Goal: Task Accomplishment & Management: Manage account settings

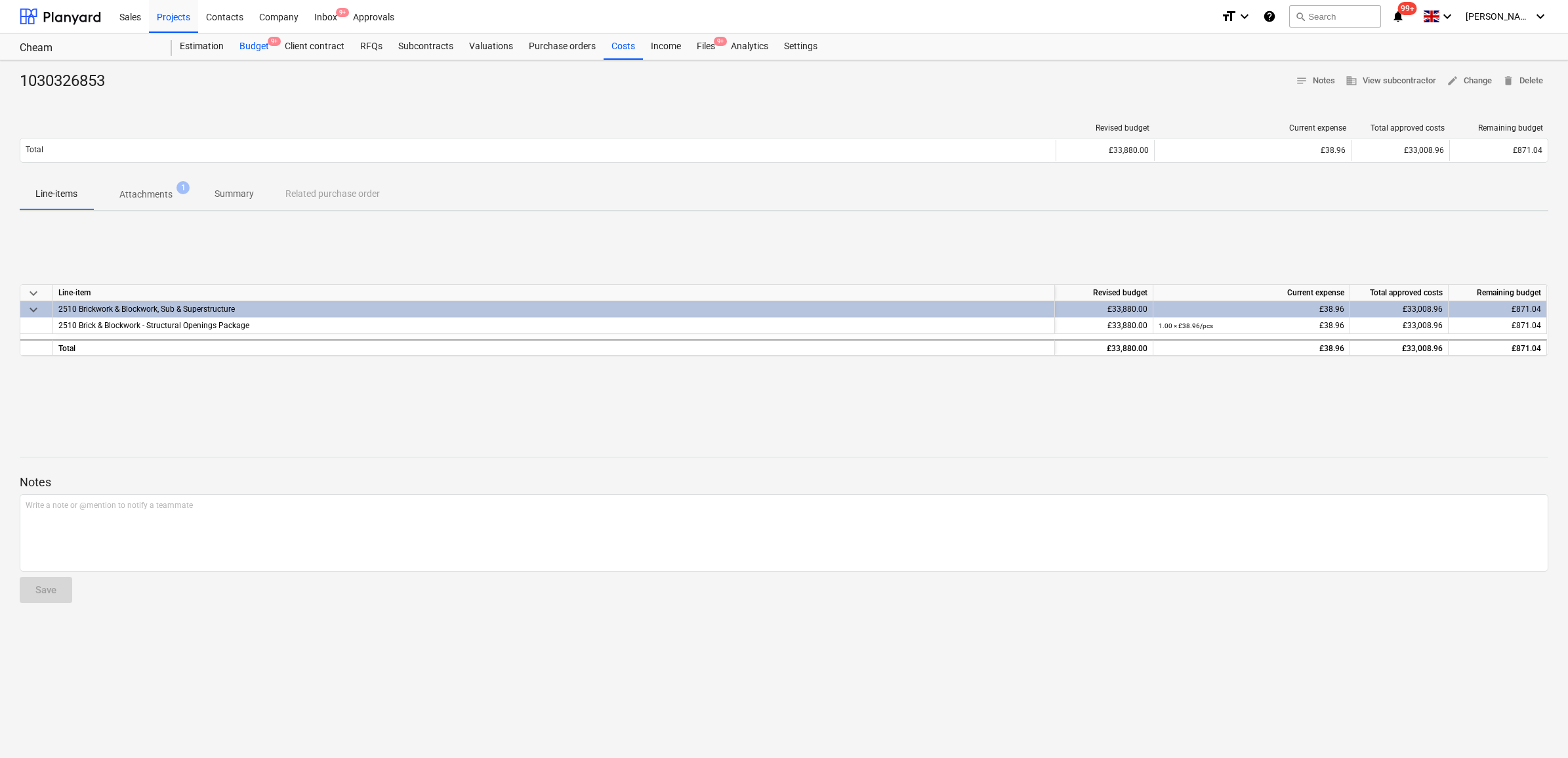
click at [252, 51] on div "Budget 9+" at bounding box center [254, 47] width 45 height 26
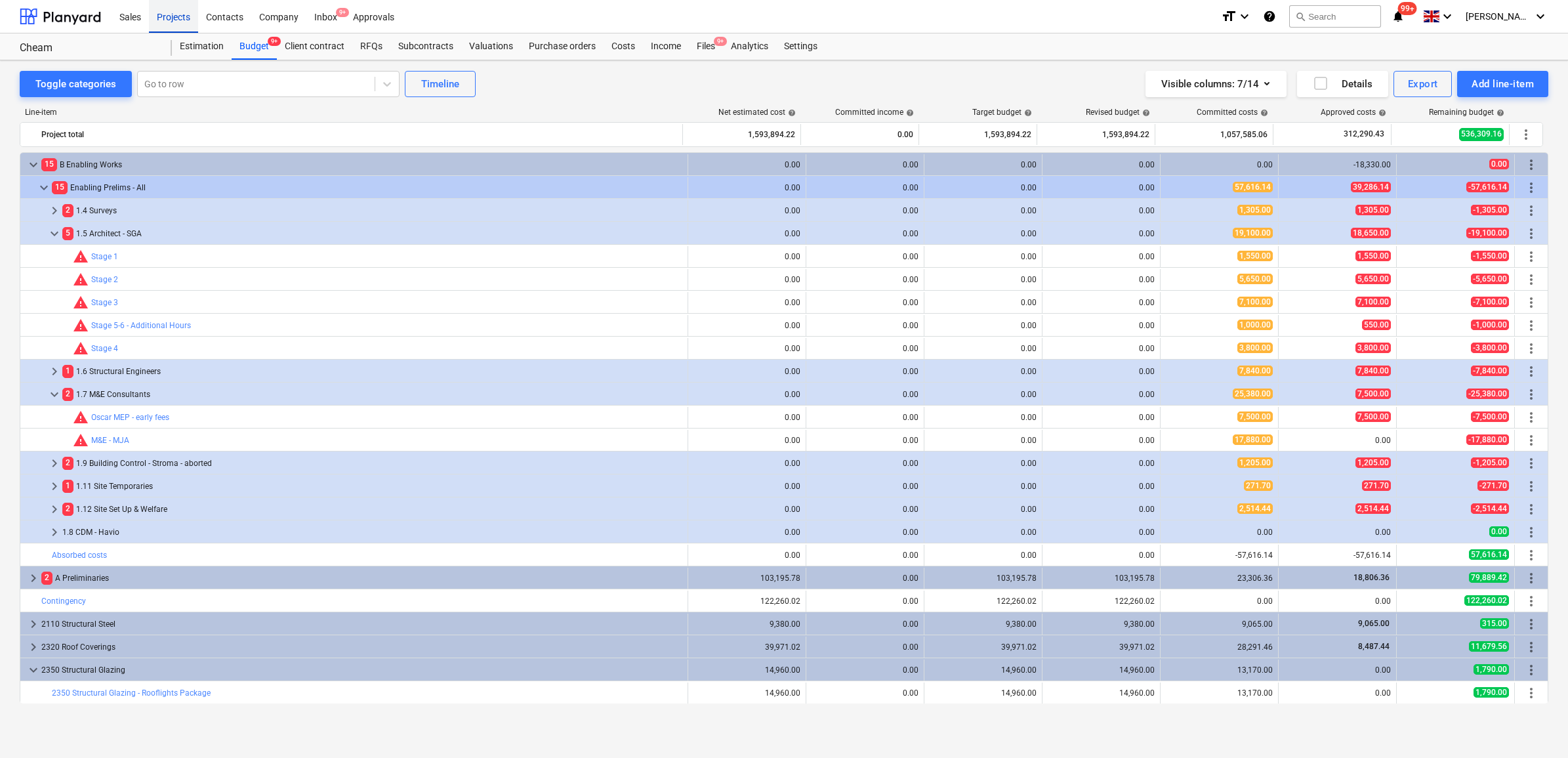
click at [184, 19] on div "Projects" at bounding box center [173, 16] width 49 height 34
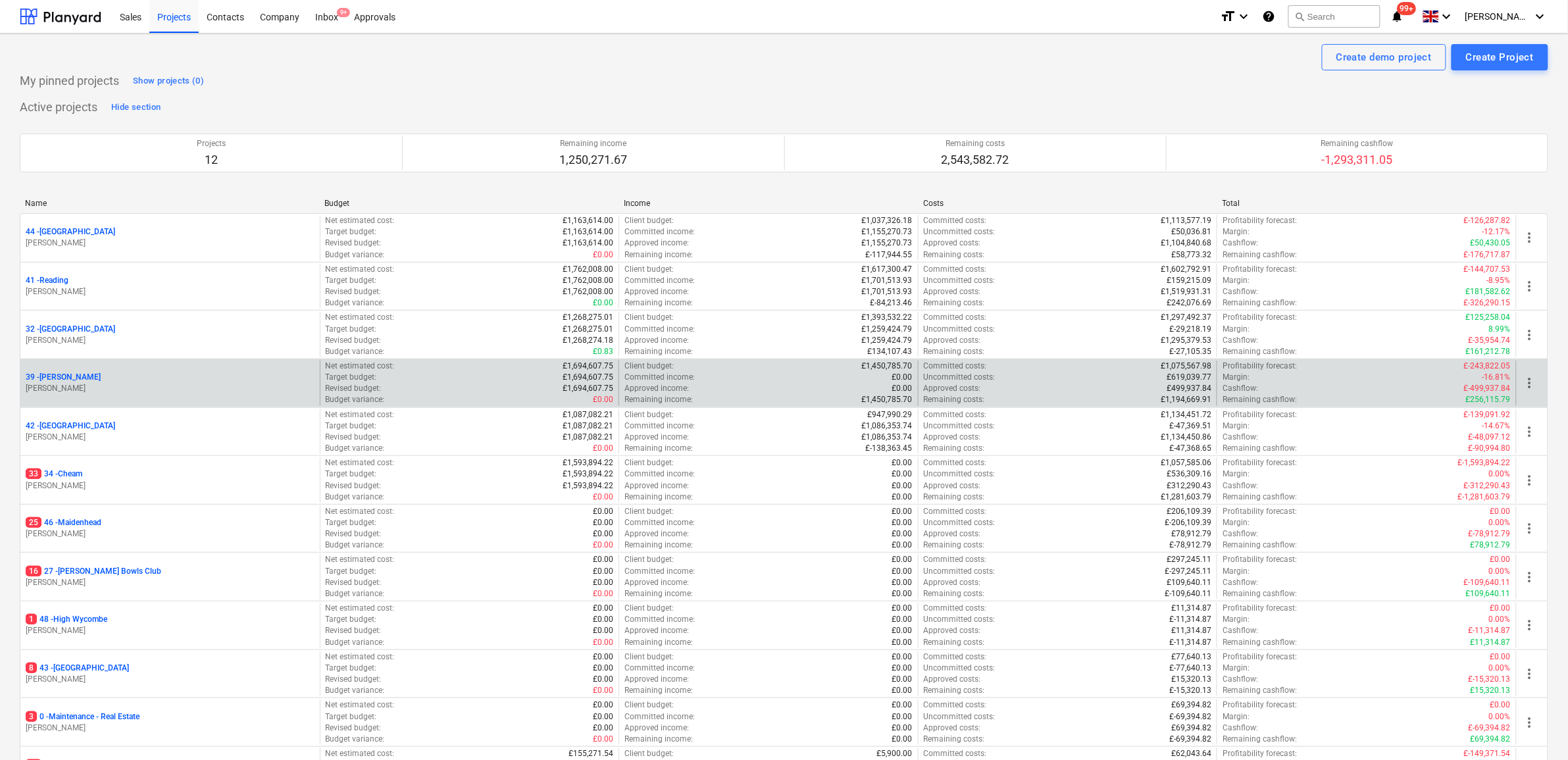
click at [46, 380] on p "39 - [GEOGRAPHIC_DATA]" at bounding box center [62, 378] width 75 height 11
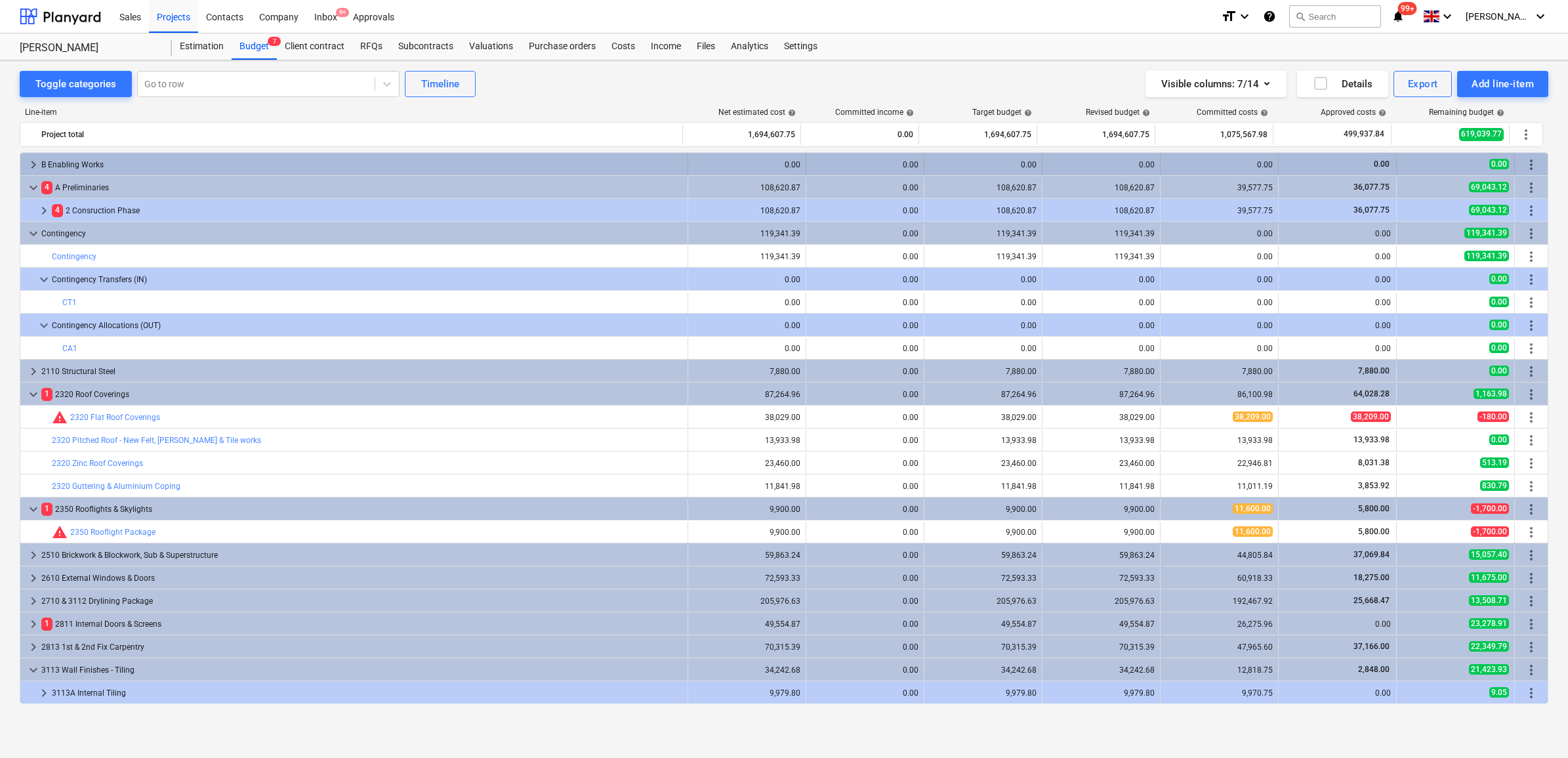
click at [924, 162] on div "0.00" at bounding box center [983, 165] width 118 height 21
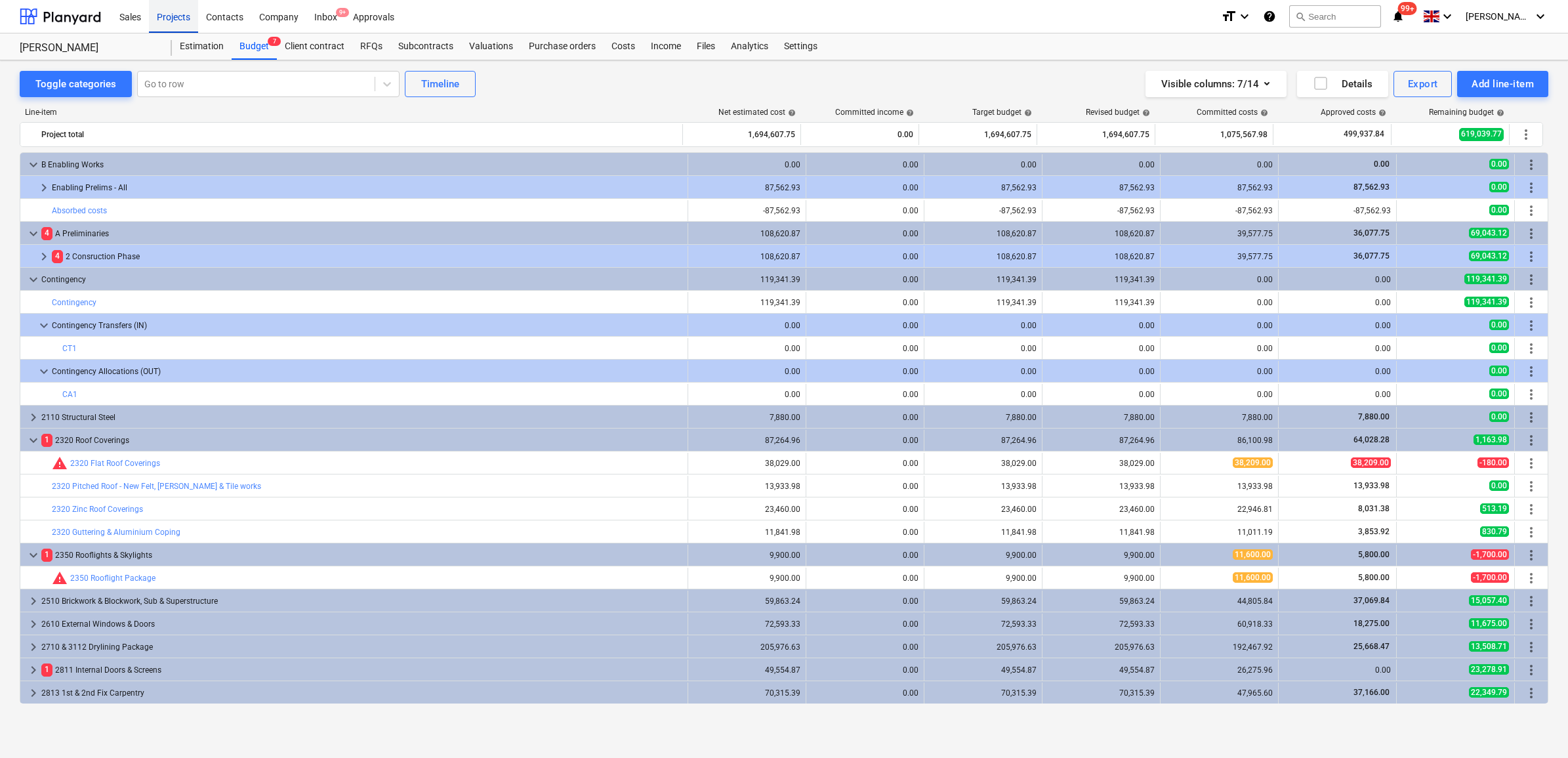
click at [182, 24] on div "Projects" at bounding box center [173, 16] width 49 height 34
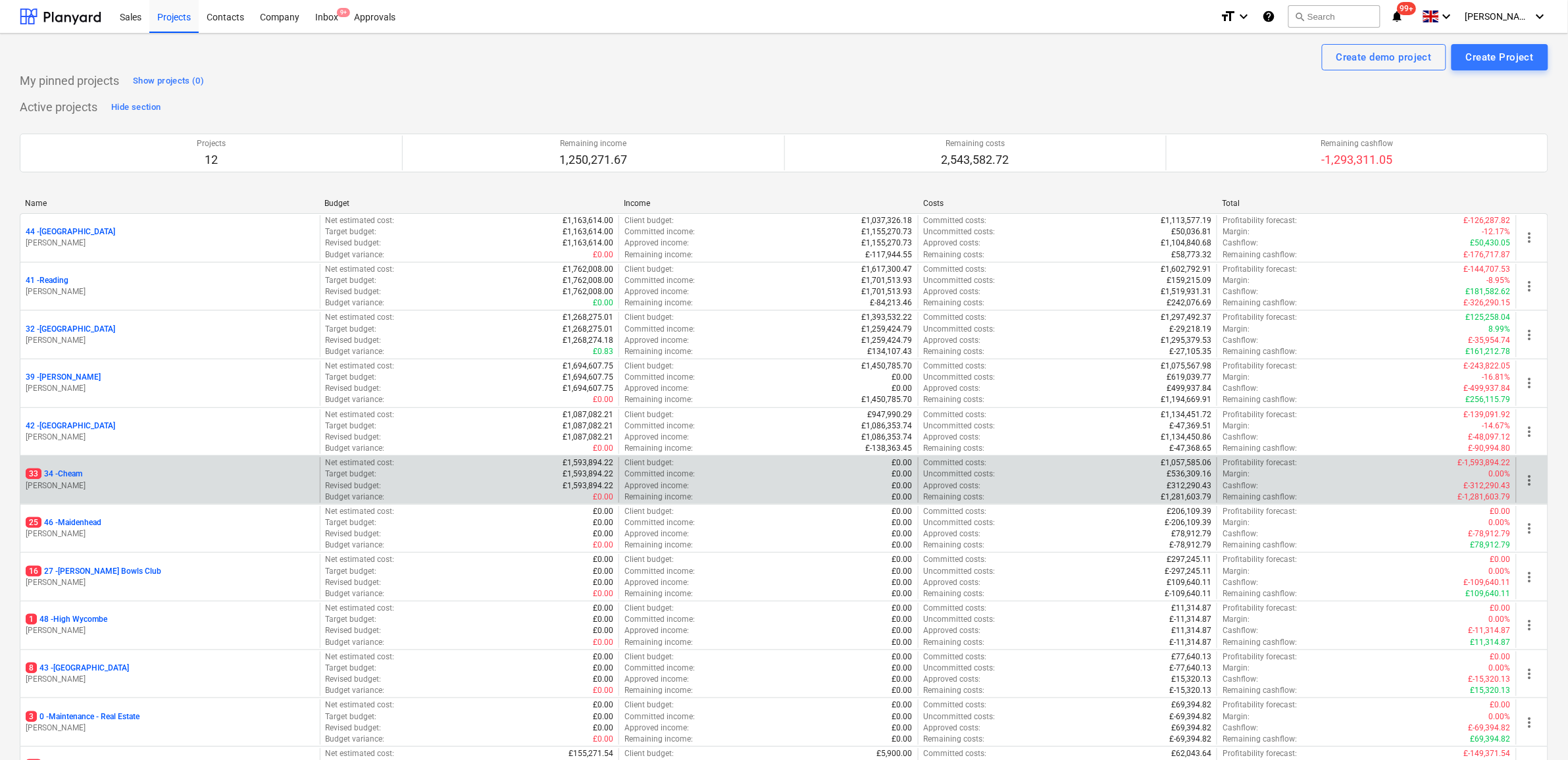
click at [73, 476] on p "33 34 - Cheam" at bounding box center [54, 474] width 57 height 11
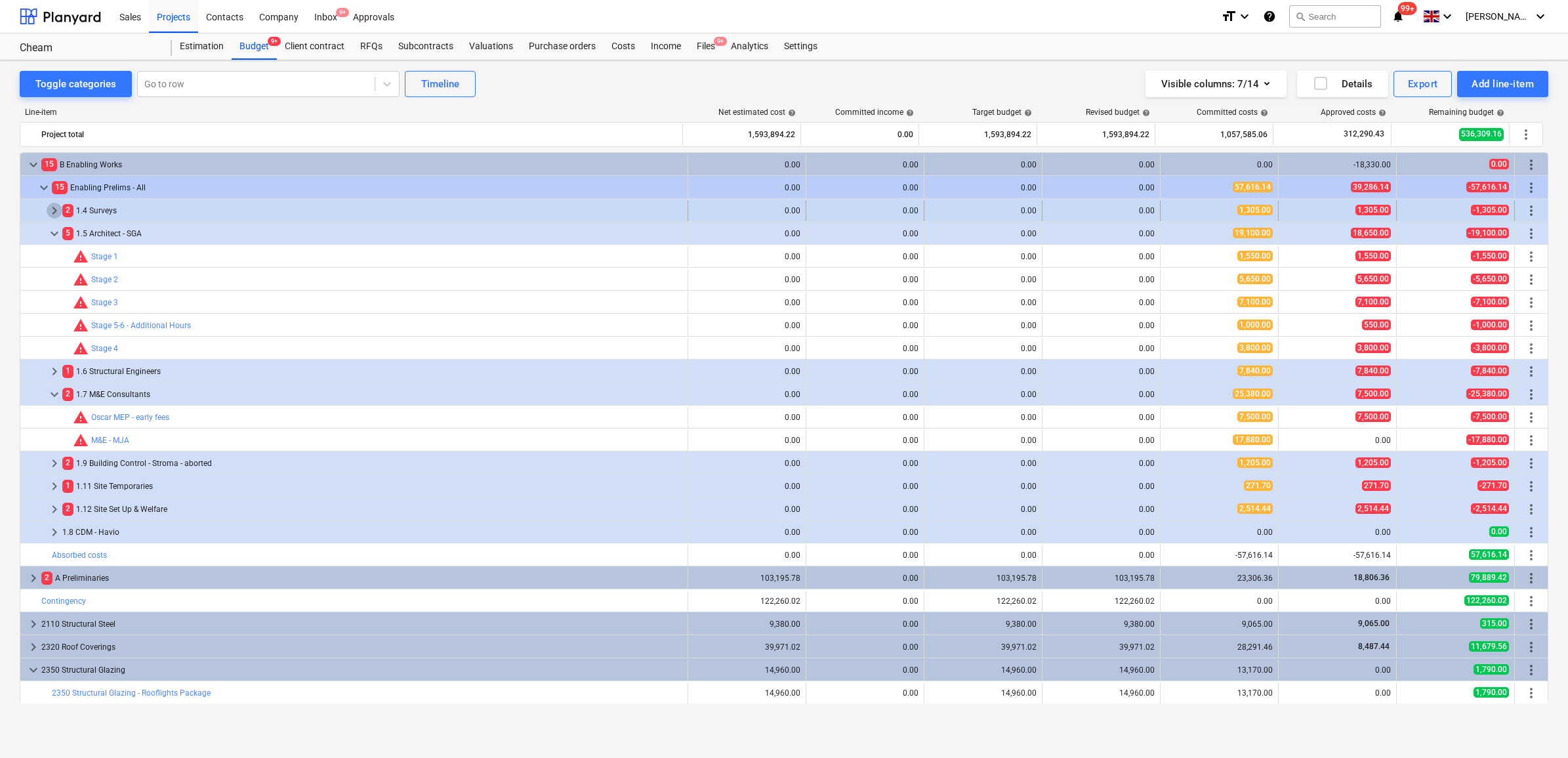
click at [55, 211] on span "keyboard_arrow_right" at bounding box center [54, 210] width 16 height 16
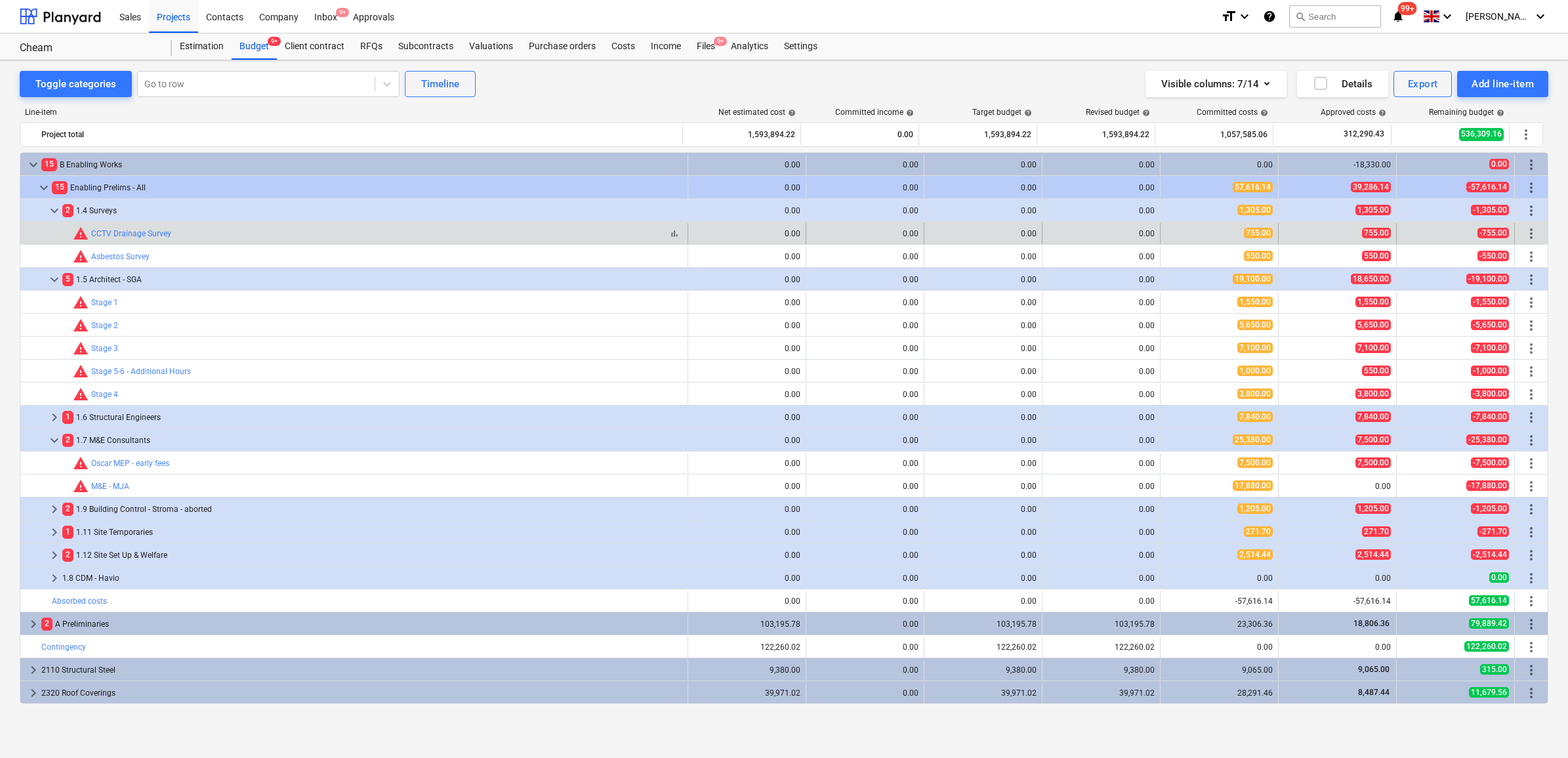
drag, startPoint x: 178, startPoint y: 237, endPoint x: 92, endPoint y: 240, distance: 86.1
click at [92, 240] on div "bar_chart warning CCTV Drainage Survey" at bounding box center [376, 234] width 609 height 16
click at [159, 233] on link "CCTV Drainage Survey" at bounding box center [131, 234] width 80 height 9
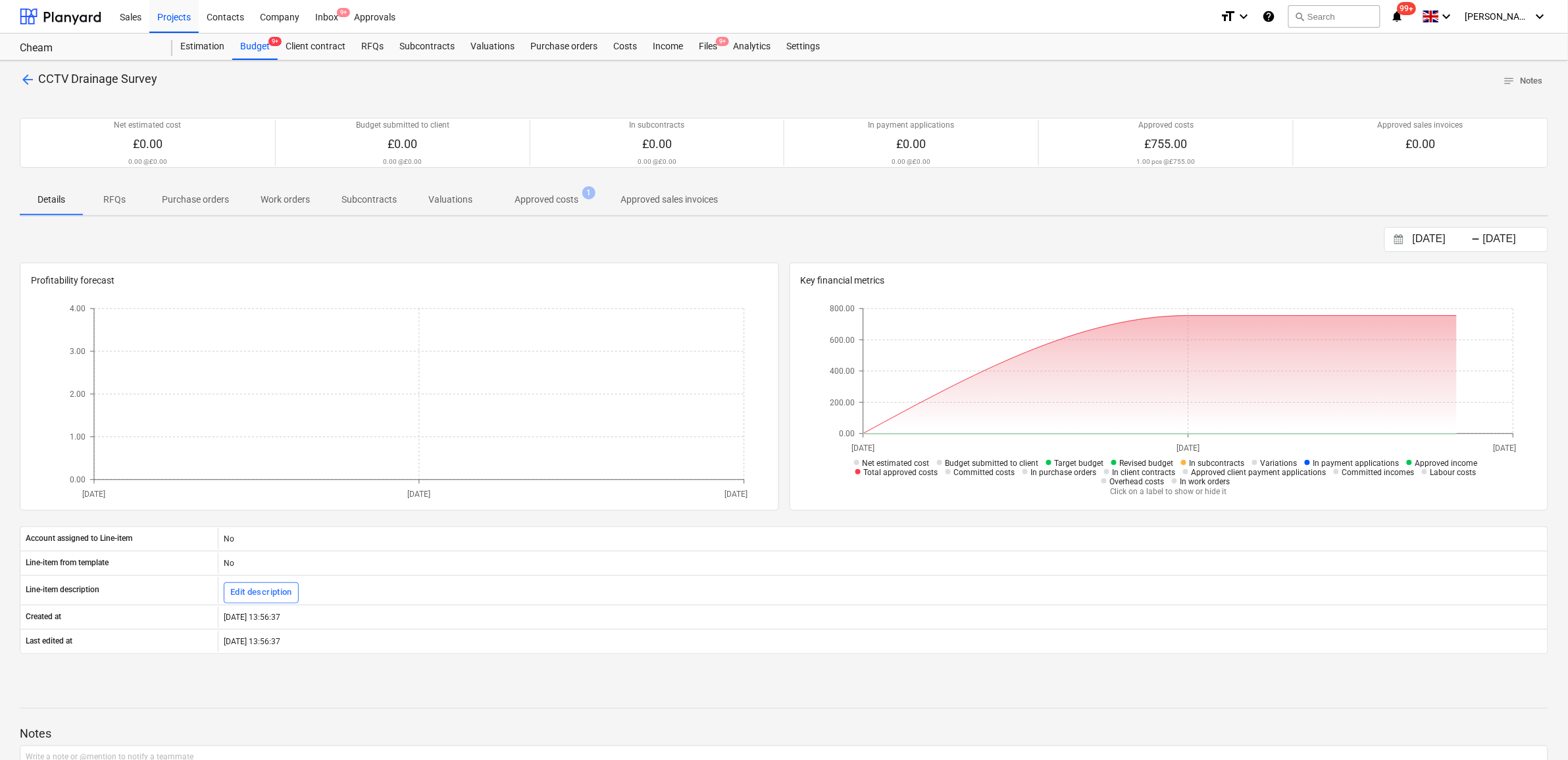
click at [555, 198] on p "Approved costs" at bounding box center [547, 199] width 64 height 14
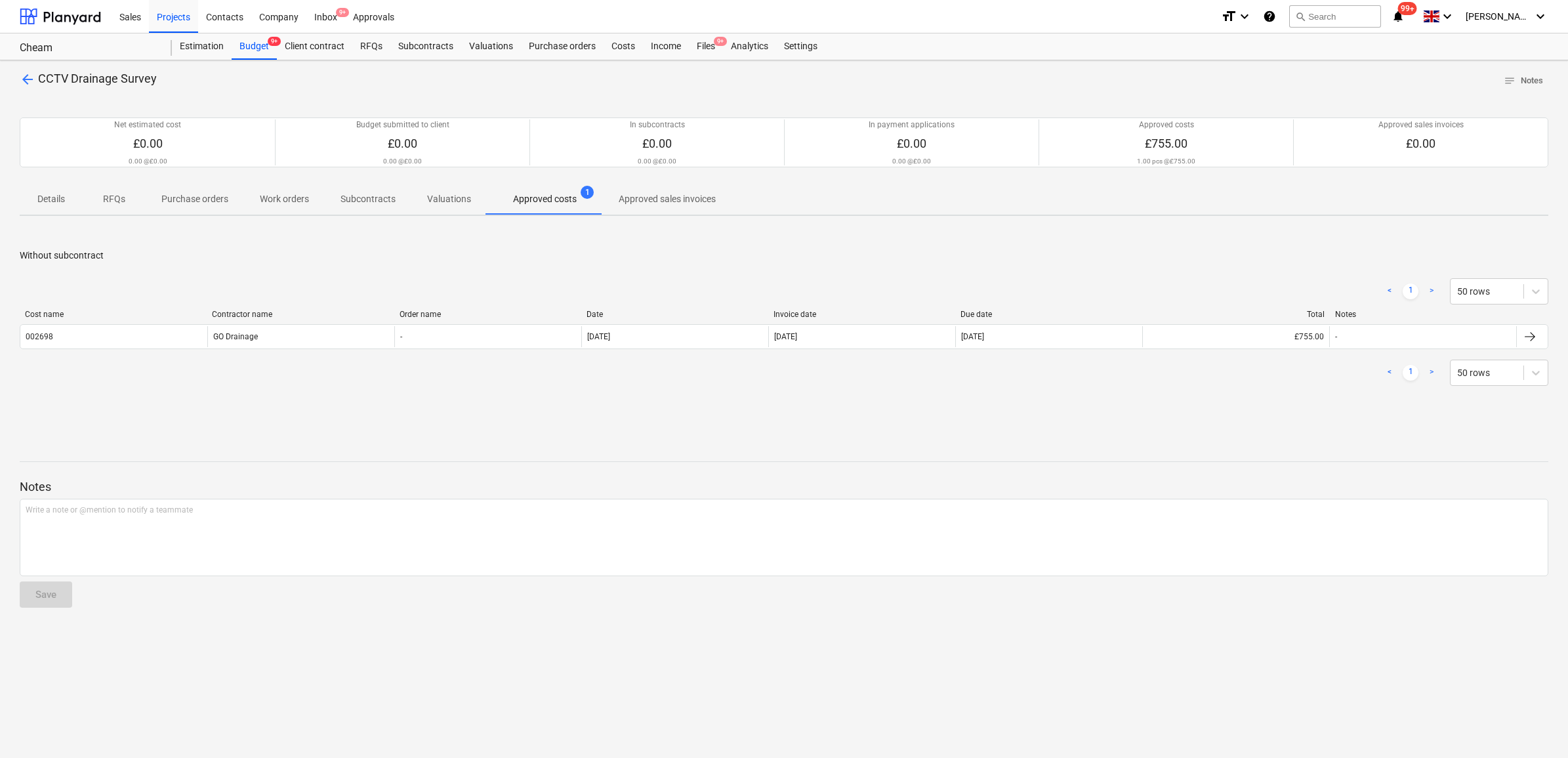
click at [33, 79] on span "arrow_back" at bounding box center [27, 79] width 16 height 16
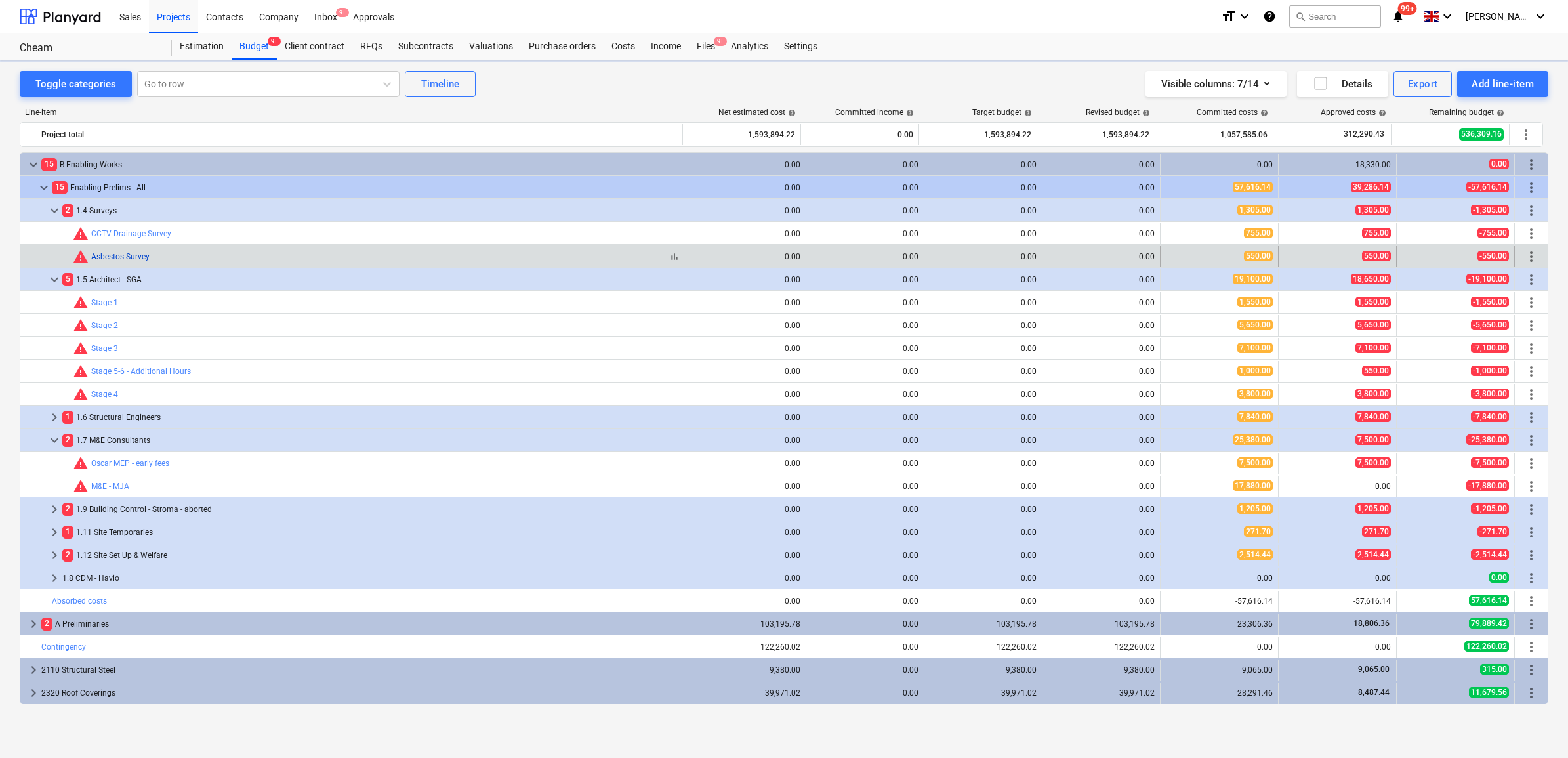
click at [116, 254] on link "Asbestos Survey" at bounding box center [120, 257] width 58 height 9
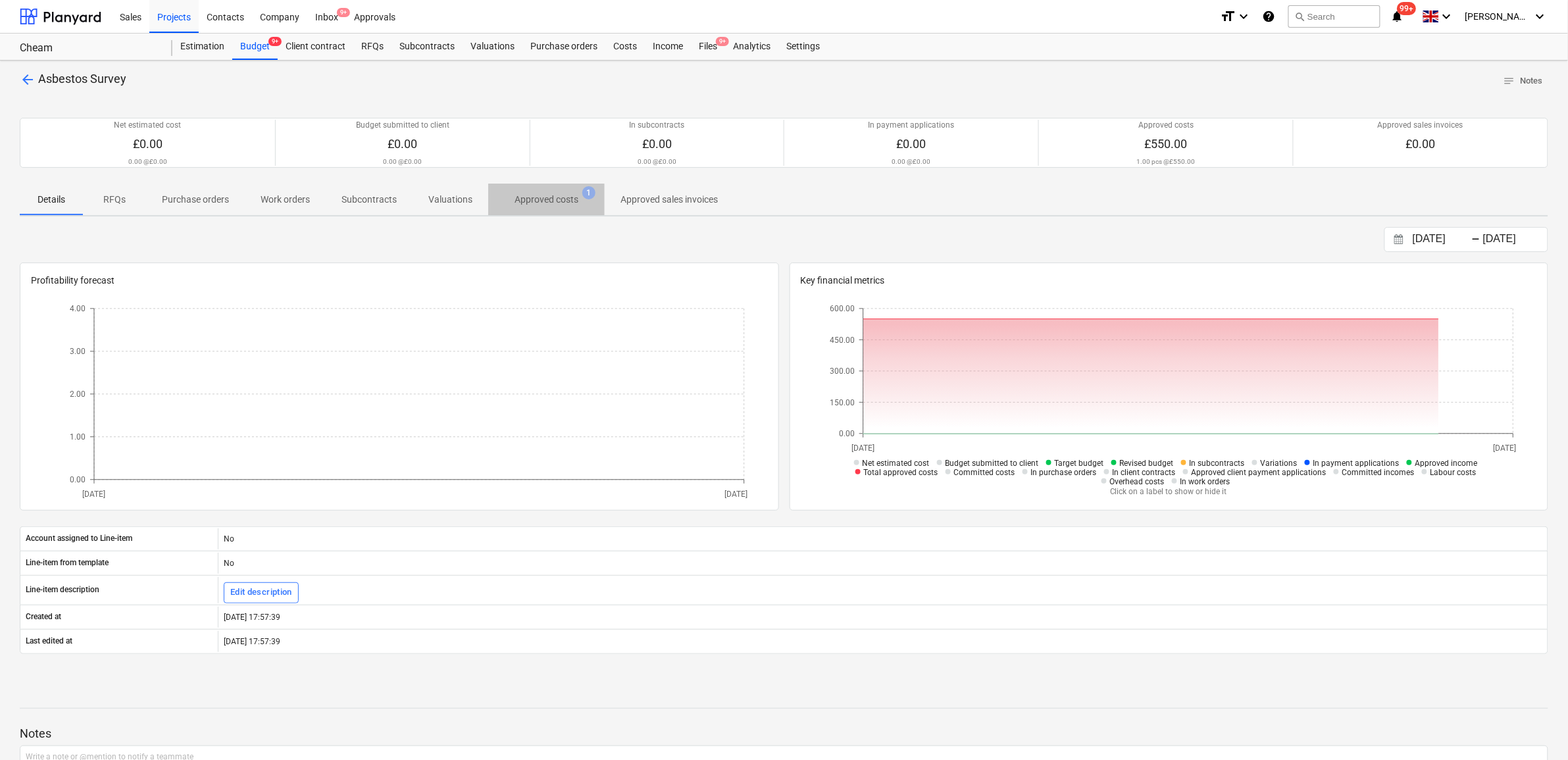
click at [573, 197] on p "Approved costs" at bounding box center [547, 199] width 64 height 14
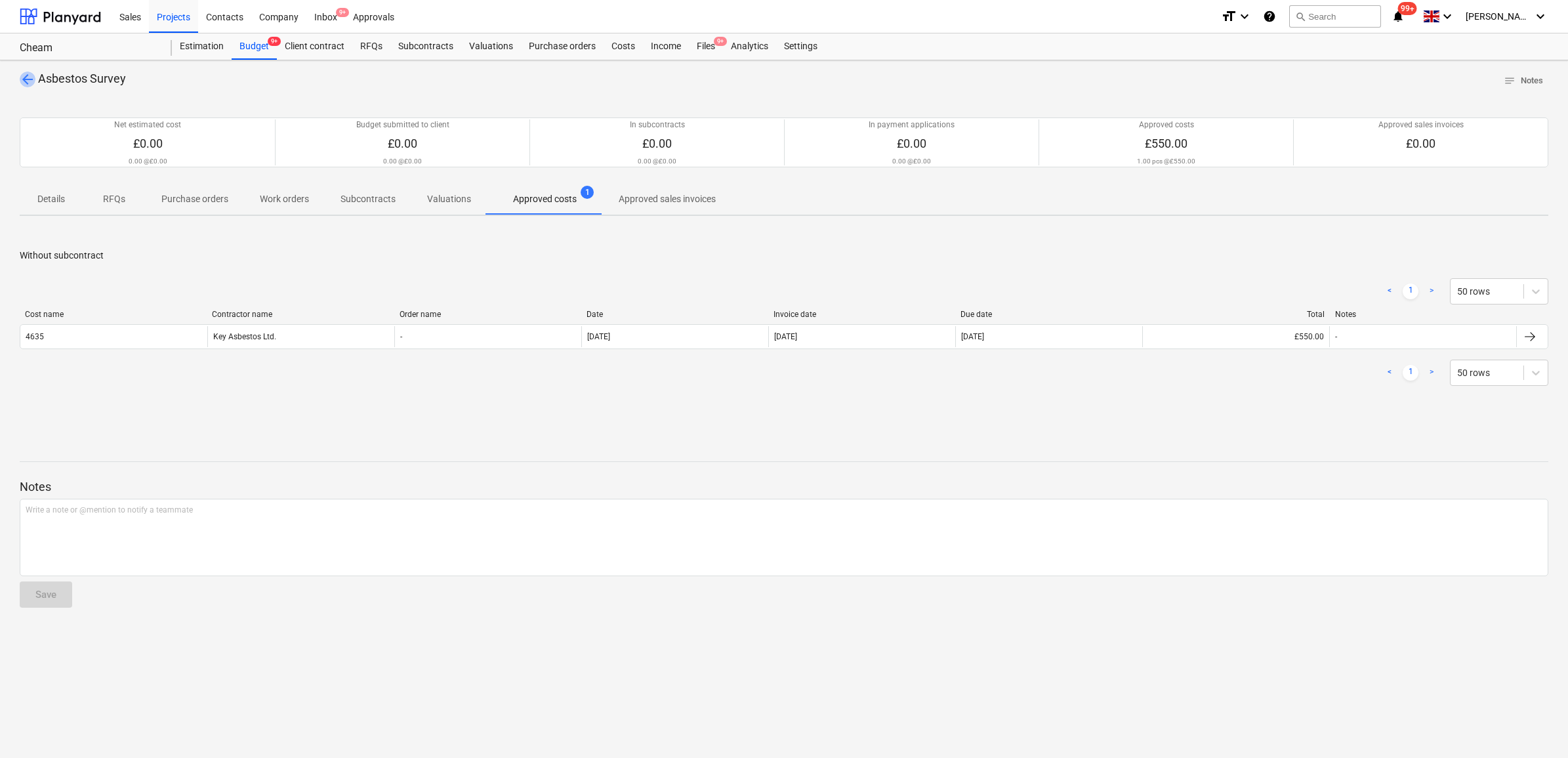
click at [29, 73] on span "arrow_back" at bounding box center [27, 79] width 16 height 16
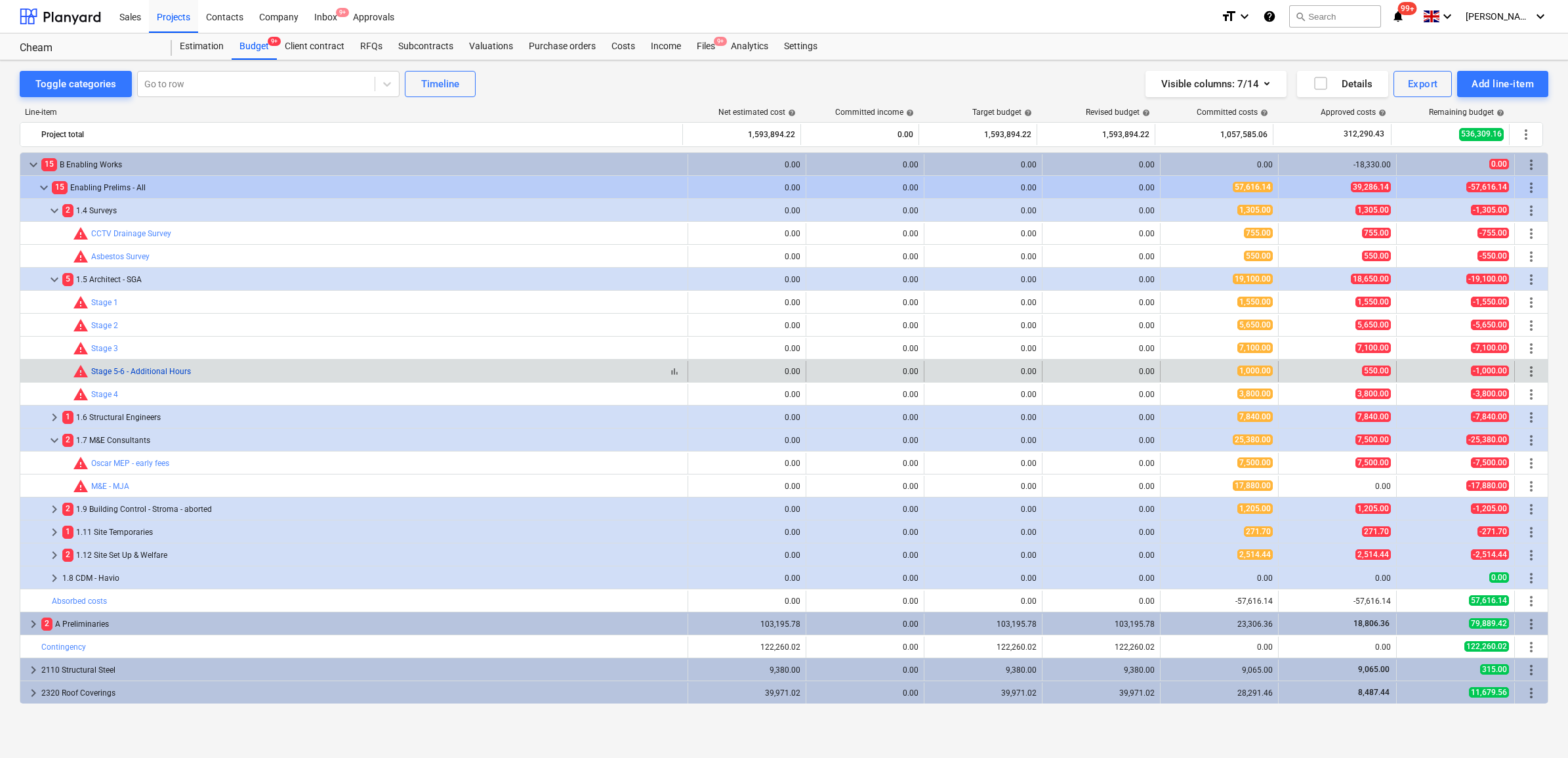
click at [113, 368] on link "Stage 5-6 - Additional Hours" at bounding box center [141, 372] width 100 height 9
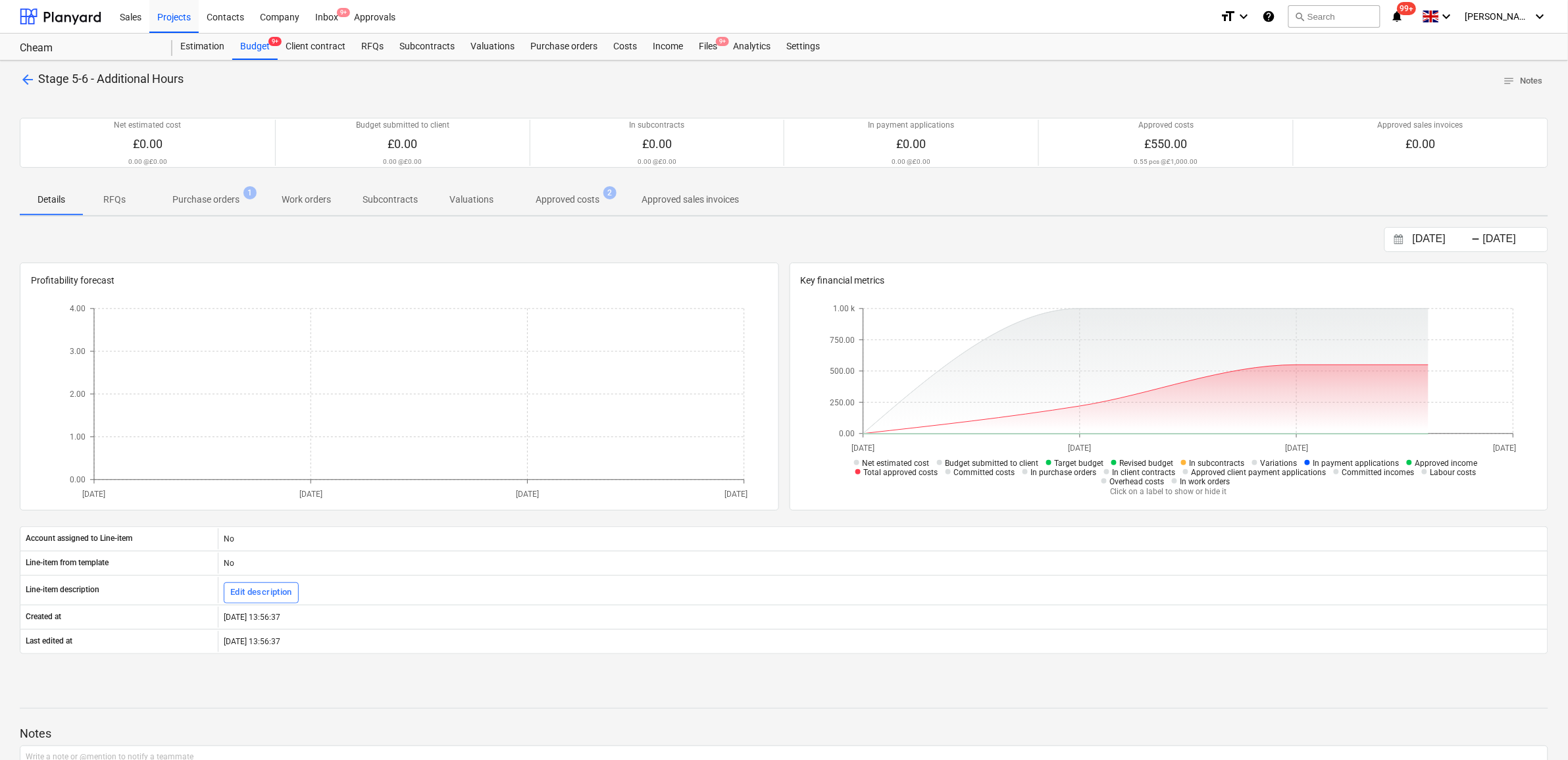
click at [571, 204] on p "Approved costs" at bounding box center [567, 199] width 64 height 14
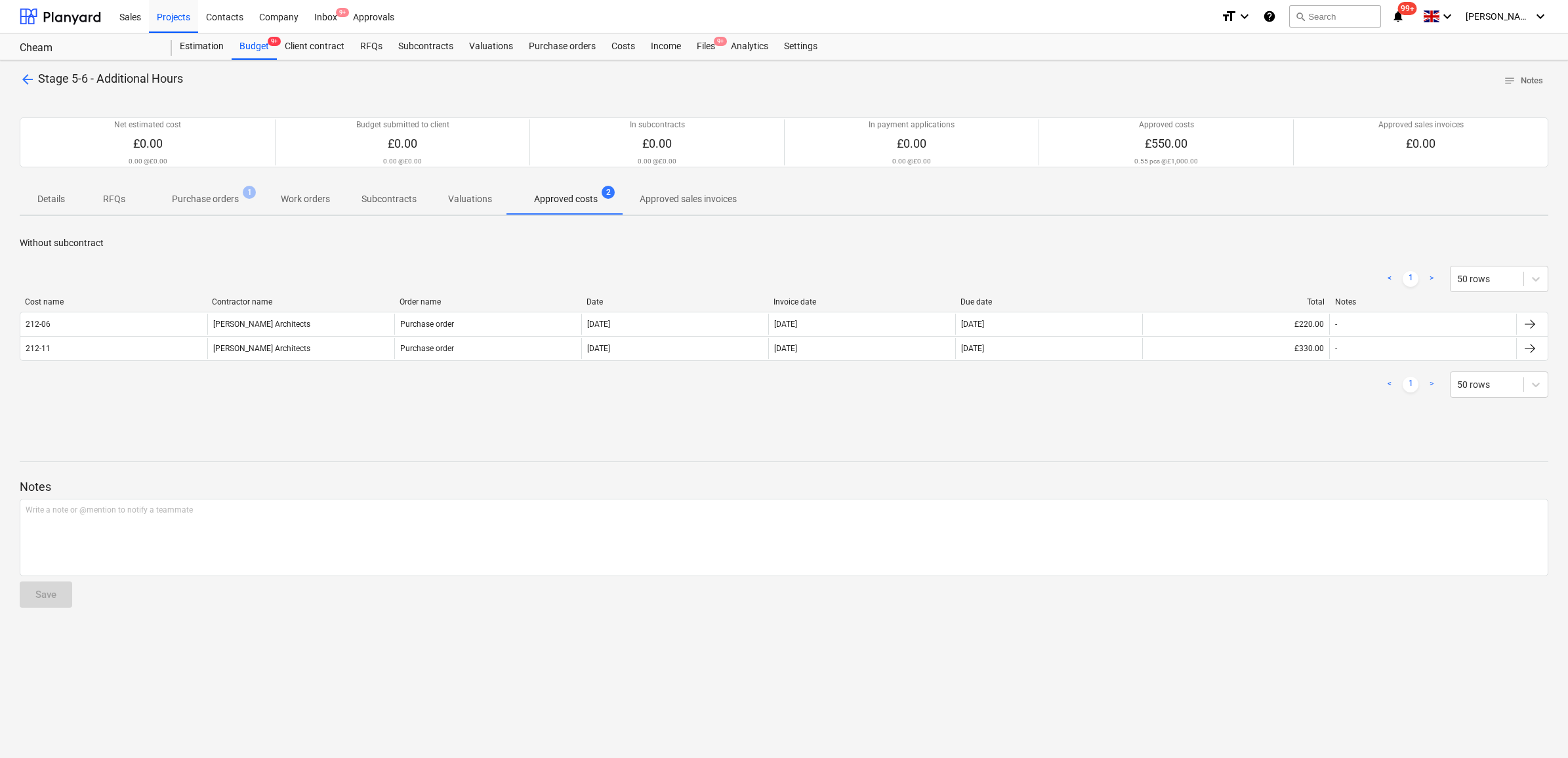
click at [27, 77] on span "arrow_back" at bounding box center [27, 79] width 16 height 16
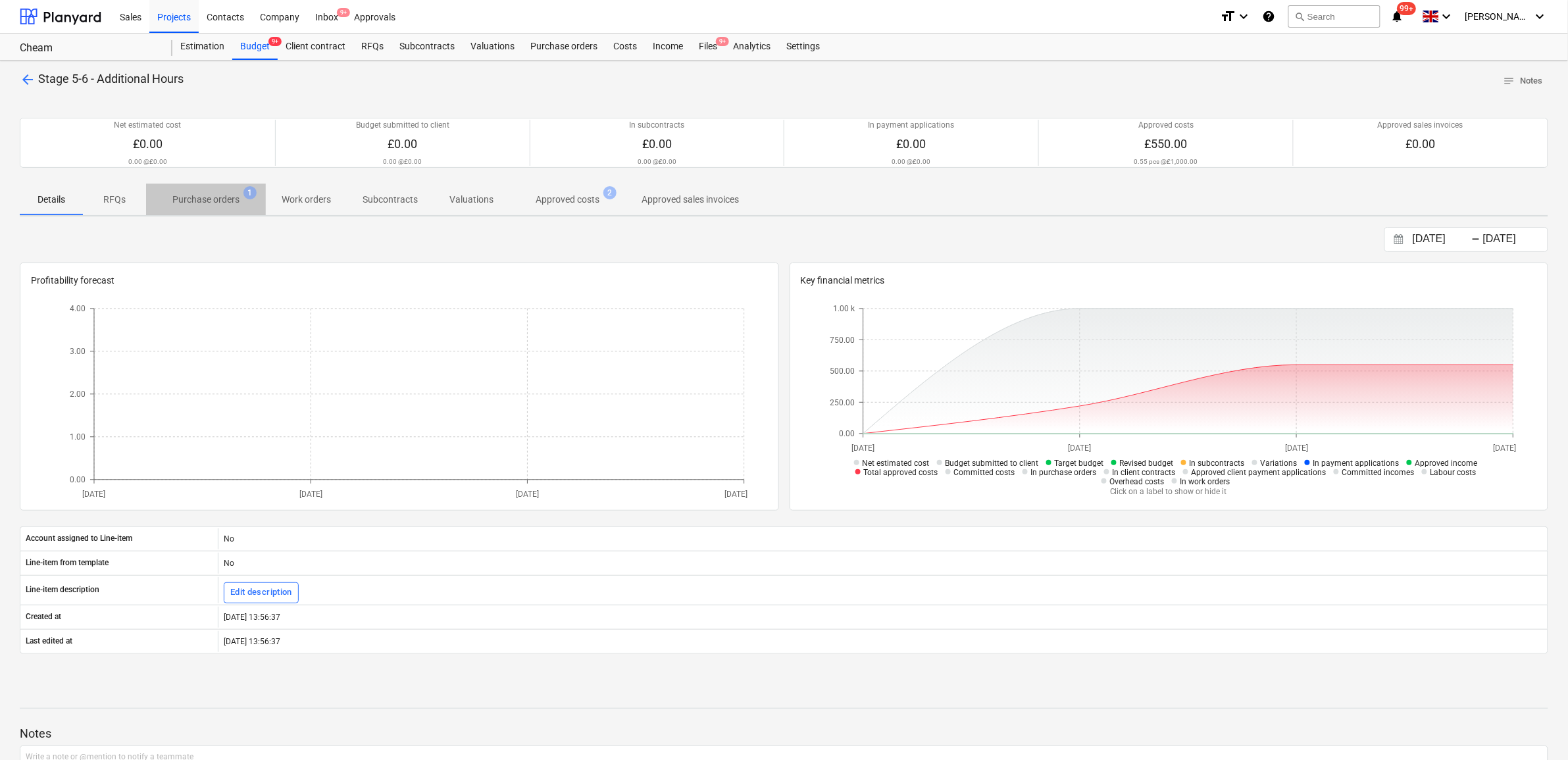
click at [225, 202] on p "Purchase orders" at bounding box center [206, 199] width 67 height 14
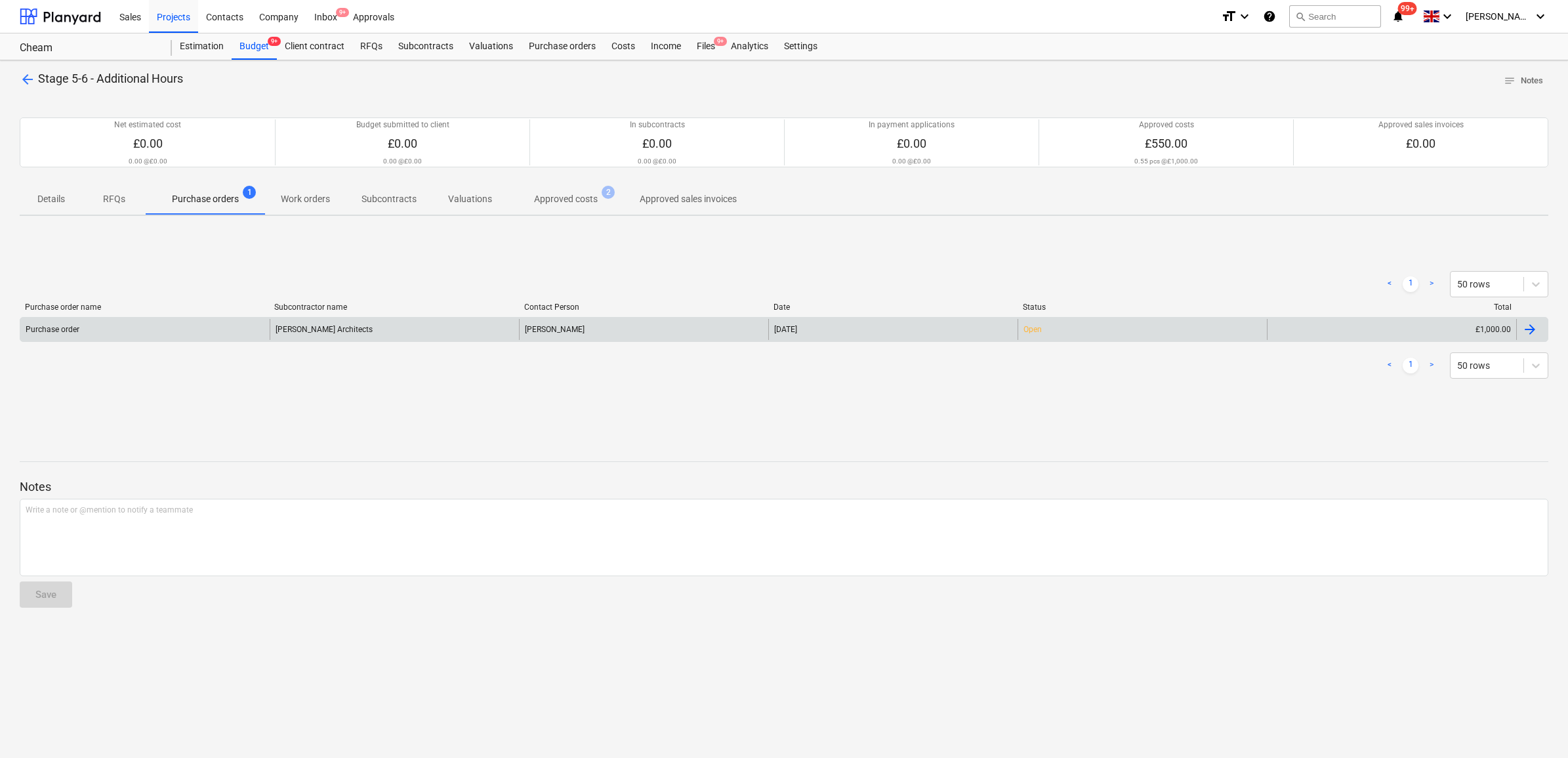
click at [389, 338] on div "[PERSON_NAME] Architects" at bounding box center [393, 330] width 249 height 21
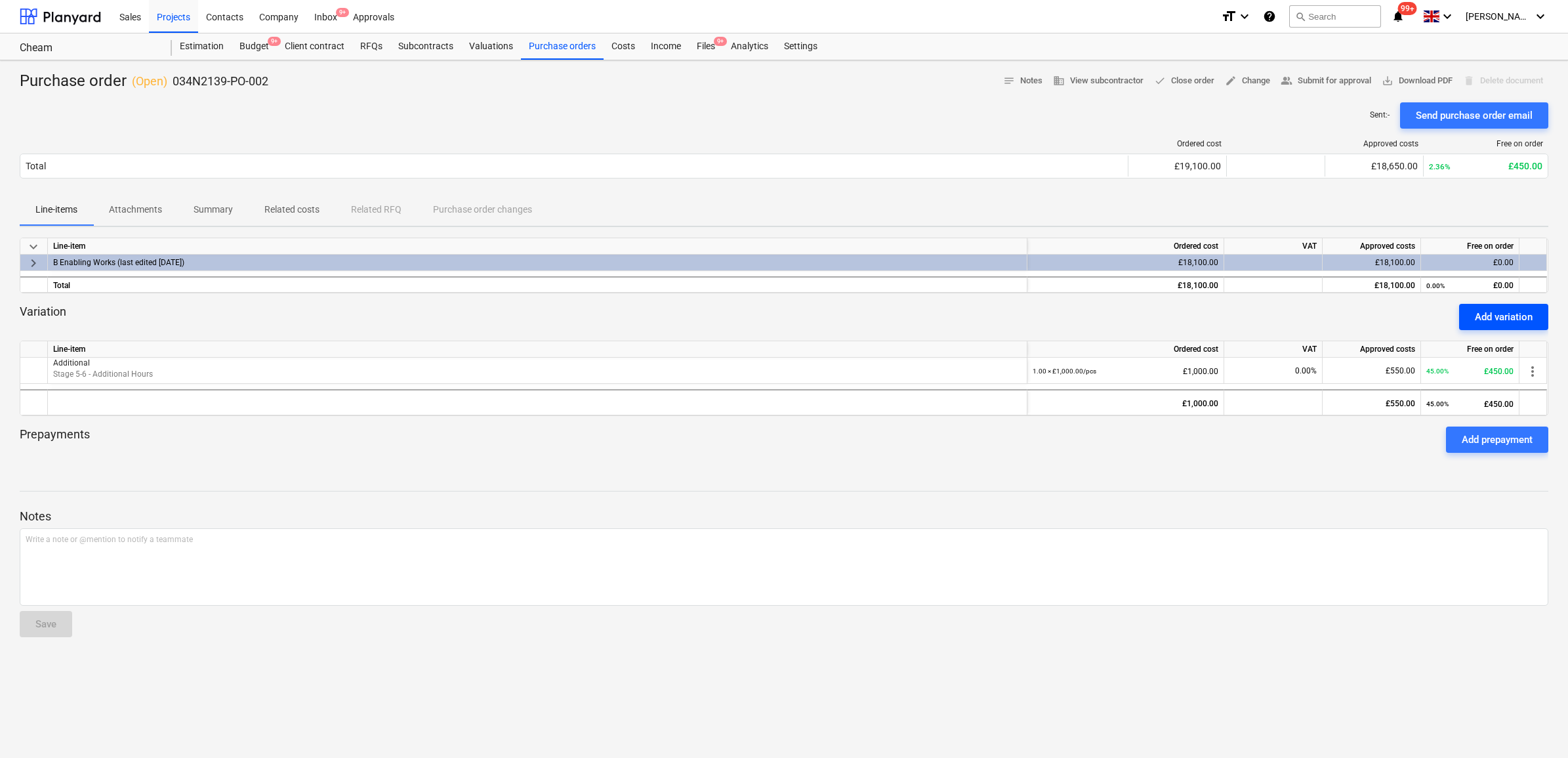
click at [1512, 326] on button "Add variation" at bounding box center [1503, 317] width 89 height 26
type textarea "x"
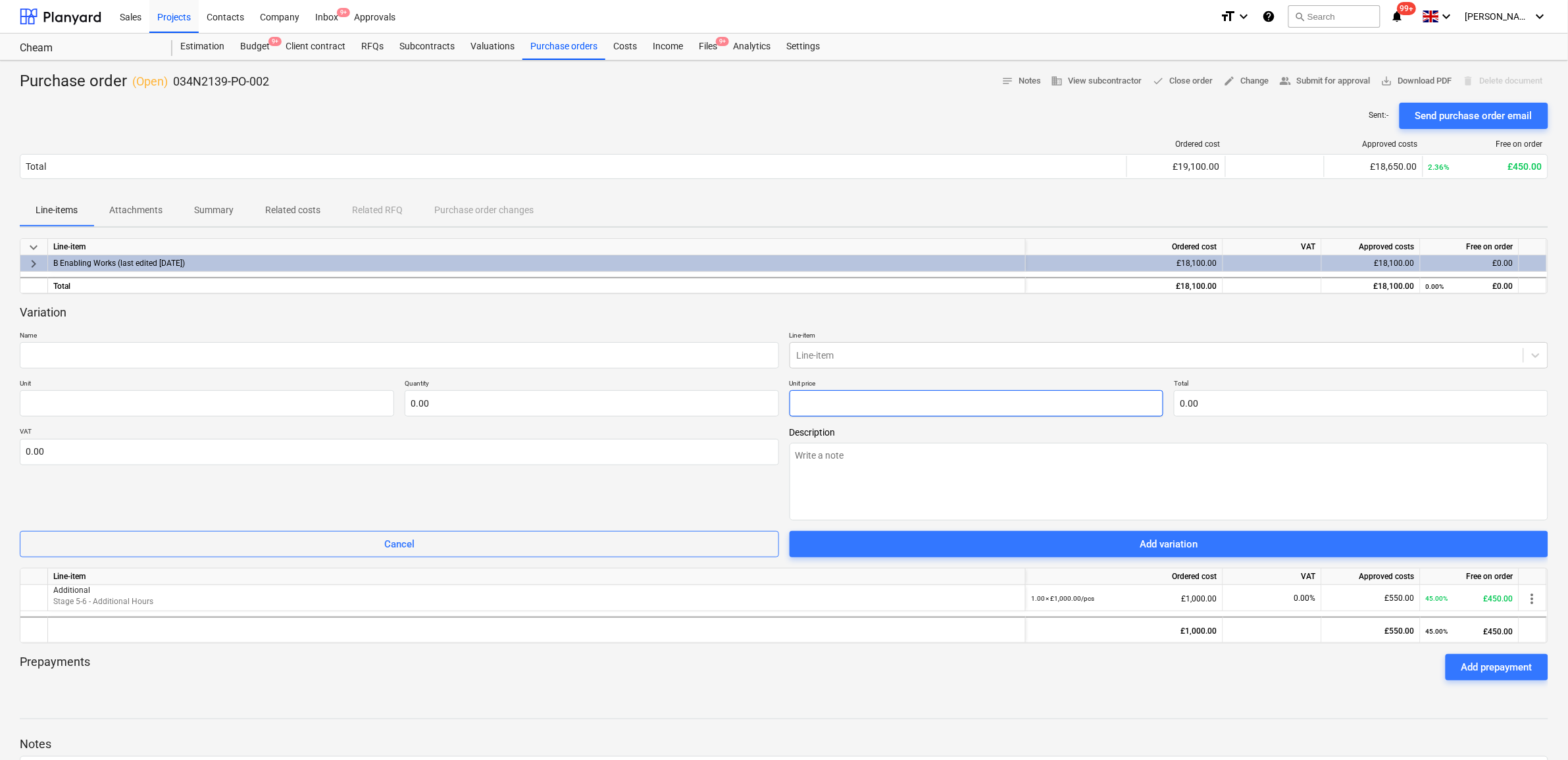
click at [837, 414] on input "text" at bounding box center [976, 403] width 375 height 26
type textarea "x"
type input "pcs"
type input "4"
type input "1.00"
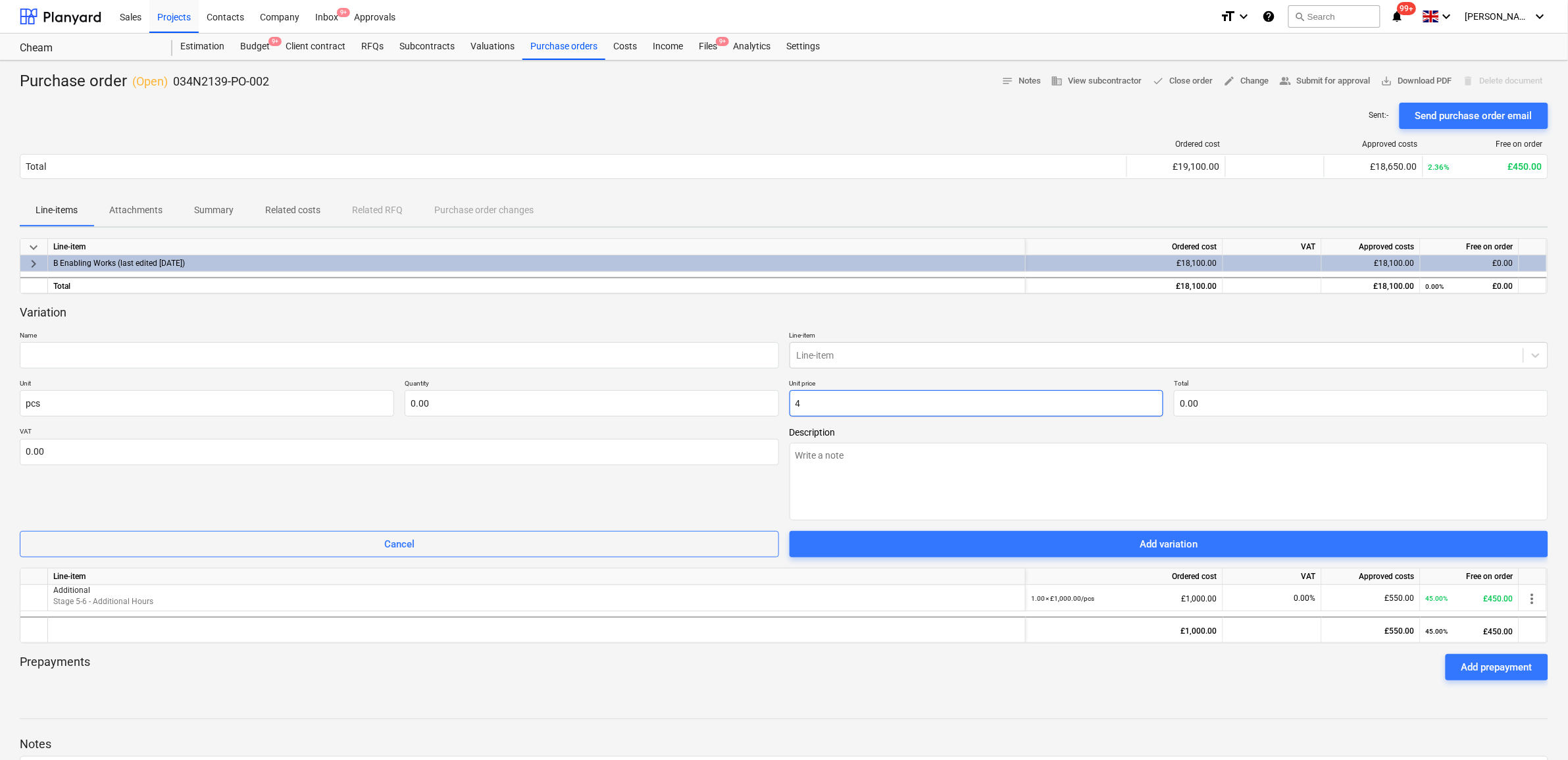
type input "4.00"
type textarea "x"
type input "45"
type input "45.00"
type textarea "x"
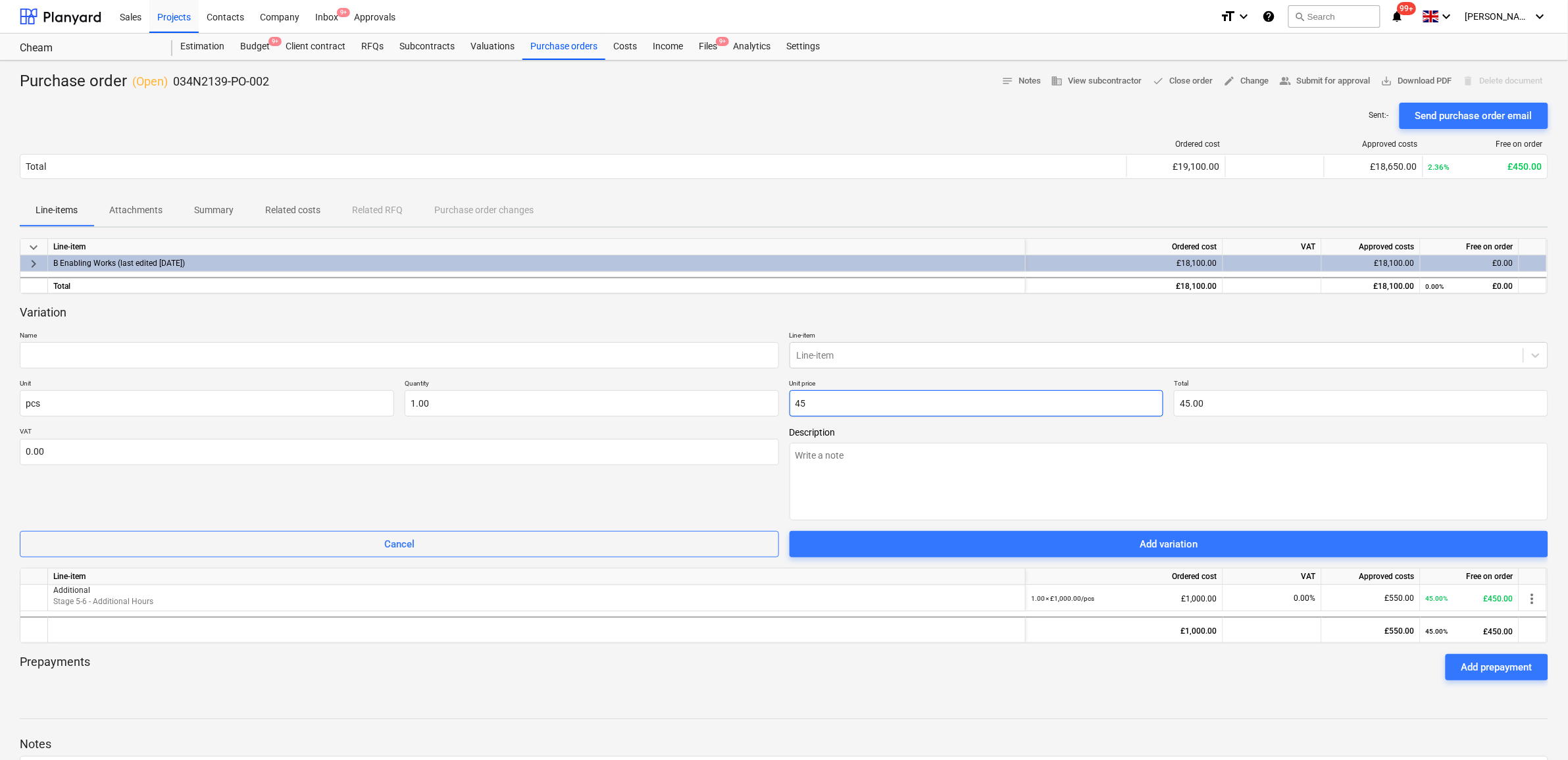
type input "450"
type input "450.00"
type input "450"
type input "1"
type input "450.00"
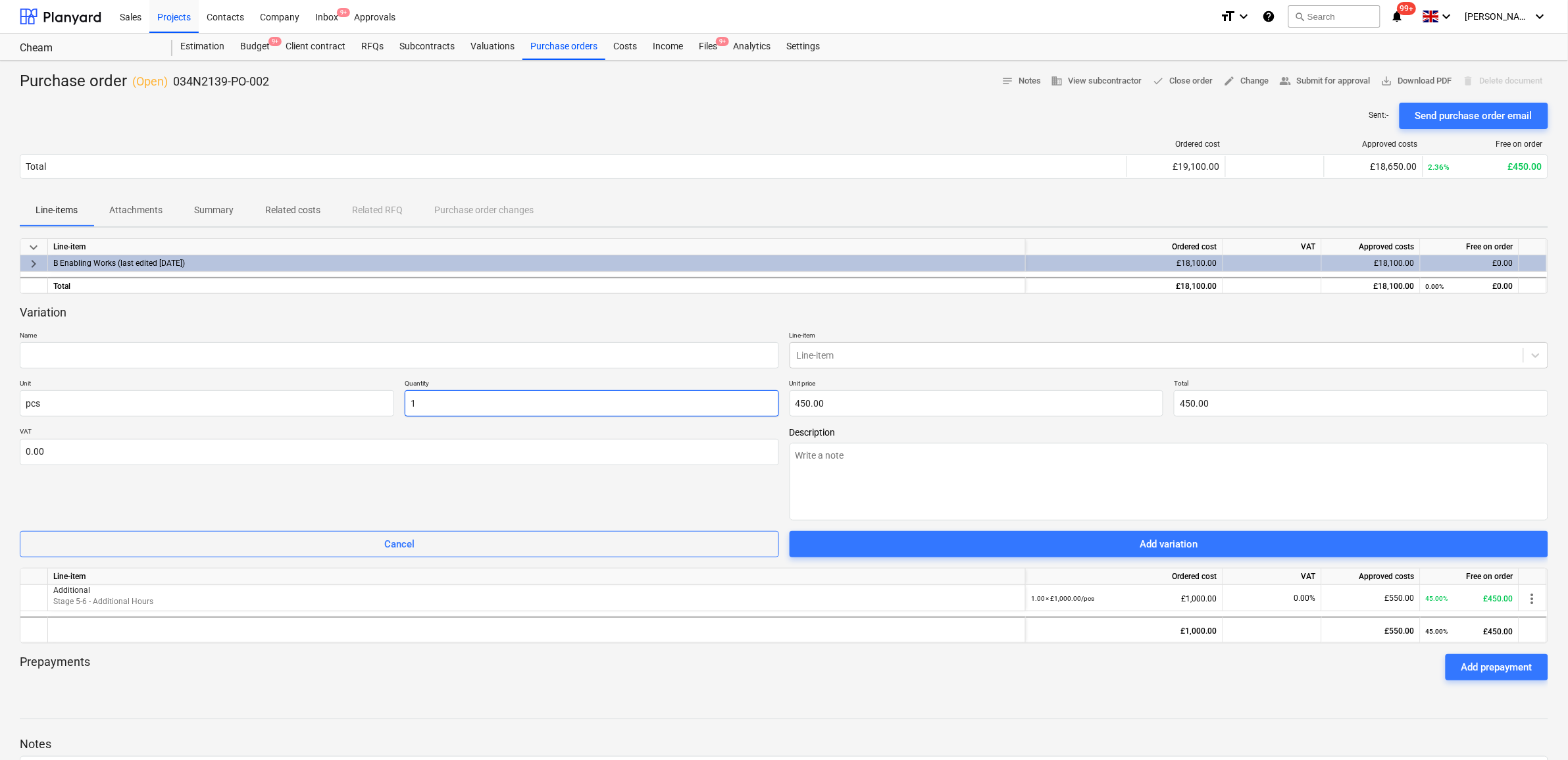
click at [610, 399] on input "1" at bounding box center [592, 403] width 375 height 26
type textarea "x"
type input "0.00"
type textarea "x"
type input "-"
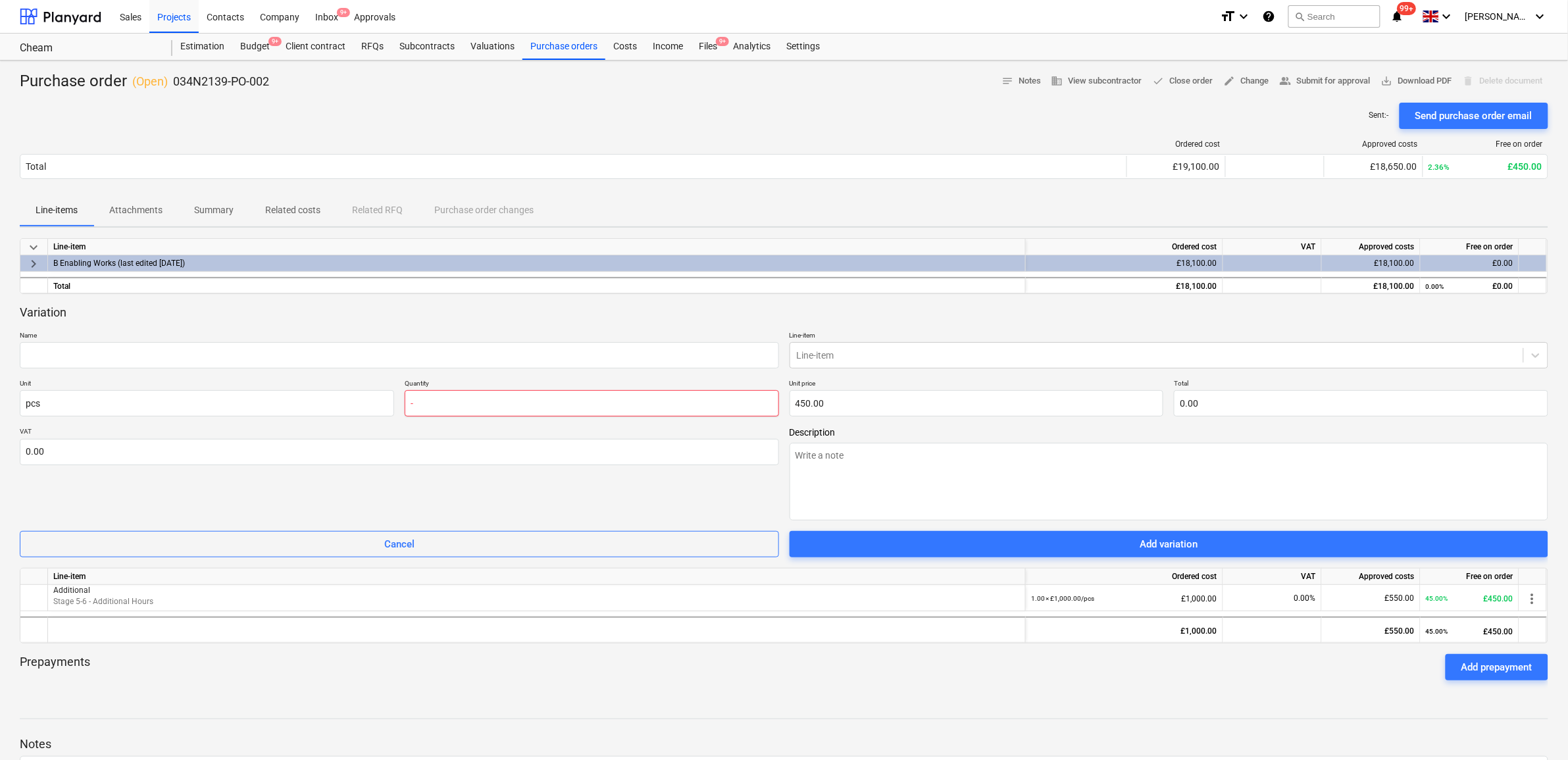
type textarea "x"
type input "-1"
type input "-450.00"
type input "-1.00"
click at [541, 360] on input "text" at bounding box center [399, 355] width 759 height 26
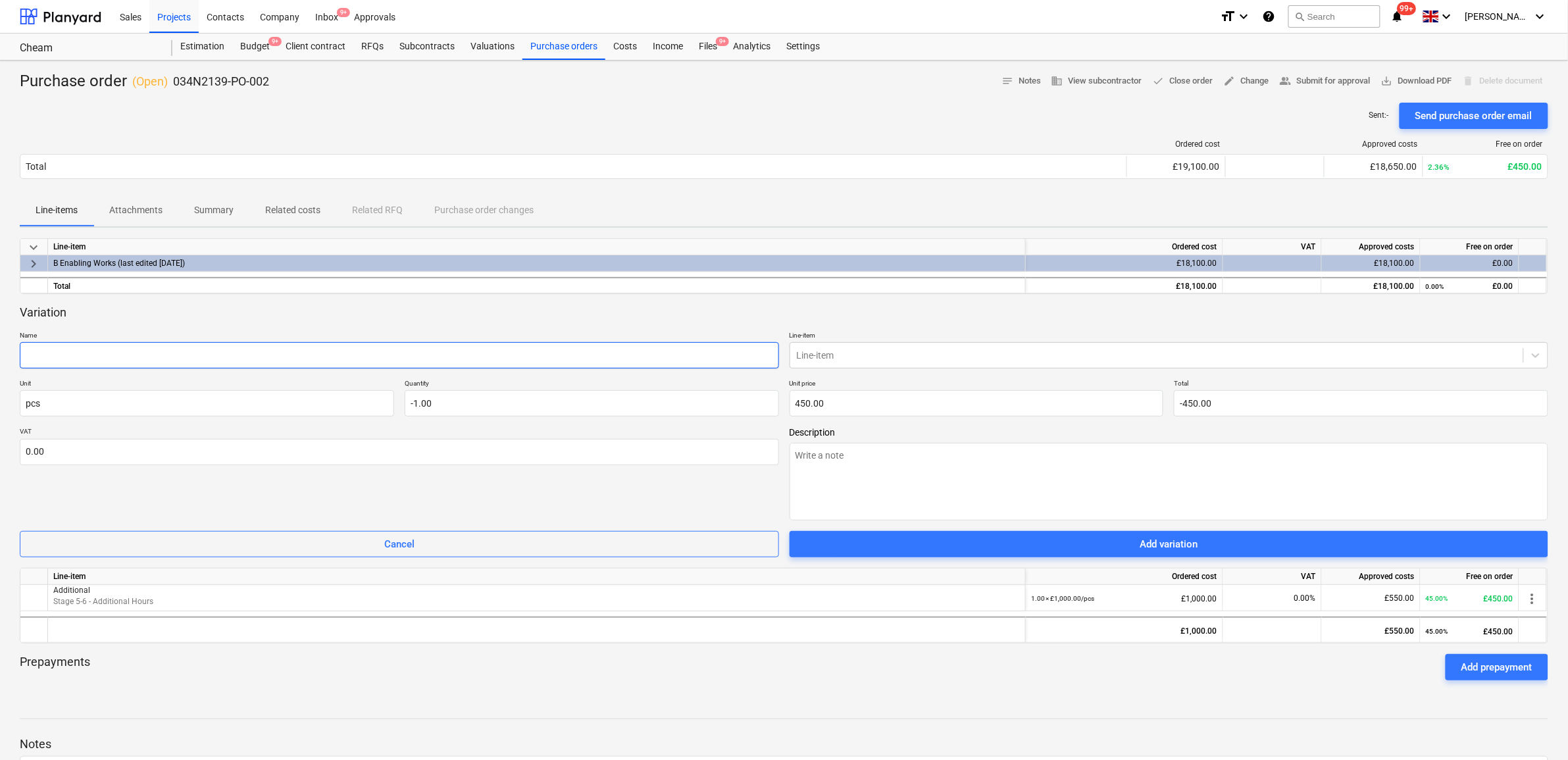
type textarea "x"
type input "b"
type textarea "x"
type input "ba"
type textarea "x"
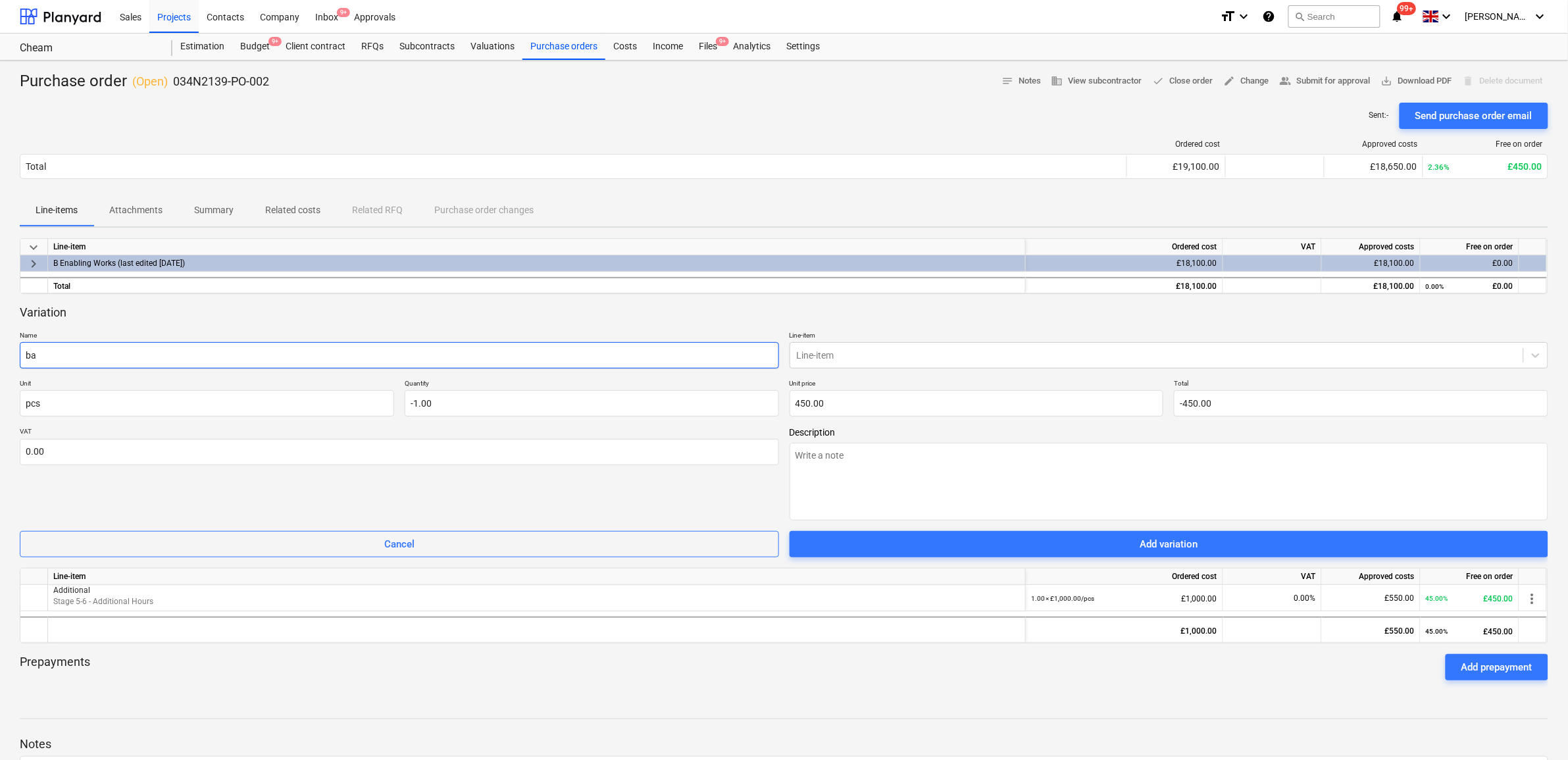
type input "[MEDICAL_DATA]"
type textarea "x"
type input "bala"
type textarea "x"
type input "[PERSON_NAME]"
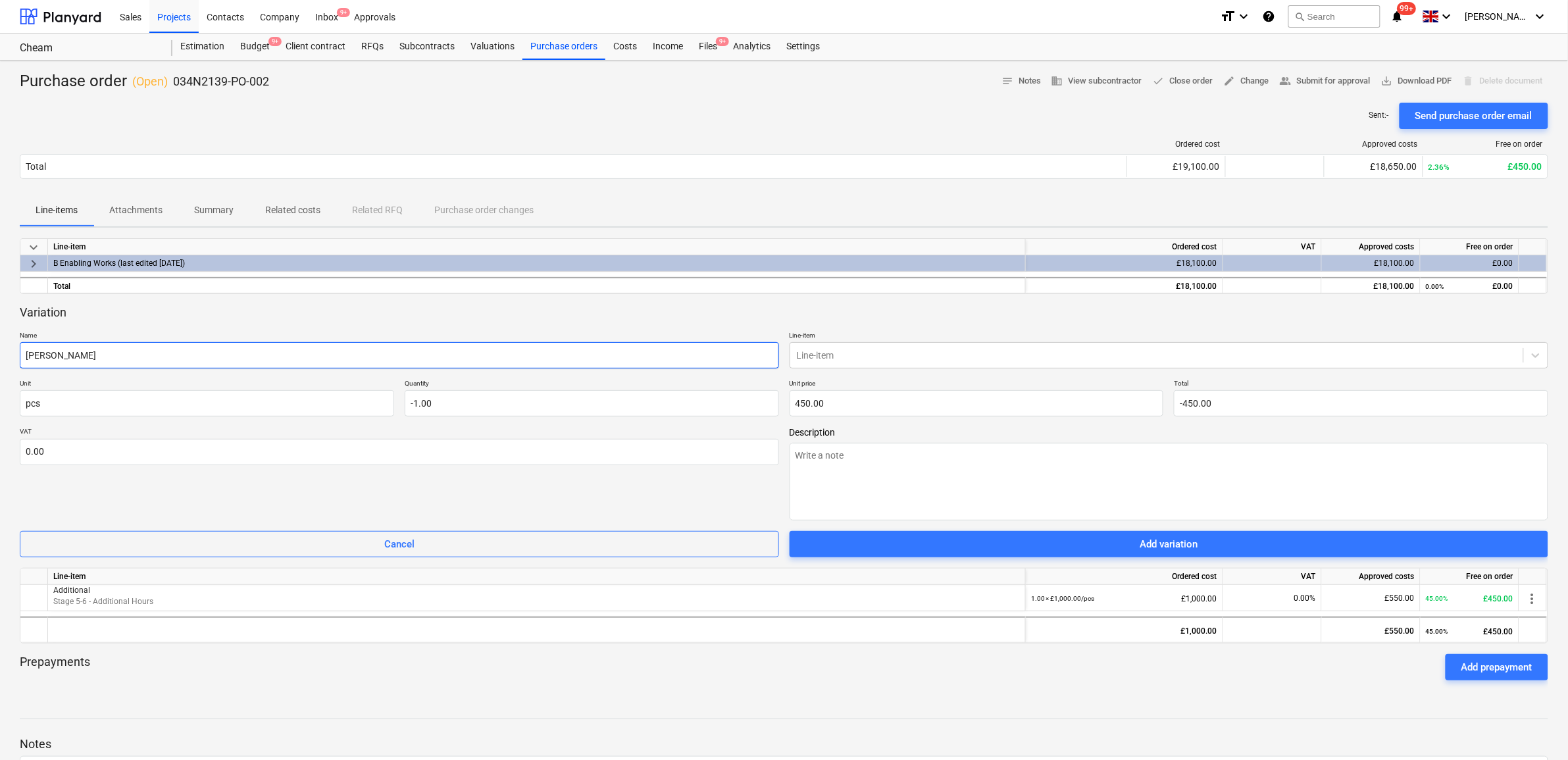
type textarea "x"
type input "balanc"
type textarea "x"
type input "balance"
click at [866, 363] on div "Line-item" at bounding box center [1156, 356] width 733 height 19
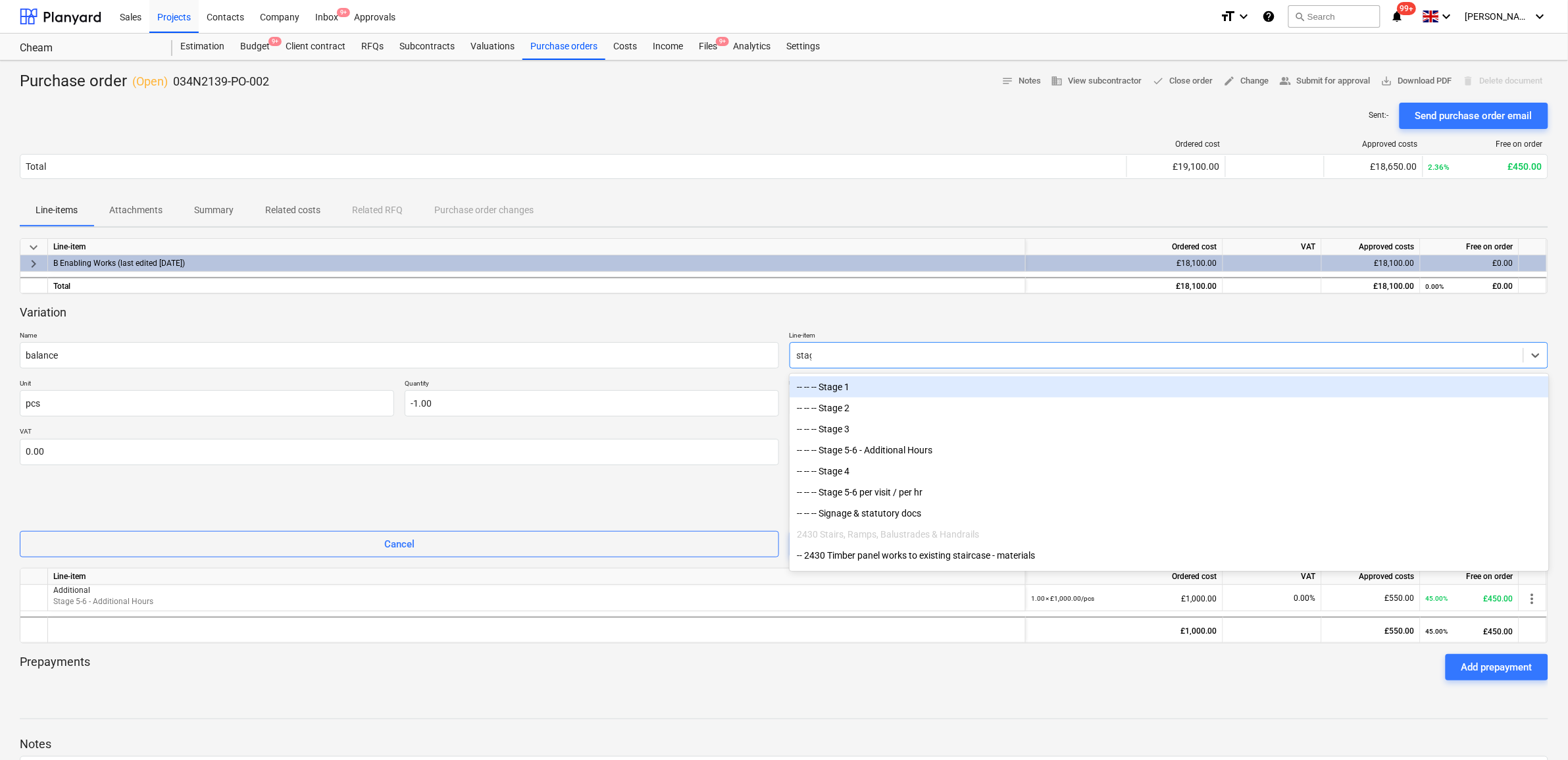
type input "stage"
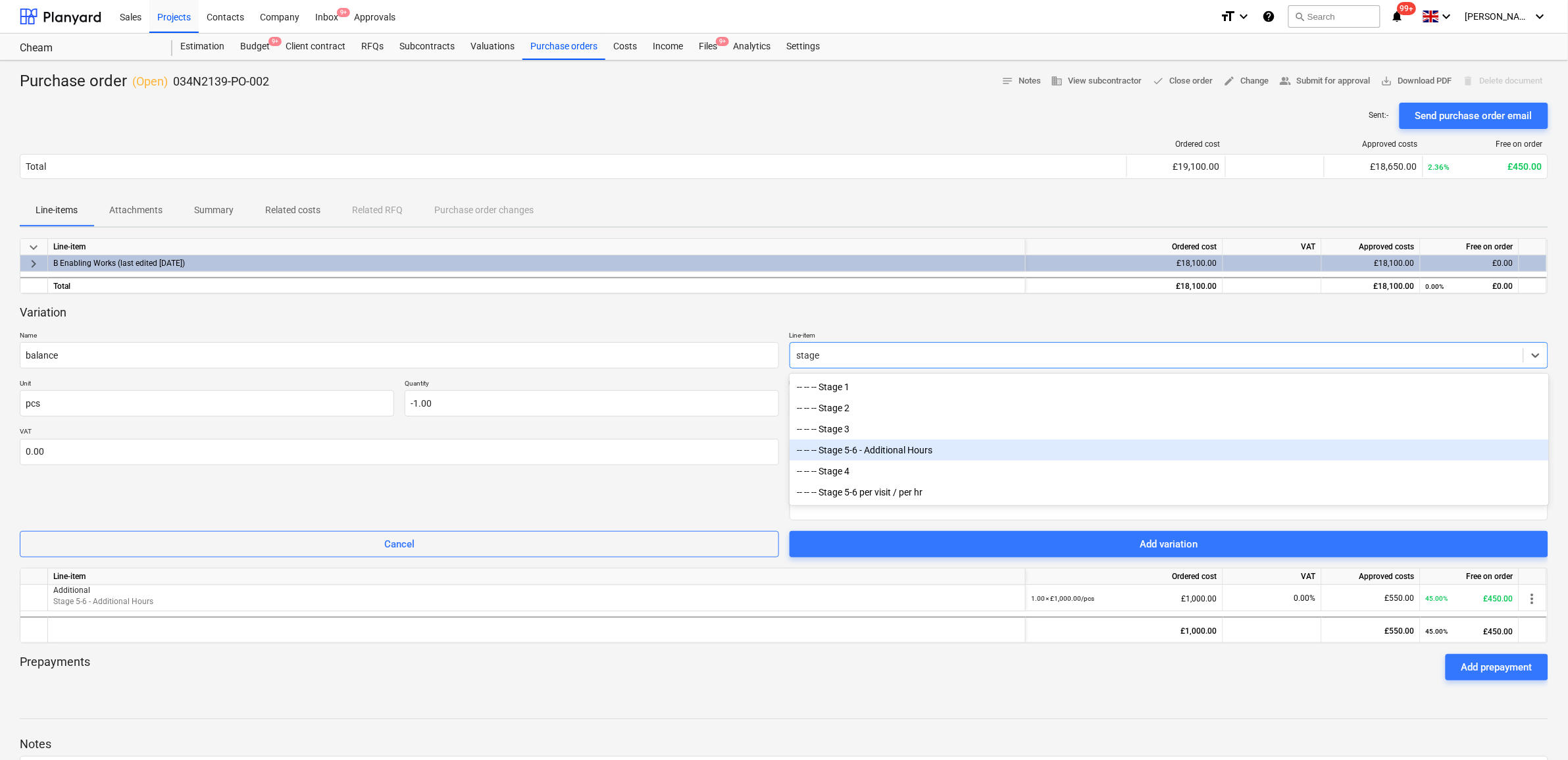
click at [910, 451] on div "-- -- -- Stage 5-6 - Additional Hours" at bounding box center [1169, 450] width 759 height 21
type textarea "x"
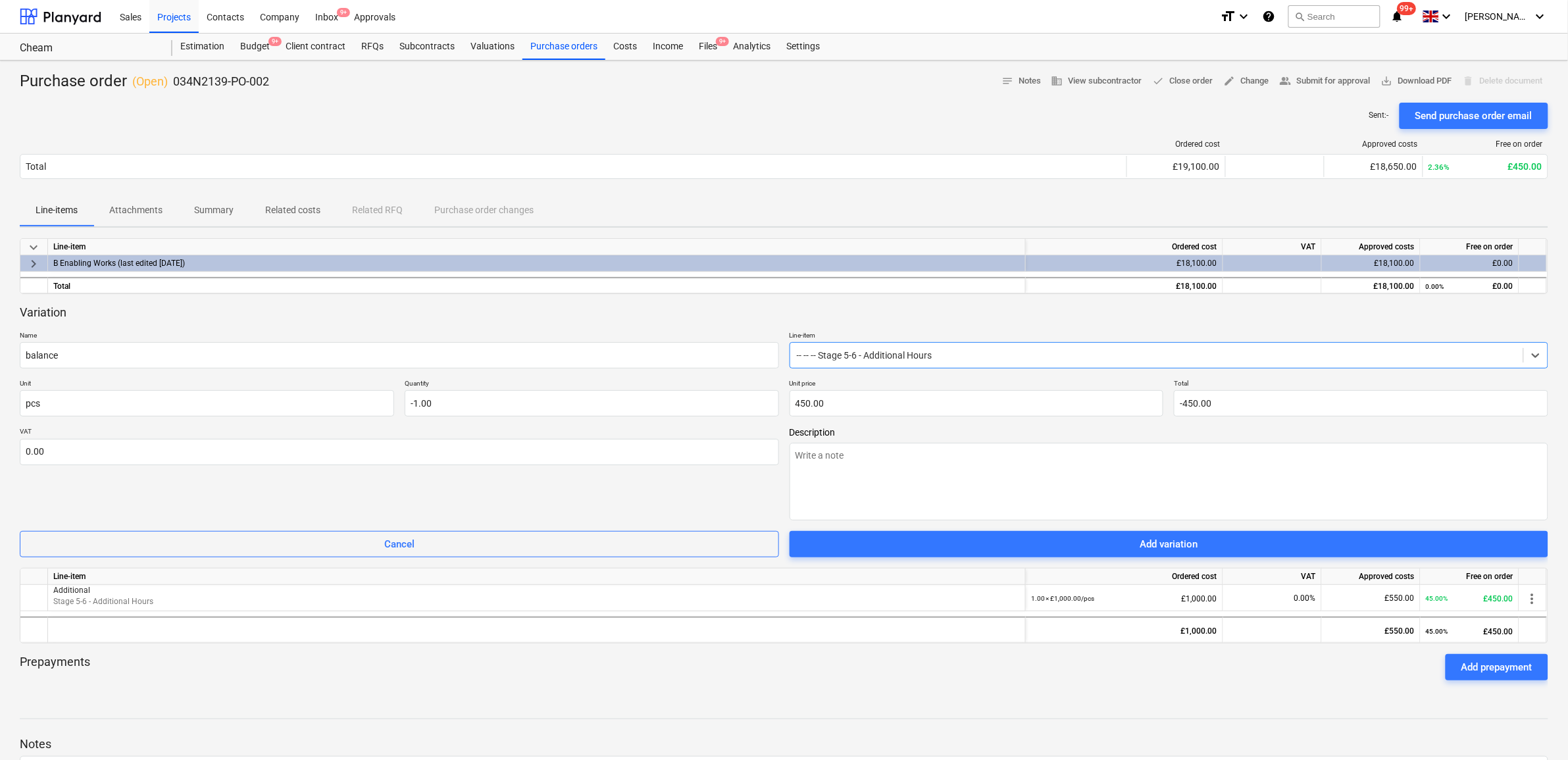
click at [961, 318] on div "Variation" at bounding box center [784, 312] width 1528 height 16
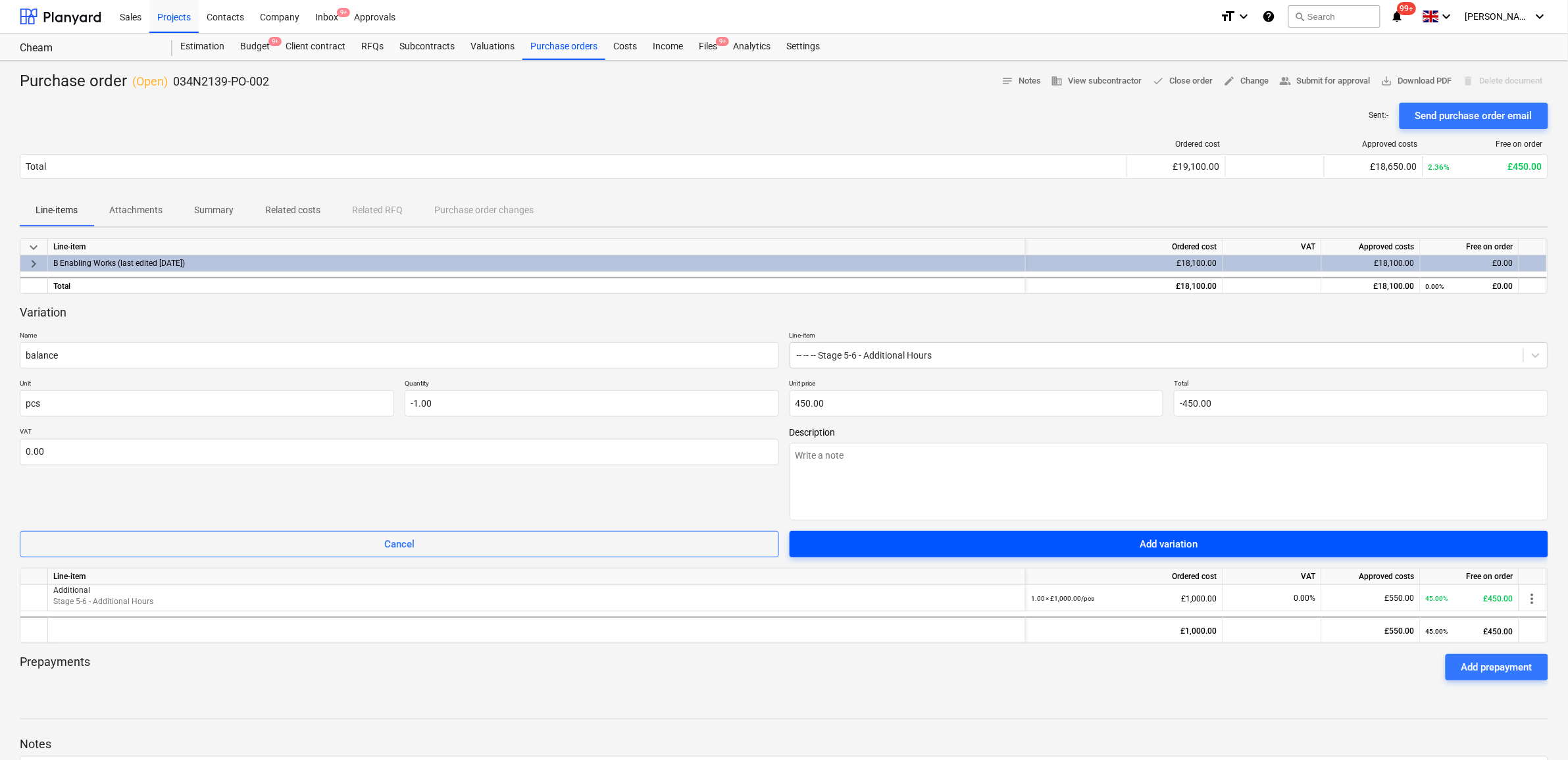
click at [974, 546] on span "Add variation" at bounding box center [1169, 544] width 728 height 17
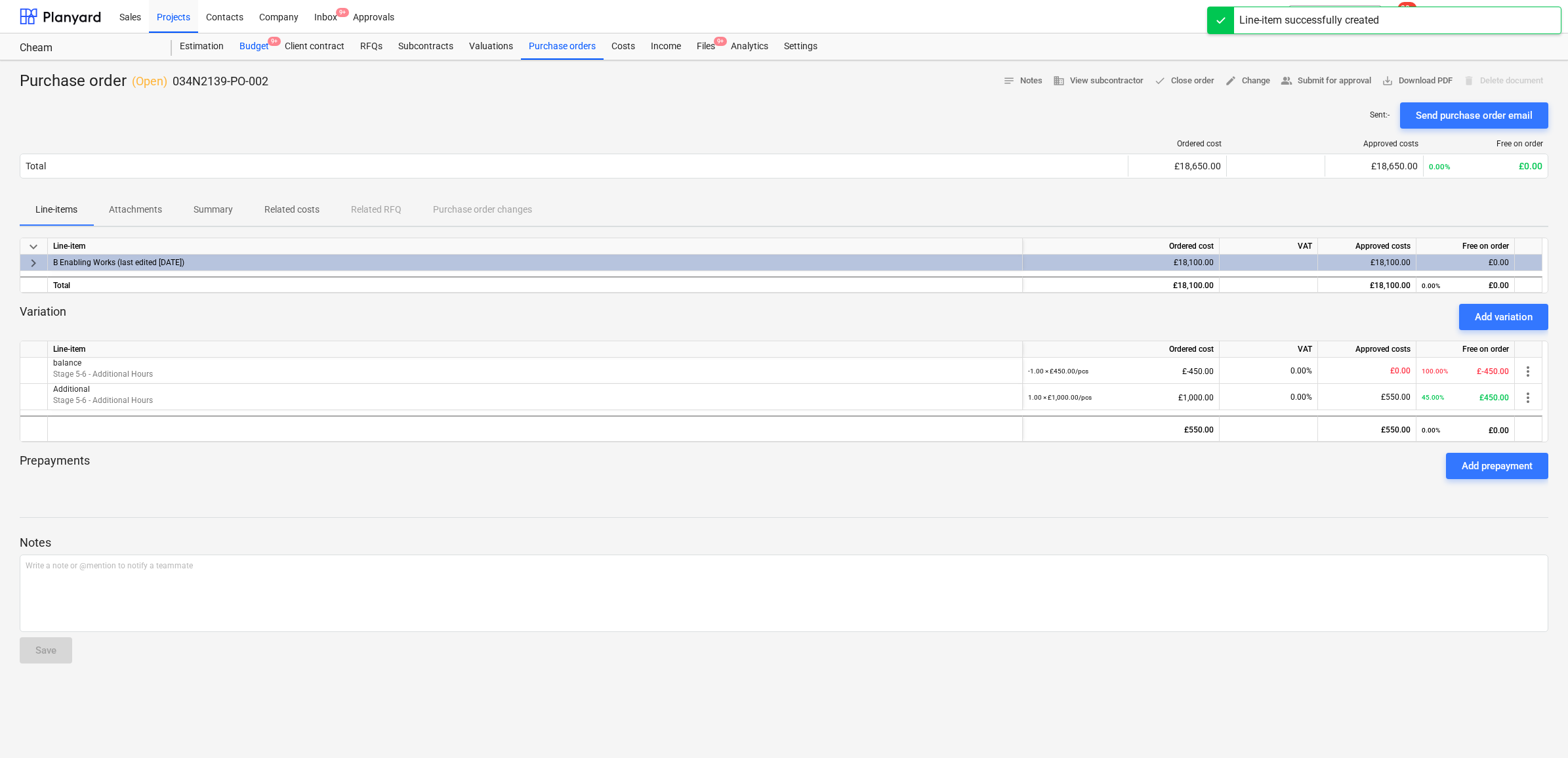
click at [250, 43] on div "Budget 9+" at bounding box center [254, 47] width 45 height 26
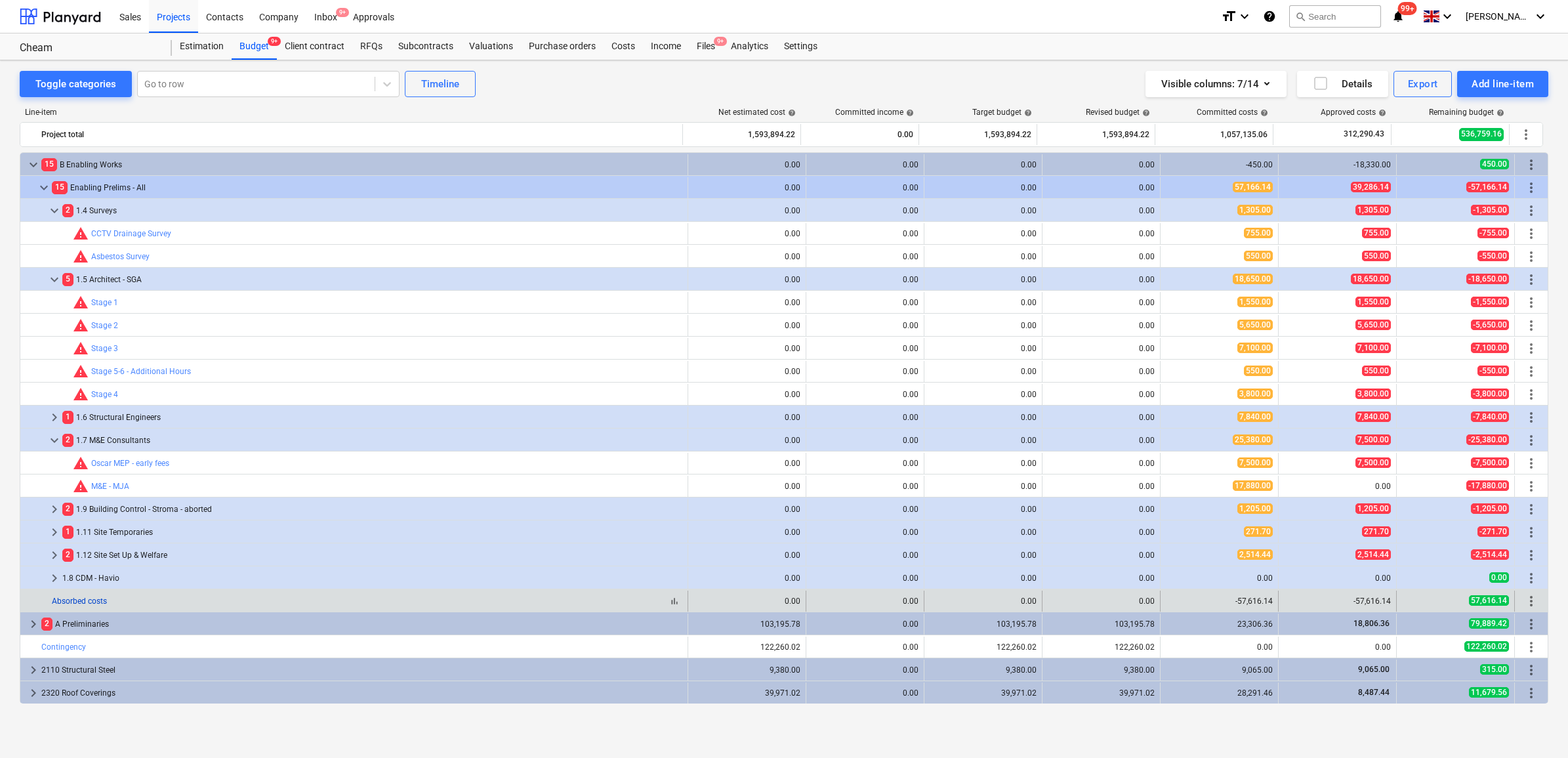
click at [89, 599] on link "Absorbed costs" at bounding box center [79, 602] width 56 height 9
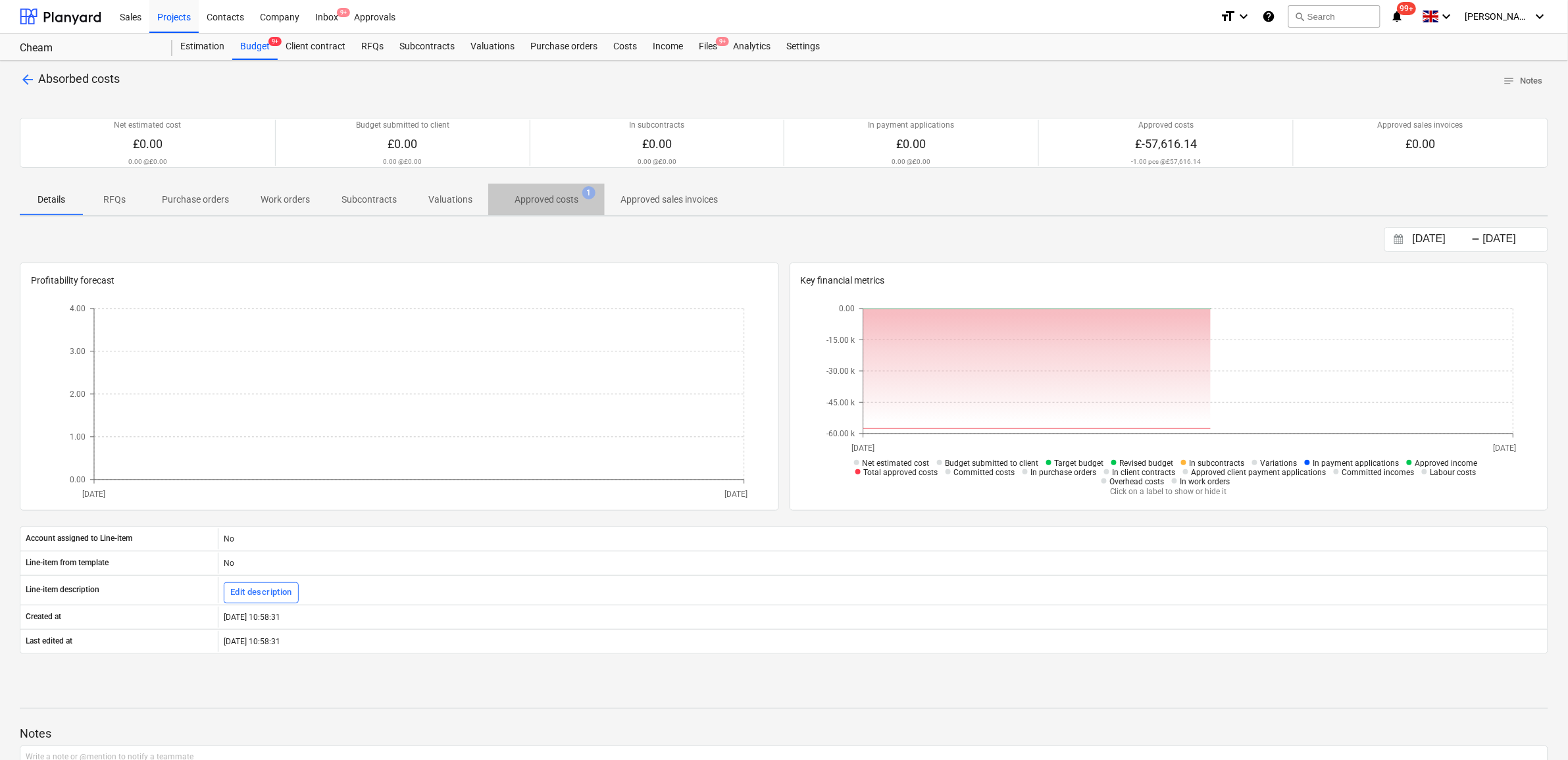
click at [552, 186] on button "Approved costs 1" at bounding box center [546, 198] width 116 height 31
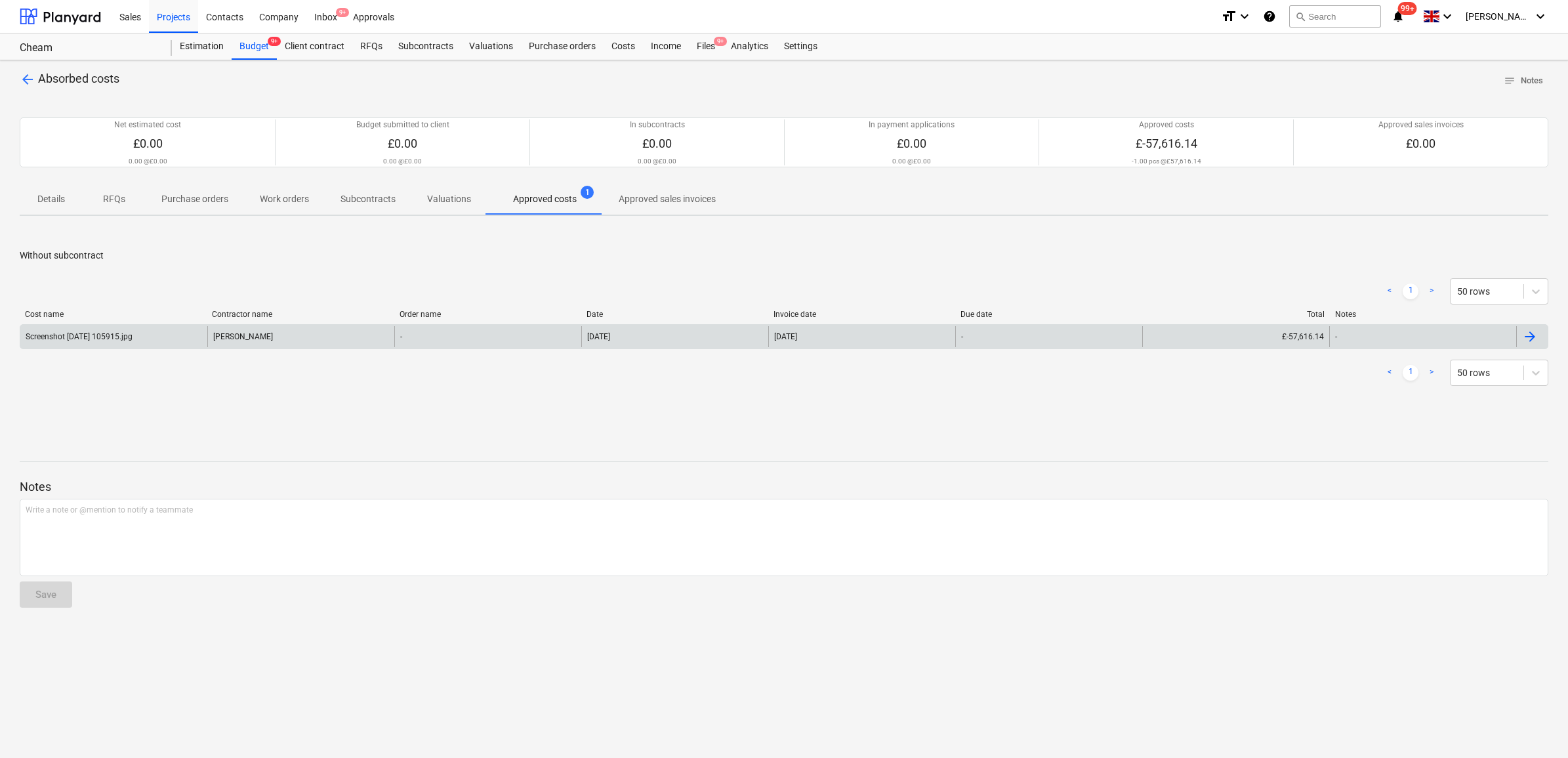
click at [659, 327] on div "[DATE]" at bounding box center [674, 336] width 187 height 21
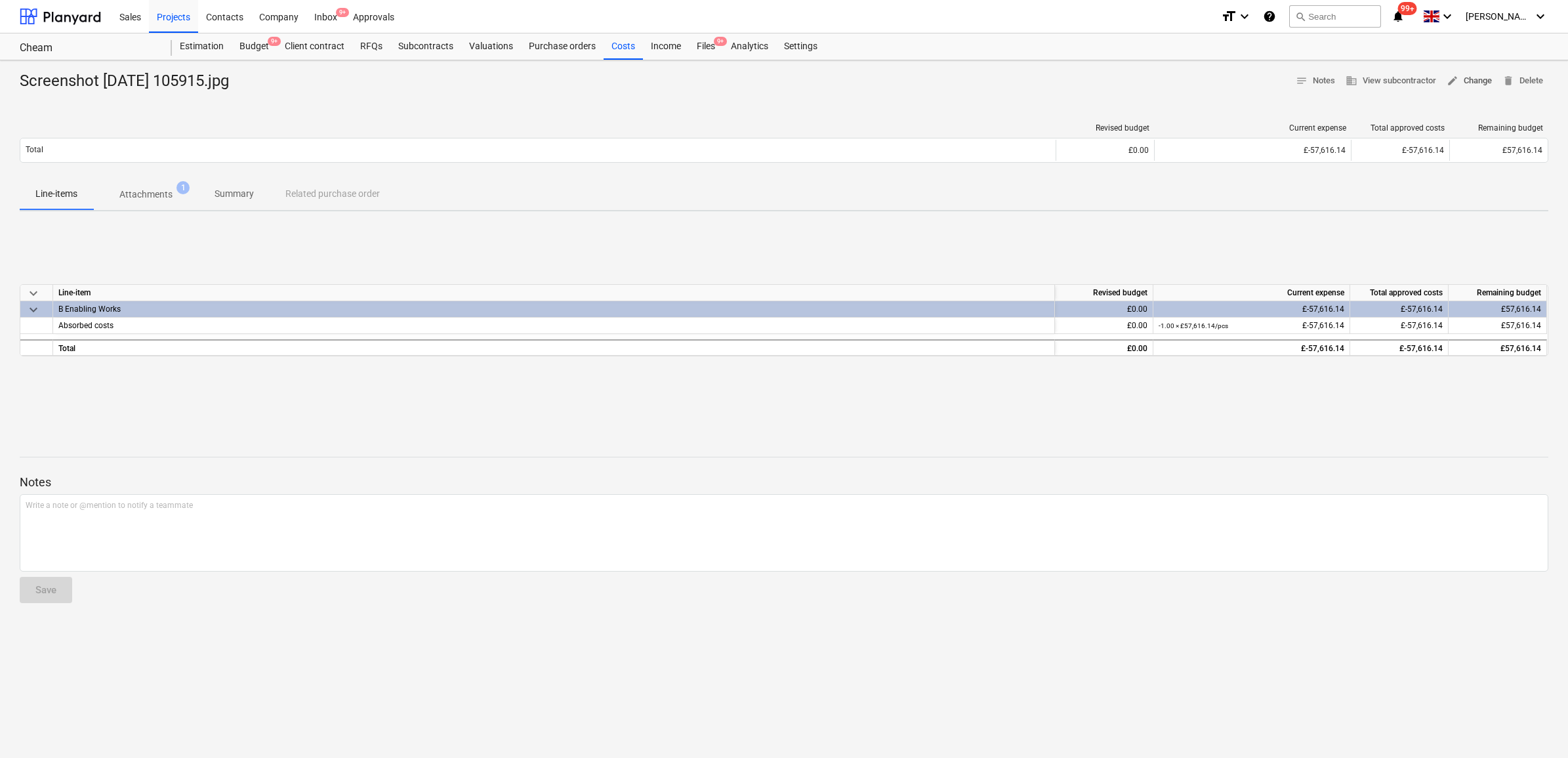
click at [1463, 89] on button "edit Change" at bounding box center [1468, 81] width 56 height 21
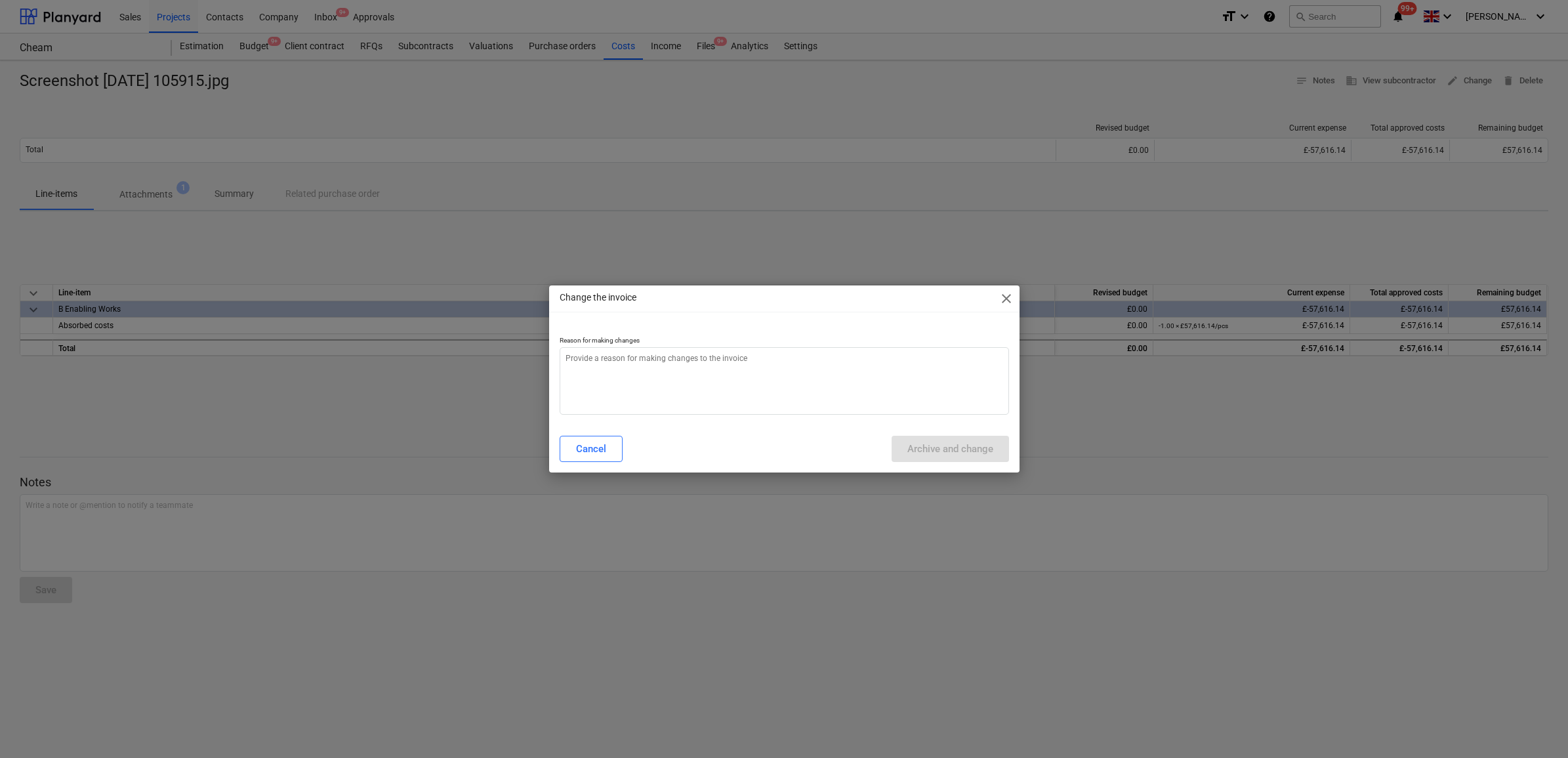
type textarea "x"
click at [767, 369] on textarea at bounding box center [783, 381] width 449 height 68
type textarea "."
type textarea "x"
type textarea "."
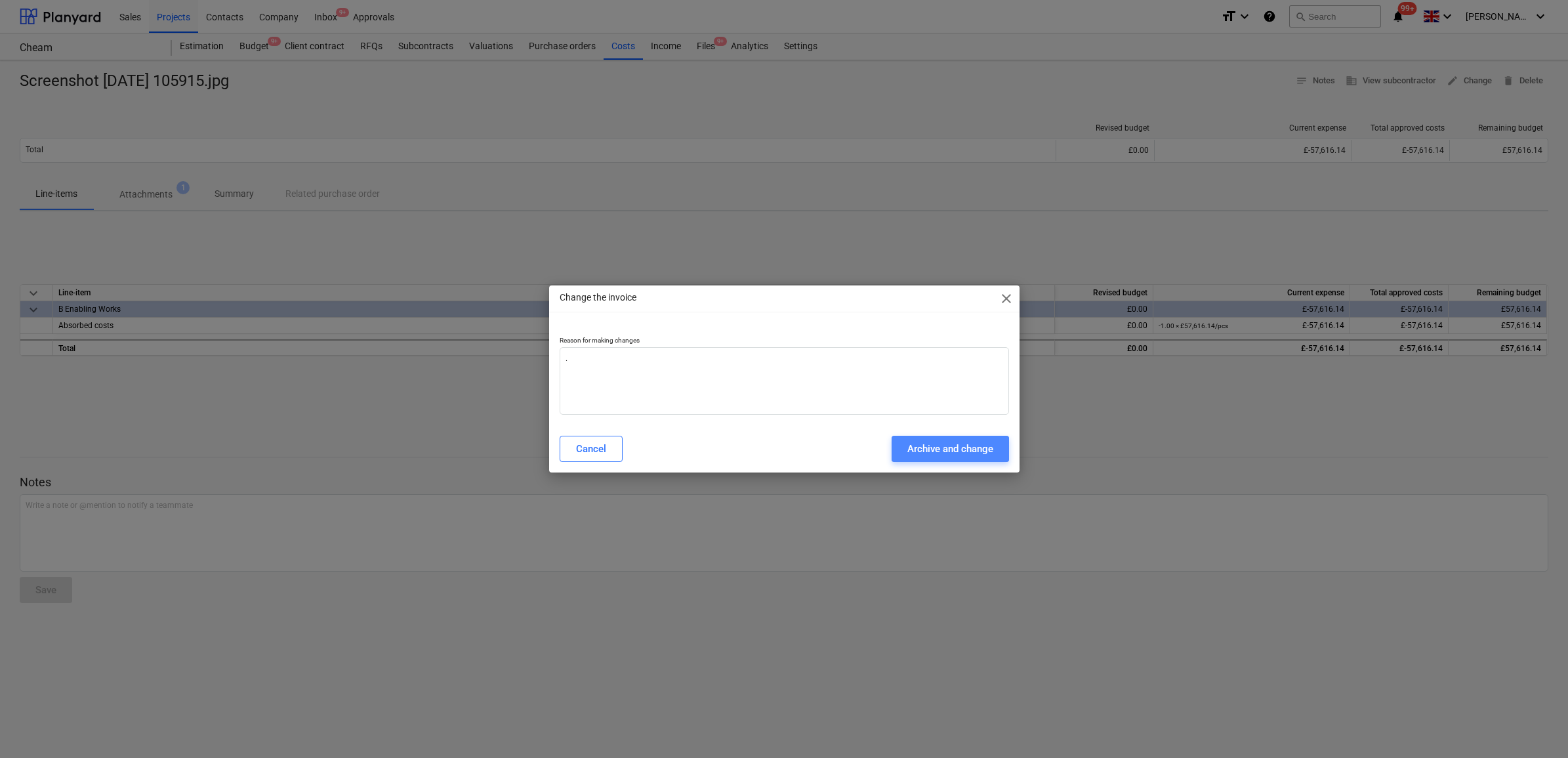
click at [892, 440] on button "Archive and change" at bounding box center [950, 449] width 118 height 26
type textarea "x"
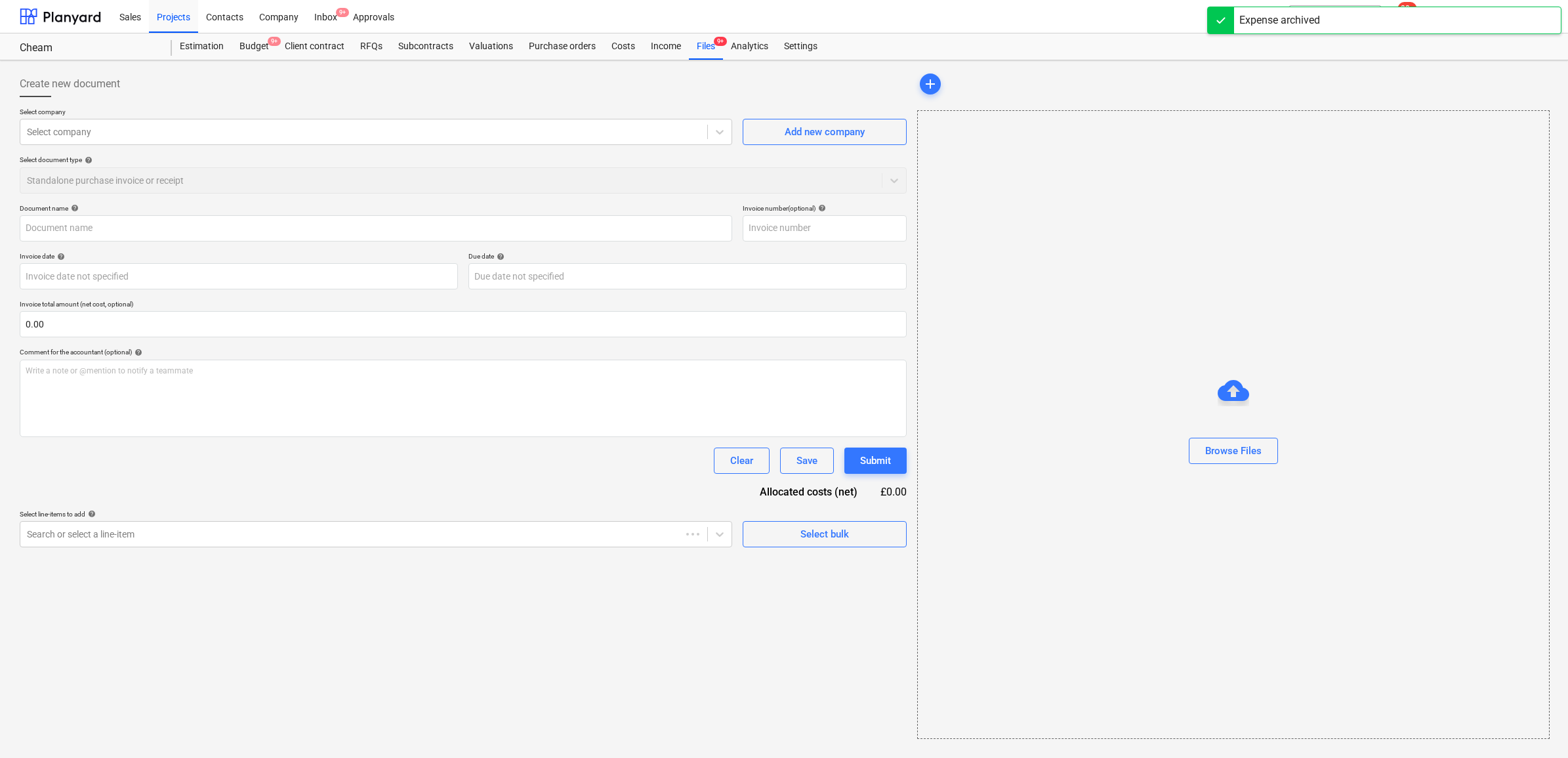
type input "Screenshot [DATE] 105915.jpg"
type input "[DATE]"
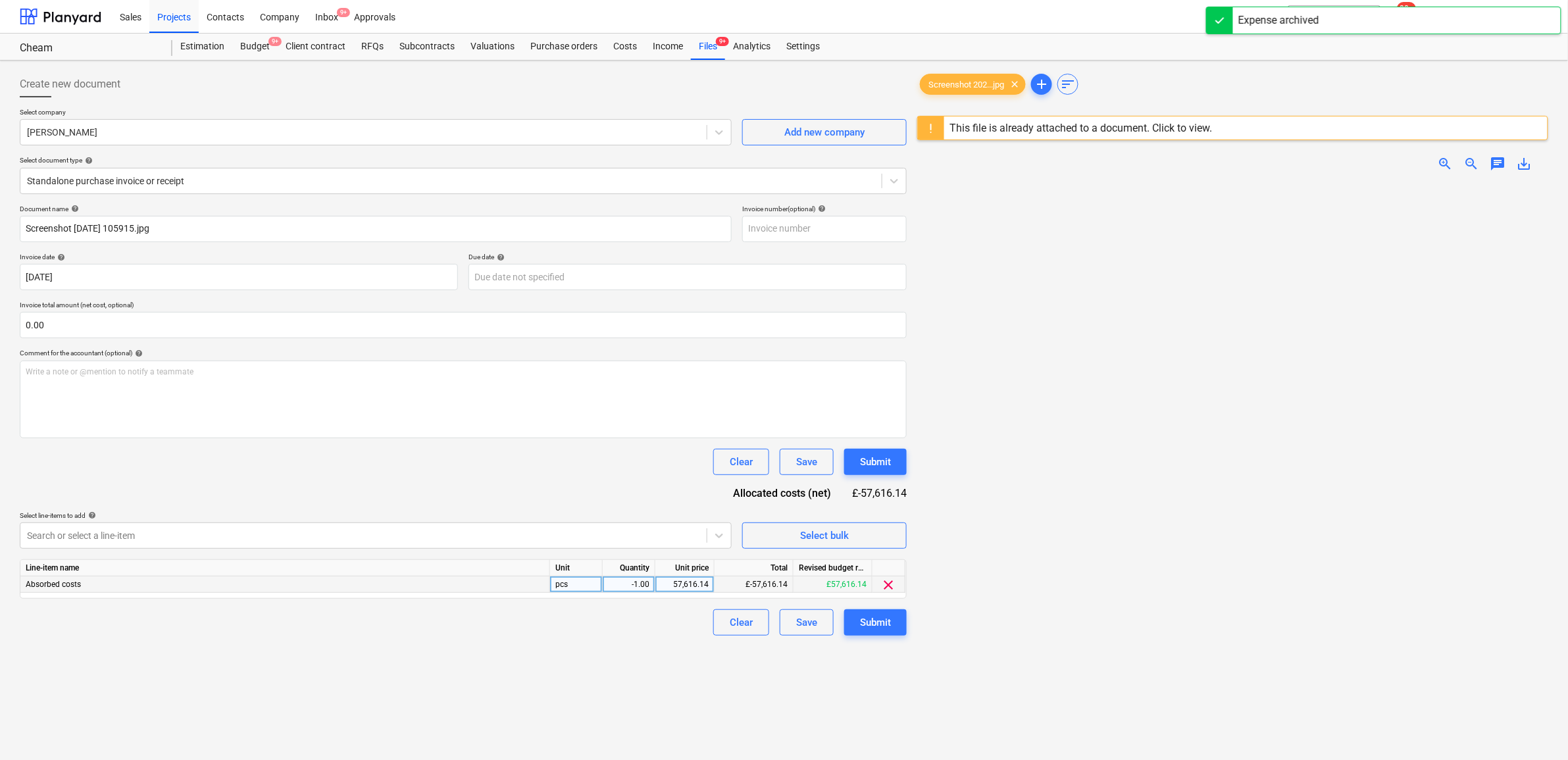
click at [702, 581] on div "57,616.14" at bounding box center [684, 584] width 48 height 16
type input "57166.14"
click at [620, 688] on div "Create new document Select company [PERSON_NAME] Add new company Select documen…" at bounding box center [463, 488] width 898 height 845
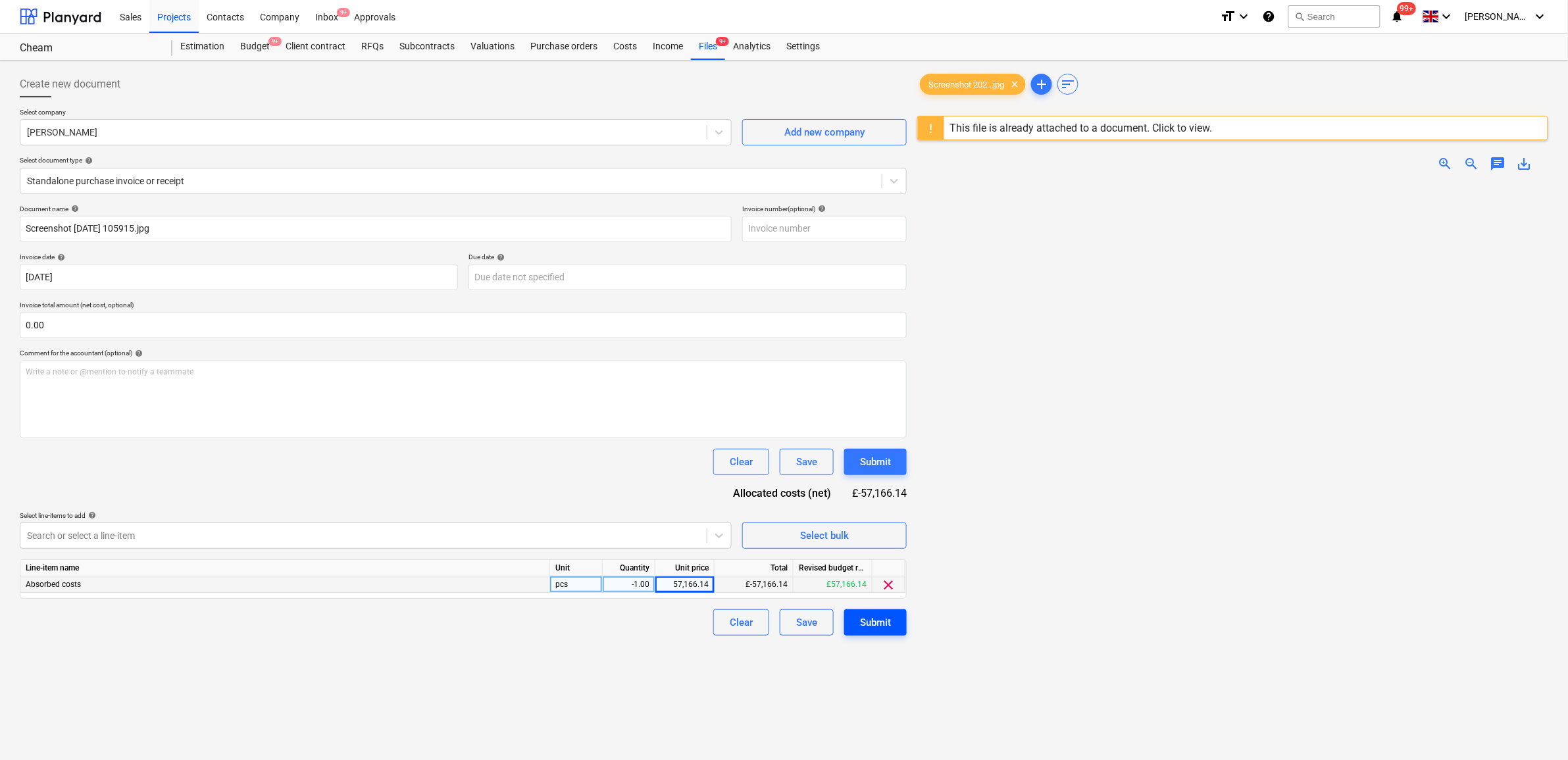
click at [869, 624] on div "Submit" at bounding box center [875, 622] width 31 height 17
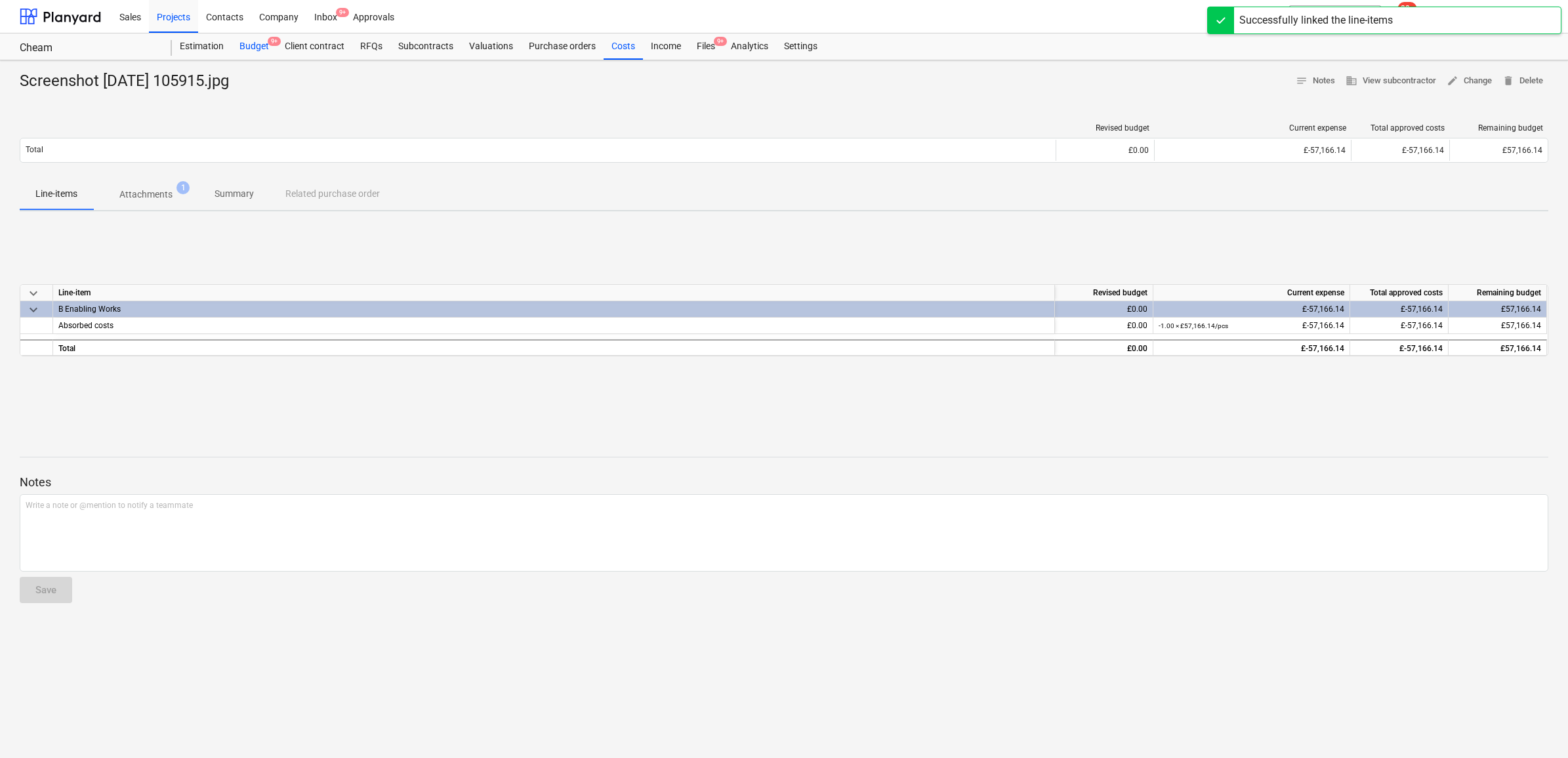
click at [247, 46] on div "Budget 9+" at bounding box center [254, 47] width 45 height 26
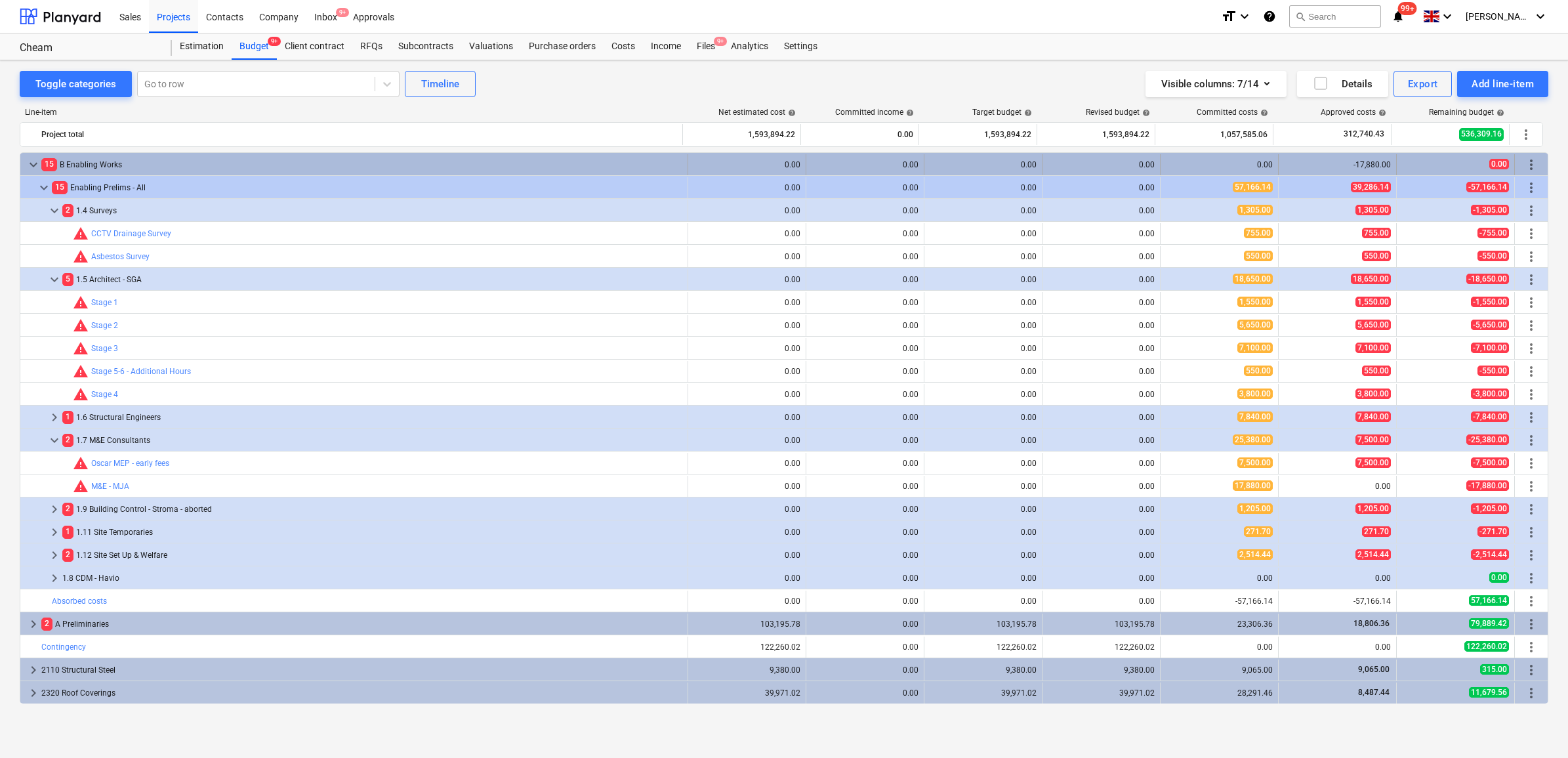
click at [34, 161] on span "keyboard_arrow_down" at bounding box center [33, 165] width 16 height 16
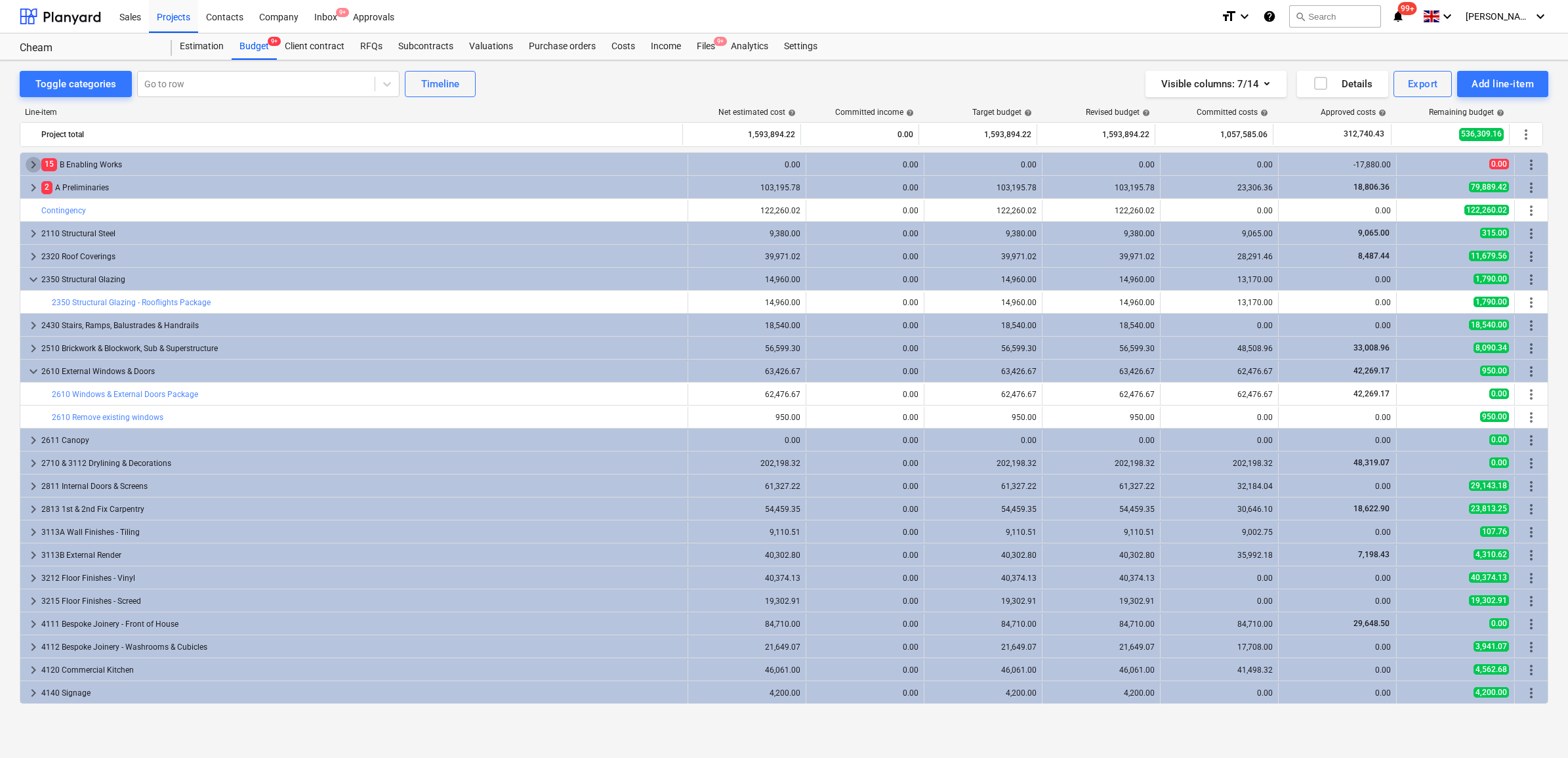
click at [34, 161] on span "keyboard_arrow_right" at bounding box center [33, 165] width 16 height 16
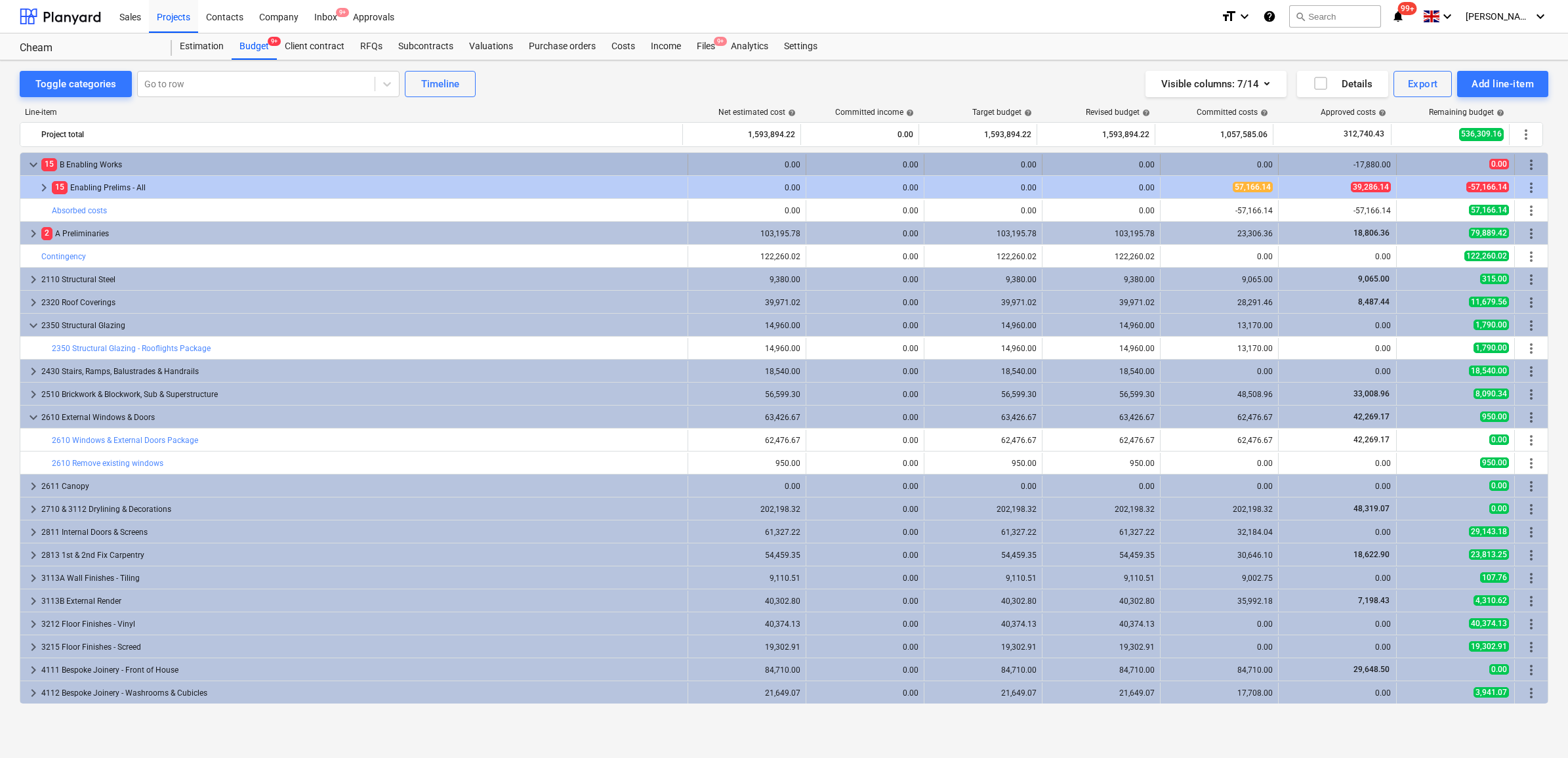
click at [330, 157] on div "15 B Enabling Works" at bounding box center [361, 165] width 641 height 21
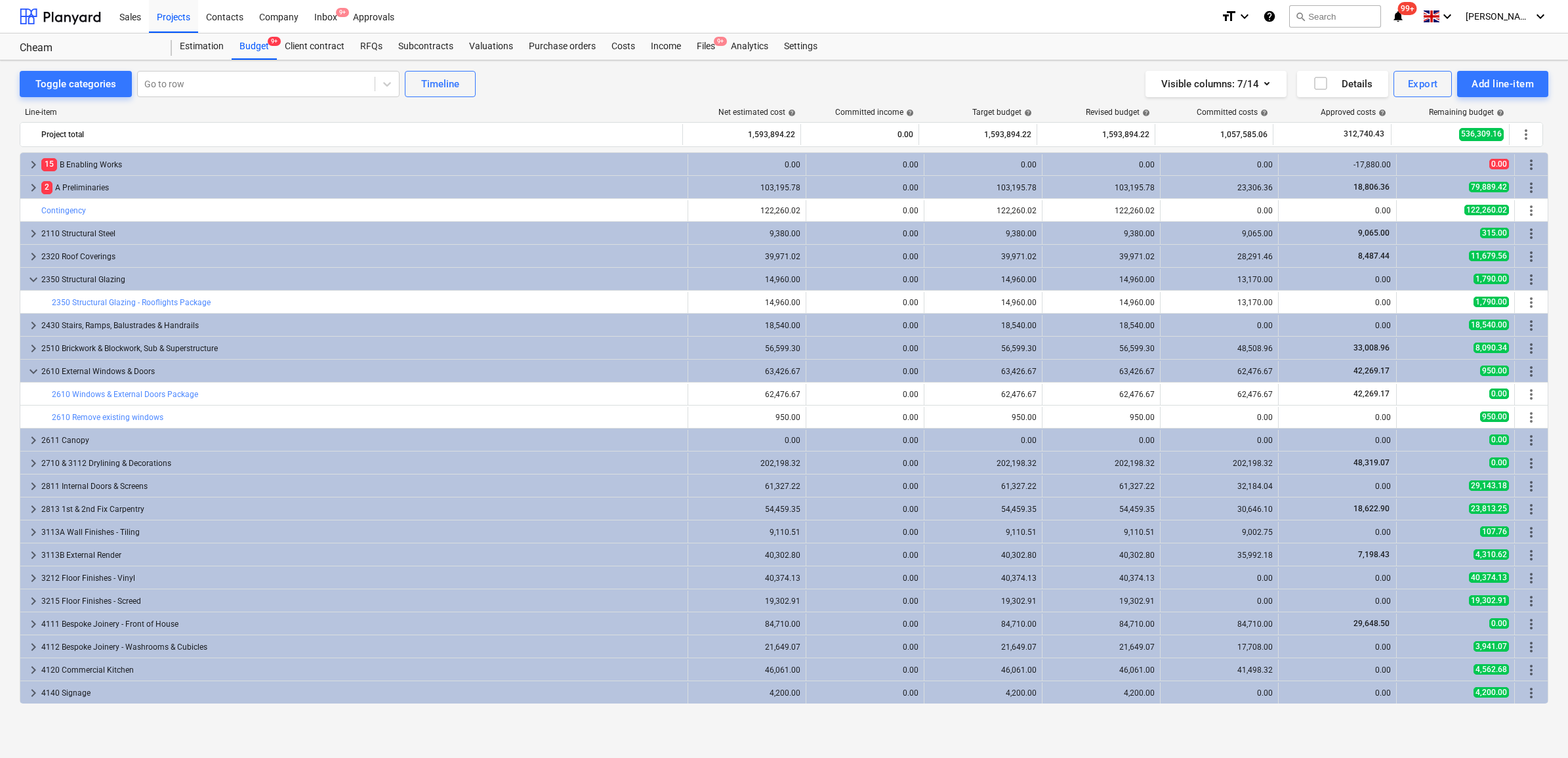
click at [330, 157] on div "15 B Enabling Works" at bounding box center [361, 165] width 641 height 21
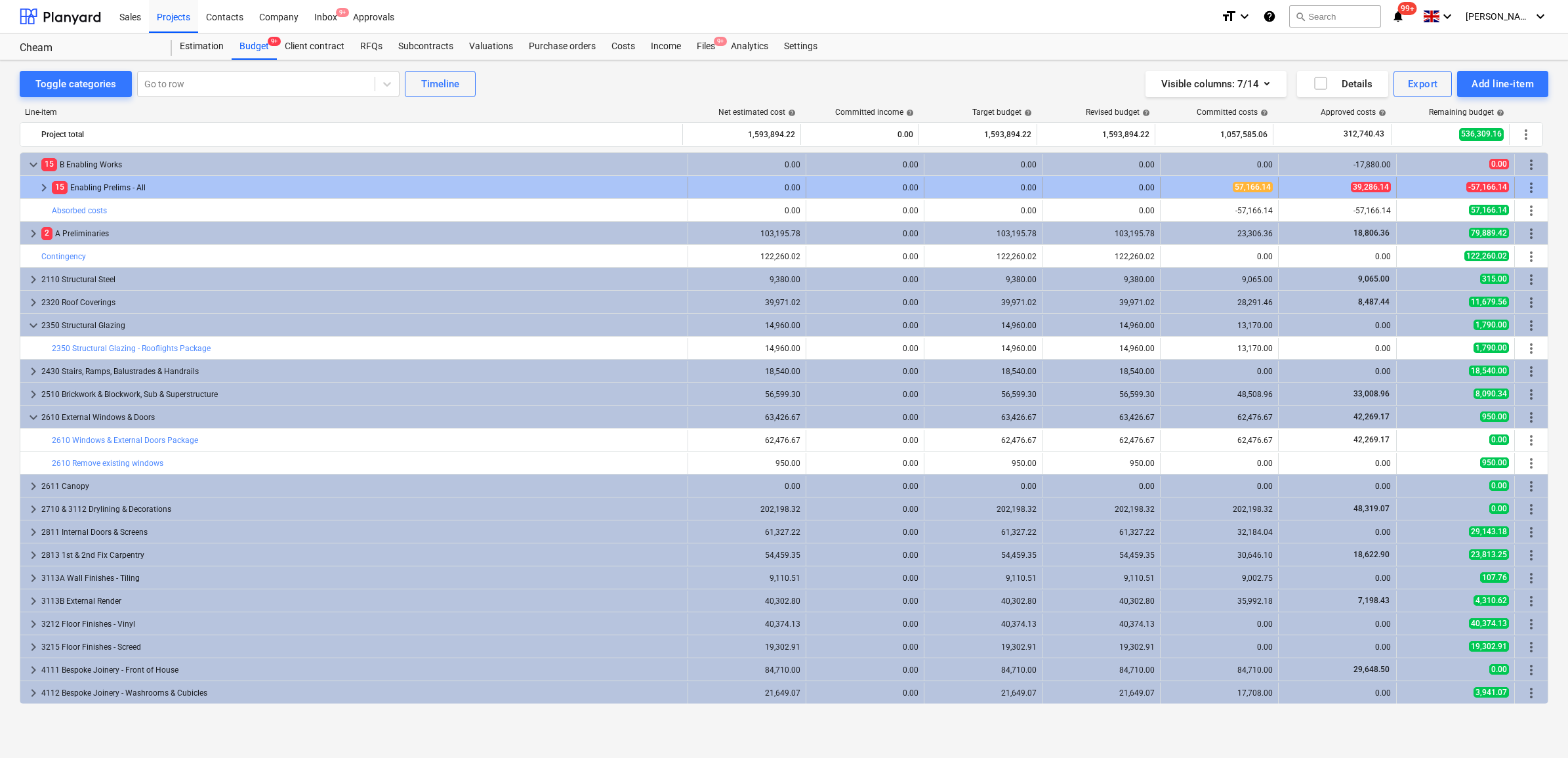
click at [296, 185] on div "15 Enabling Prelims - All" at bounding box center [367, 187] width 631 height 21
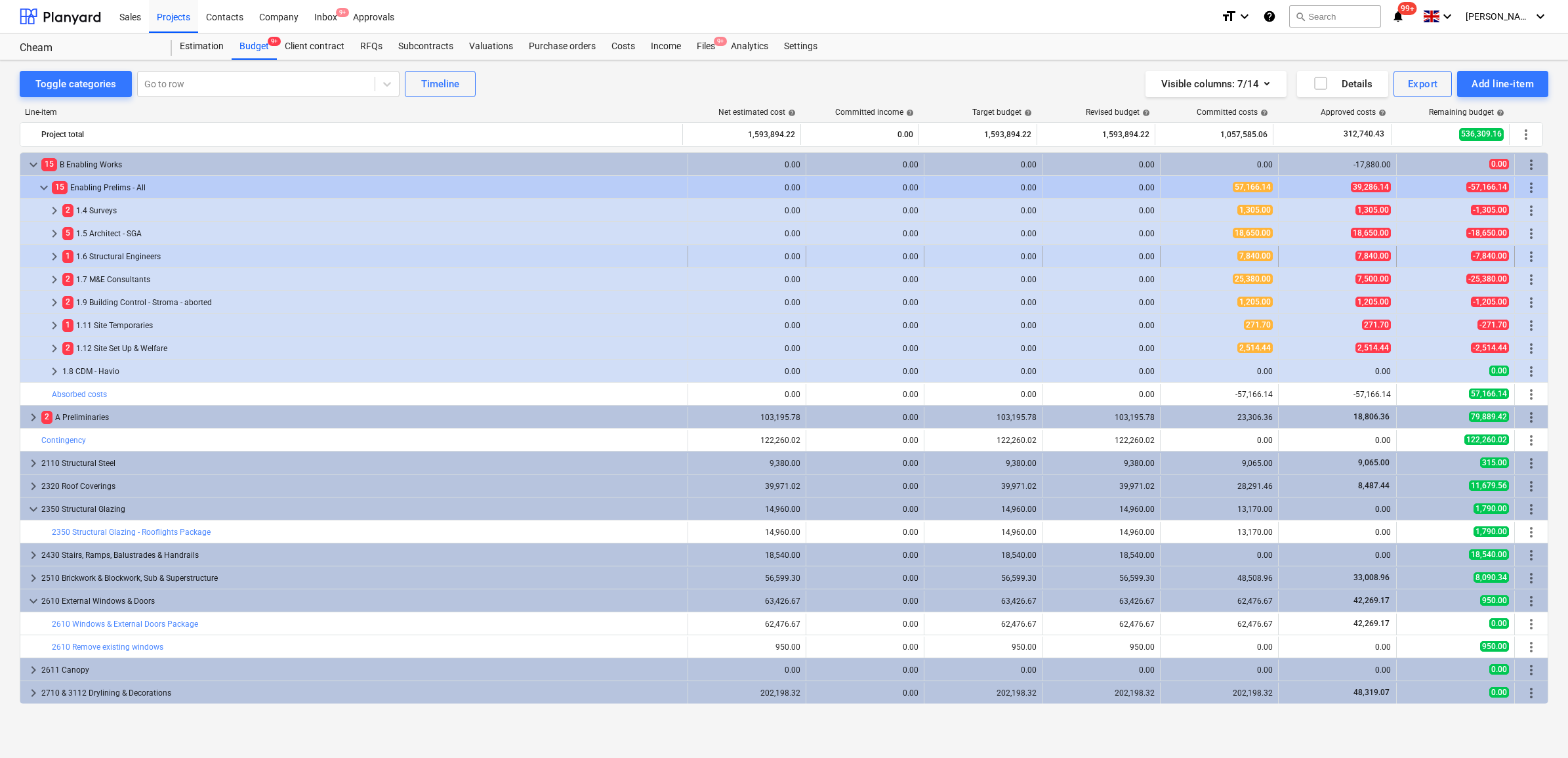
click at [56, 256] on span "keyboard_arrow_right" at bounding box center [54, 256] width 16 height 16
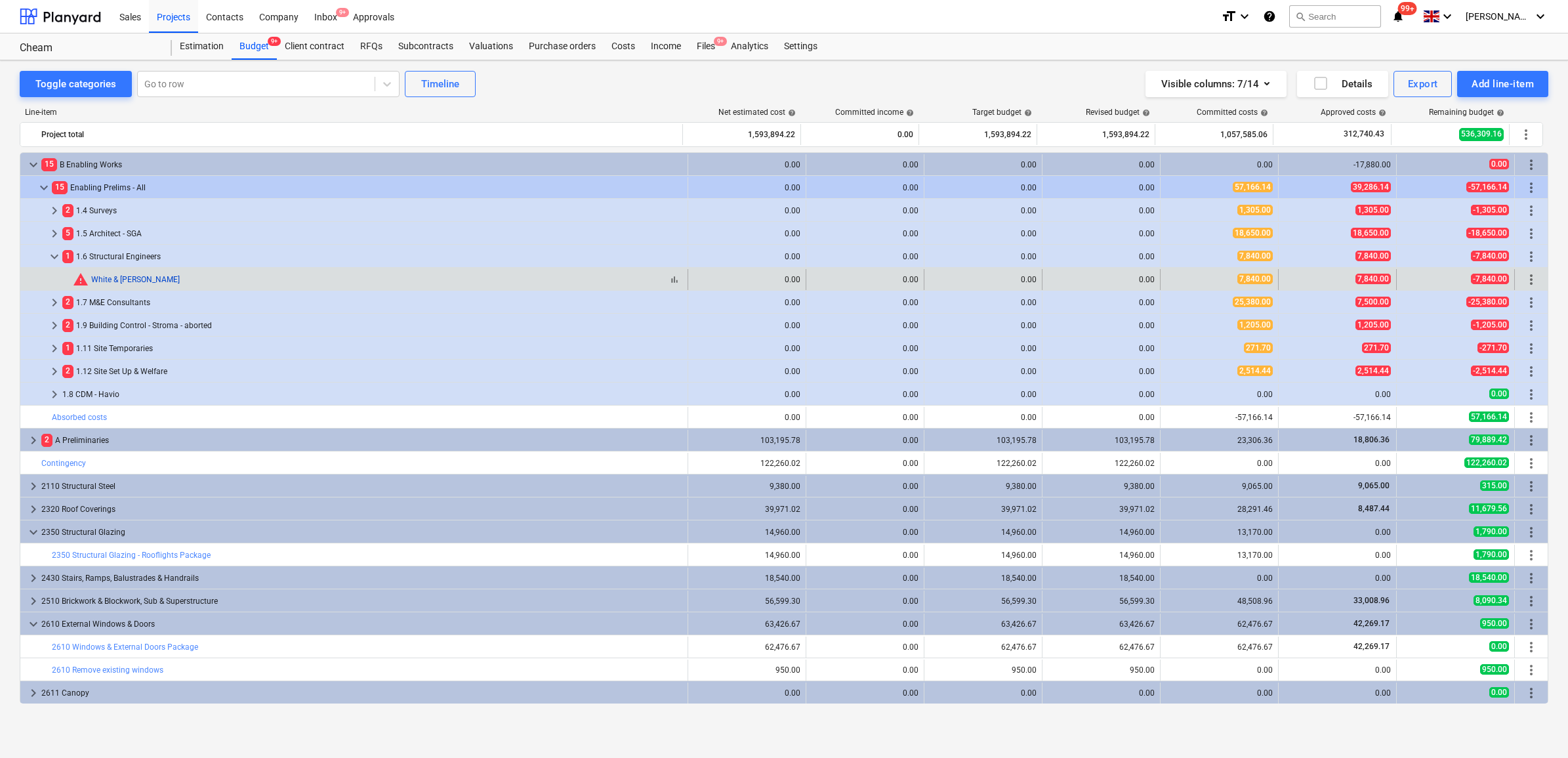
click at [136, 282] on link "White & [PERSON_NAME]" at bounding box center [136, 280] width 88 height 9
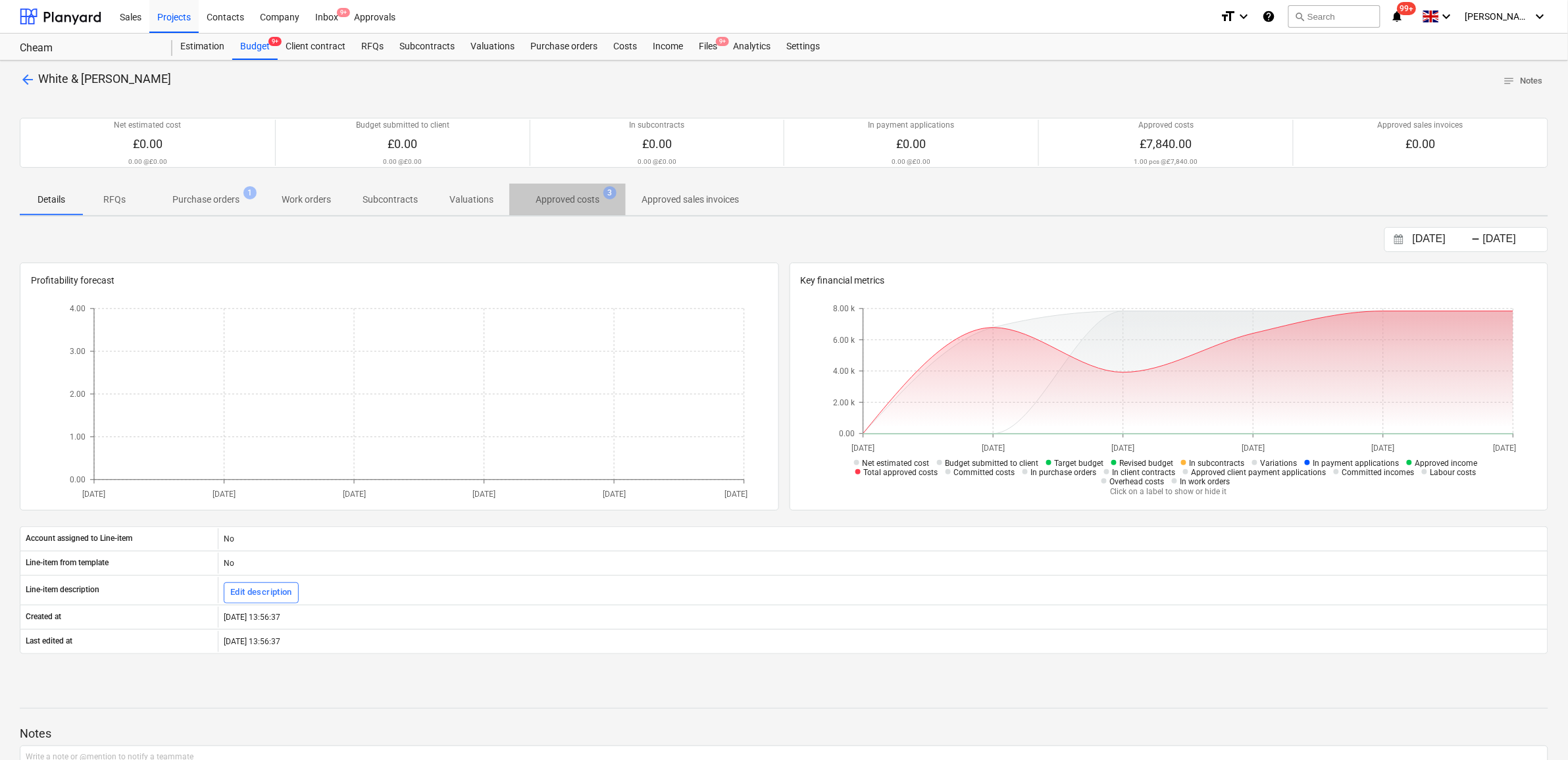
click at [582, 201] on p "Approved costs" at bounding box center [567, 199] width 64 height 14
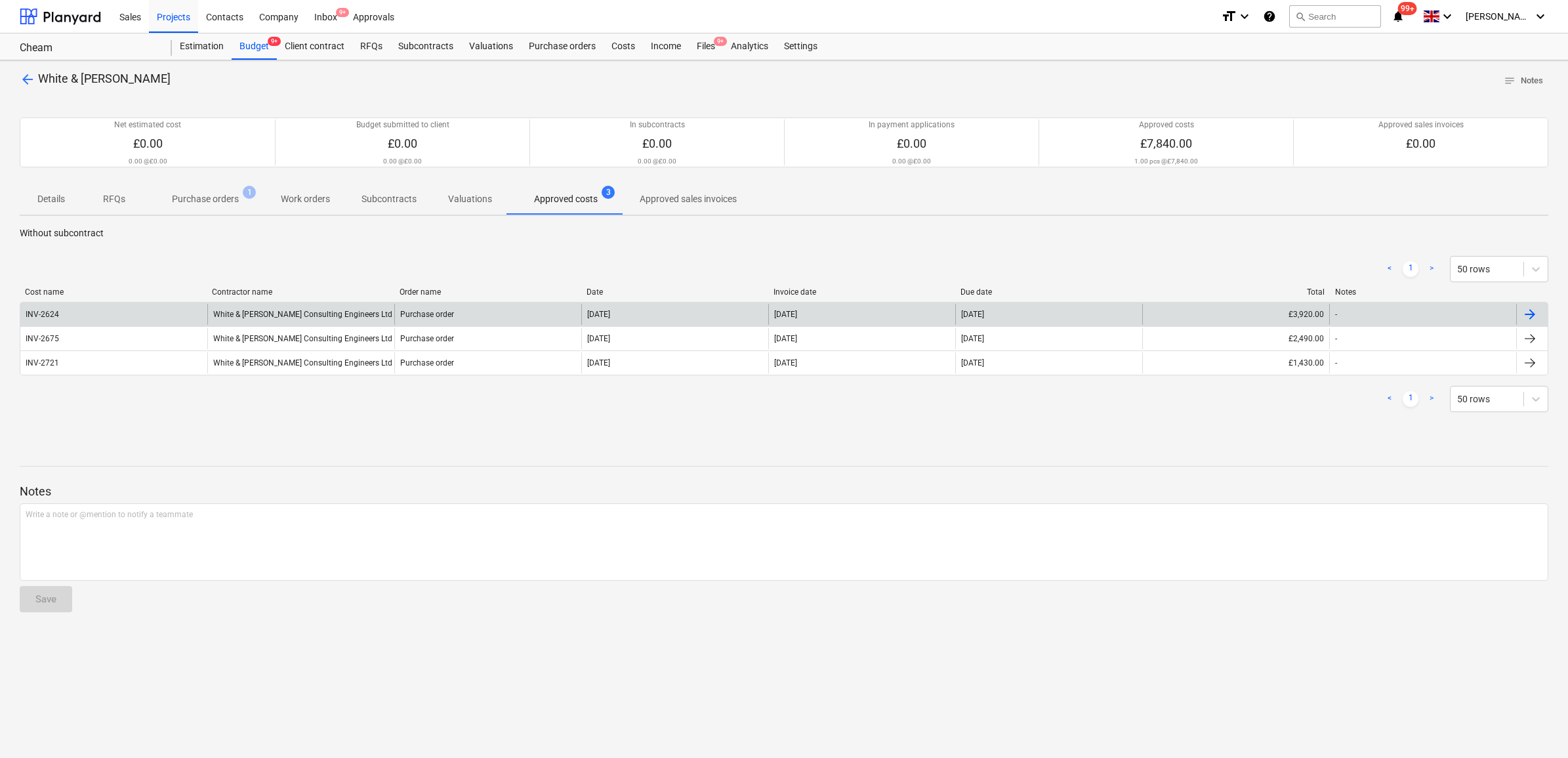
click at [501, 315] on div "Purchase order" at bounding box center [488, 314] width 187 height 21
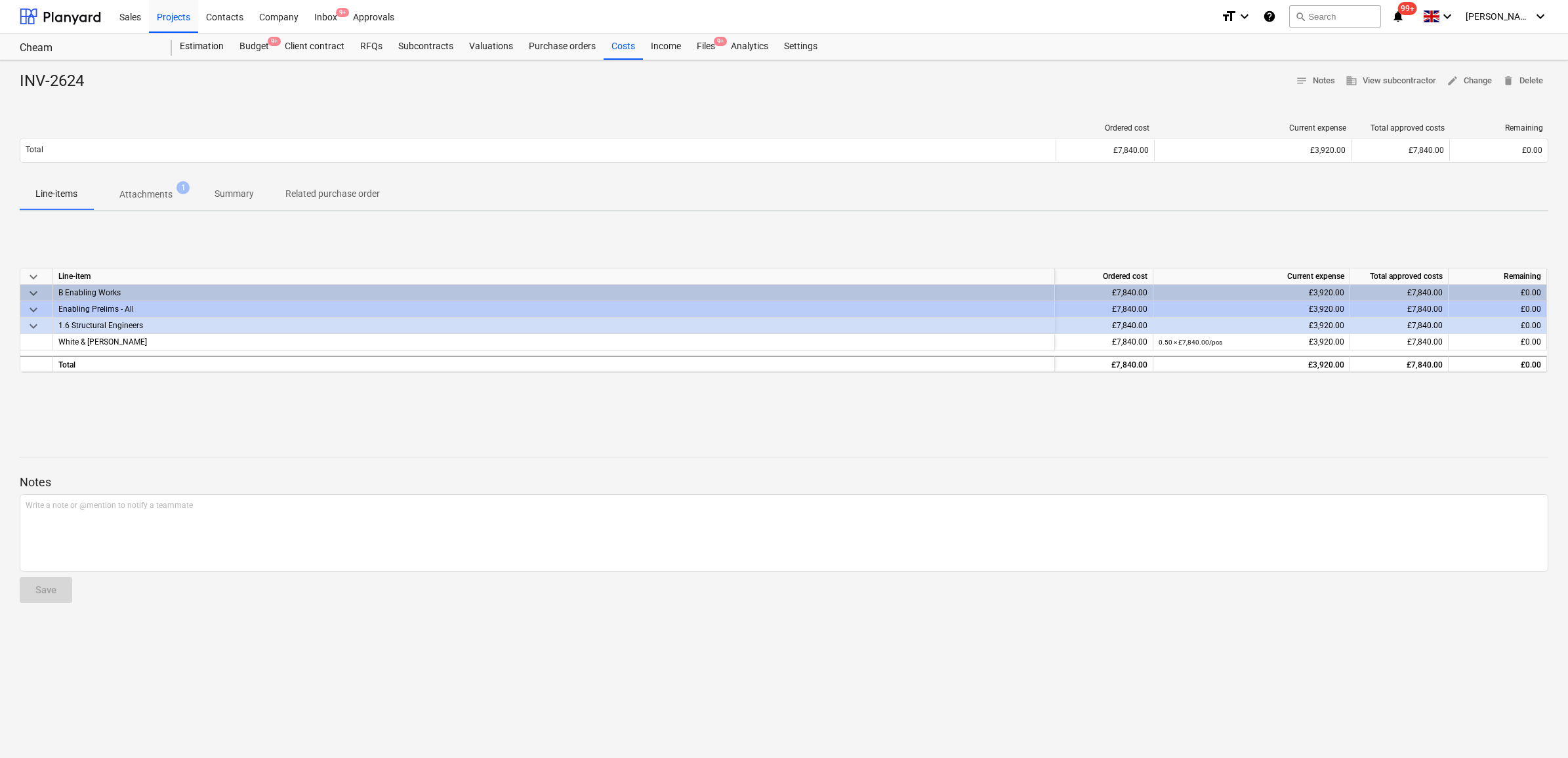
click at [155, 198] on p "Attachments" at bounding box center [146, 194] width 53 height 14
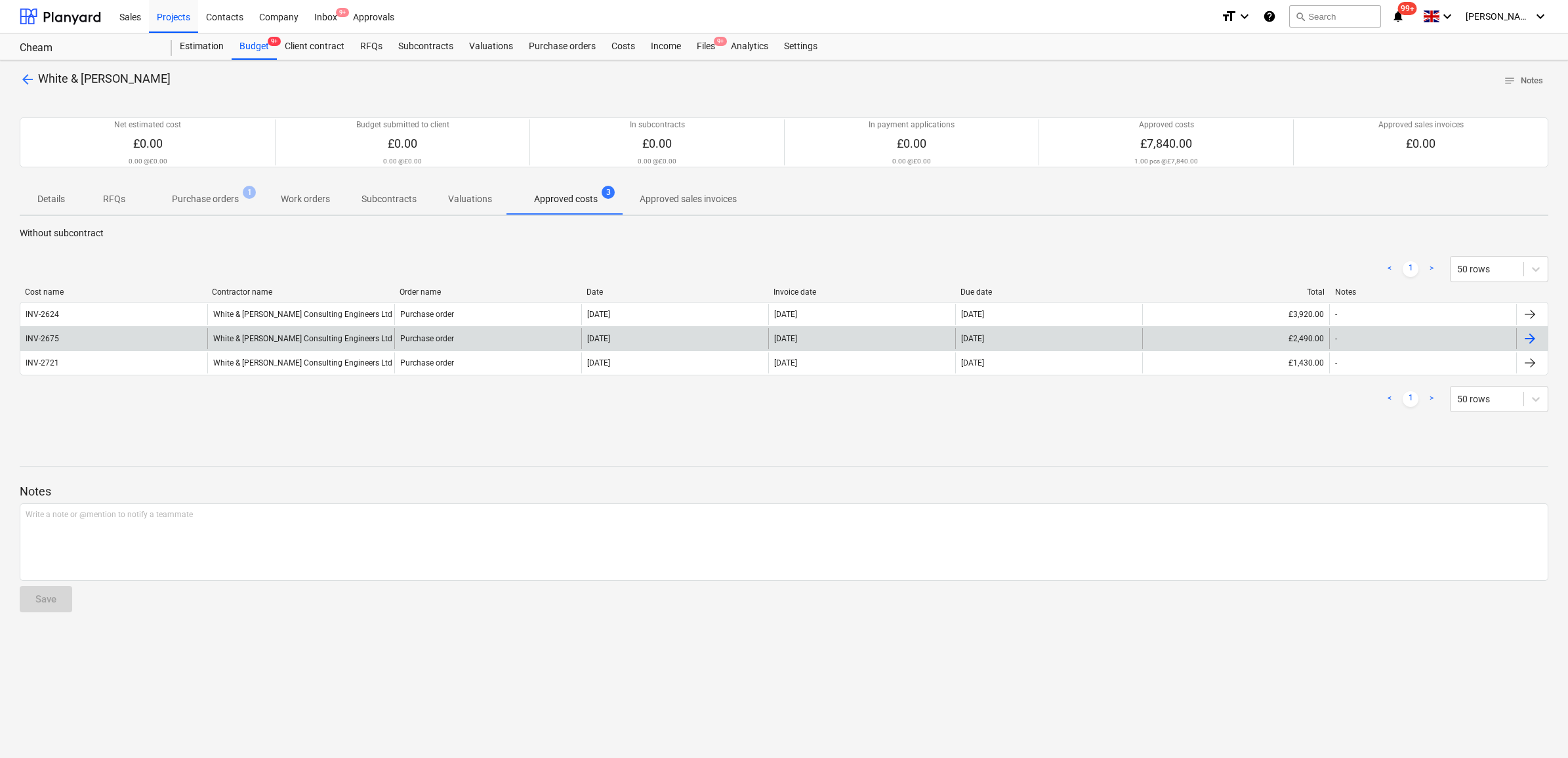
click at [257, 344] on div "White & [PERSON_NAME] Consulting Engineers Ltd" at bounding box center [300, 338] width 187 height 21
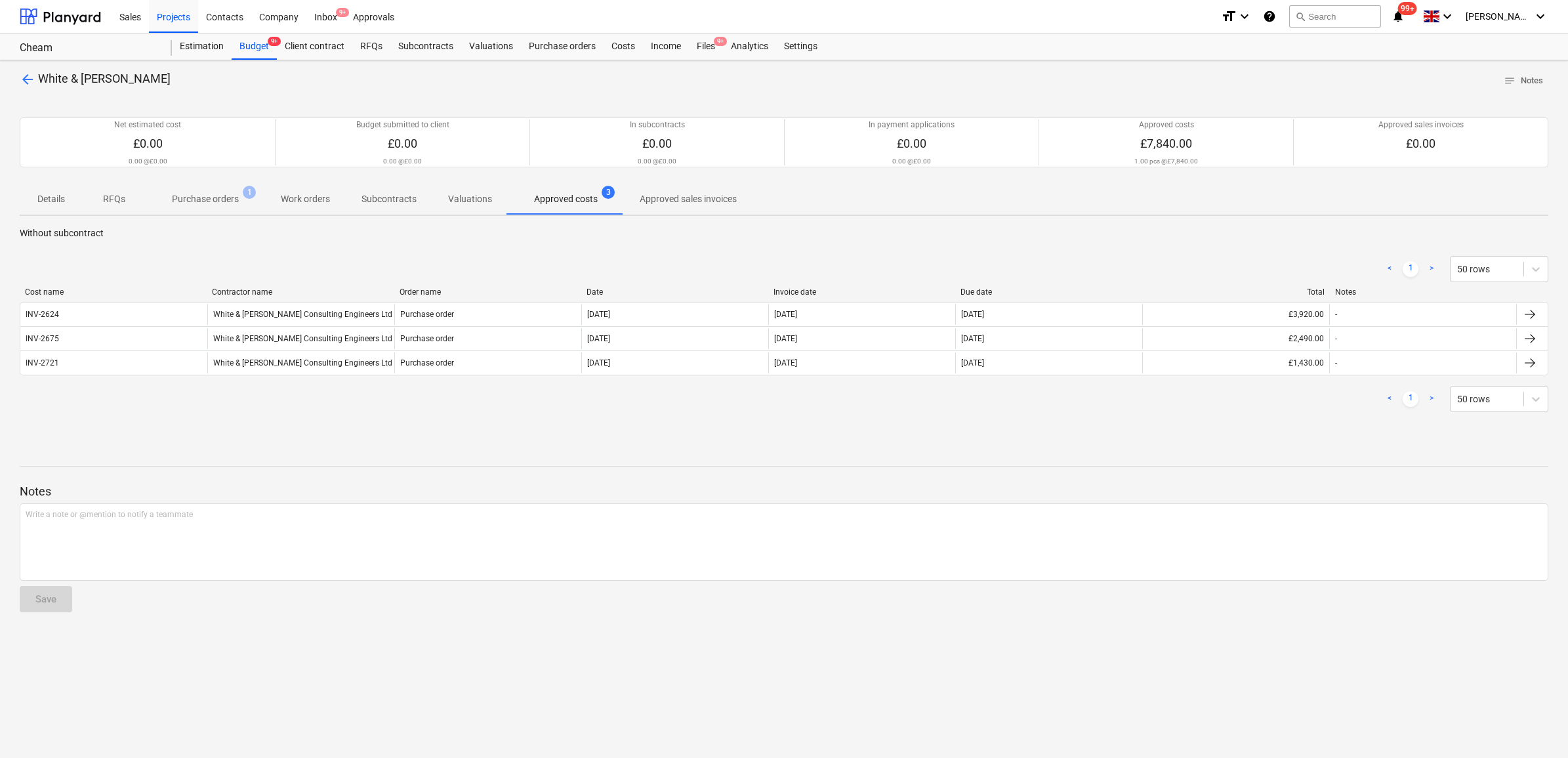
click at [29, 80] on span "arrow_back" at bounding box center [27, 79] width 16 height 16
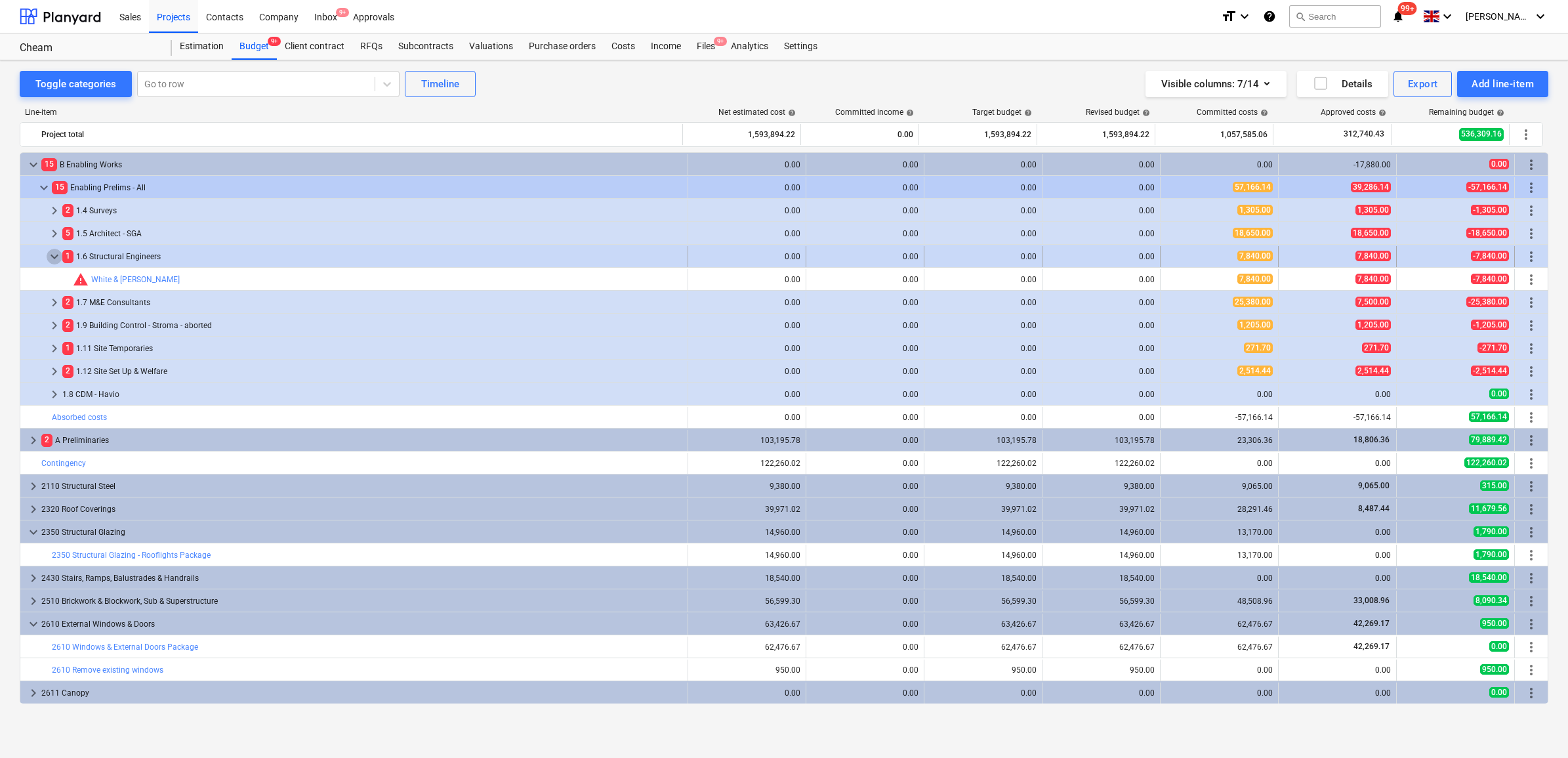
click at [49, 257] on span "keyboard_arrow_down" at bounding box center [54, 256] width 16 height 16
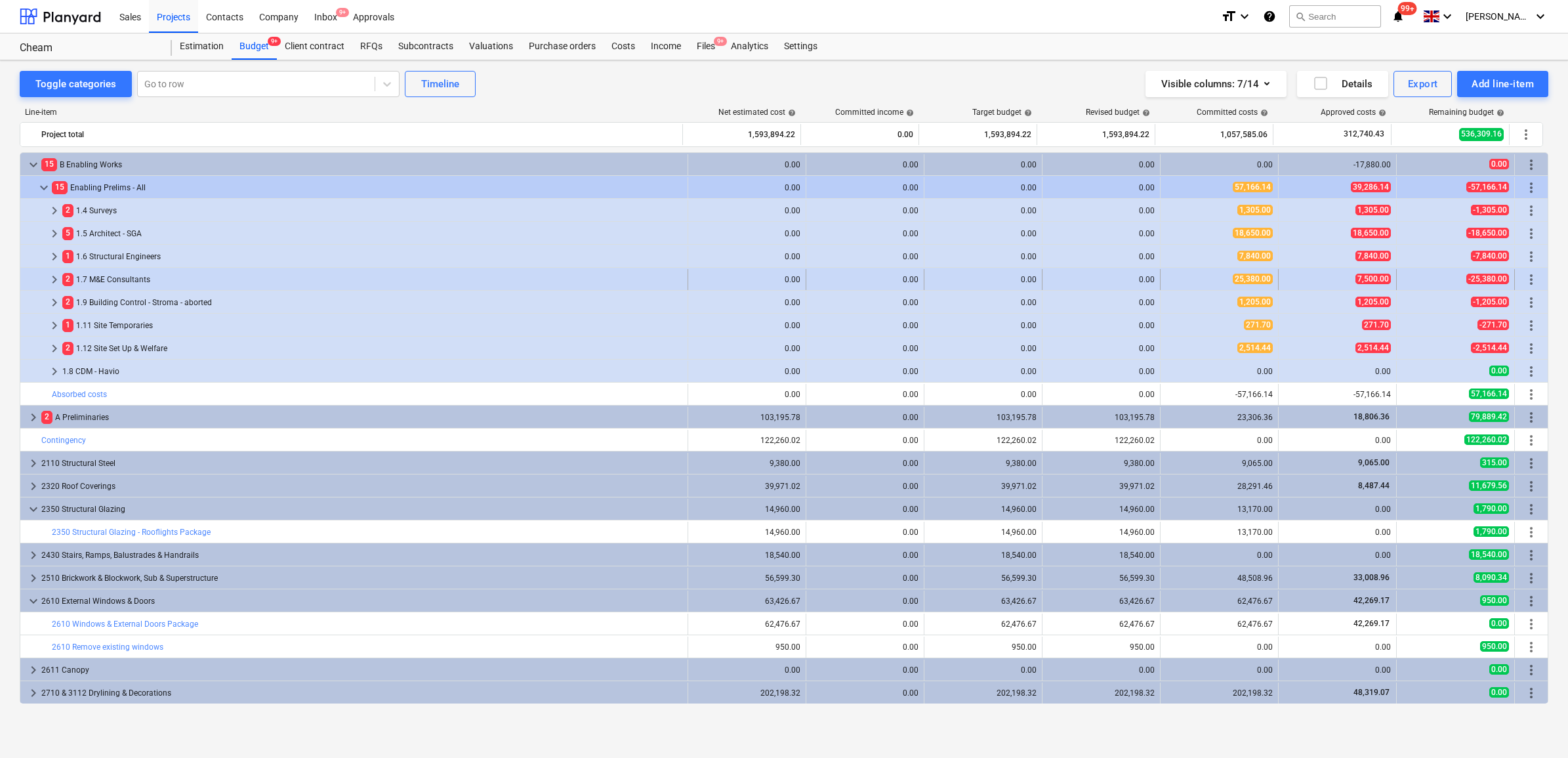
click at [49, 273] on span "keyboard_arrow_right" at bounding box center [54, 280] width 16 height 16
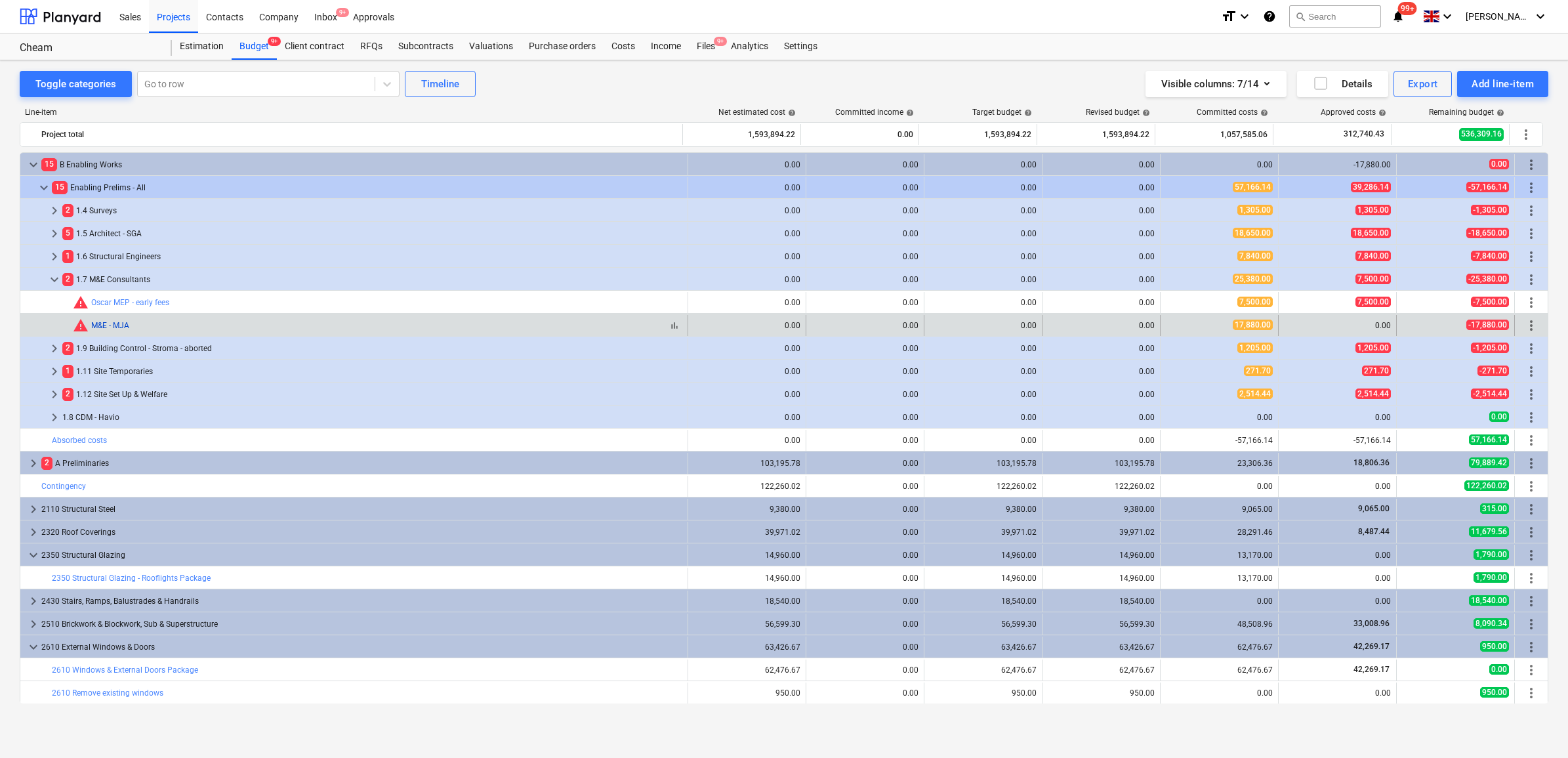
click at [120, 329] on link "M&E - MJA" at bounding box center [110, 326] width 38 height 9
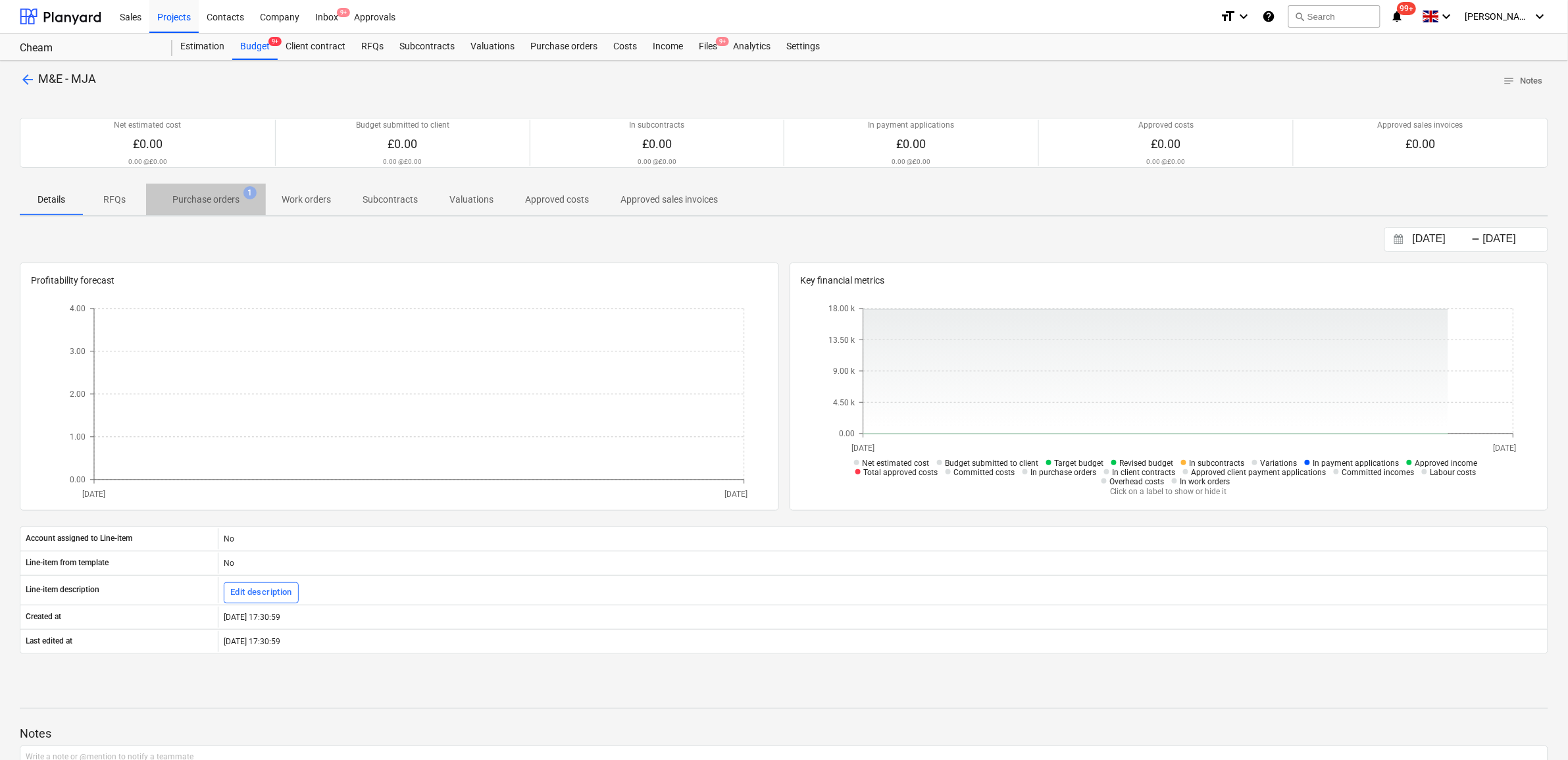
click at [194, 201] on p "Purchase orders" at bounding box center [206, 199] width 67 height 14
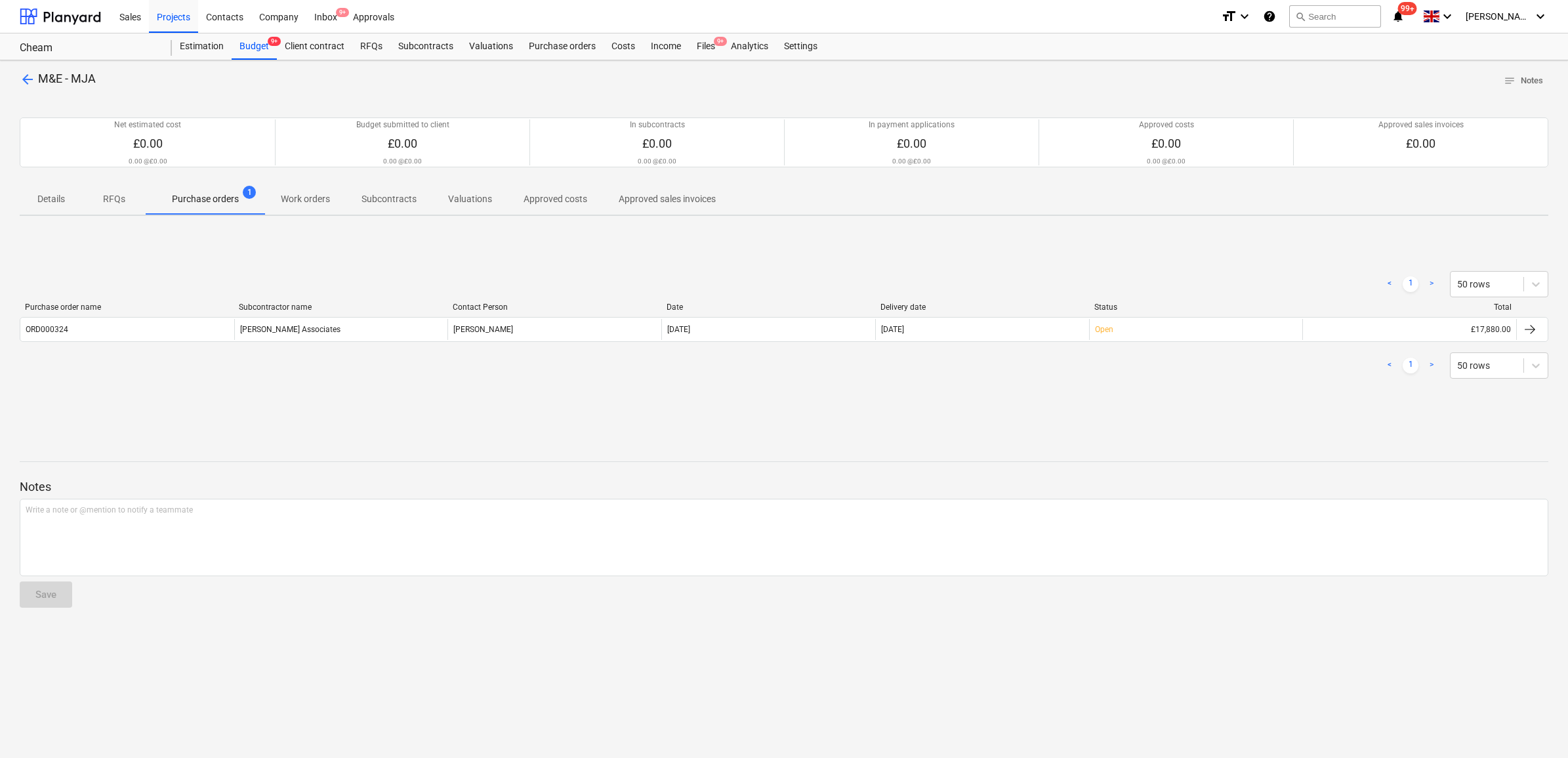
click at [24, 79] on span "arrow_back" at bounding box center [27, 79] width 16 height 16
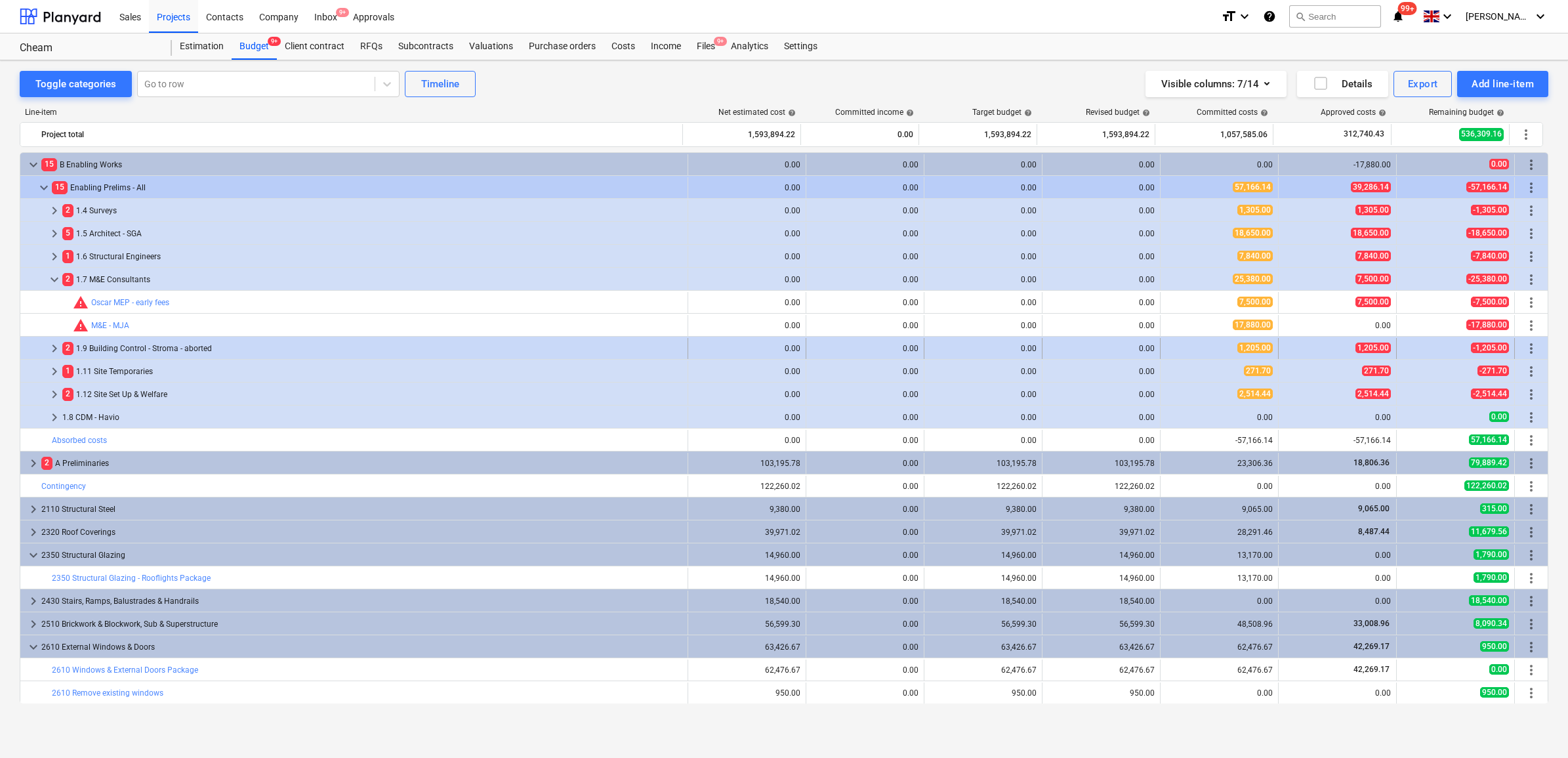
click at [50, 347] on span "keyboard_arrow_right" at bounding box center [54, 348] width 16 height 16
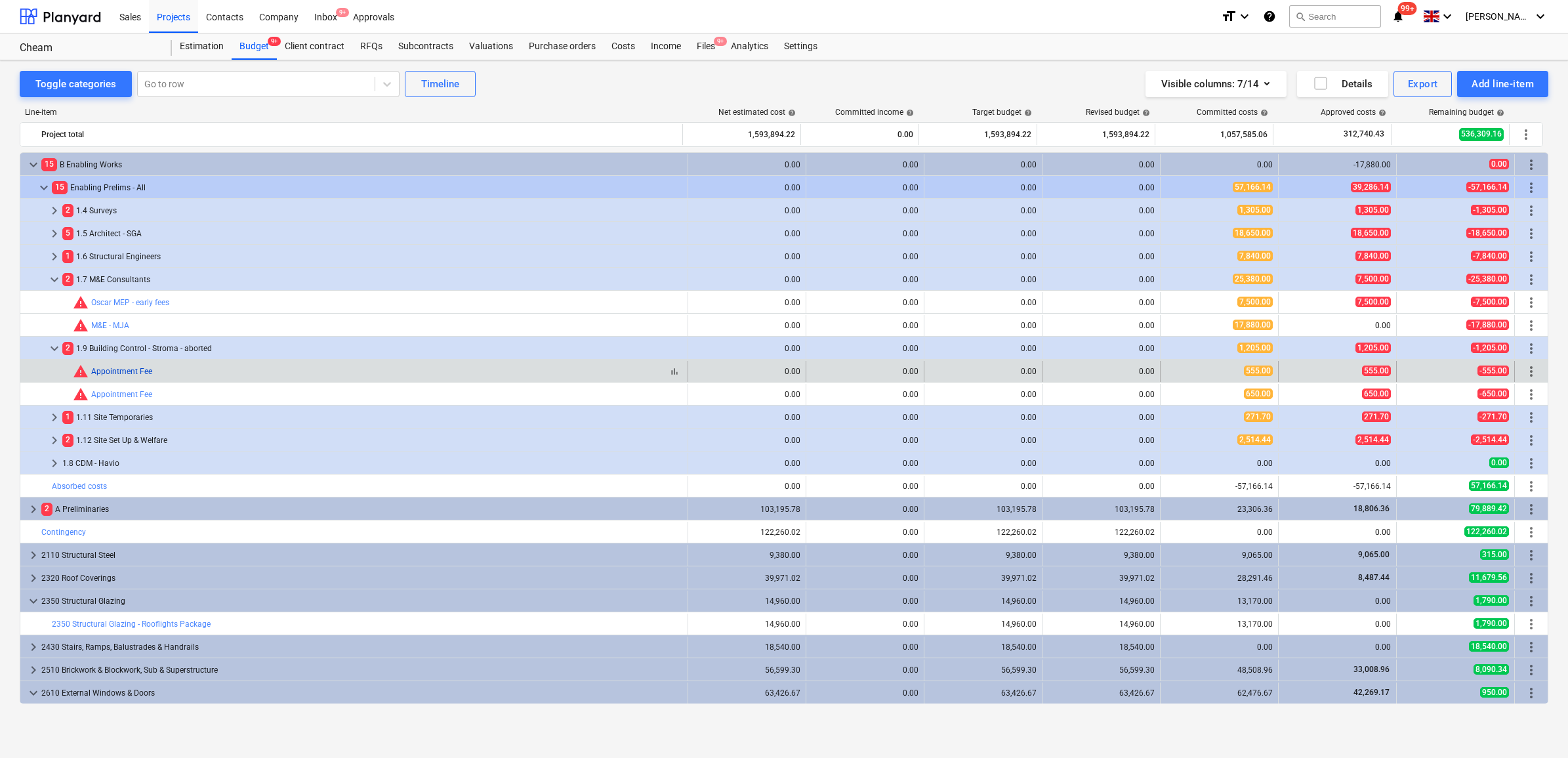
click at [131, 373] on link "Appointment Fee" at bounding box center [121, 372] width 61 height 9
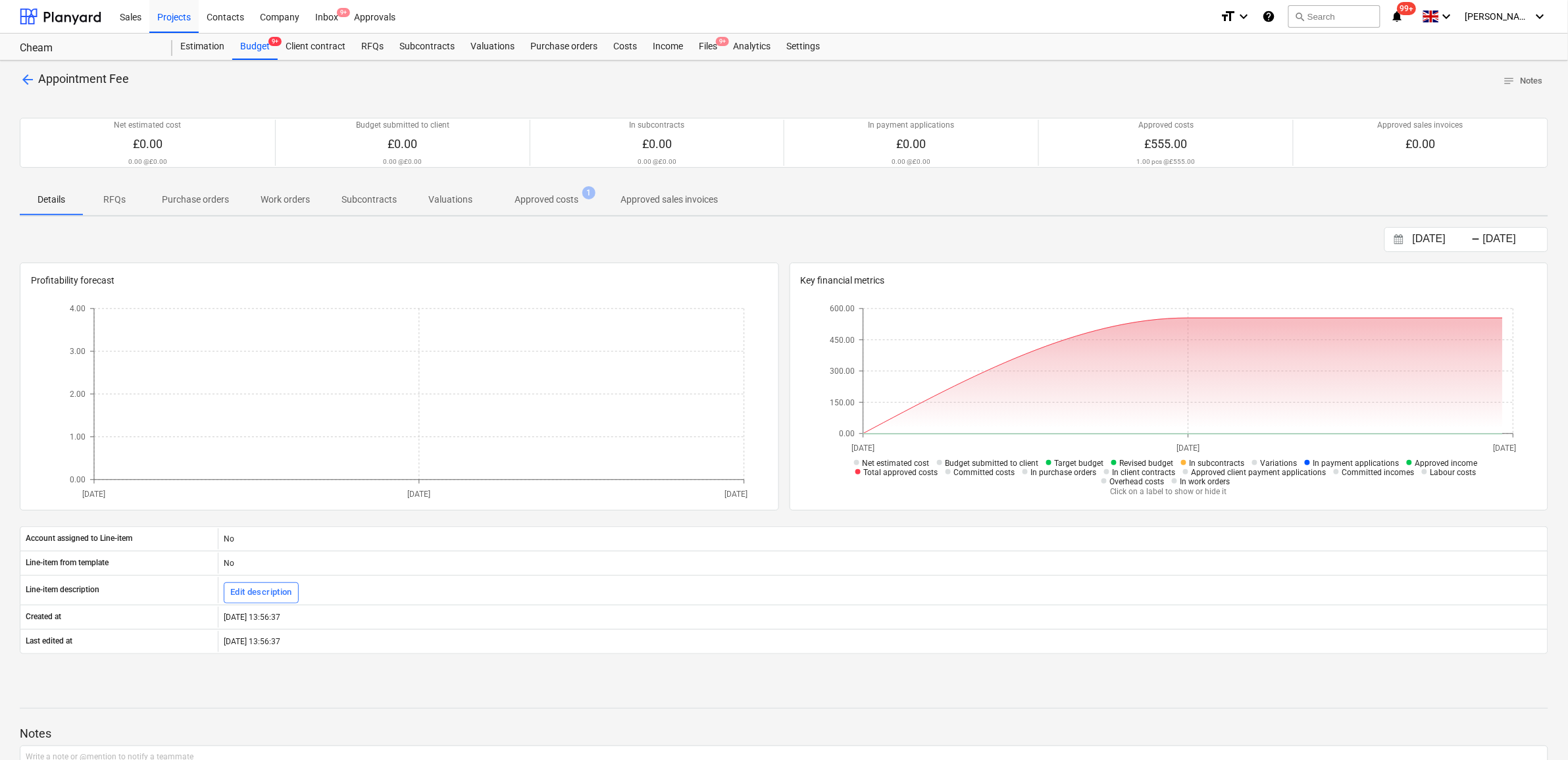
click at [555, 203] on p "Approved costs" at bounding box center [547, 199] width 64 height 14
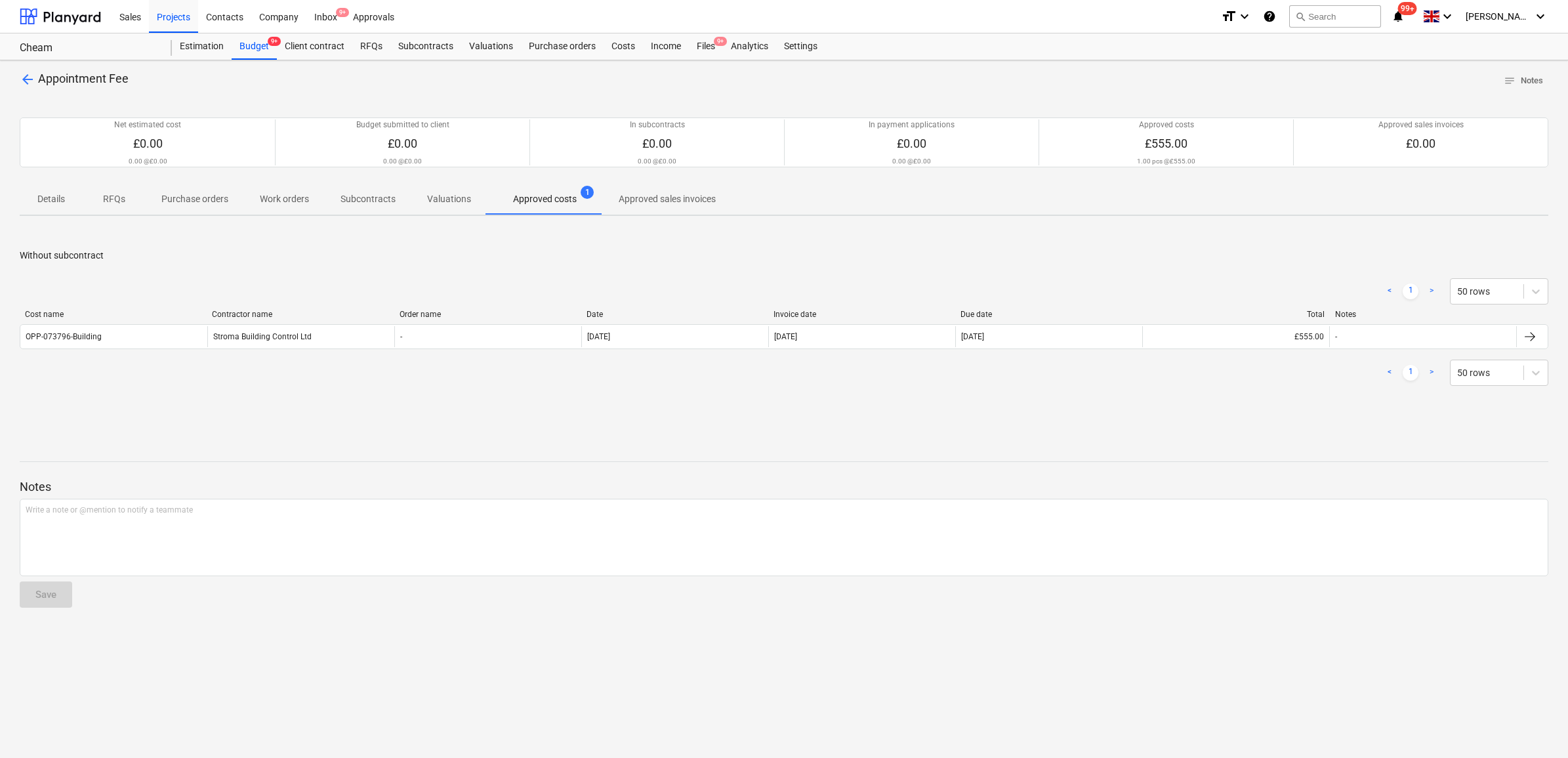
click at [33, 80] on span "arrow_back" at bounding box center [27, 79] width 16 height 16
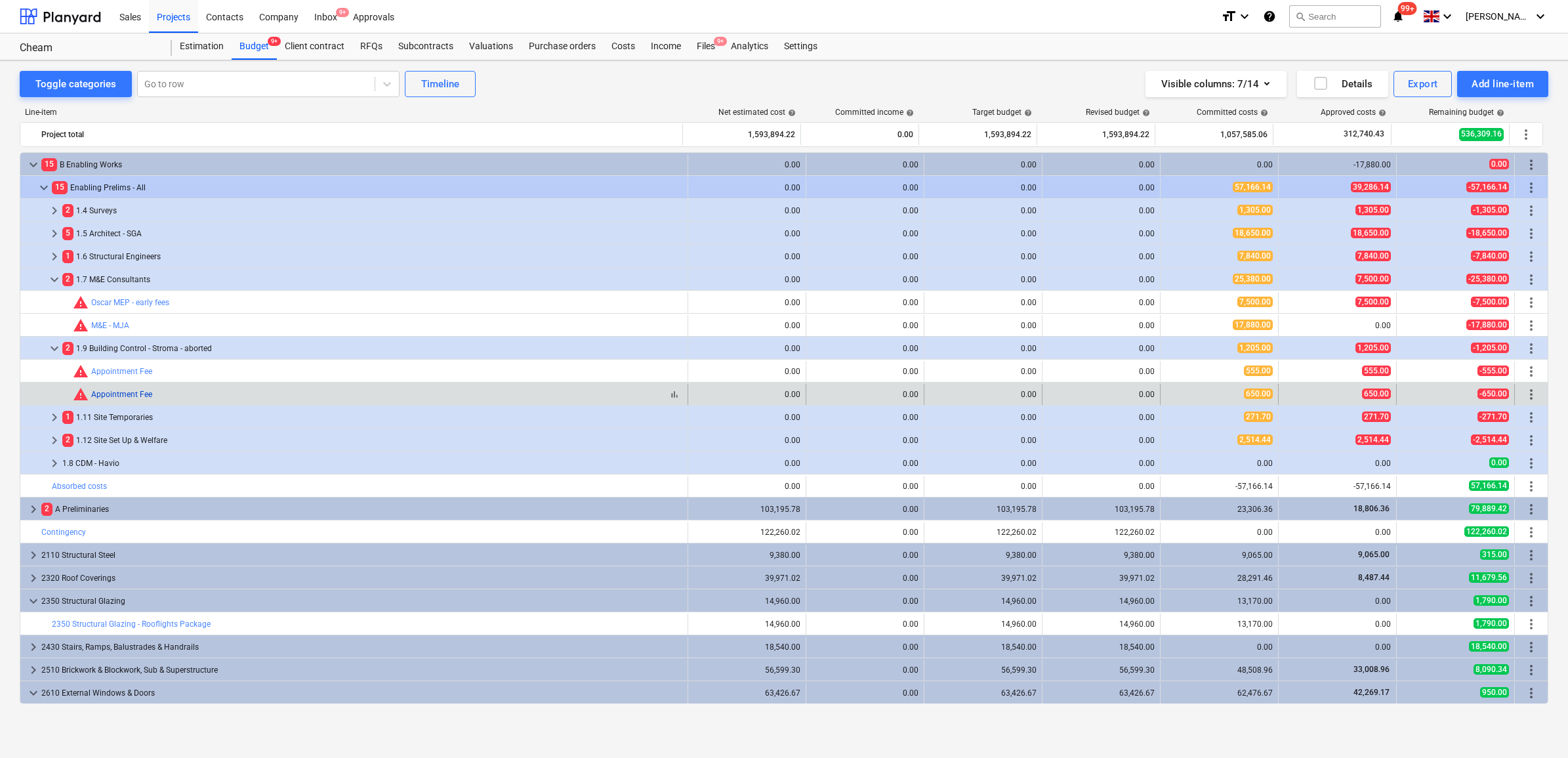
click at [148, 395] on link "Appointment Fee" at bounding box center [121, 395] width 61 height 9
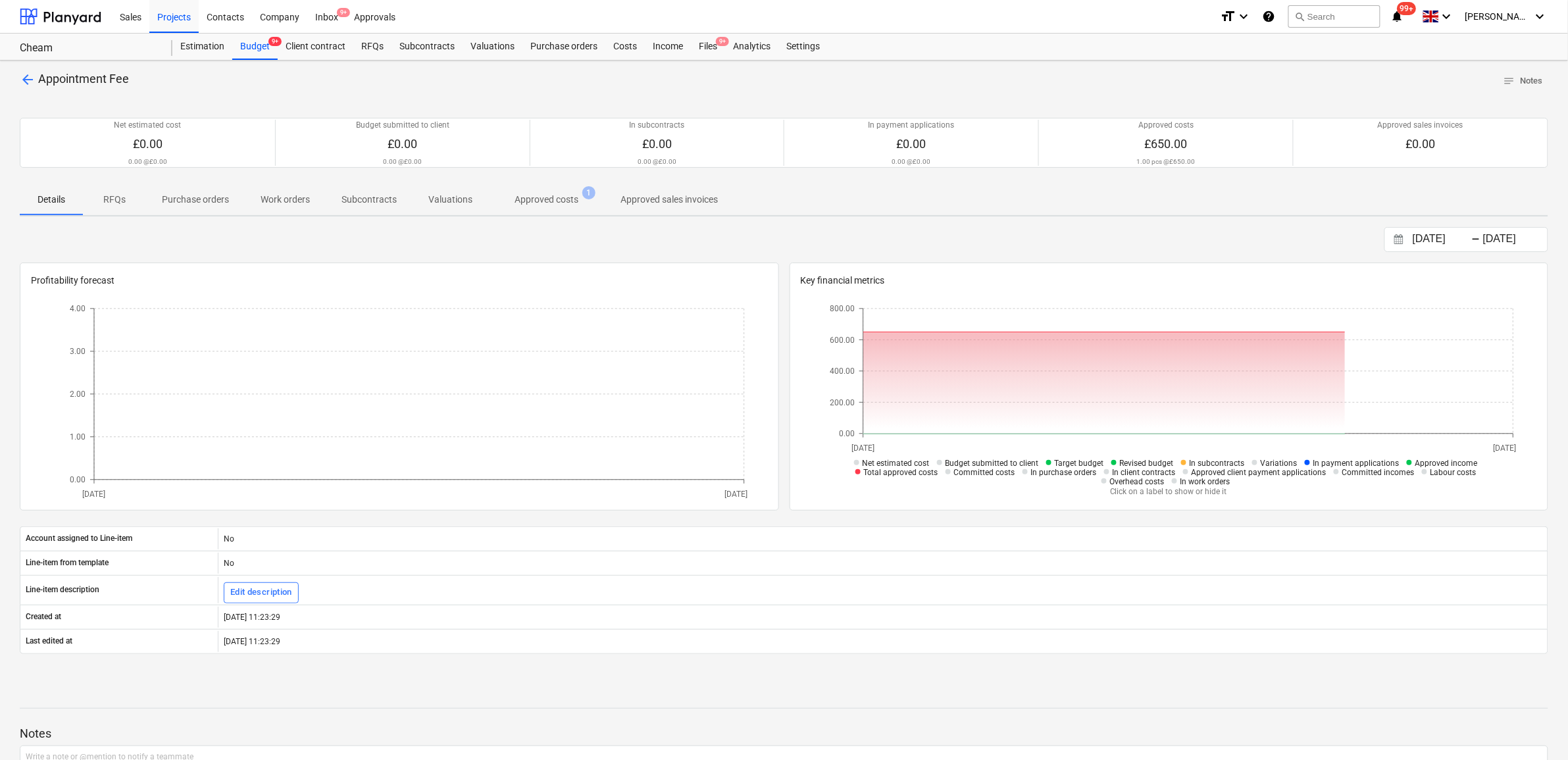
click at [557, 197] on p "Approved costs" at bounding box center [547, 199] width 64 height 14
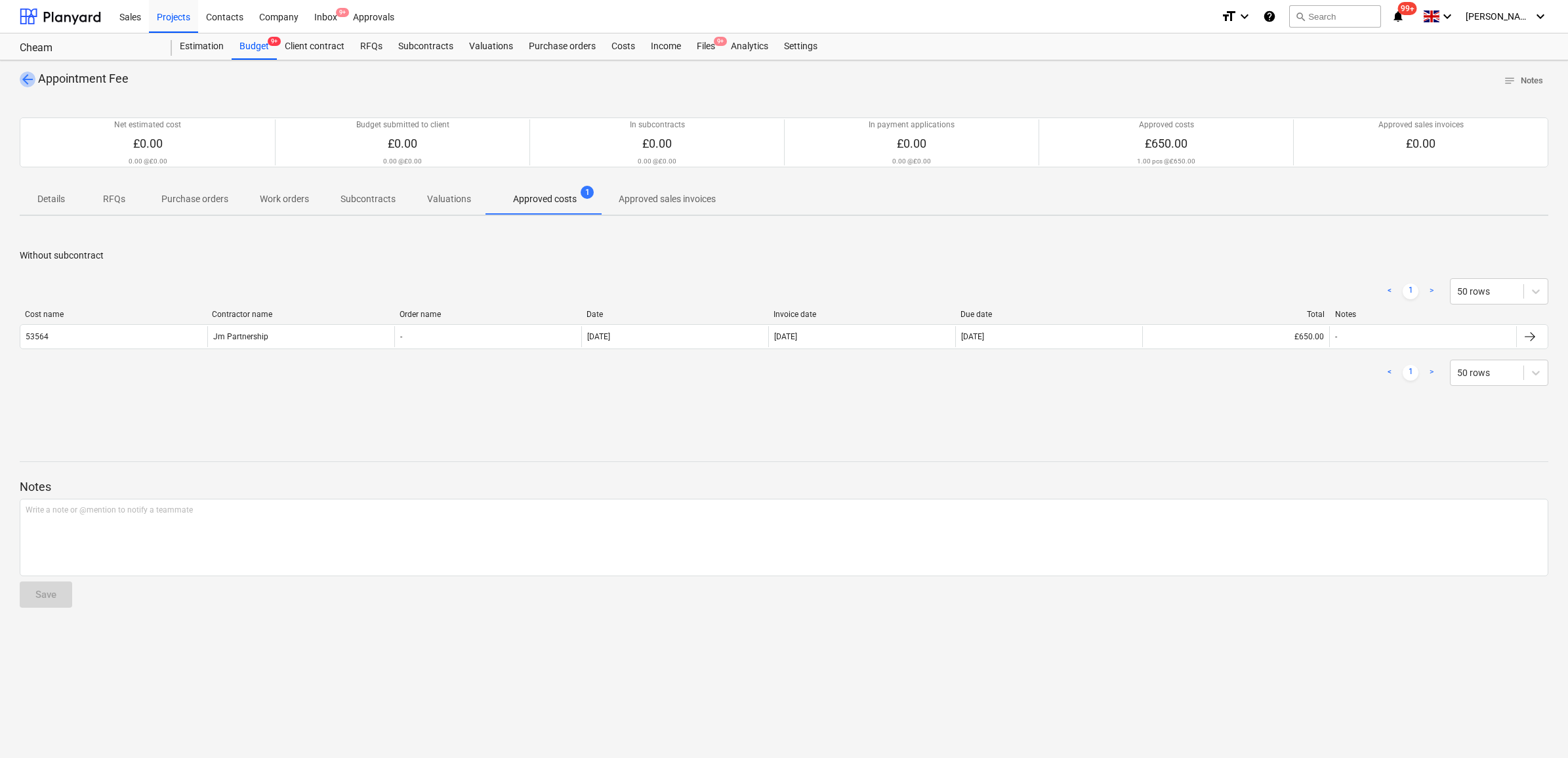
click at [24, 80] on span "arrow_back" at bounding box center [27, 79] width 16 height 16
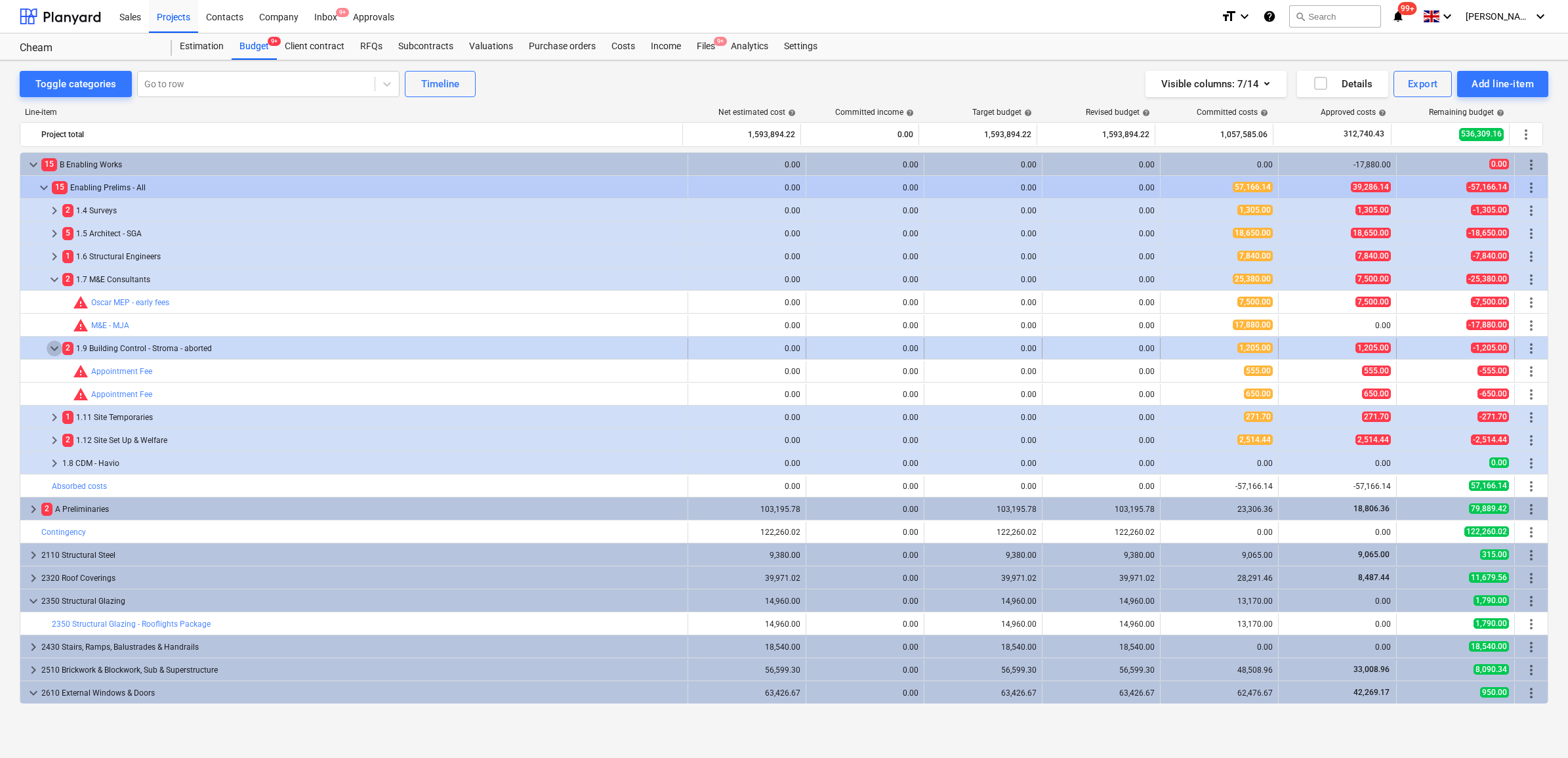
click at [57, 353] on span "keyboard_arrow_down" at bounding box center [54, 348] width 16 height 16
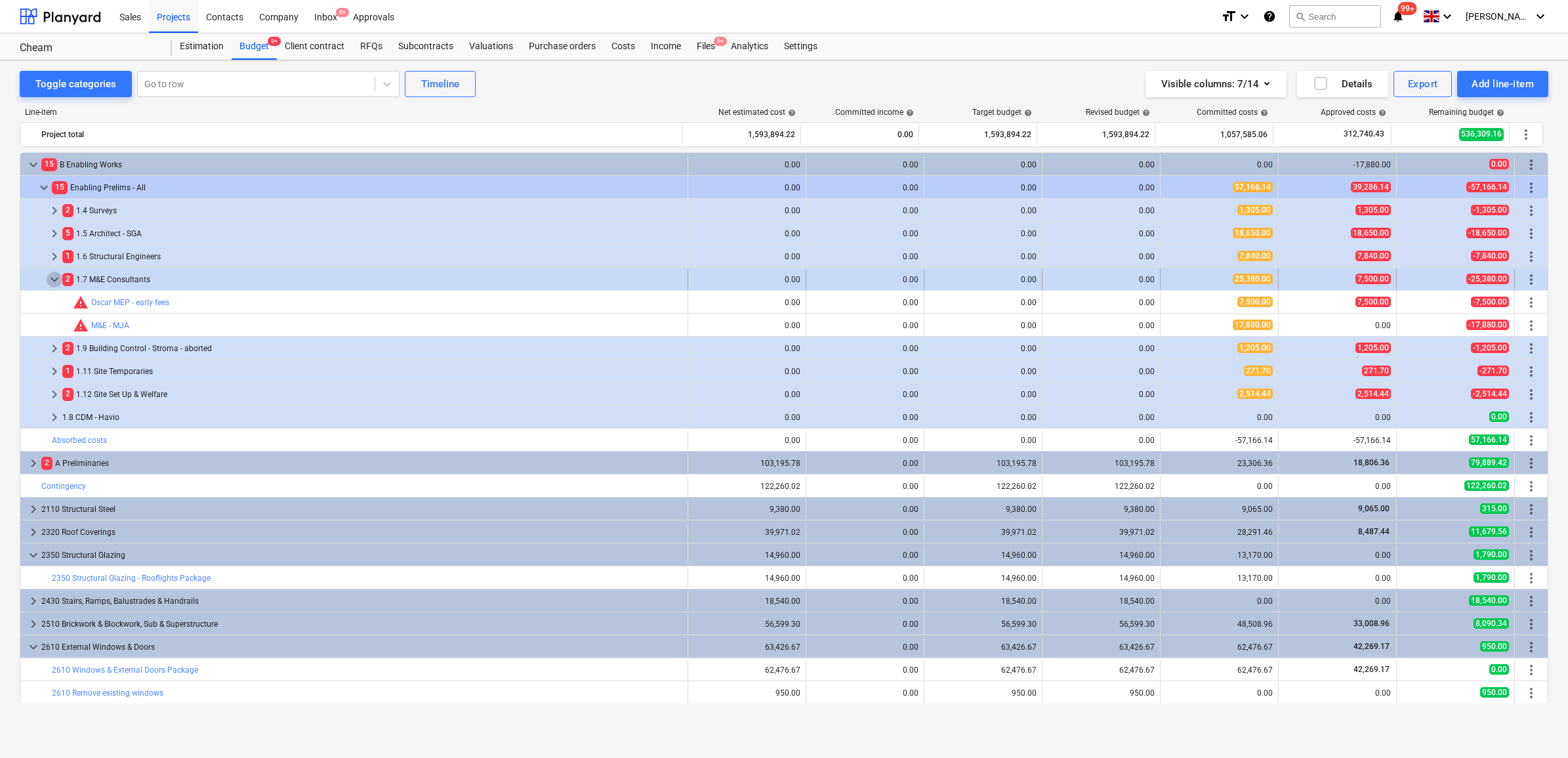
click at [59, 281] on span "keyboard_arrow_down" at bounding box center [54, 280] width 16 height 16
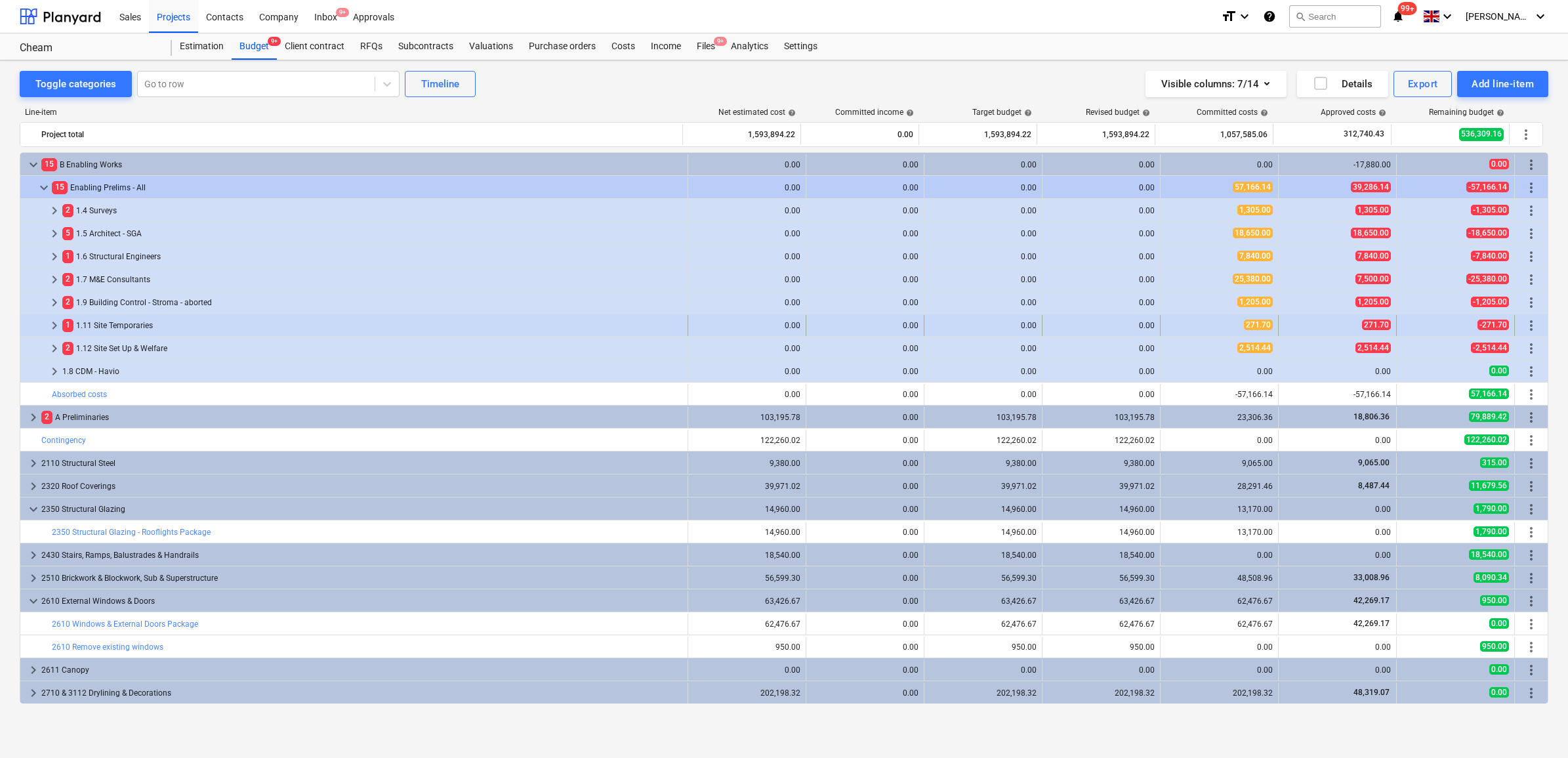
click at [55, 326] on span "keyboard_arrow_right" at bounding box center [54, 325] width 16 height 16
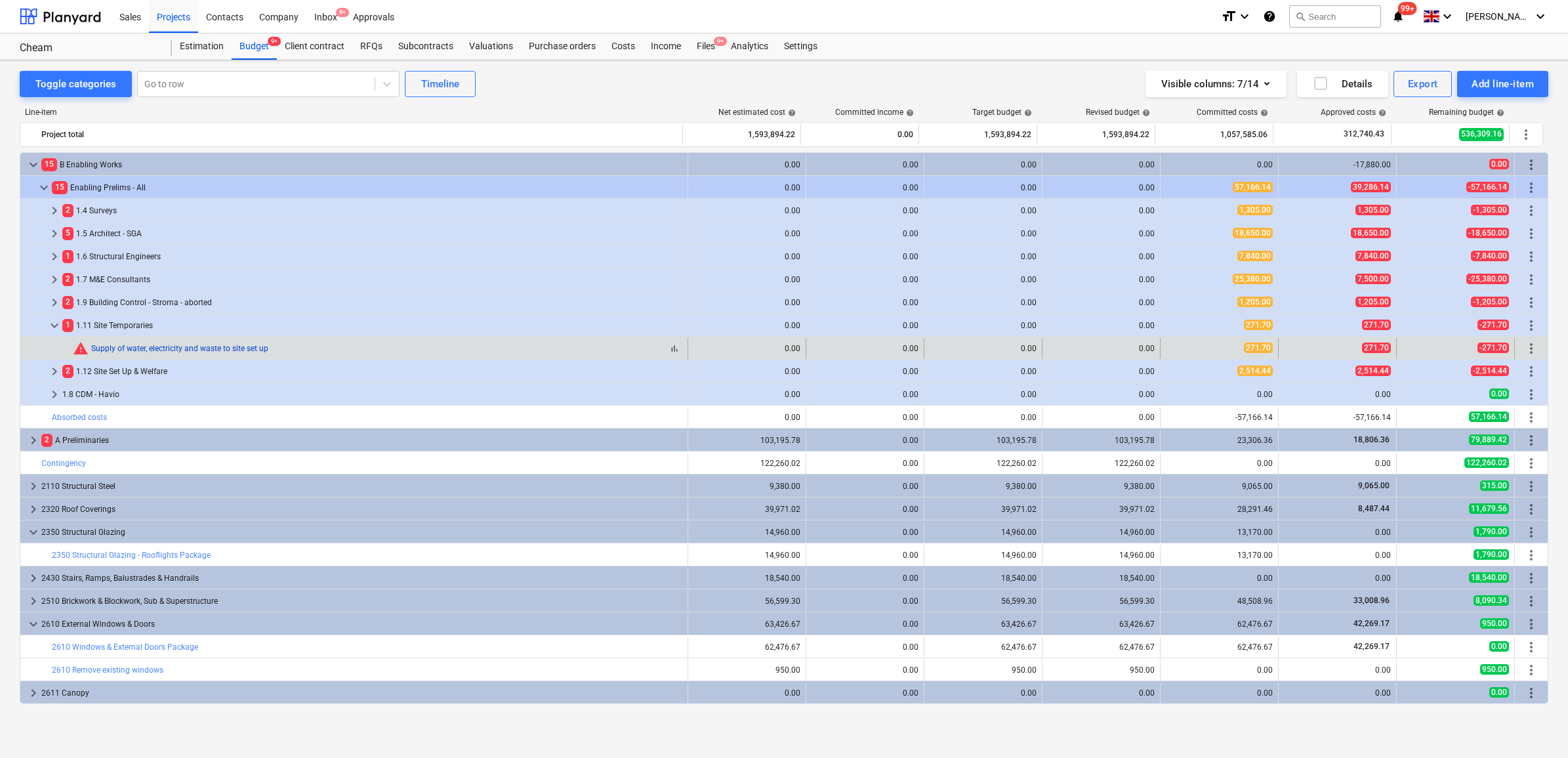
click at [263, 348] on link "Supply of water, electricity and waste to site set up" at bounding box center [180, 348] width 177 height 9
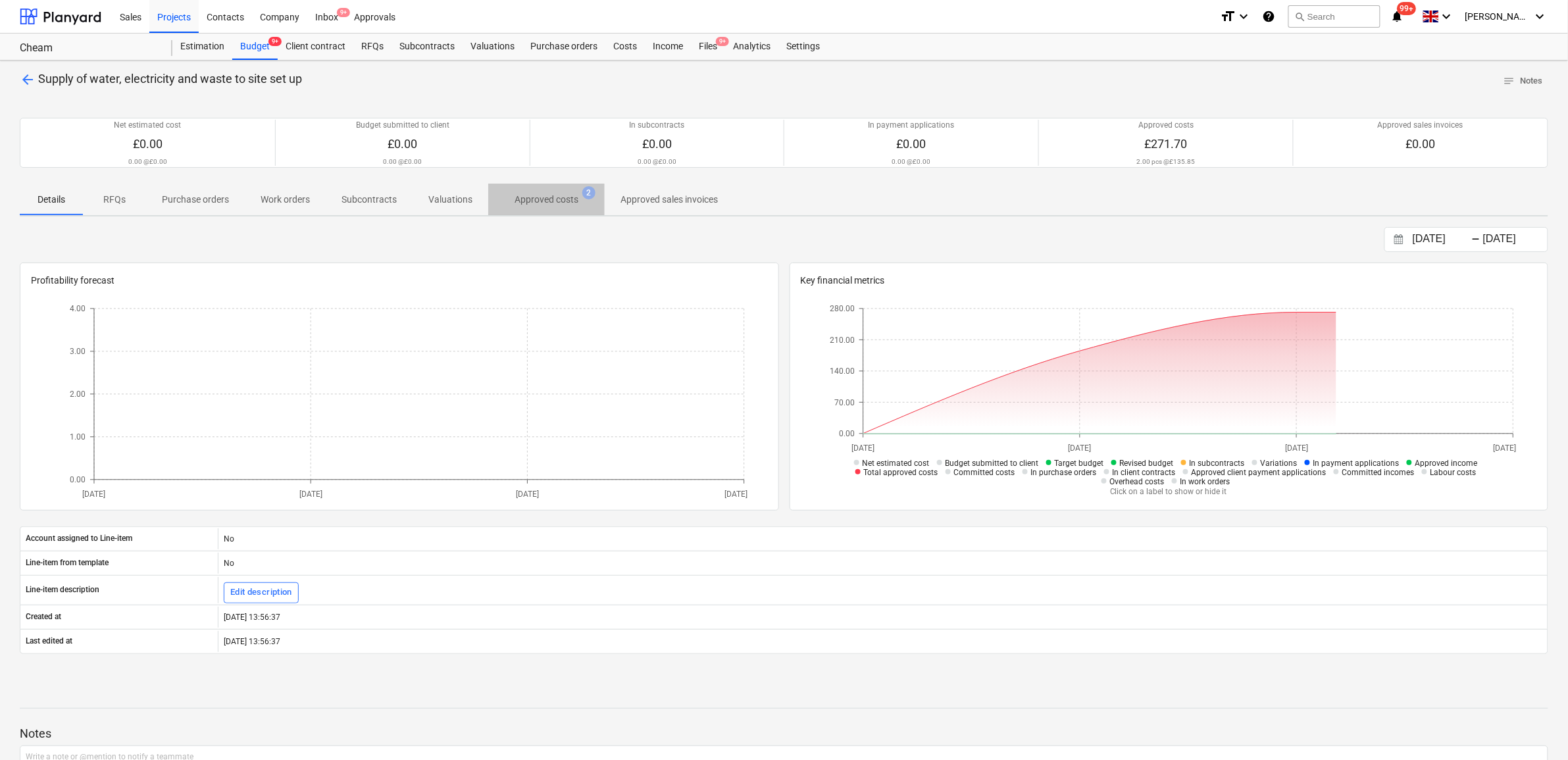
click at [538, 206] on p "Approved costs" at bounding box center [547, 199] width 64 height 14
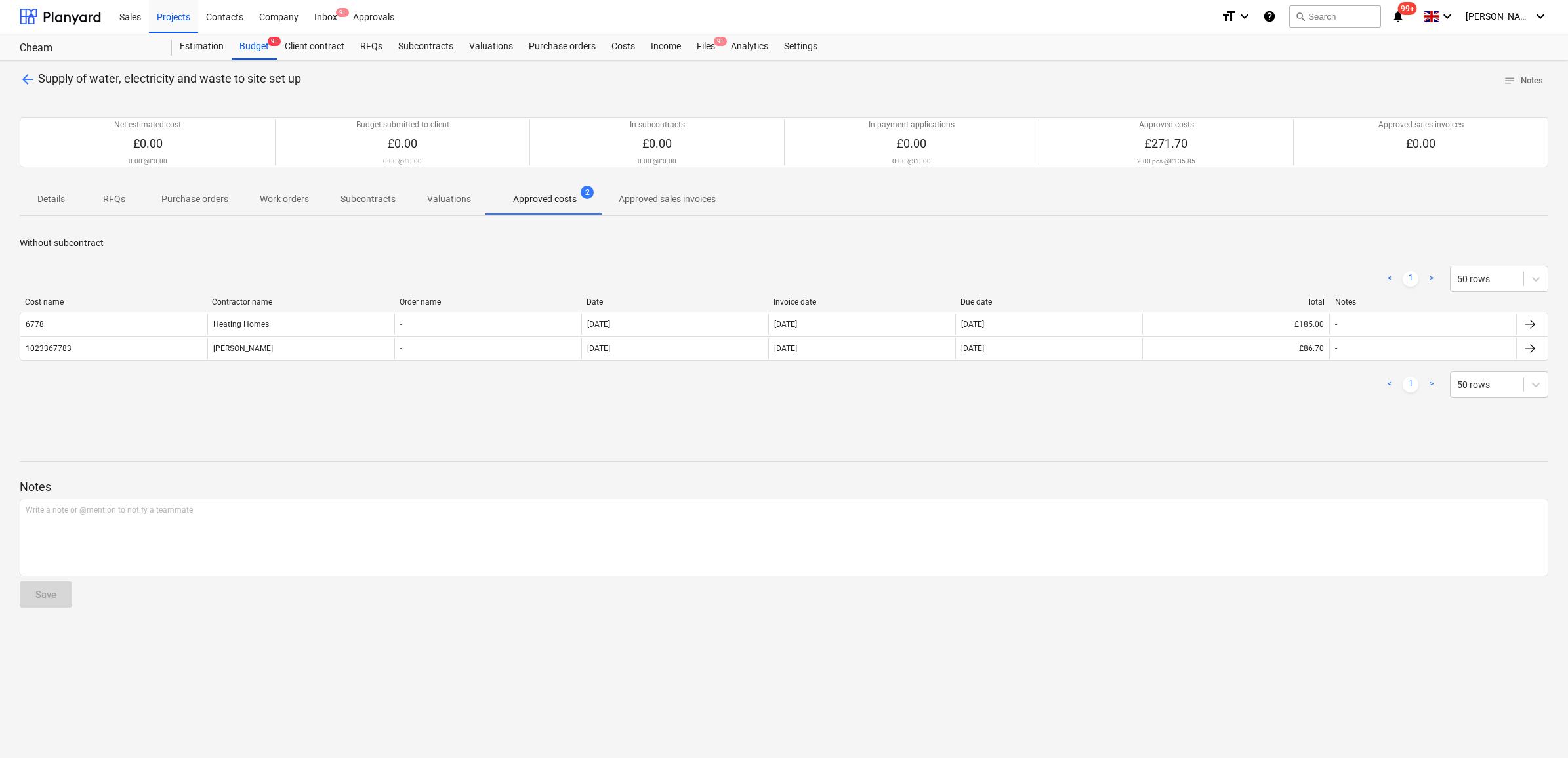
click at [27, 79] on span "arrow_back" at bounding box center [27, 79] width 16 height 16
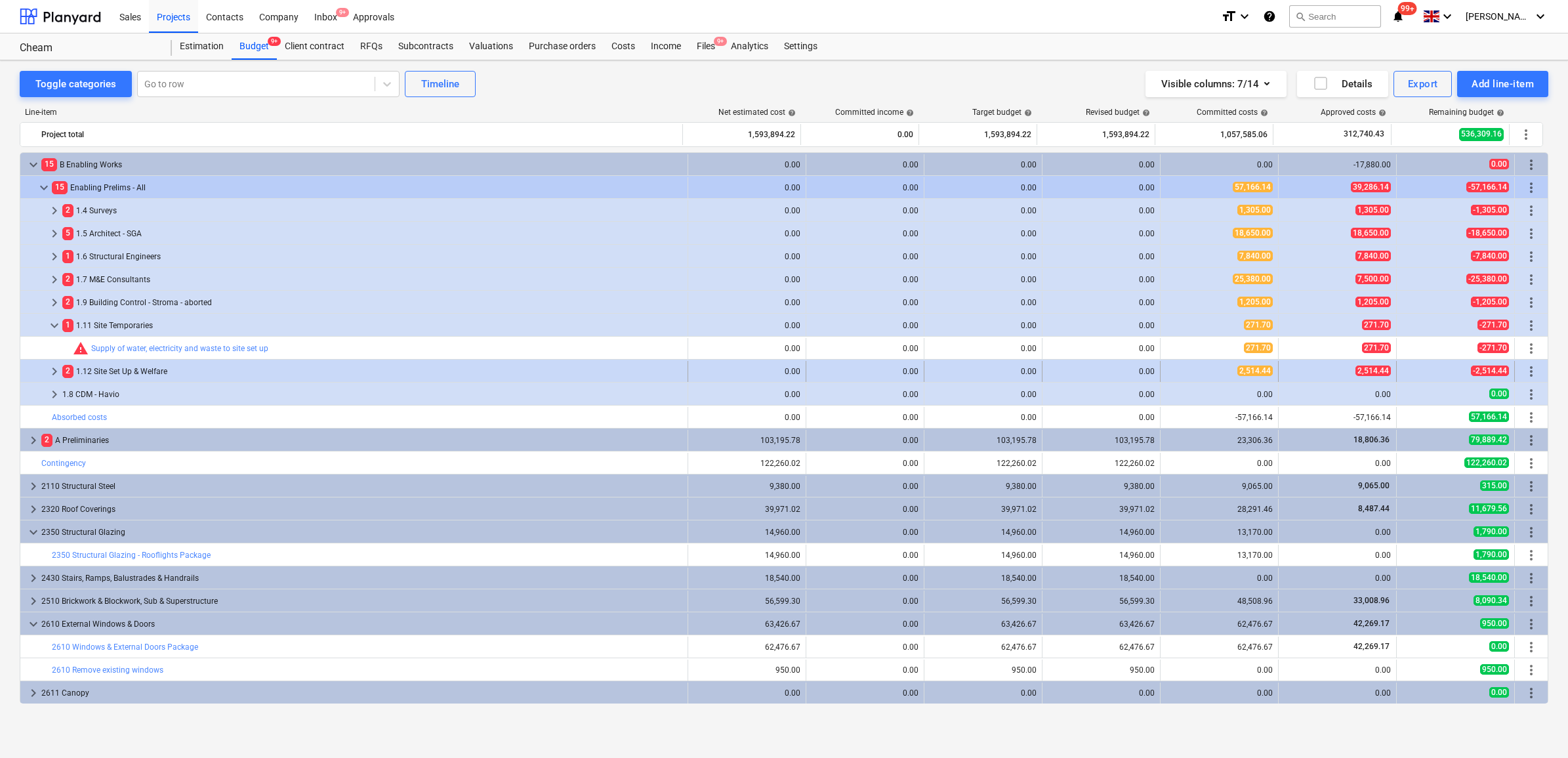
click at [156, 366] on div "2 1.12 Site Set Up & Welfare" at bounding box center [372, 371] width 620 height 21
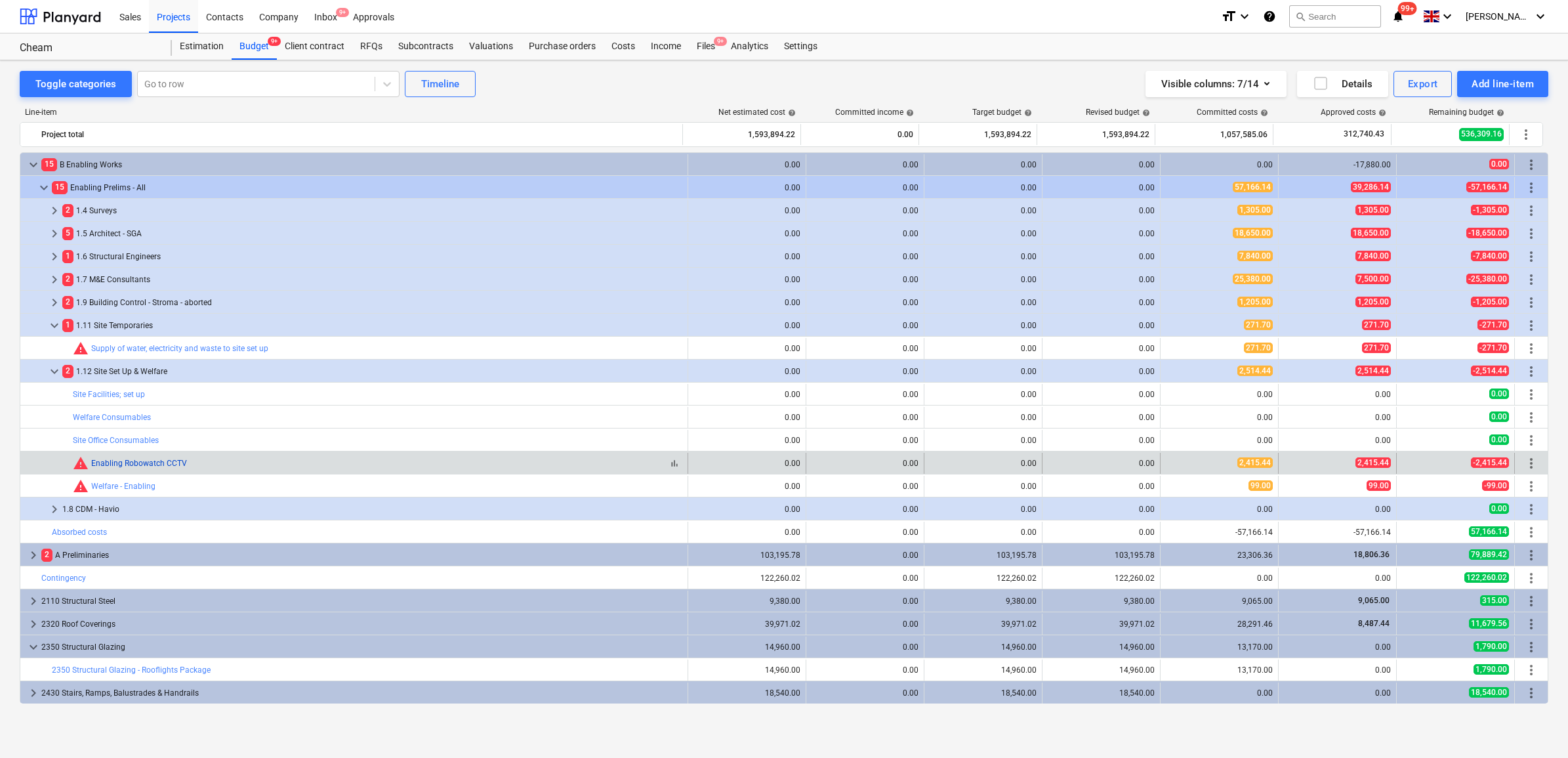
click at [156, 467] on link "Enabling Robowatch CCTV" at bounding box center [139, 463] width 96 height 9
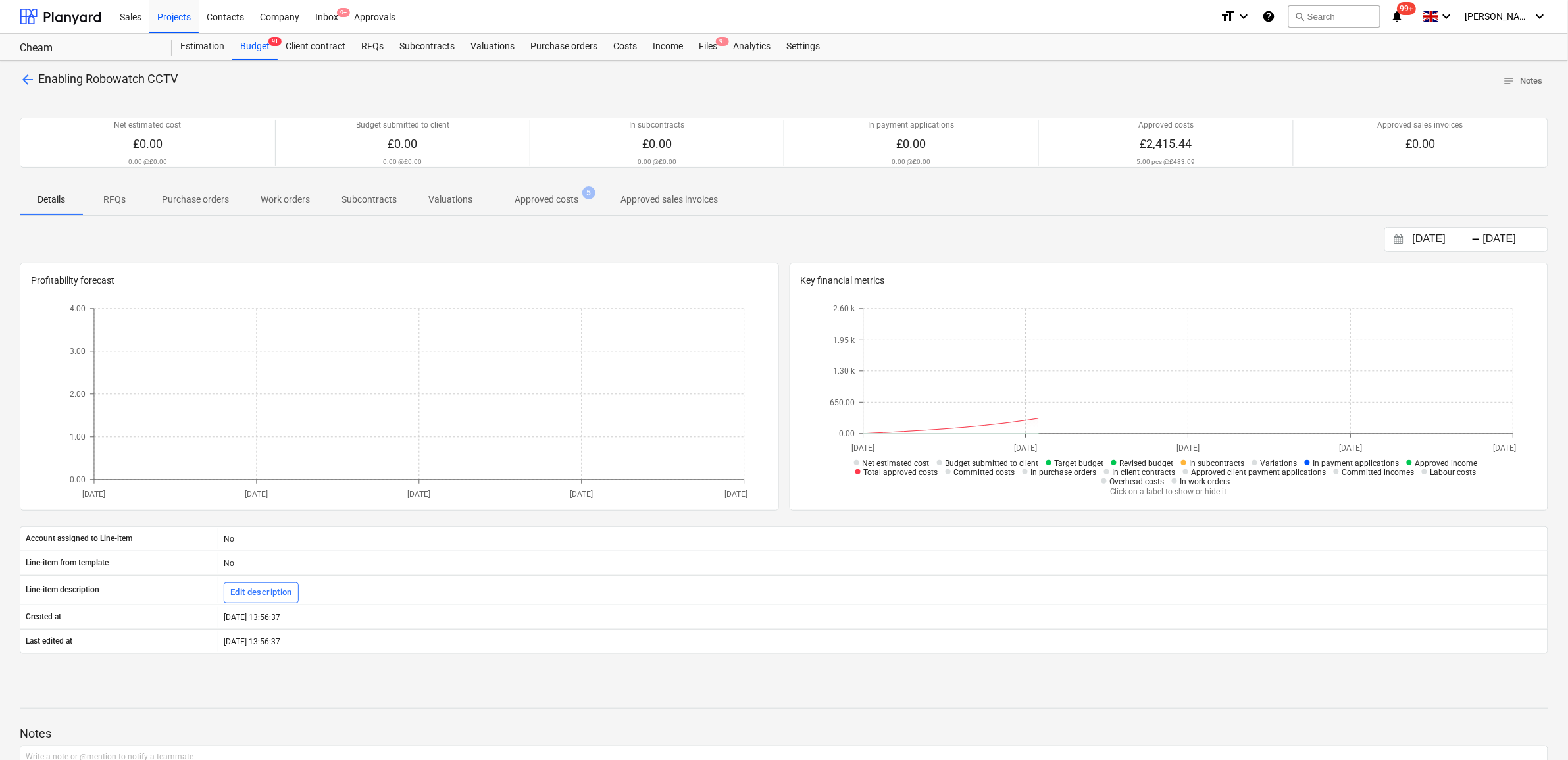
click at [537, 199] on p "Approved costs" at bounding box center [547, 199] width 64 height 14
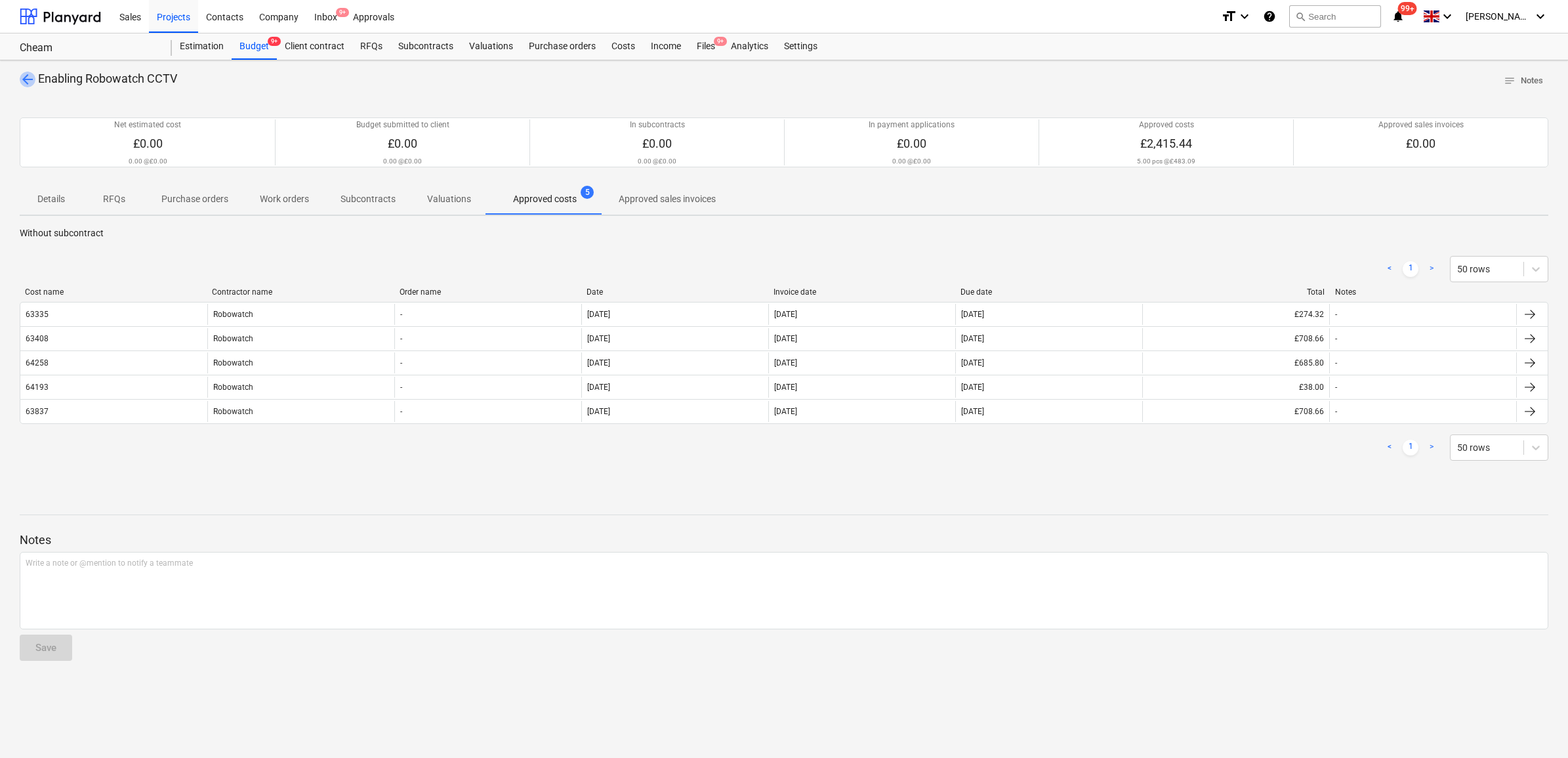
click at [22, 74] on span "arrow_back" at bounding box center [27, 79] width 16 height 16
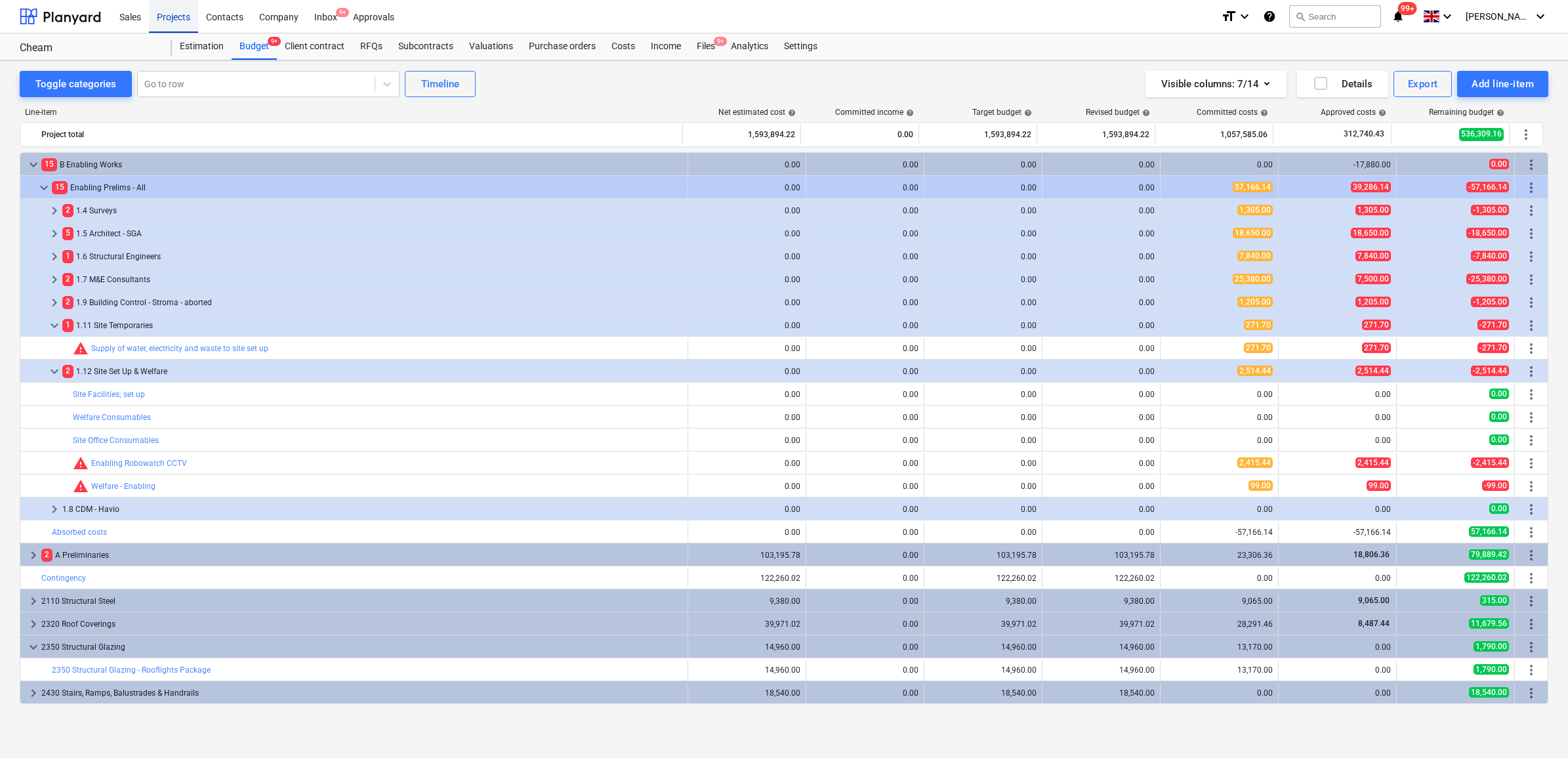
drag, startPoint x: 183, startPoint y: 17, endPoint x: 192, endPoint y: 21, distance: 9.8
click at [183, 17] on div "Projects" at bounding box center [173, 16] width 49 height 34
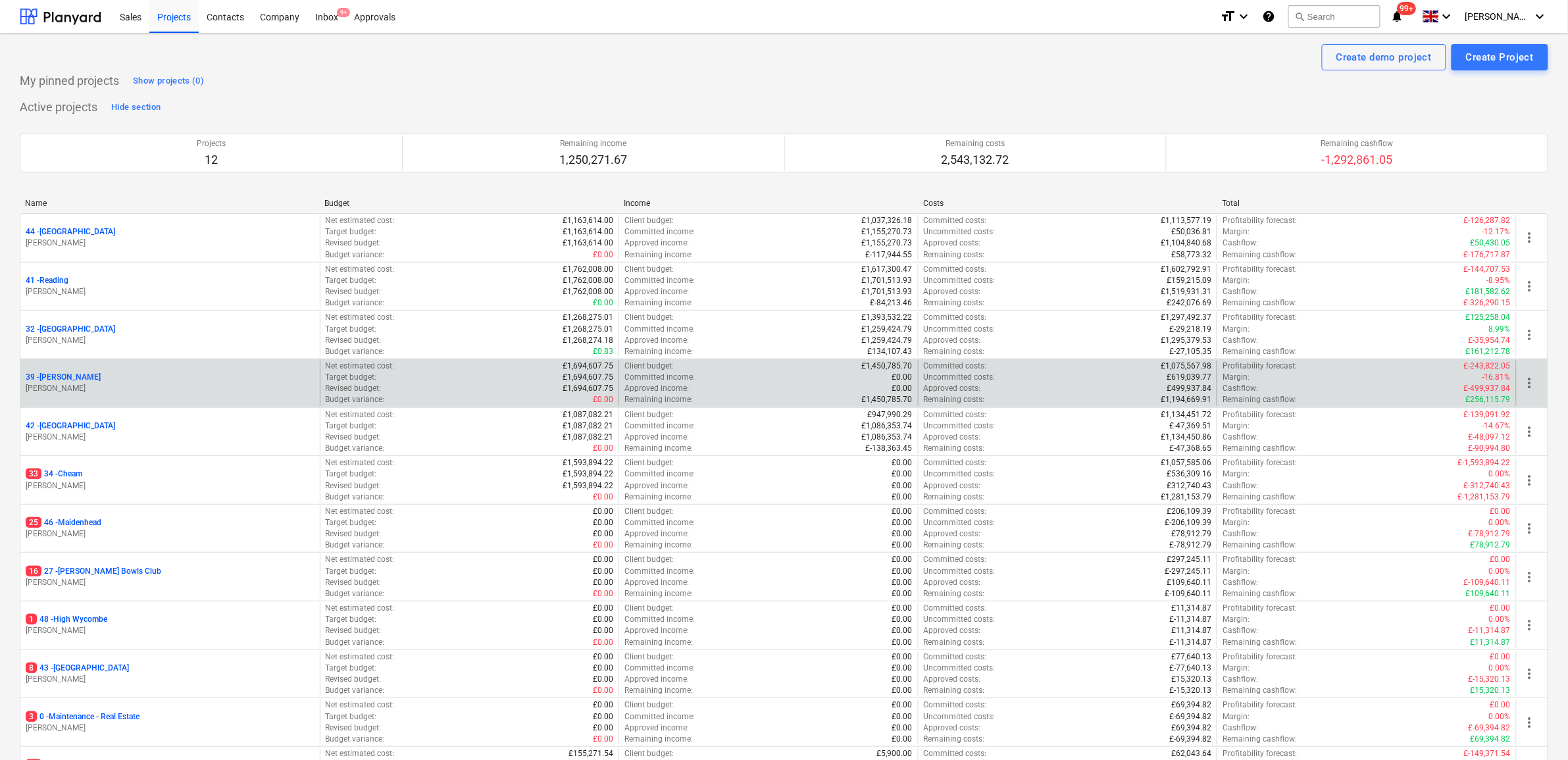
click at [55, 379] on p "39 - [GEOGRAPHIC_DATA]" at bounding box center [62, 378] width 75 height 11
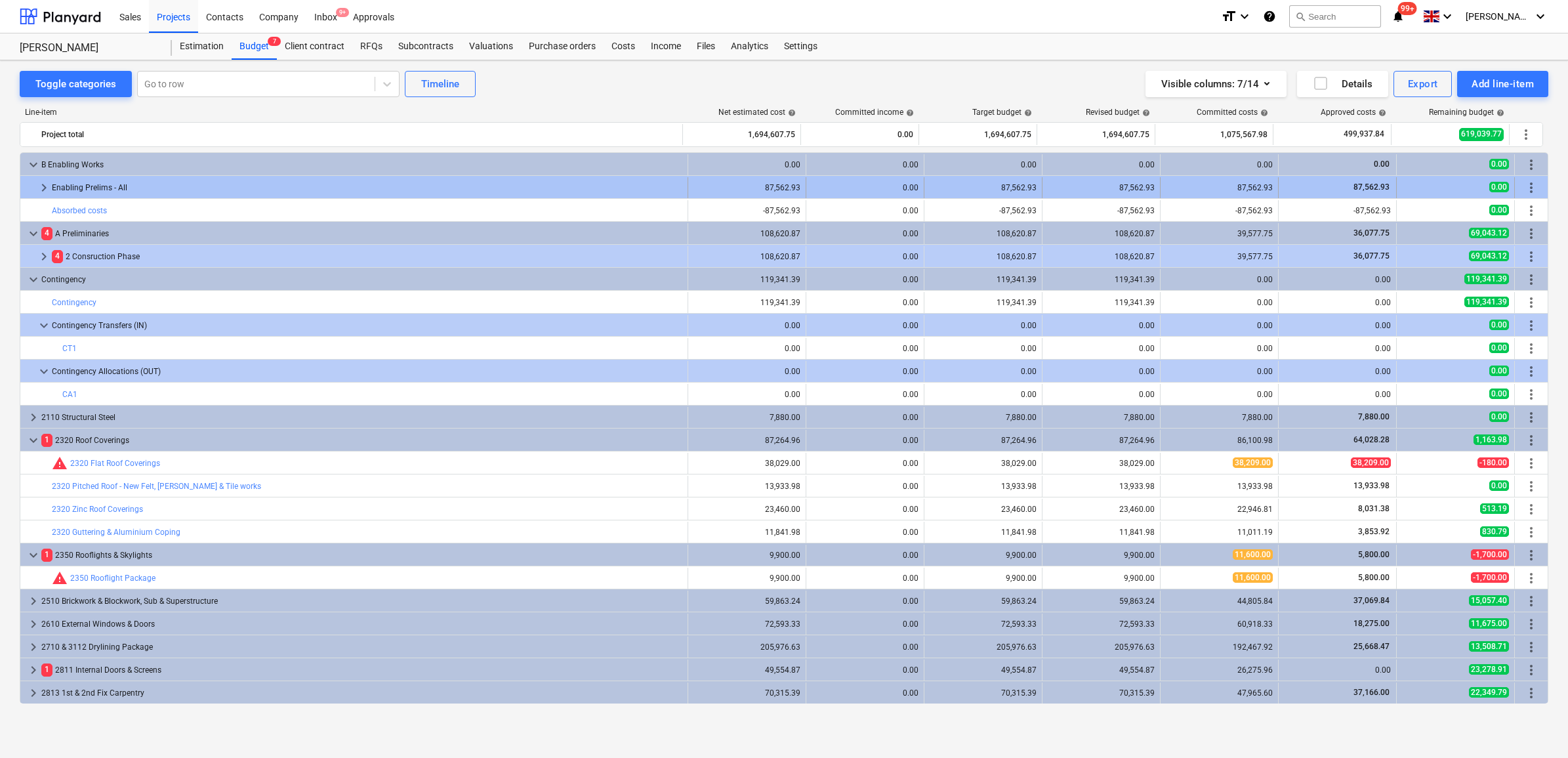
click at [46, 187] on span "keyboard_arrow_right" at bounding box center [43, 187] width 16 height 16
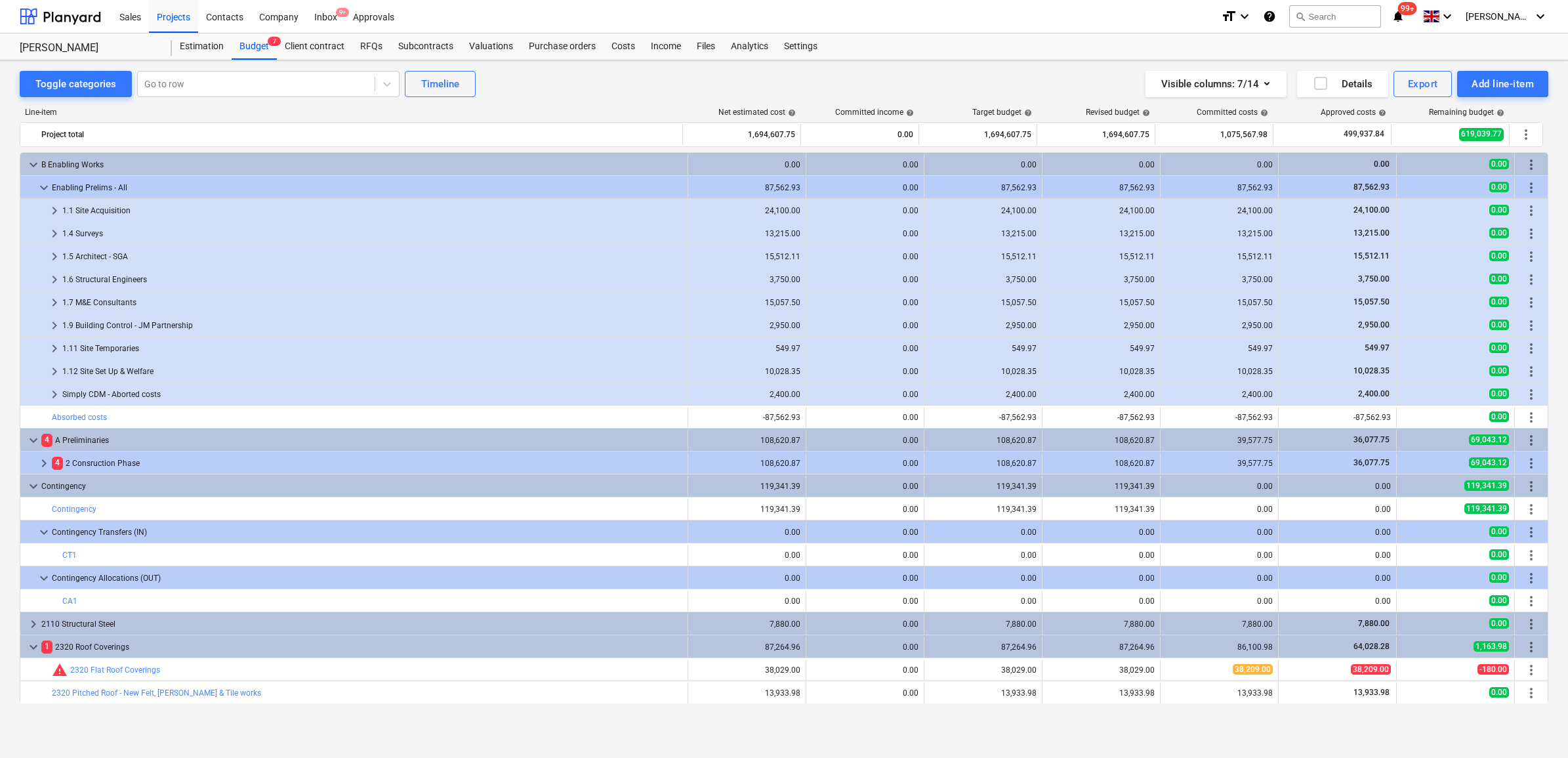
click at [72, 232] on div "1.4 Surveys" at bounding box center [372, 234] width 620 height 21
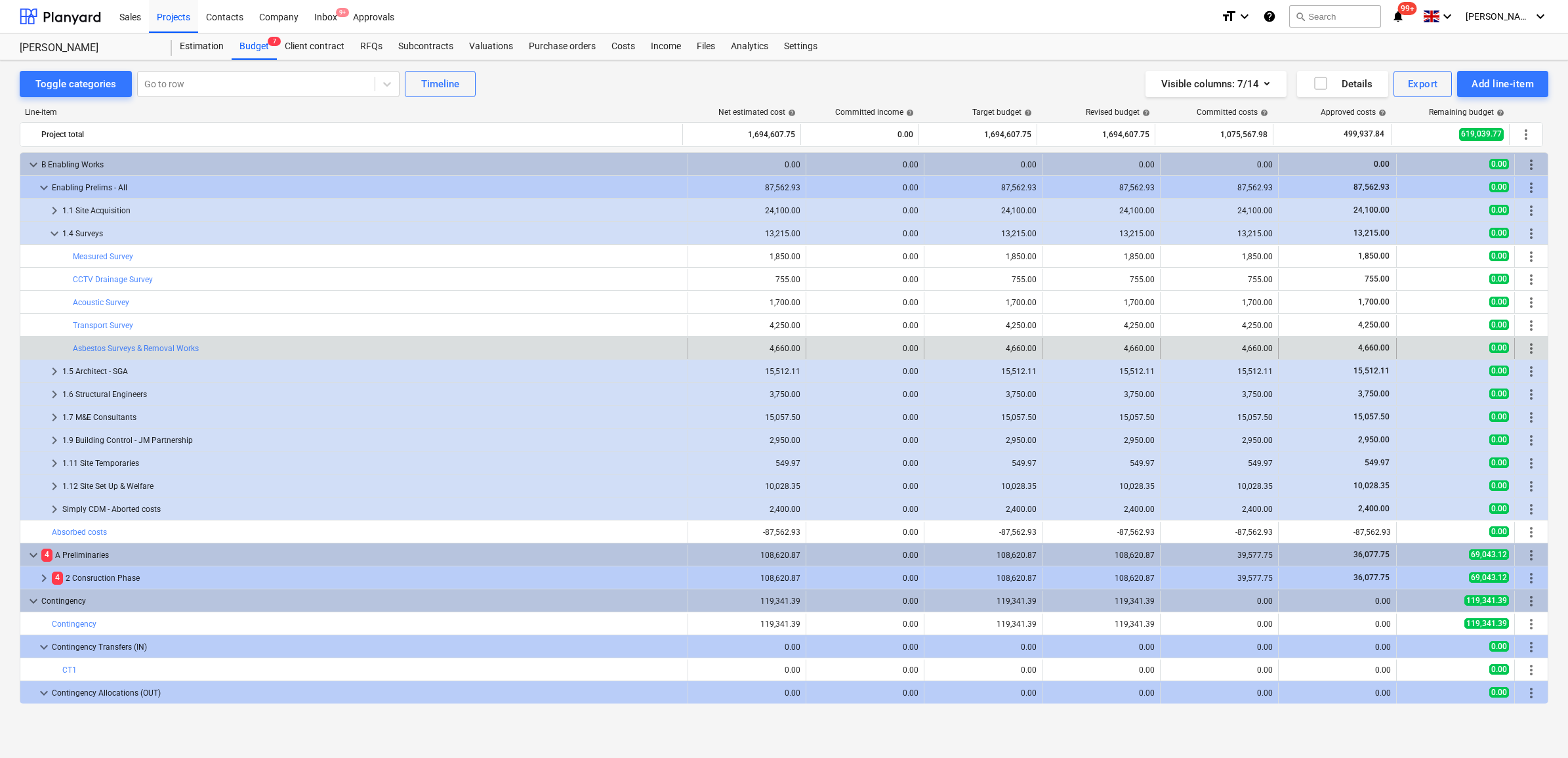
click at [124, 354] on div "bar_chart Asbestos Surveys & Removal Works" at bounding box center [376, 348] width 609 height 21
click at [124, 348] on link "Asbestos Surveys & Removal Works" at bounding box center [136, 348] width 126 height 9
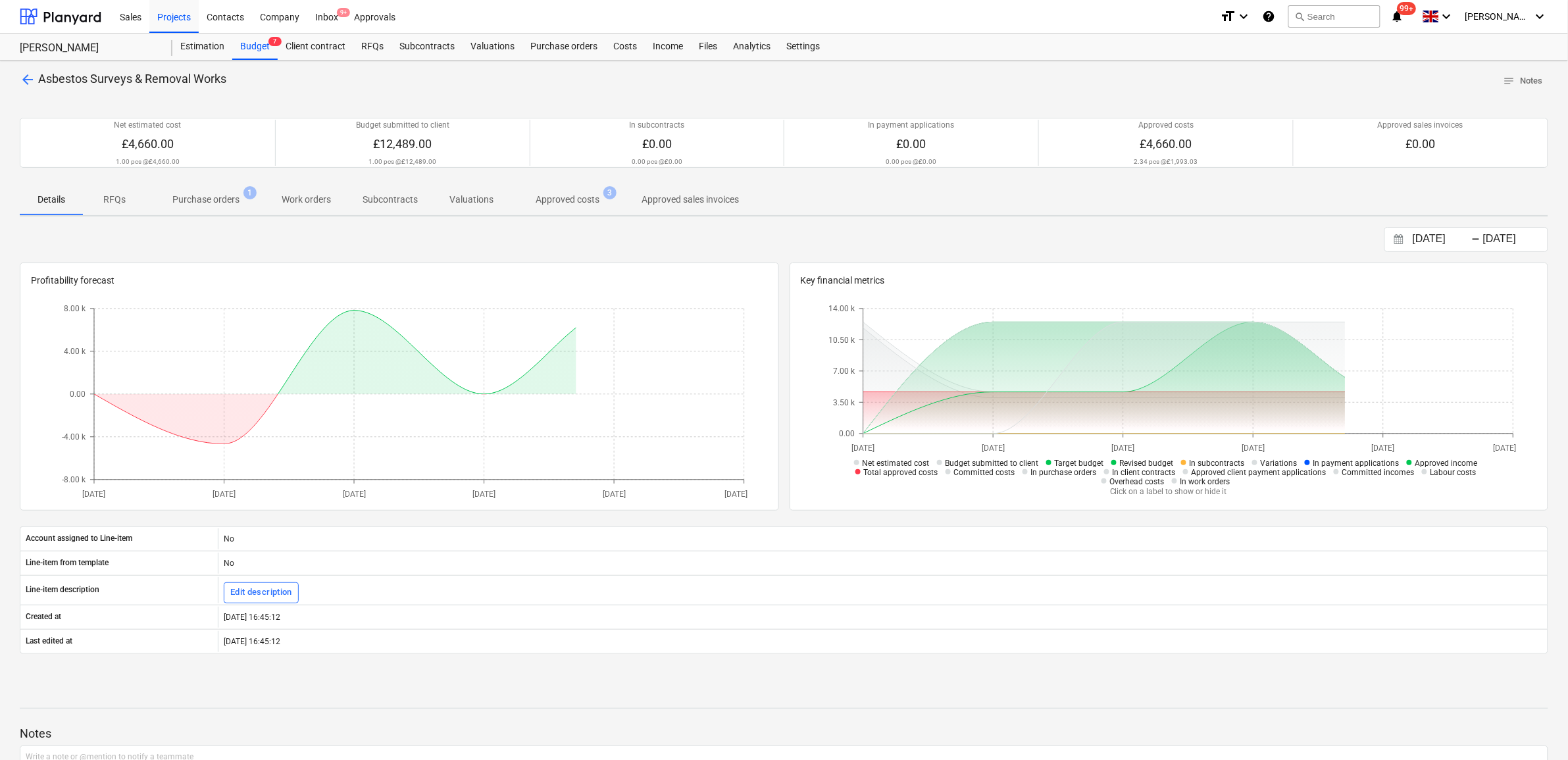
click at [582, 190] on span "Approved costs 3" at bounding box center [566, 199] width 116 height 24
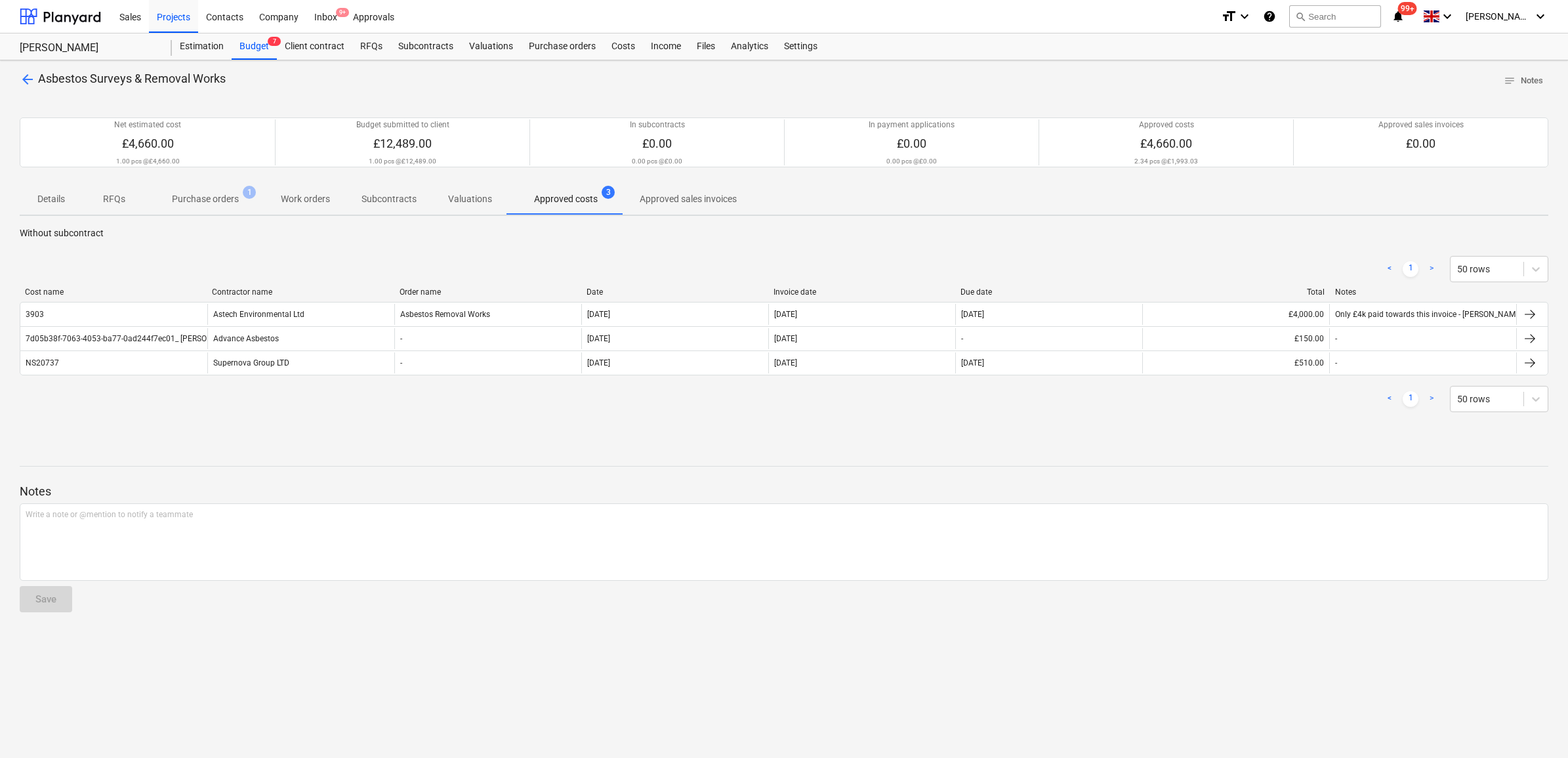
click at [19, 79] on div "arrow_back Asbestos Surveys & Removal Works notes Notes Net estimated cost £4,6…" at bounding box center [784, 409] width 1568 height 698
click at [24, 84] on span "arrow_back" at bounding box center [27, 79] width 16 height 16
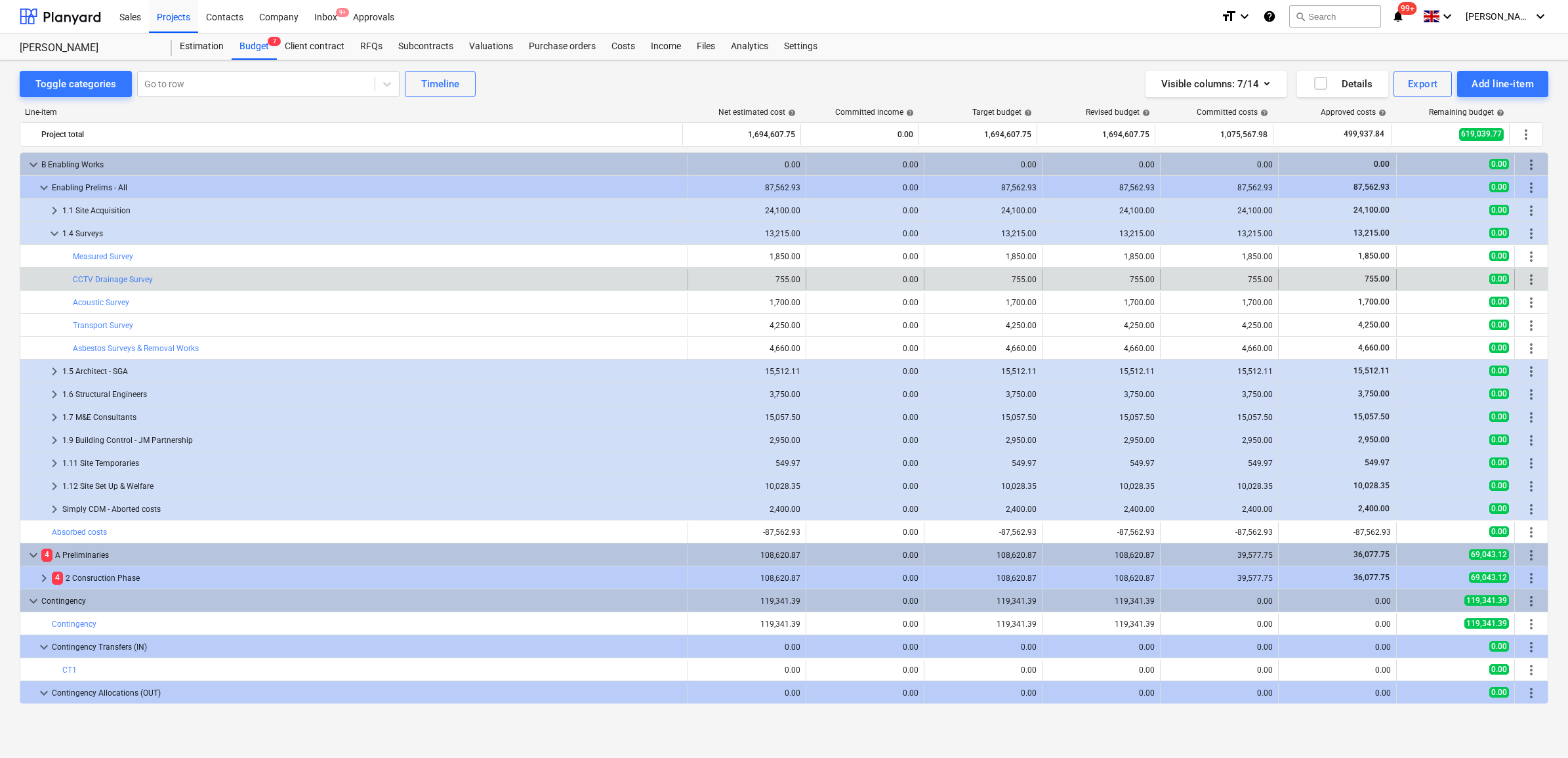
click at [117, 284] on div "bar_chart CCTV Drainage Survey" at bounding box center [376, 280] width 609 height 21
click at [116, 277] on link "CCTV Drainage Survey" at bounding box center [112, 280] width 80 height 9
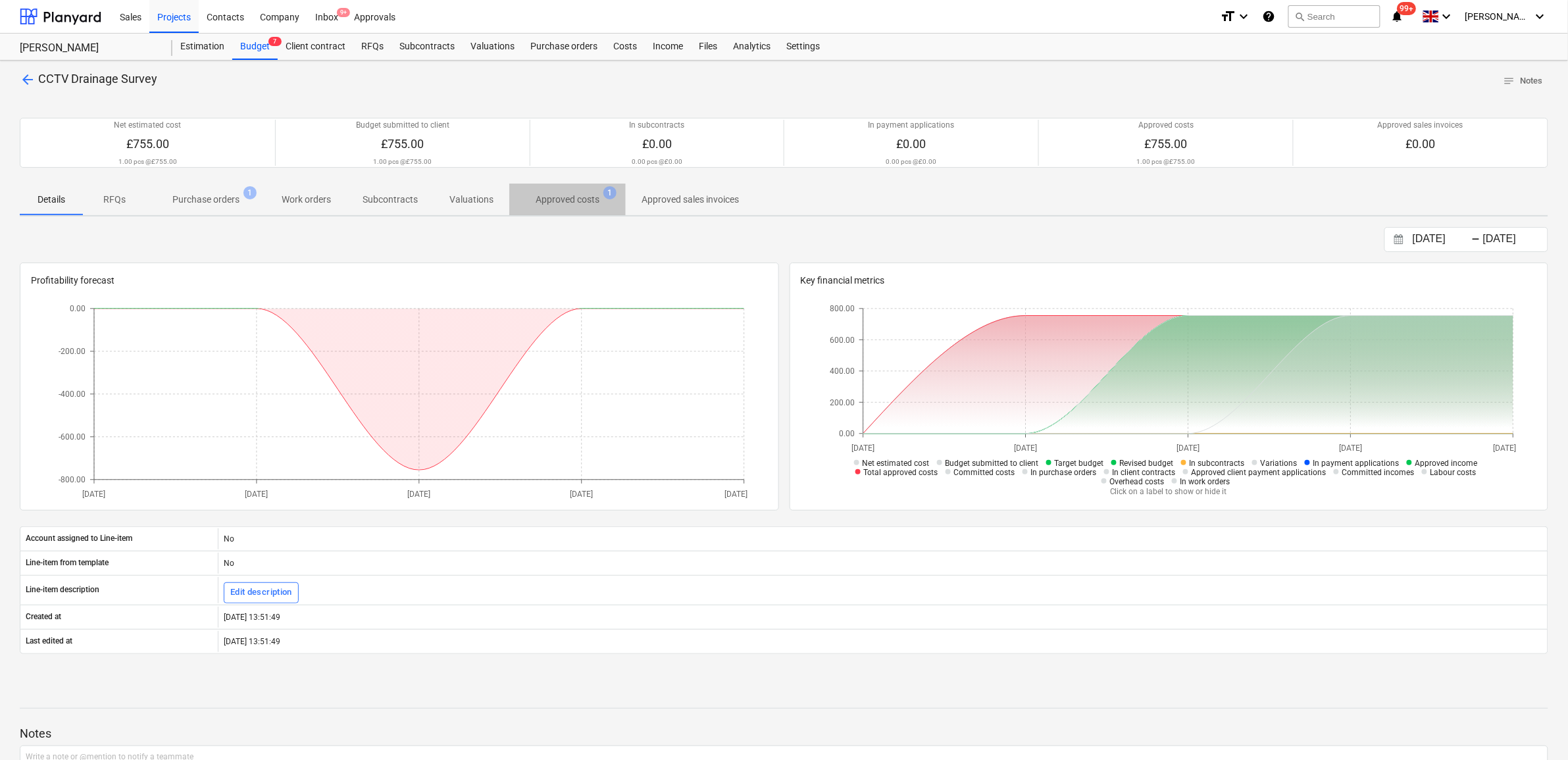
click at [551, 198] on p "Approved costs" at bounding box center [567, 199] width 64 height 14
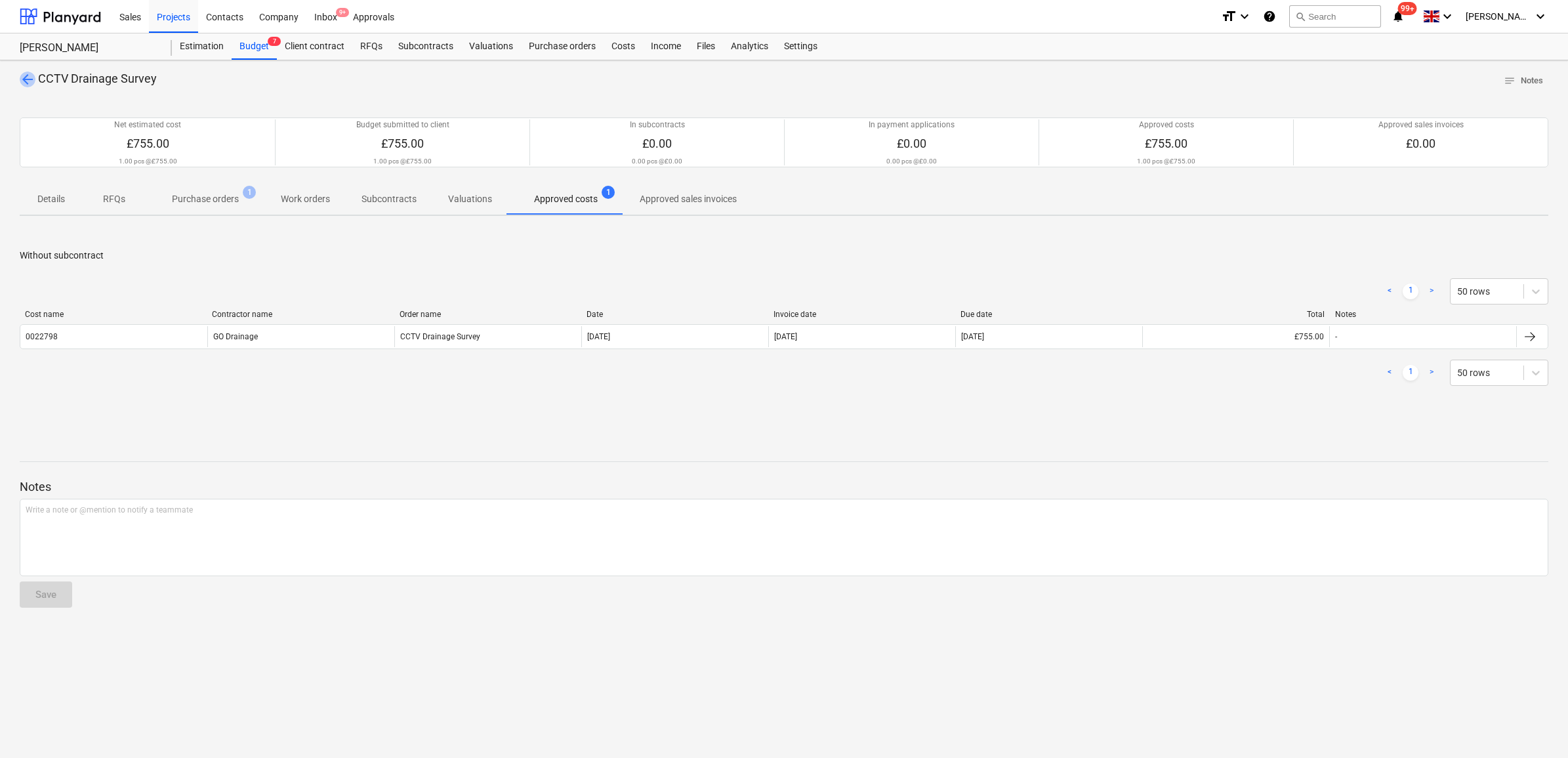
click at [22, 72] on span "arrow_back" at bounding box center [27, 79] width 16 height 16
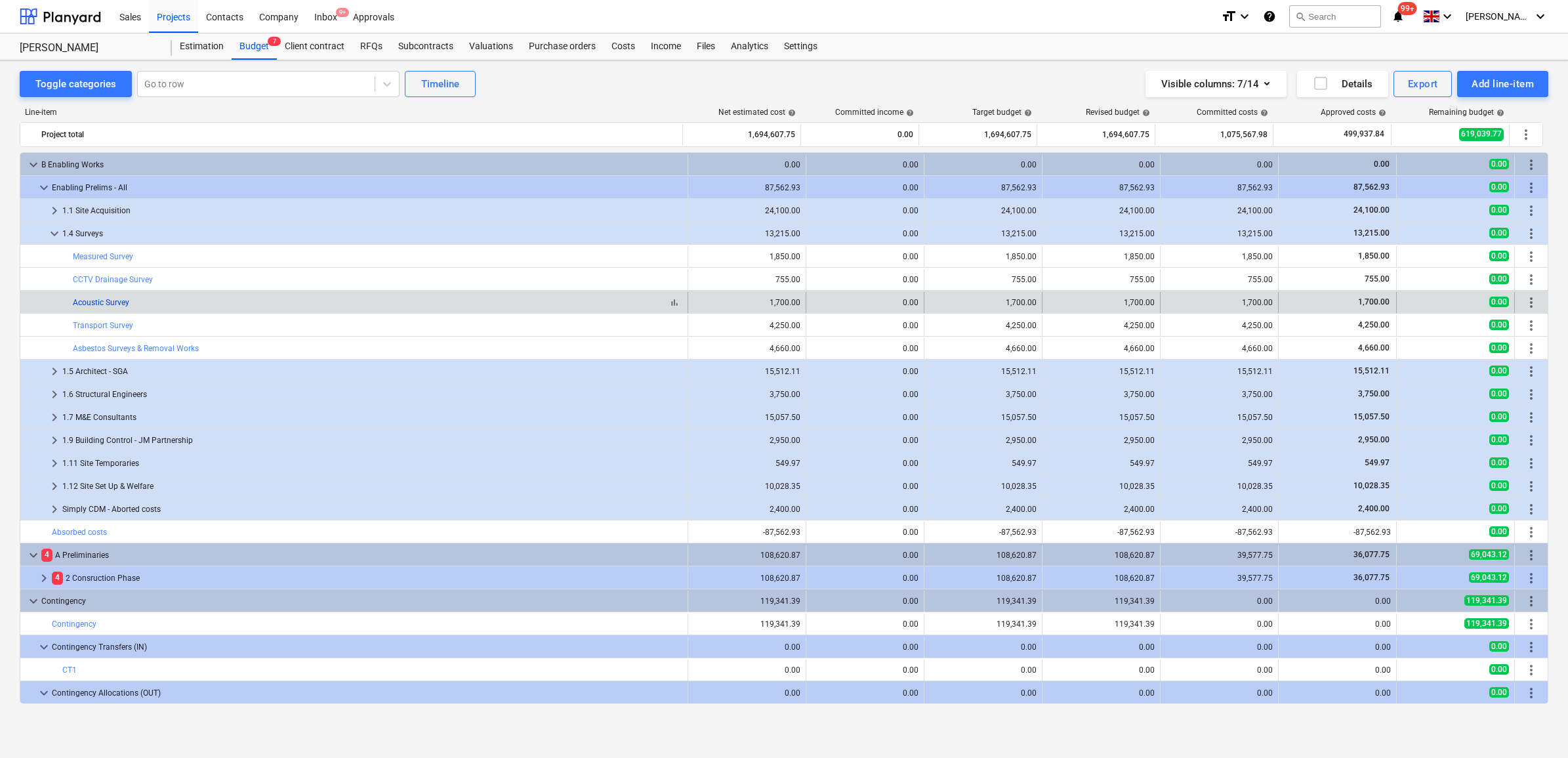
click at [109, 302] on link "Acoustic Survey" at bounding box center [101, 302] width 56 height 9
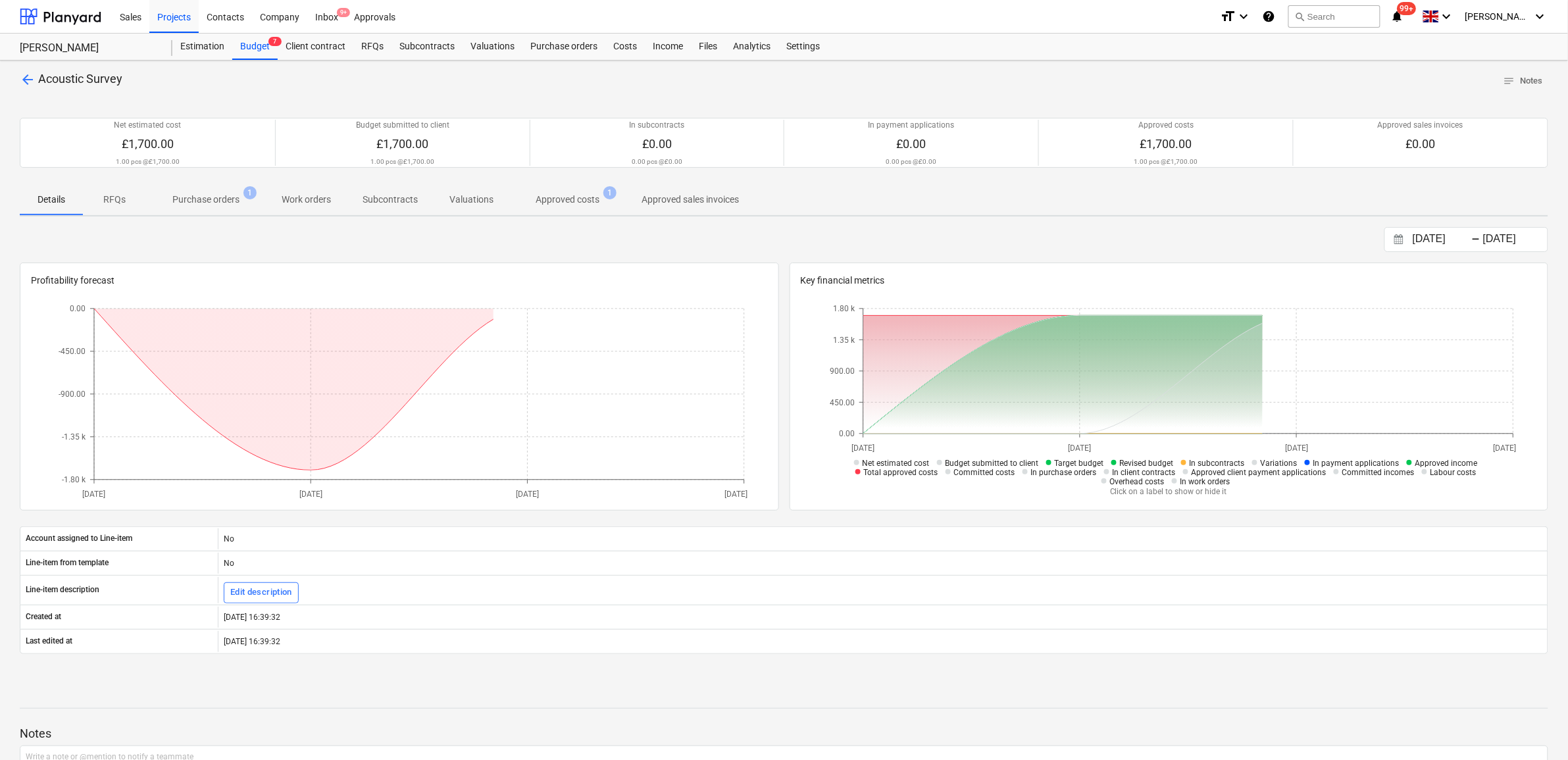
click at [565, 198] on p "Approved costs" at bounding box center [567, 199] width 64 height 14
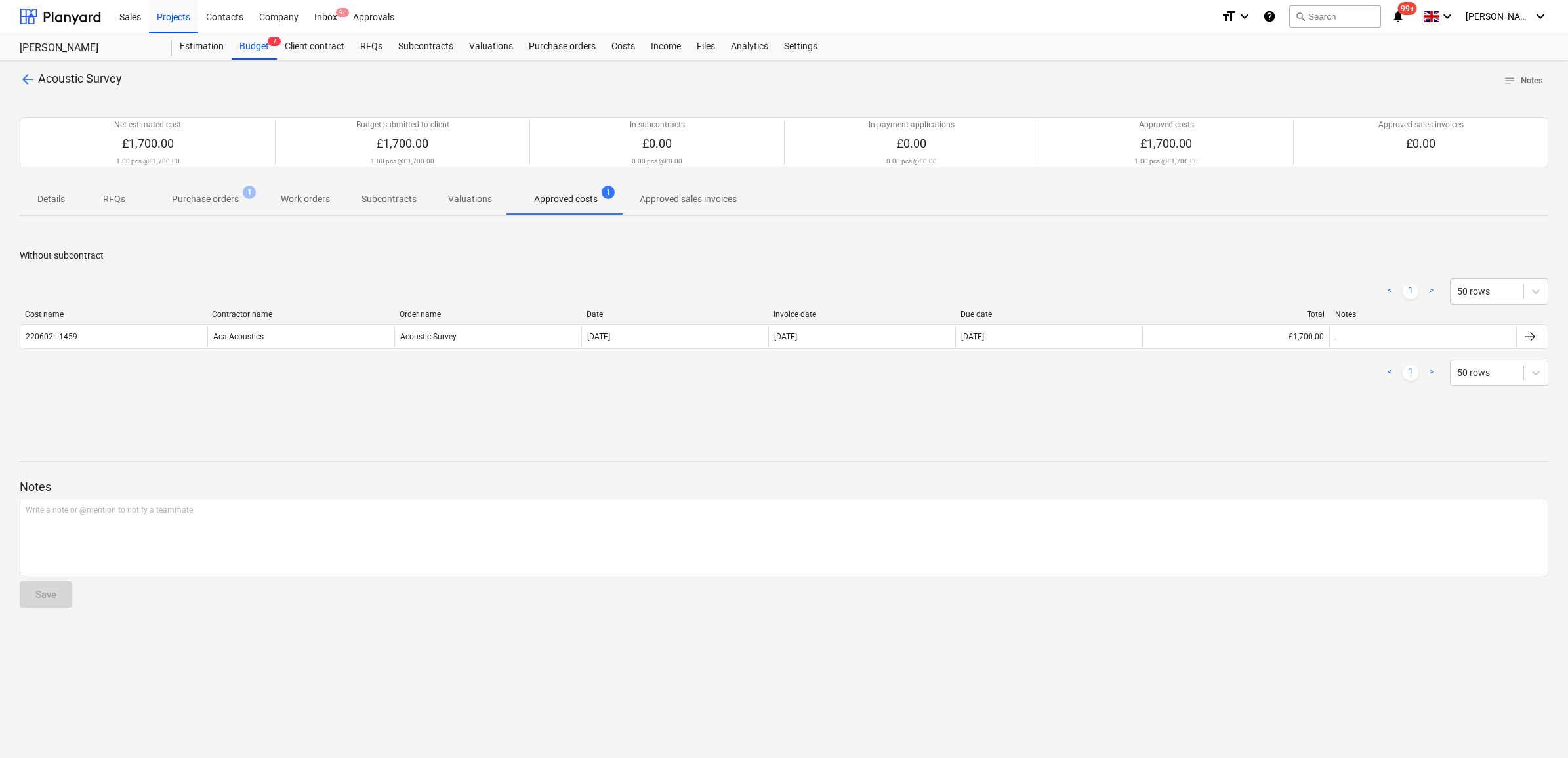
click at [30, 79] on span "arrow_back" at bounding box center [27, 79] width 16 height 16
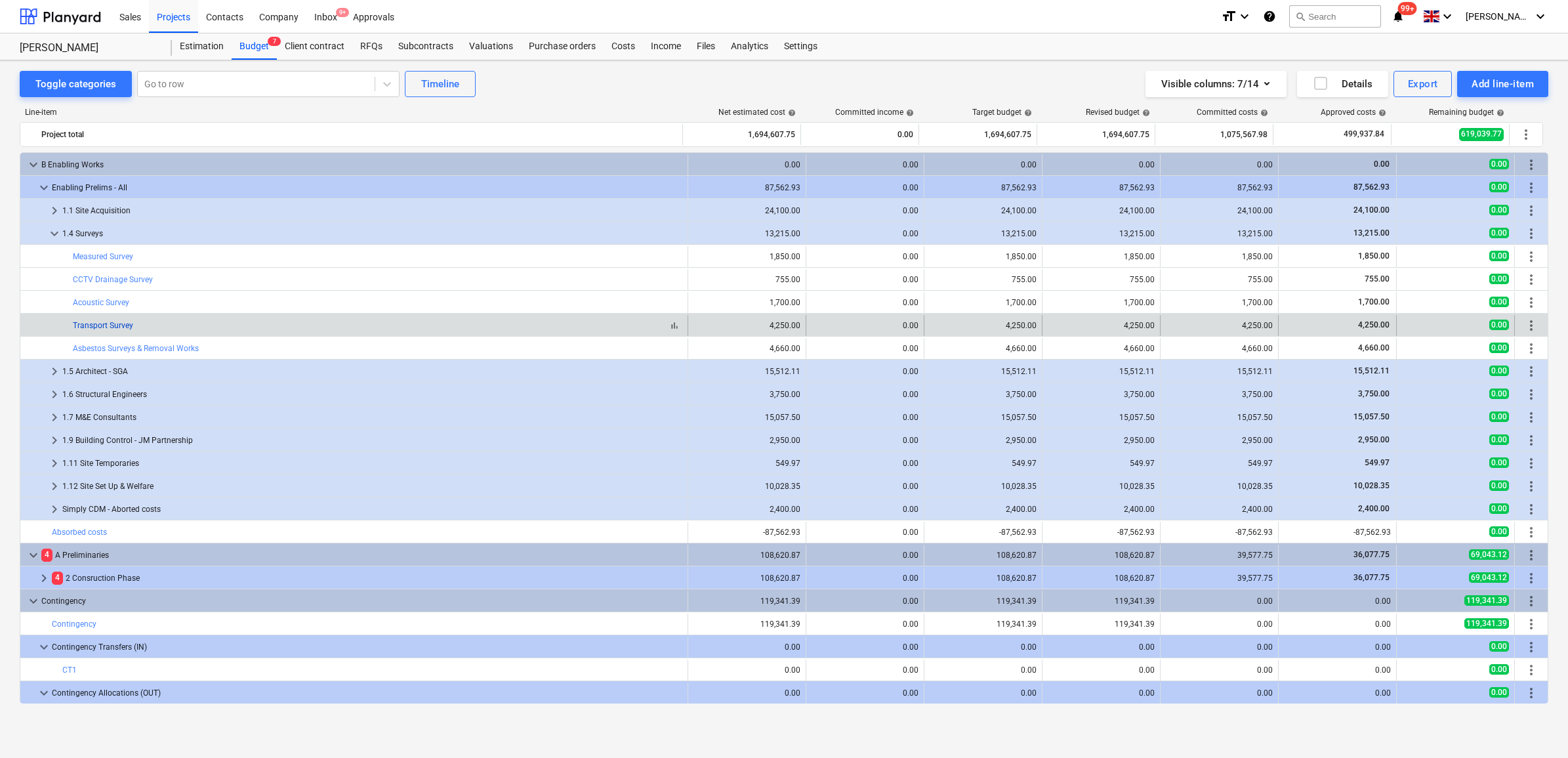
click at [108, 327] on link "Transport Survey" at bounding box center [103, 326] width 60 height 9
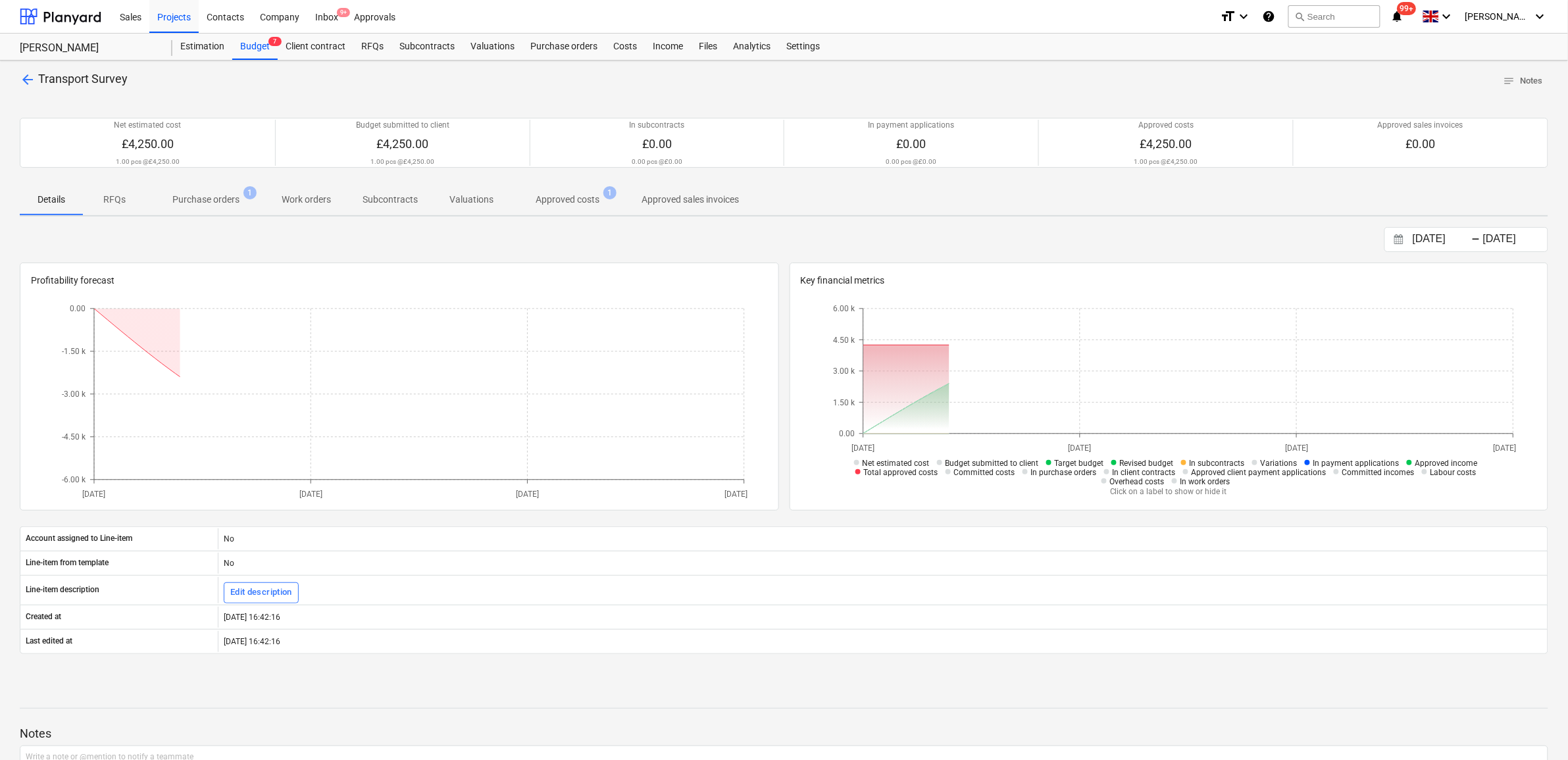
click at [589, 198] on p "Approved costs" at bounding box center [567, 199] width 64 height 14
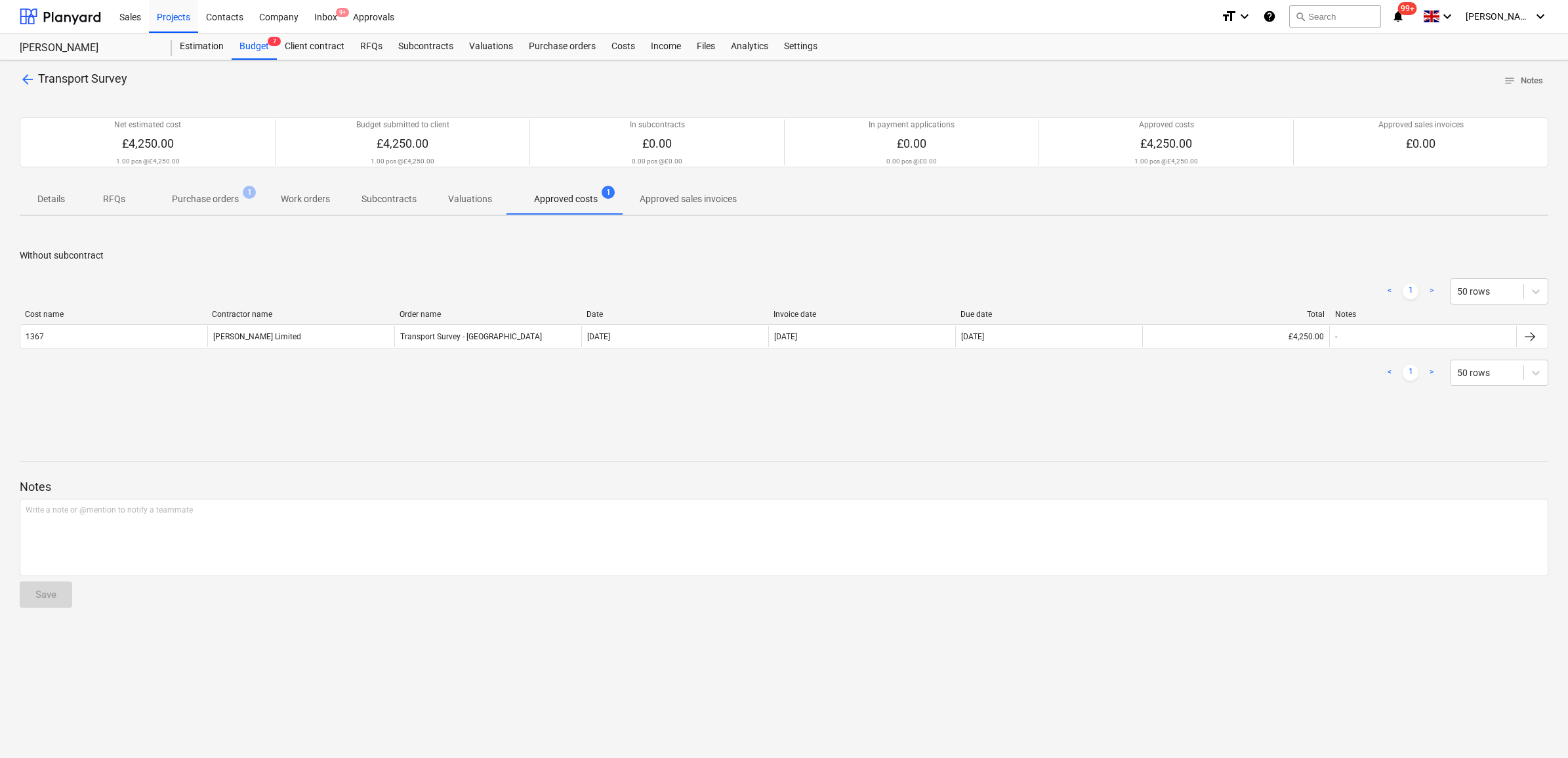
click at [17, 81] on div "arrow_back Transport Survey notes Notes Net estimated cost £4,250.00 1.00 pcs @…" at bounding box center [784, 409] width 1568 height 698
click at [19, 80] on div "arrow_back Transport Survey notes Notes Net estimated cost £4,250.00 1.00 pcs @…" at bounding box center [784, 409] width 1568 height 698
click at [23, 79] on span "arrow_back" at bounding box center [27, 79] width 16 height 16
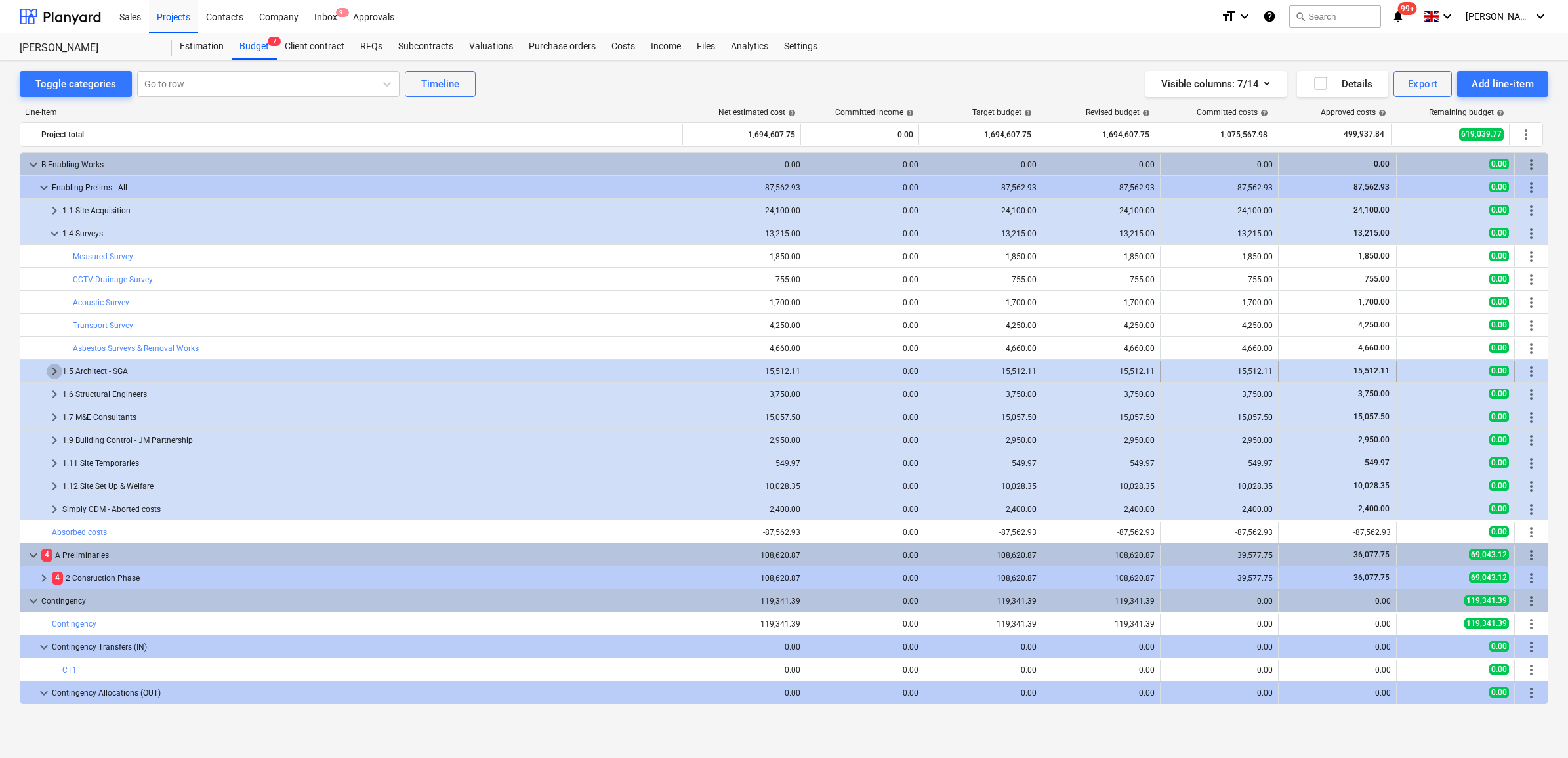
click at [53, 373] on span "keyboard_arrow_right" at bounding box center [54, 371] width 16 height 16
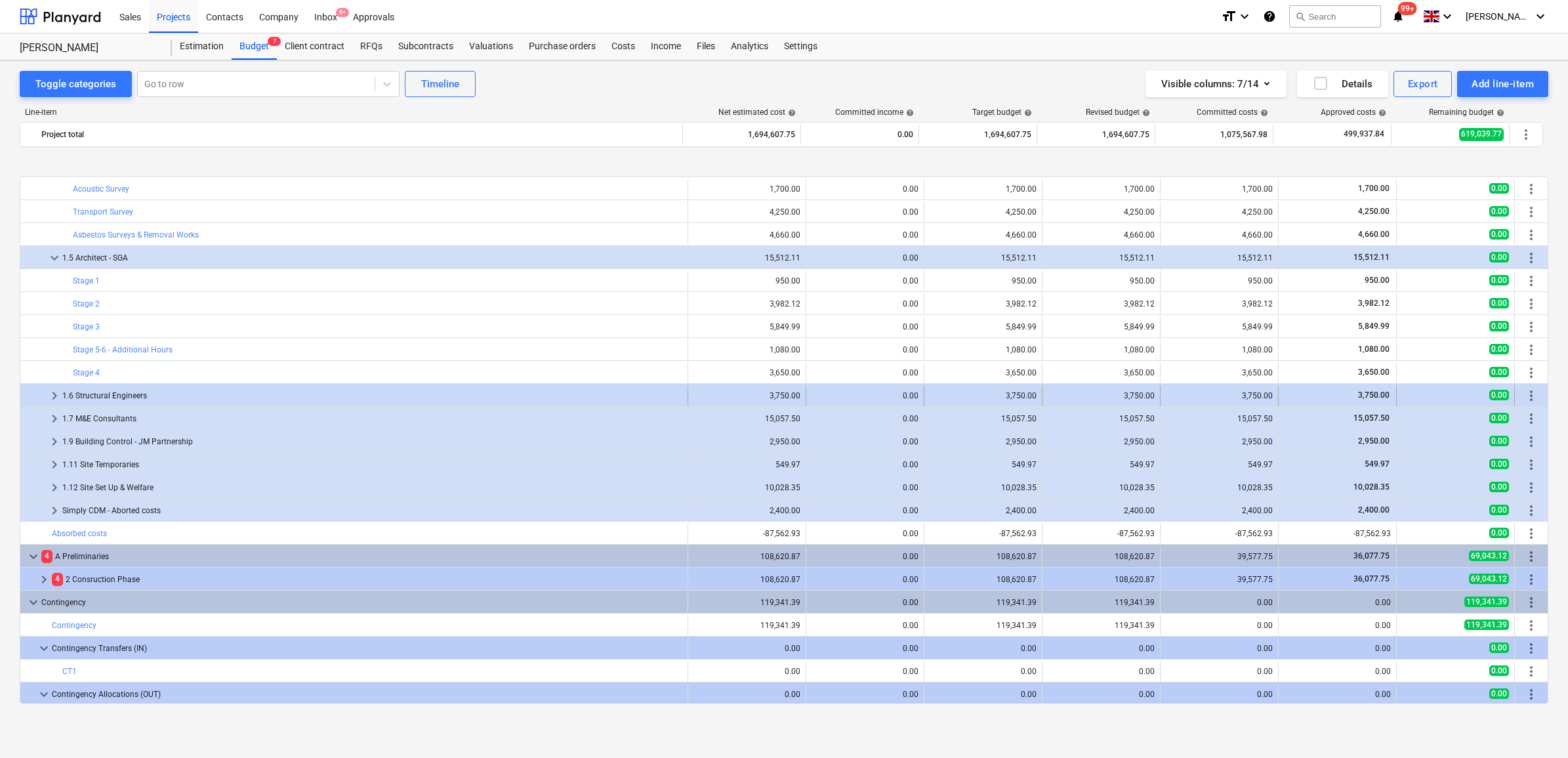
scroll to position [164, 0]
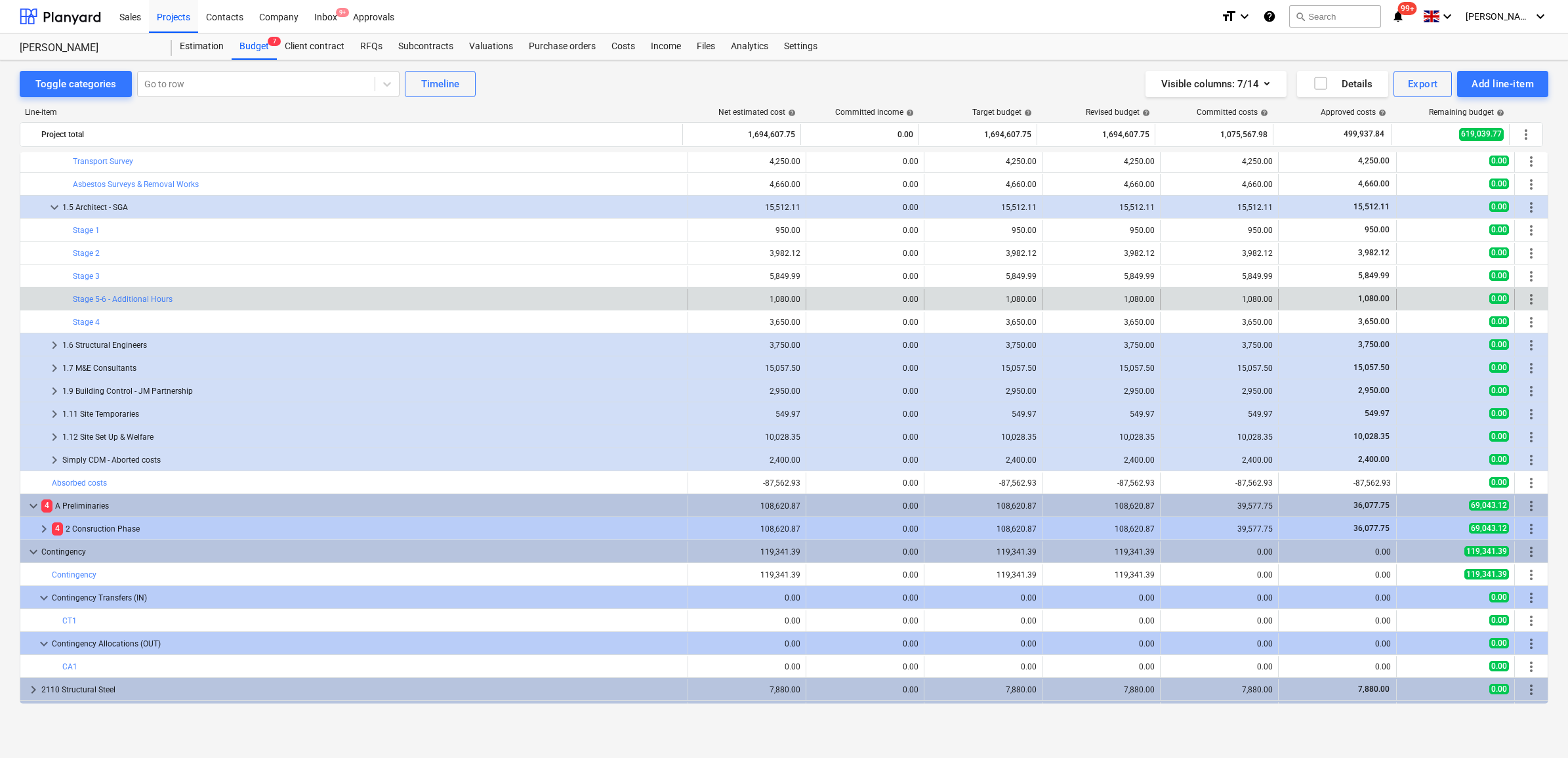
click at [121, 304] on div "bar_chart Stage 5-6 - Additional Hours" at bounding box center [376, 299] width 609 height 21
click at [121, 302] on link "Stage 5-6 - Additional Hours" at bounding box center [122, 299] width 100 height 9
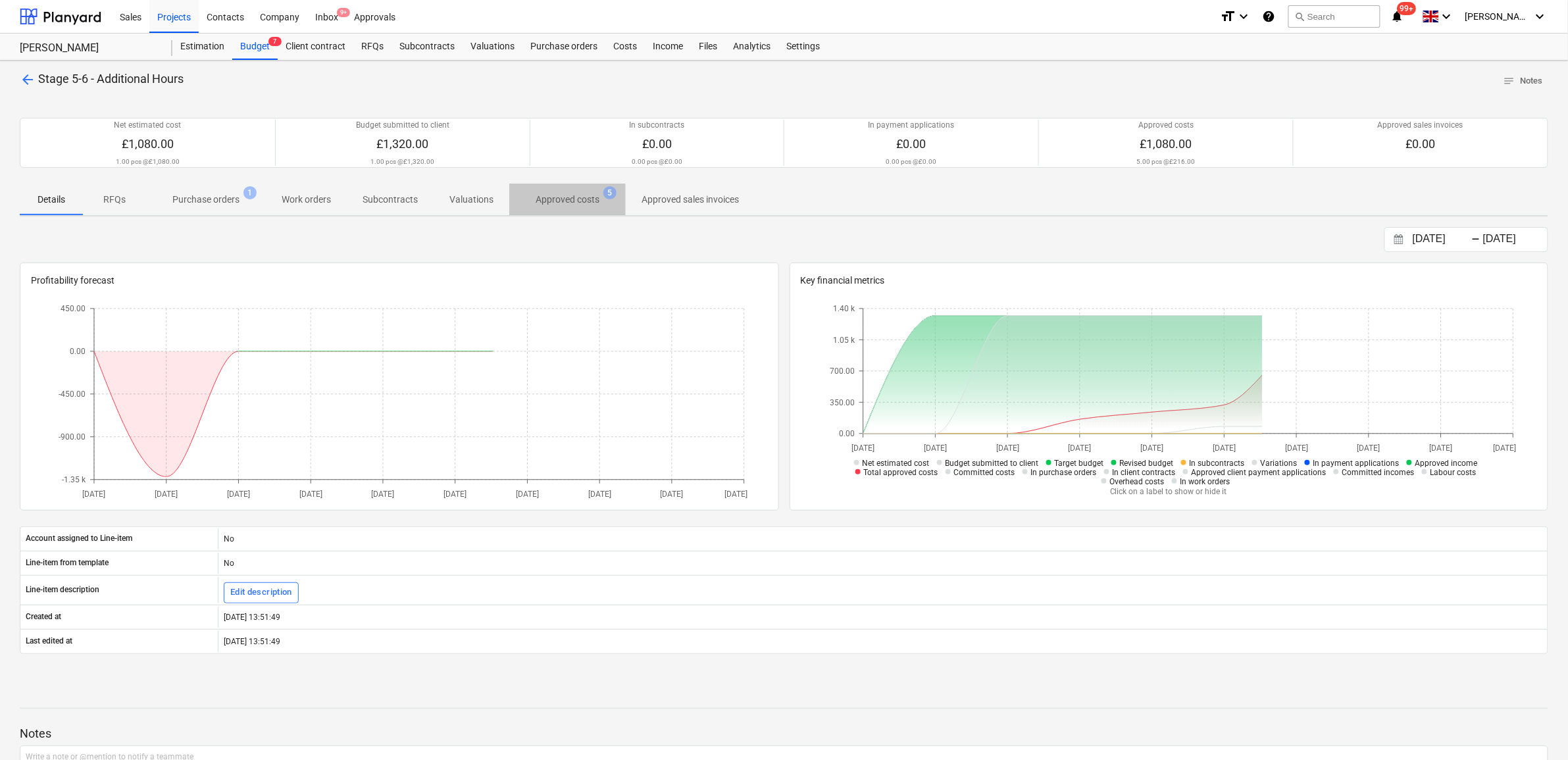
click at [564, 196] on p "Approved costs" at bounding box center [567, 199] width 64 height 14
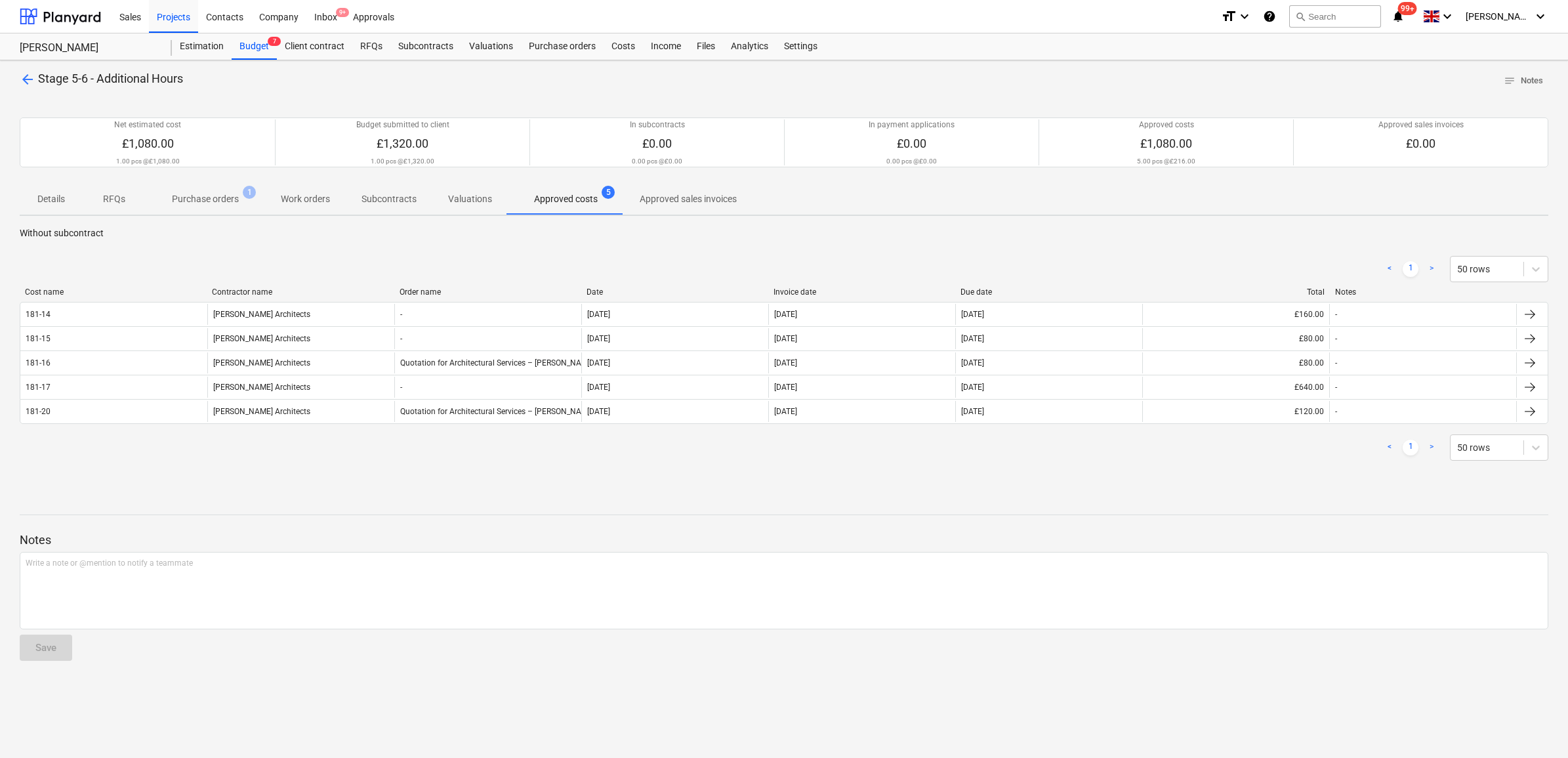
click at [21, 81] on span "arrow_back" at bounding box center [27, 79] width 16 height 16
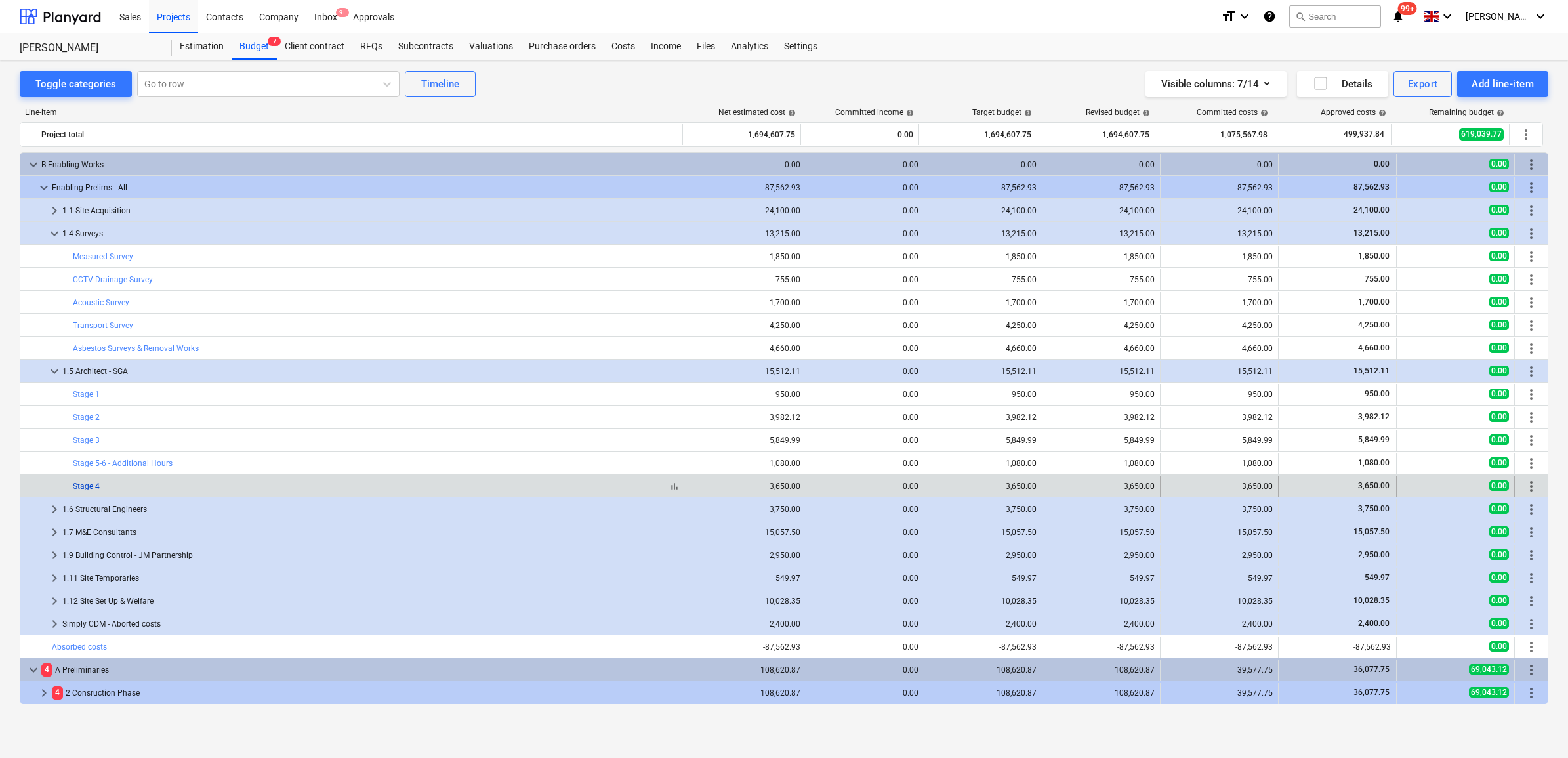
scroll to position [164, 0]
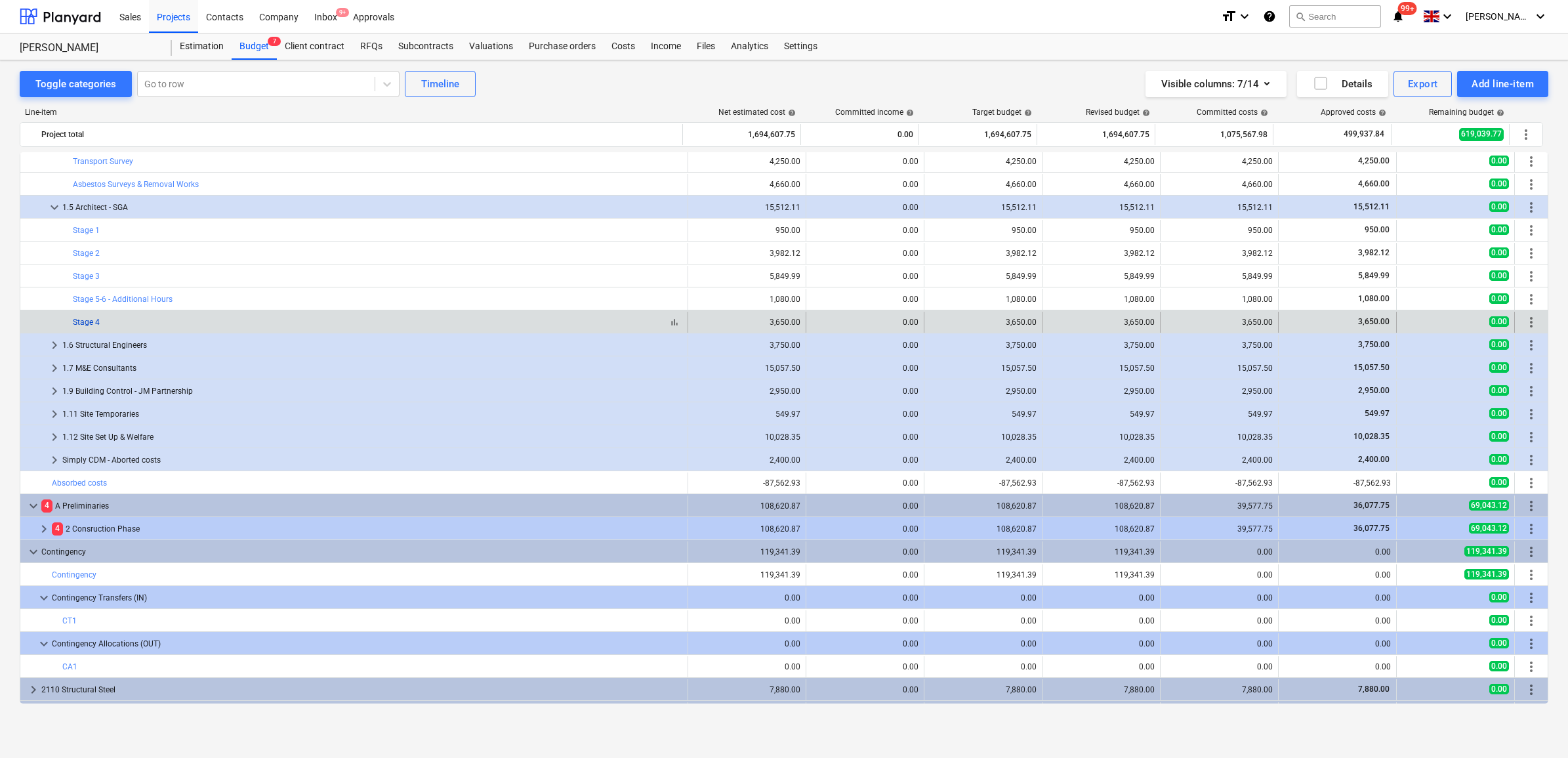
click at [92, 320] on link "Stage 4" at bounding box center [86, 322] width 27 height 9
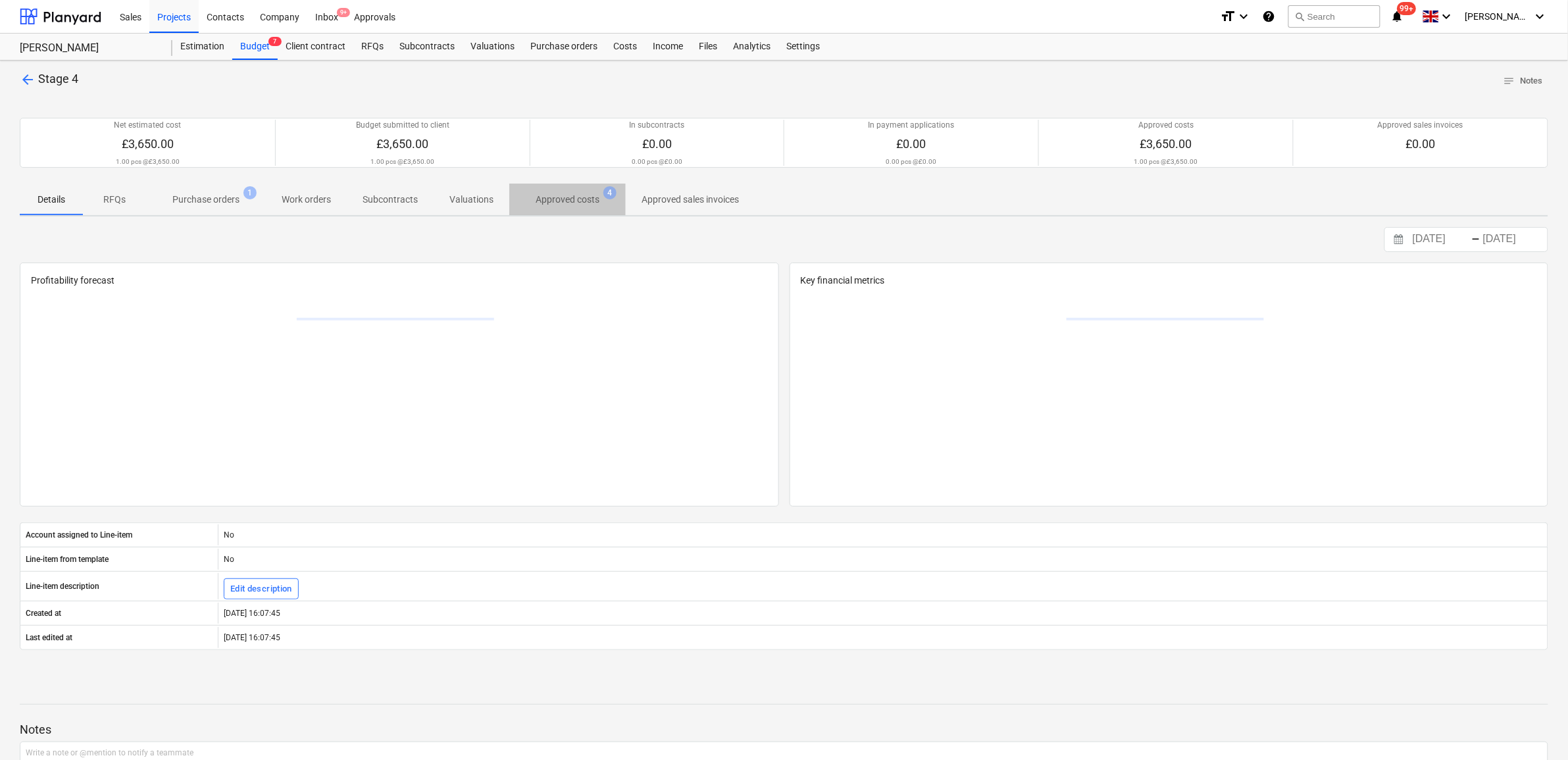
click at [596, 204] on p "Approved costs" at bounding box center [567, 199] width 64 height 14
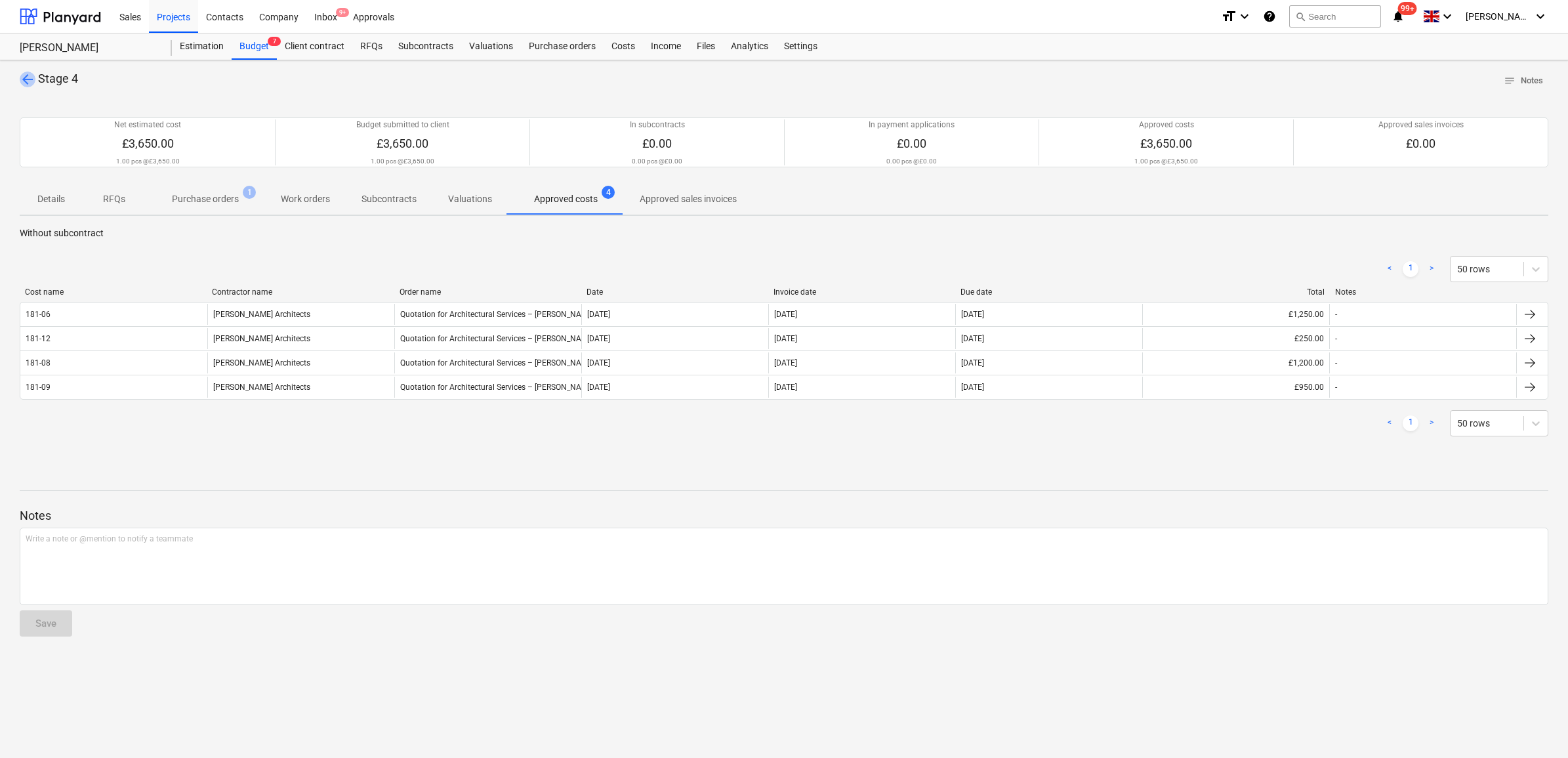
click at [30, 79] on span "arrow_back" at bounding box center [27, 79] width 16 height 16
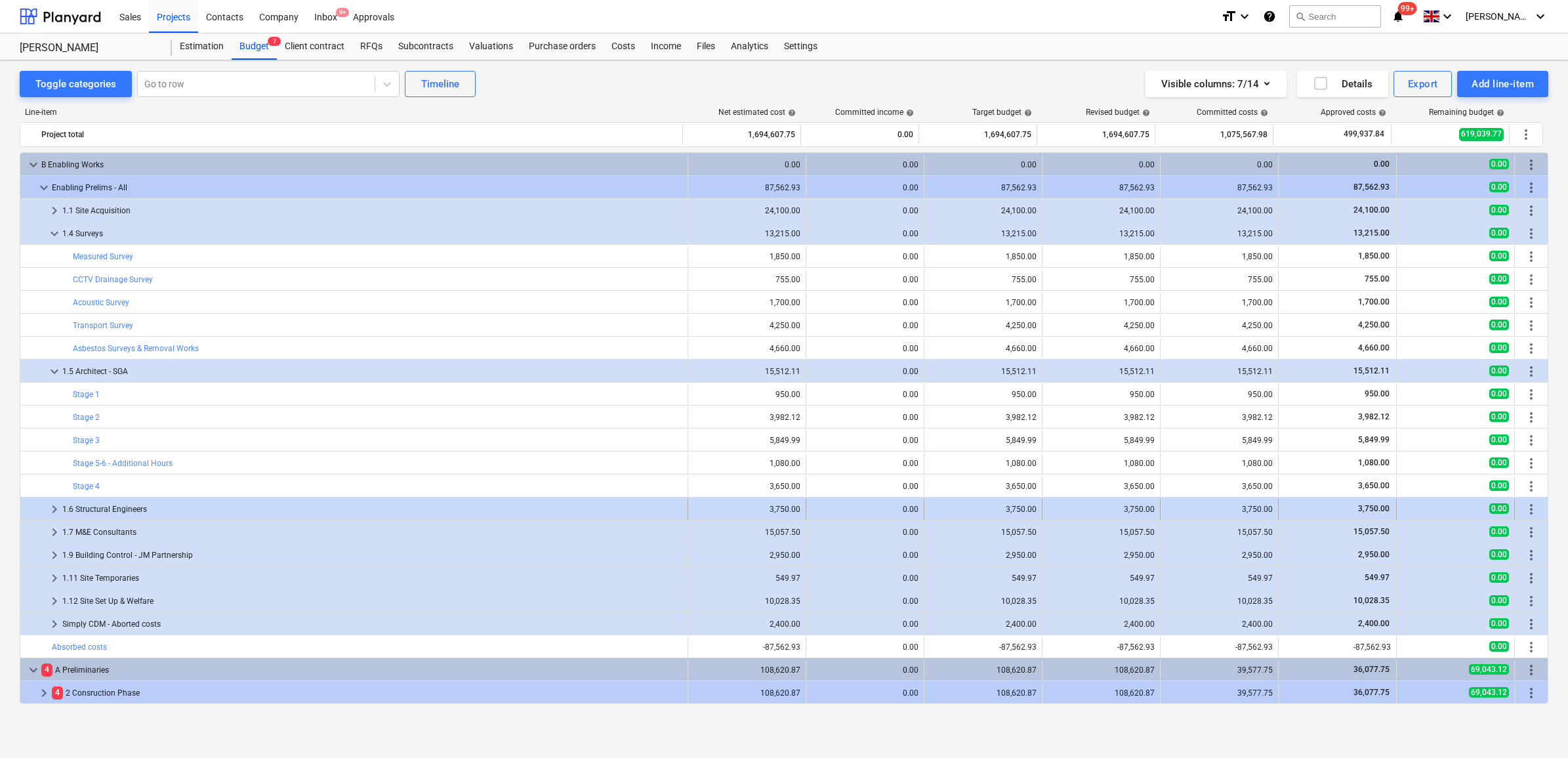
click at [94, 509] on div "1.6 Structural Engineers" at bounding box center [372, 509] width 620 height 21
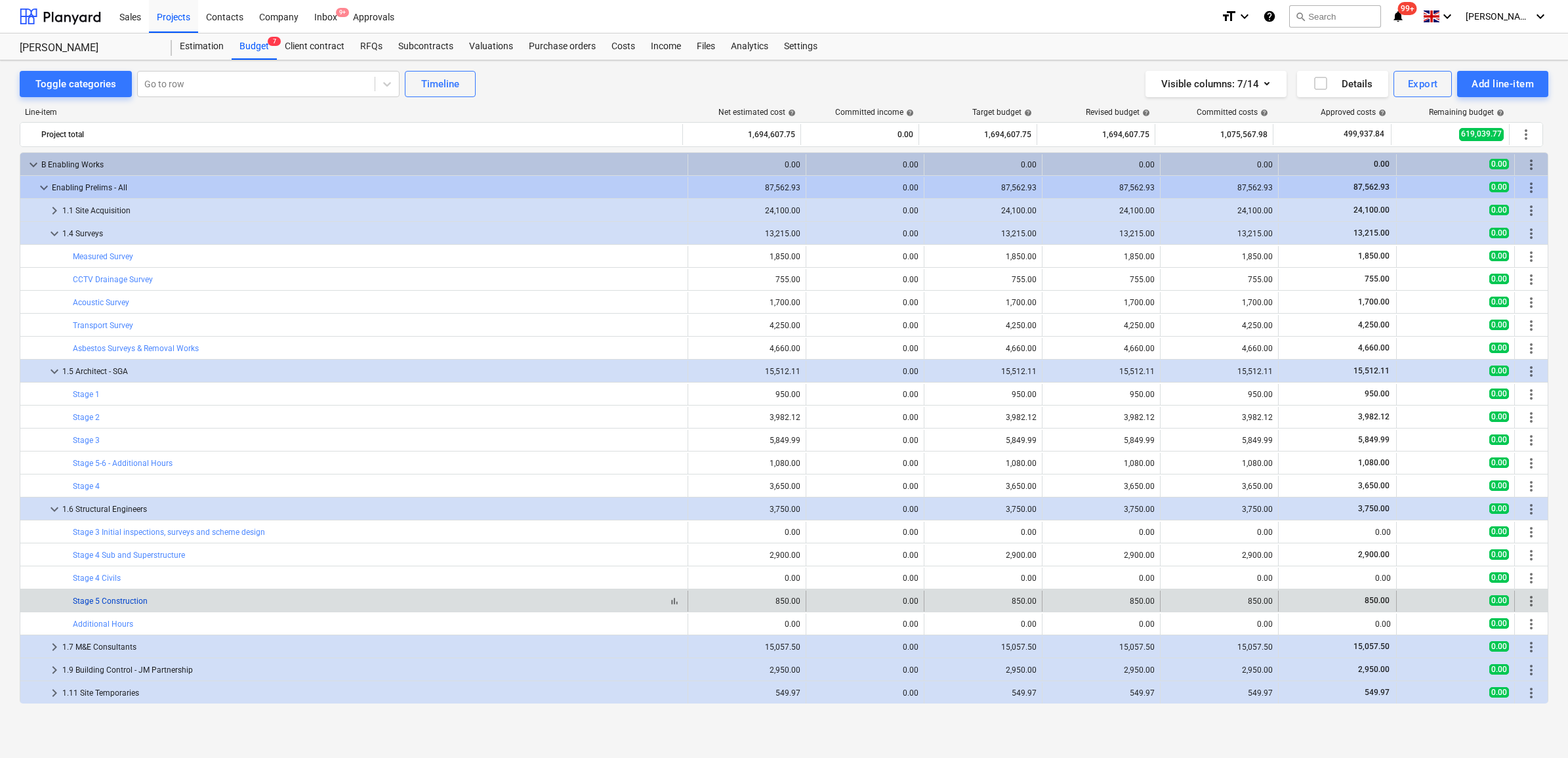
click at [135, 603] on link "Stage 5 Construction" at bounding box center [109, 602] width 74 height 9
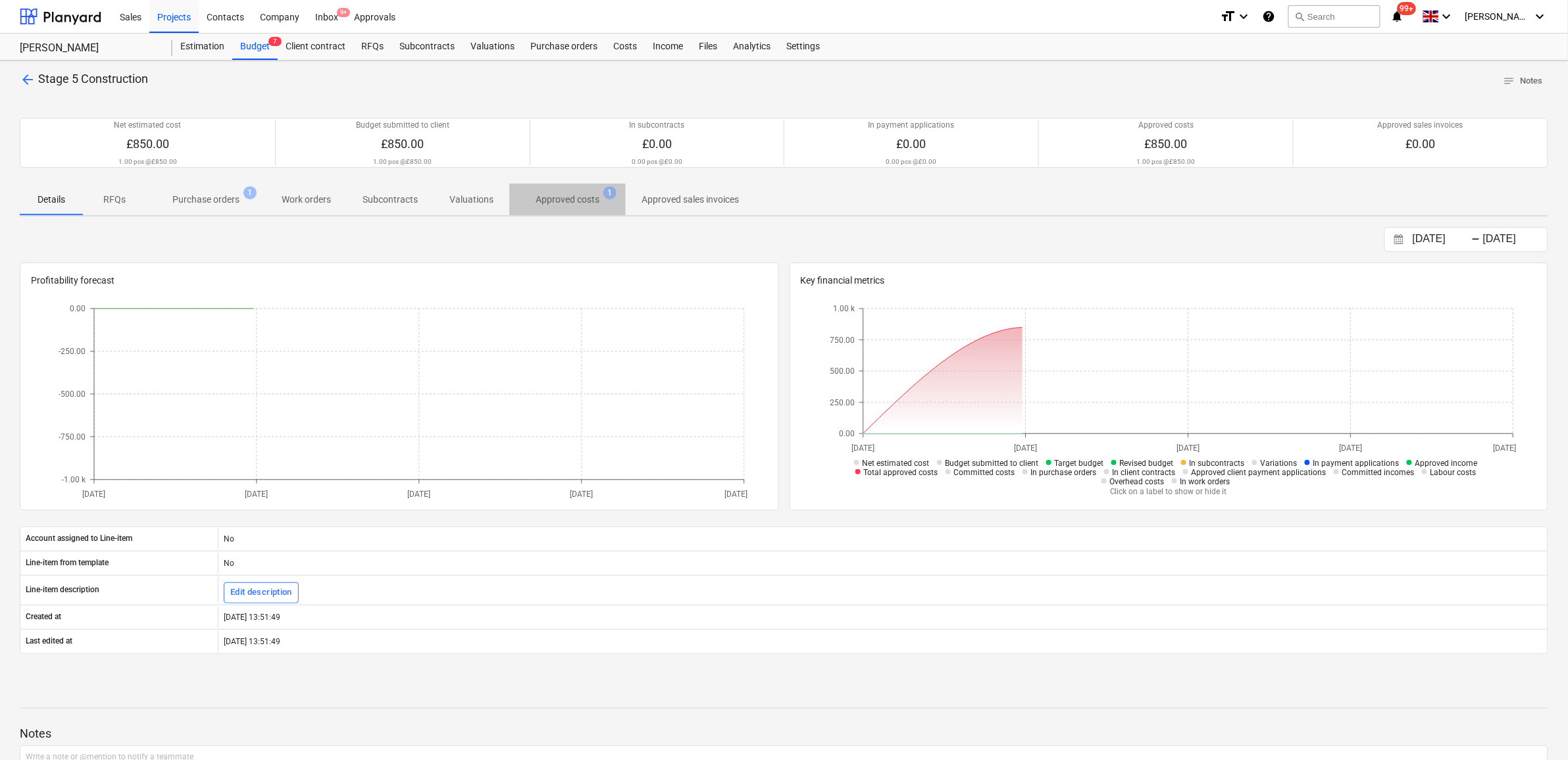
click at [580, 206] on p "Approved costs" at bounding box center [567, 199] width 64 height 14
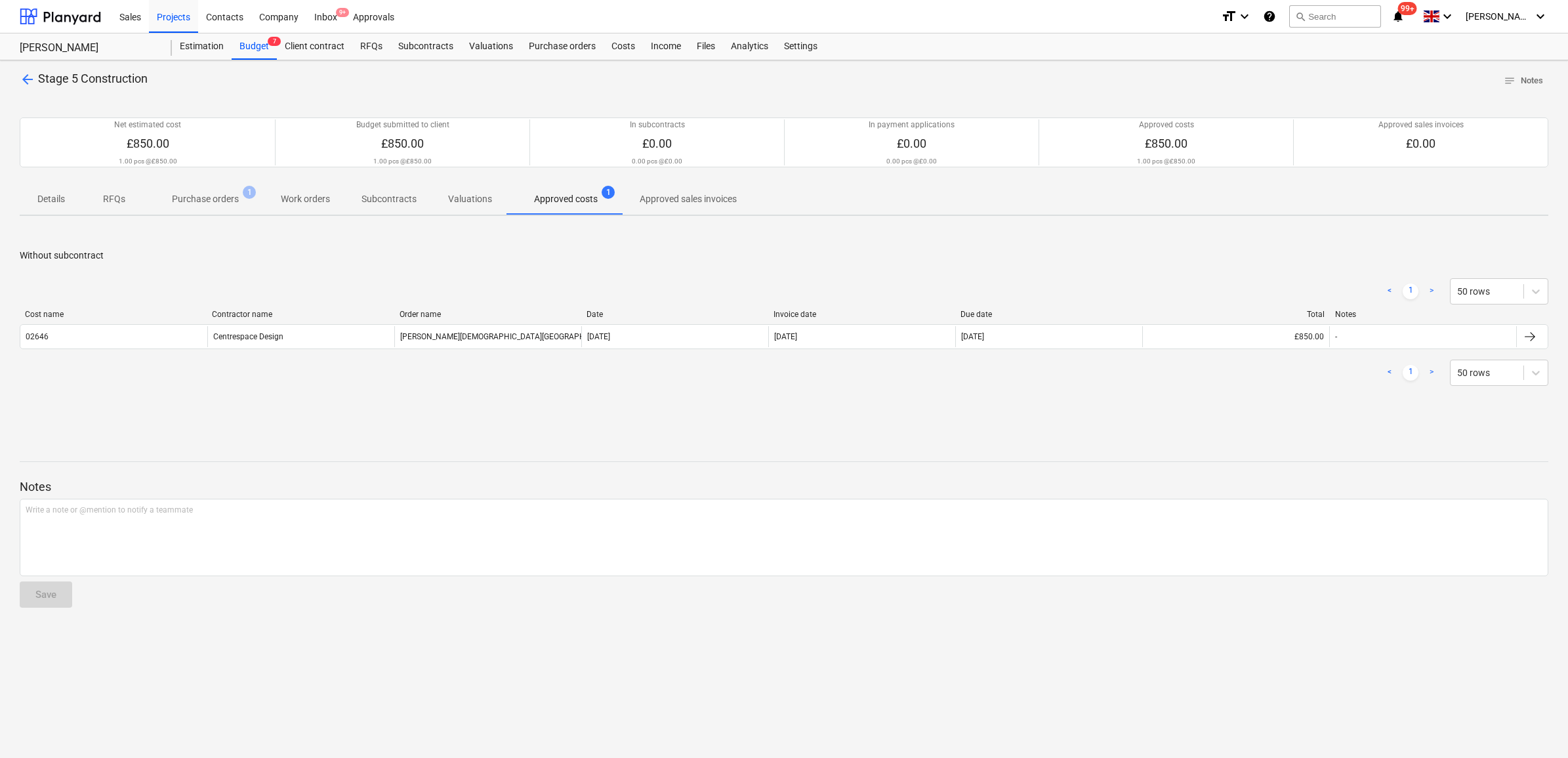
click at [24, 73] on span "arrow_back" at bounding box center [27, 79] width 16 height 16
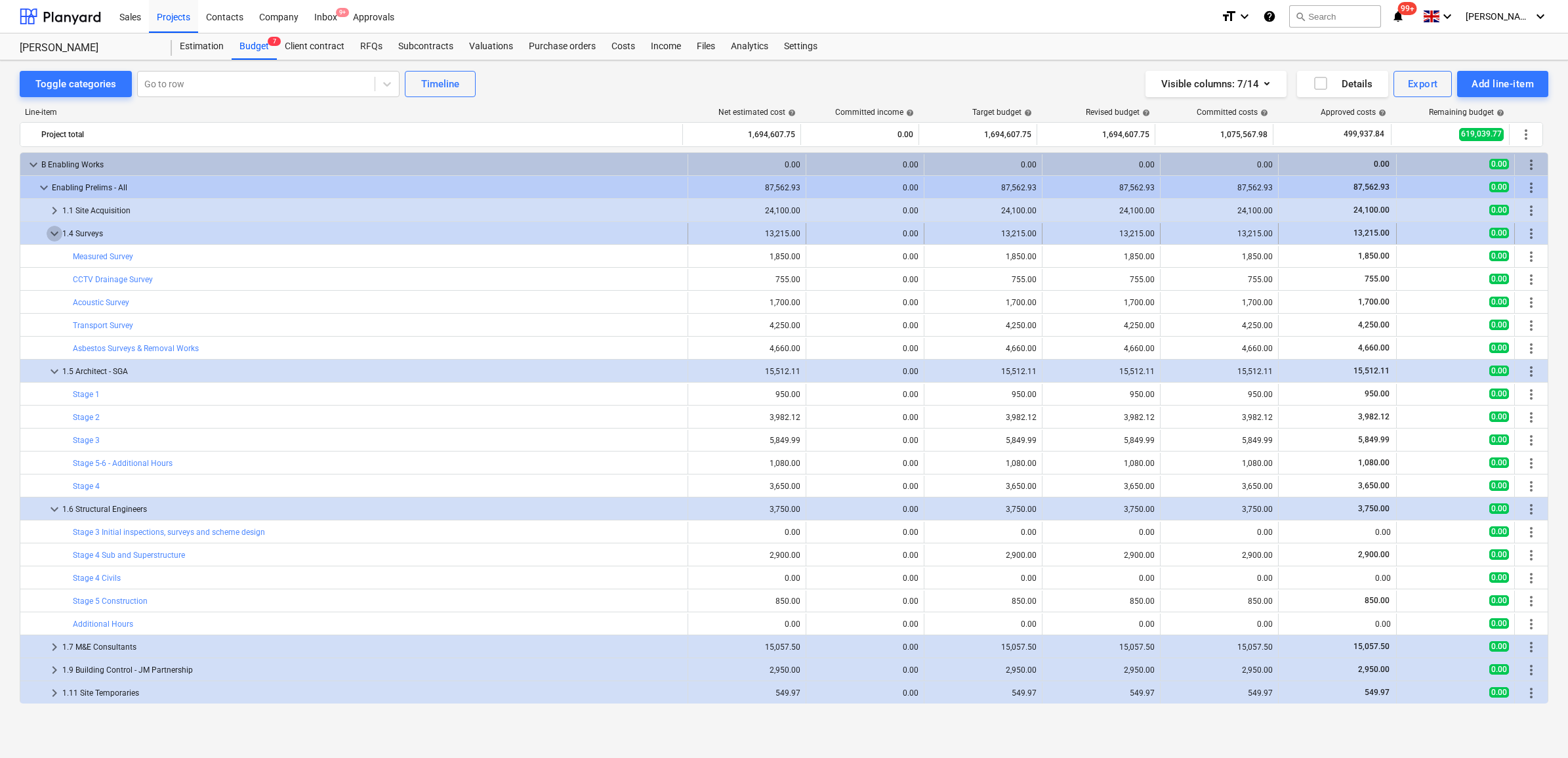
click at [54, 235] on span "keyboard_arrow_down" at bounding box center [54, 234] width 16 height 16
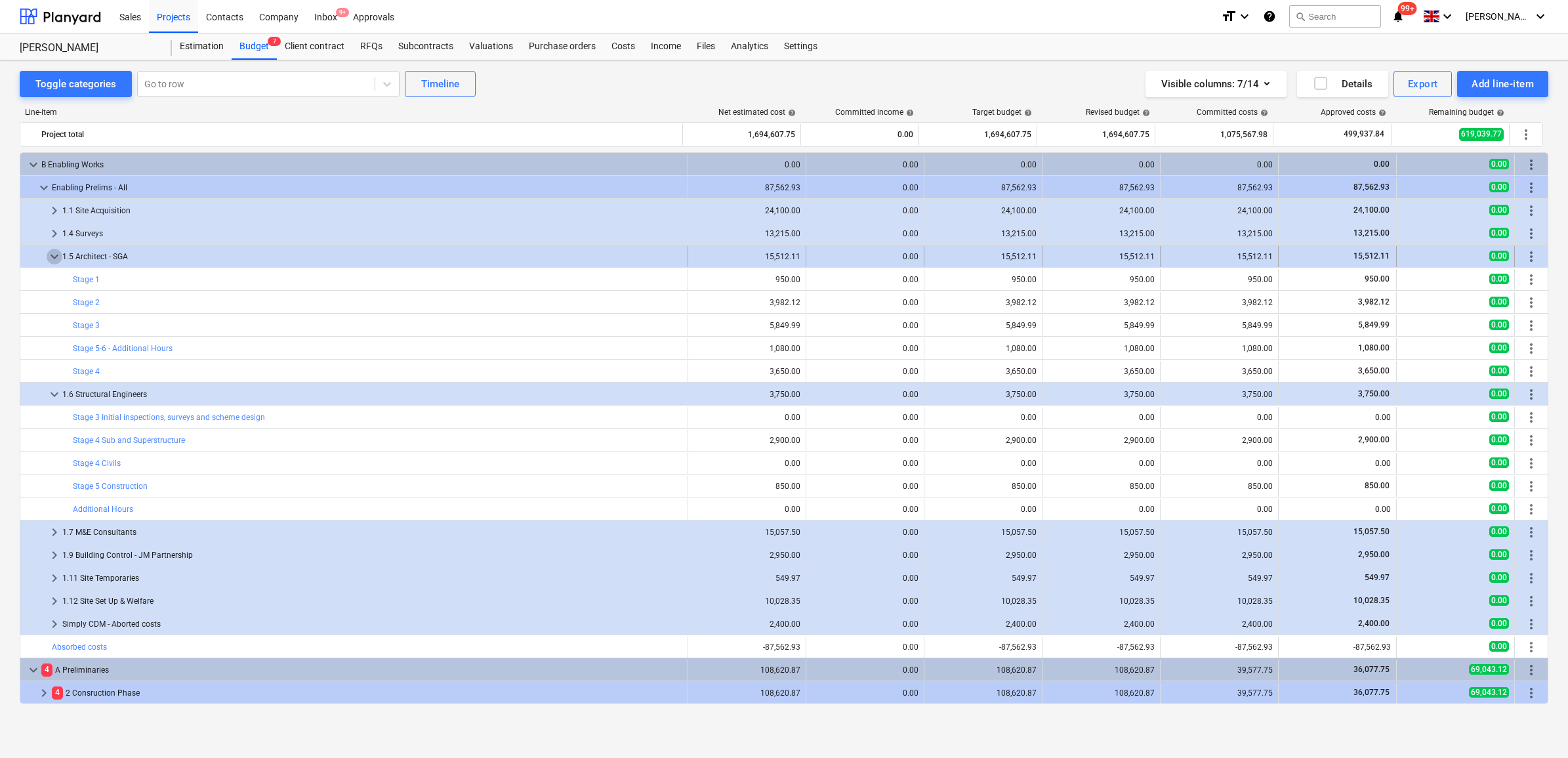
click at [51, 253] on span "keyboard_arrow_down" at bounding box center [54, 256] width 16 height 16
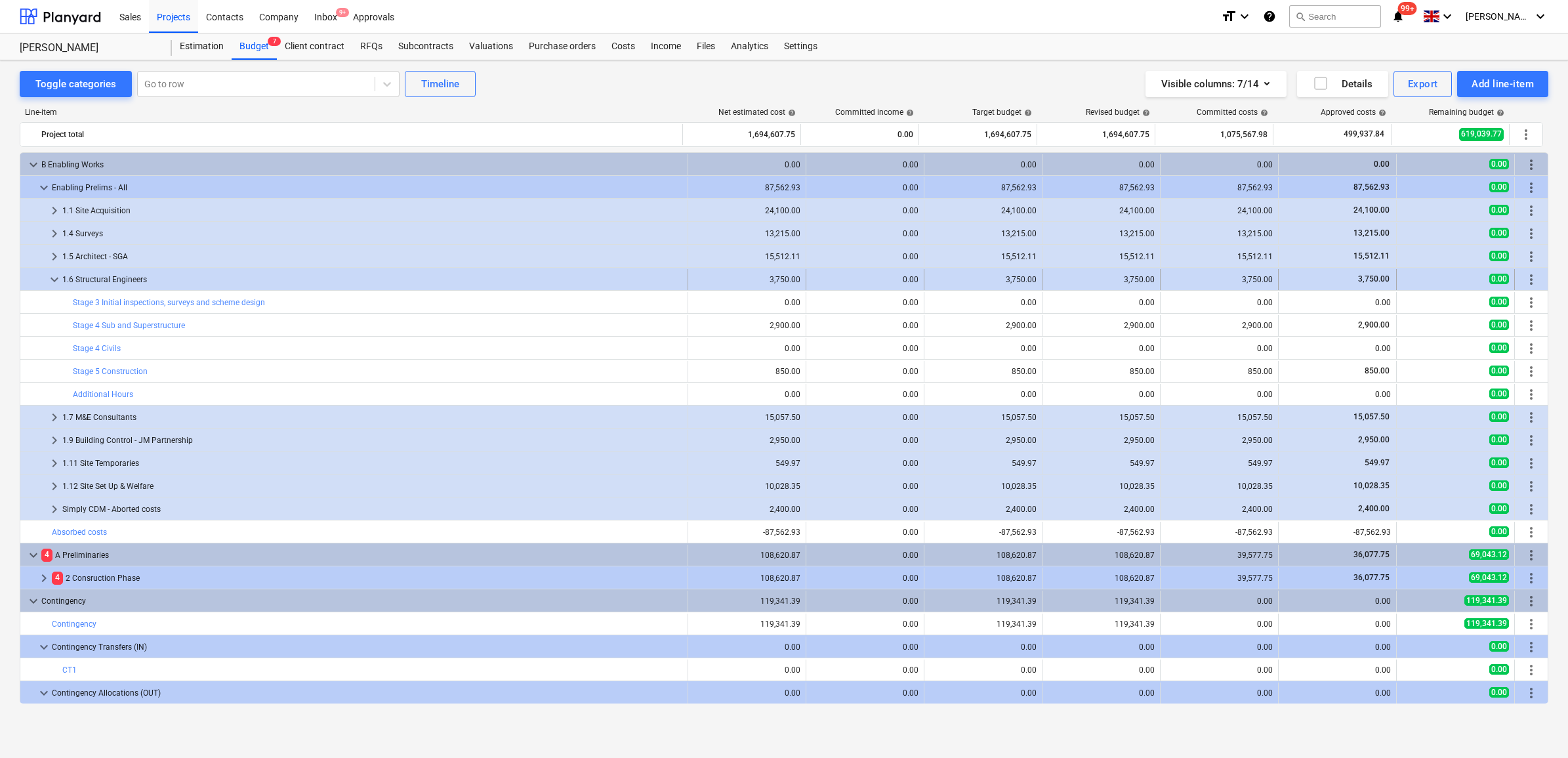
click at [51, 276] on span "keyboard_arrow_down" at bounding box center [54, 280] width 16 height 16
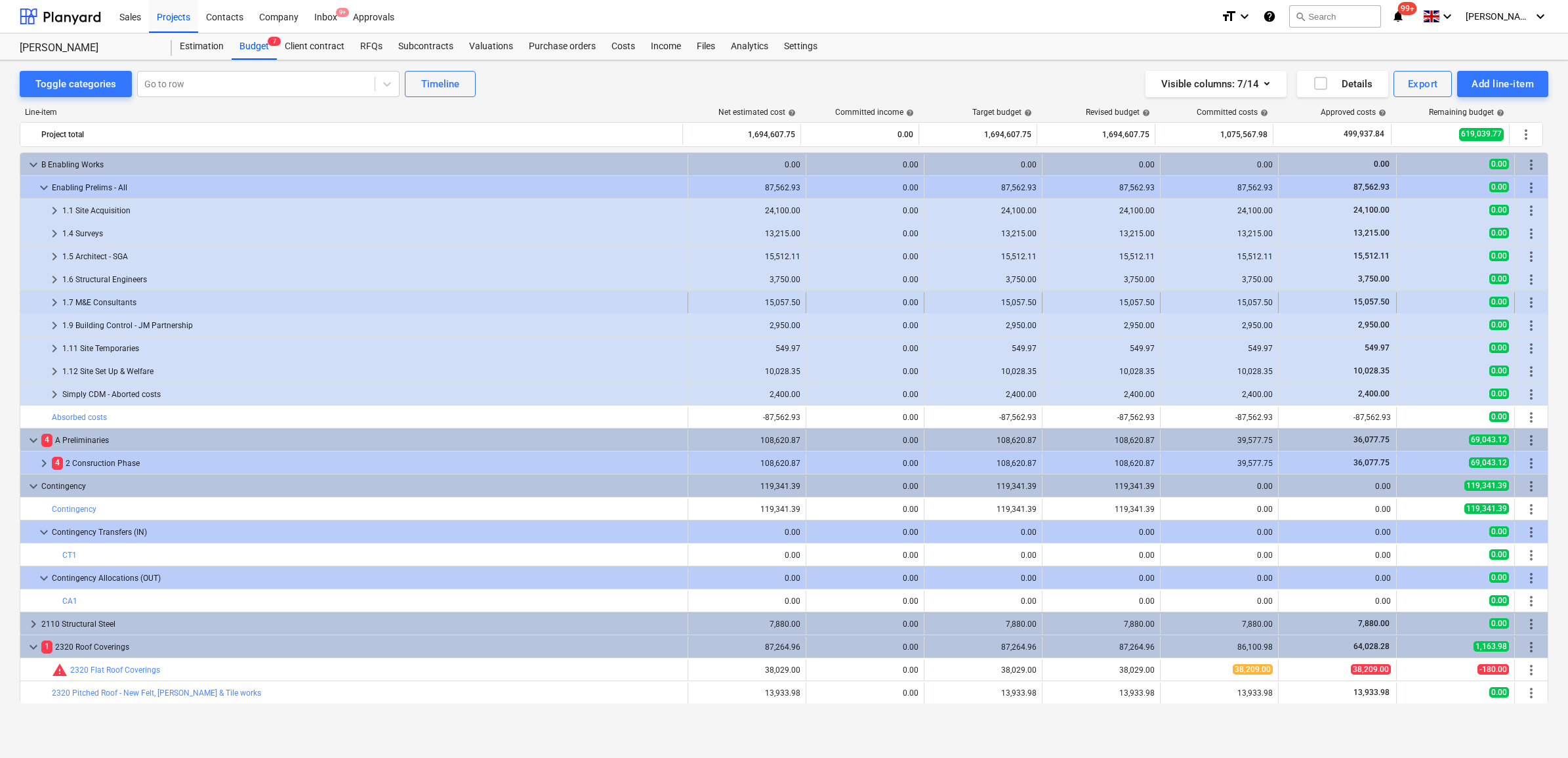
click at [55, 303] on span "keyboard_arrow_right" at bounding box center [54, 302] width 16 height 16
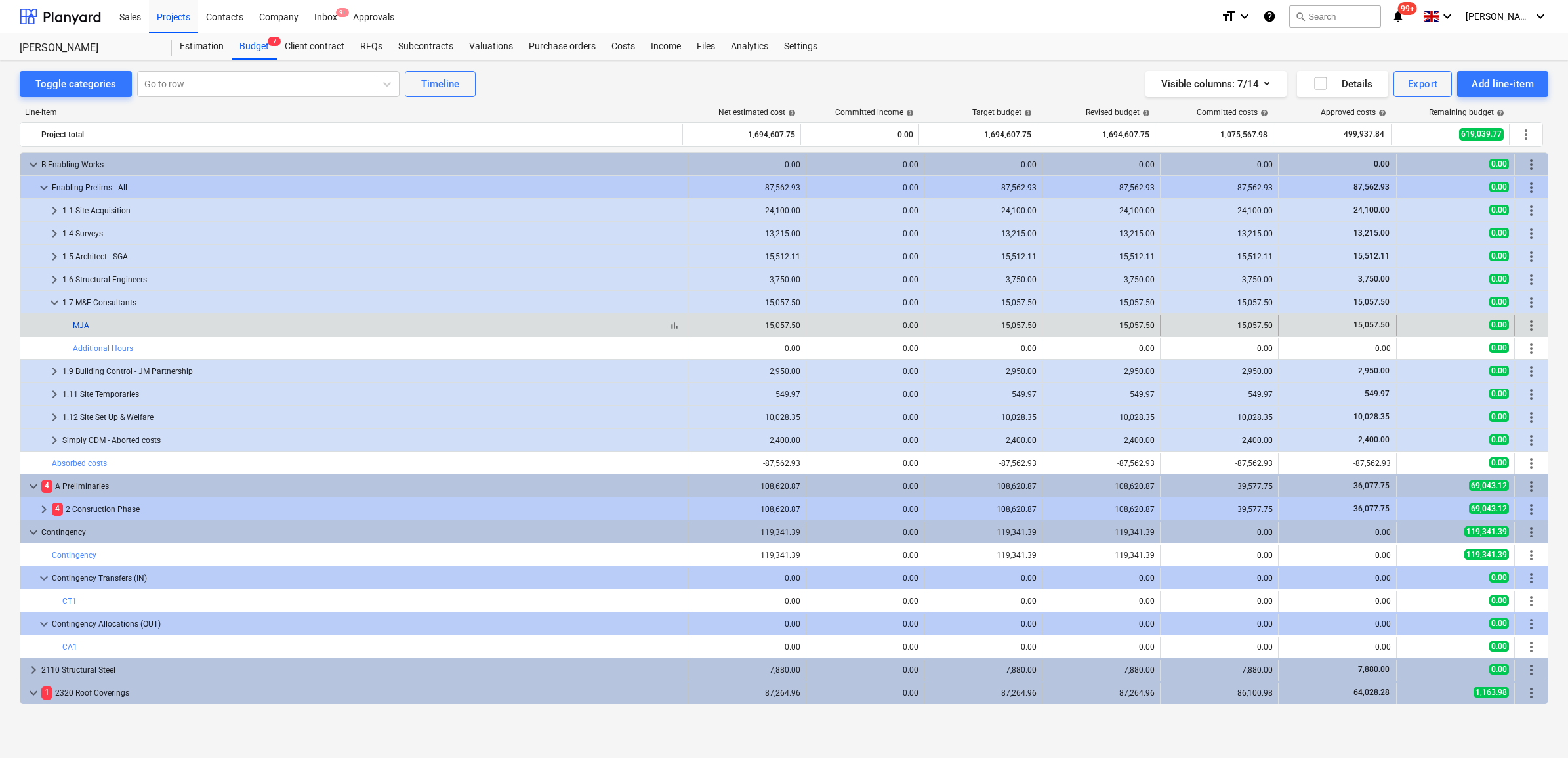
click at [87, 325] on link "MJA" at bounding box center [80, 326] width 16 height 9
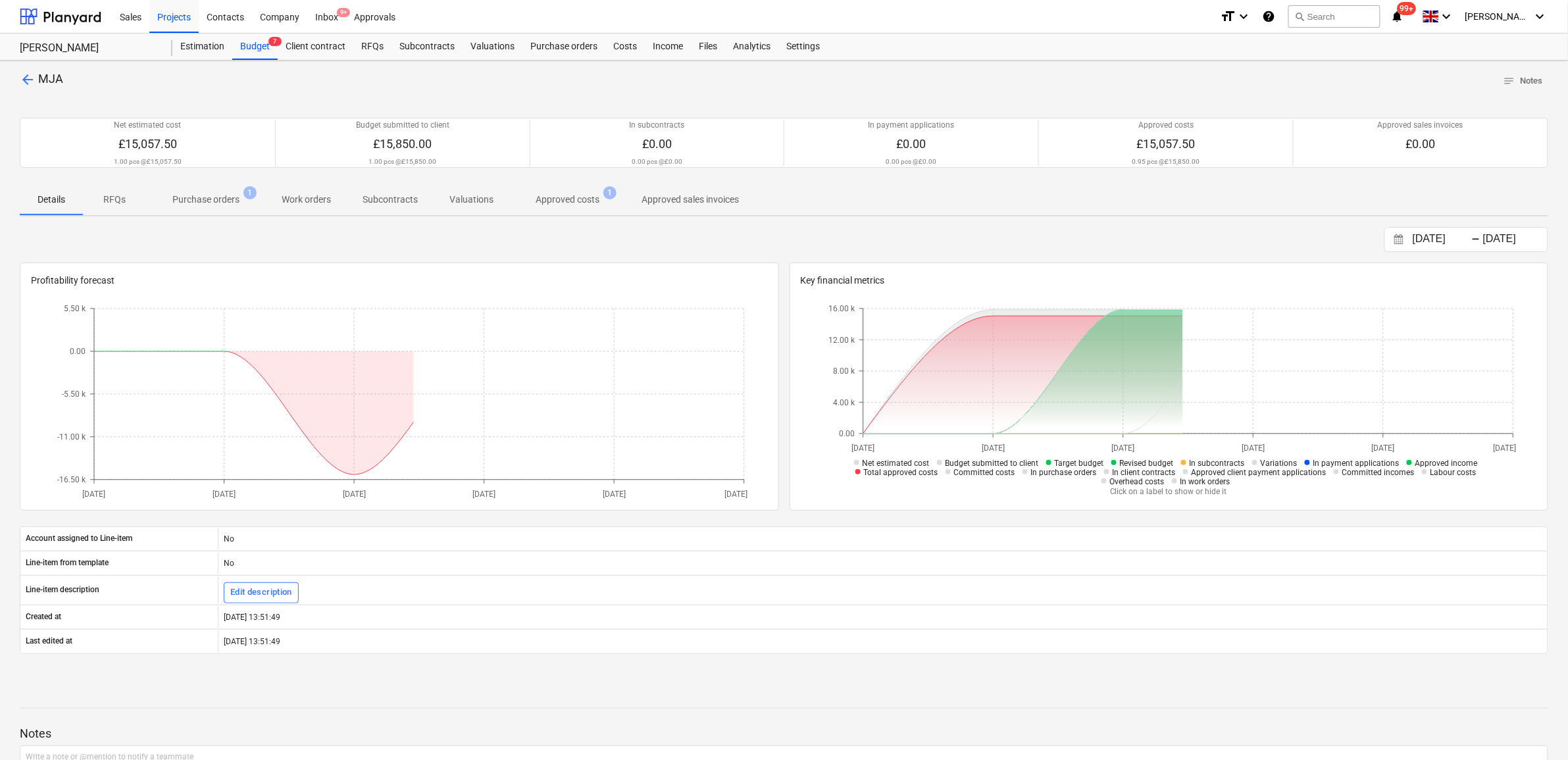
click at [586, 201] on p "Approved costs" at bounding box center [567, 199] width 64 height 14
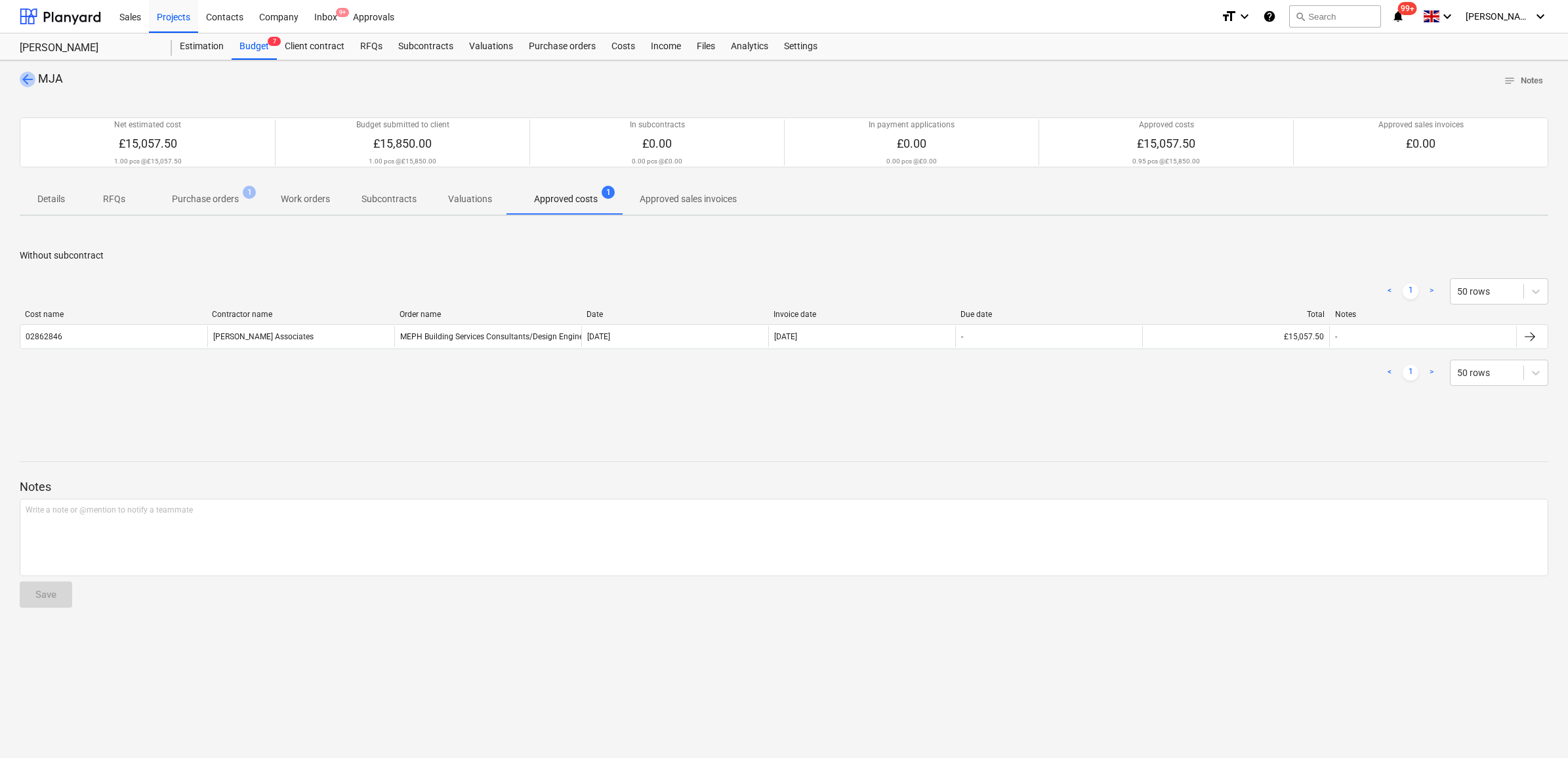
click at [27, 77] on span "arrow_back" at bounding box center [27, 79] width 16 height 16
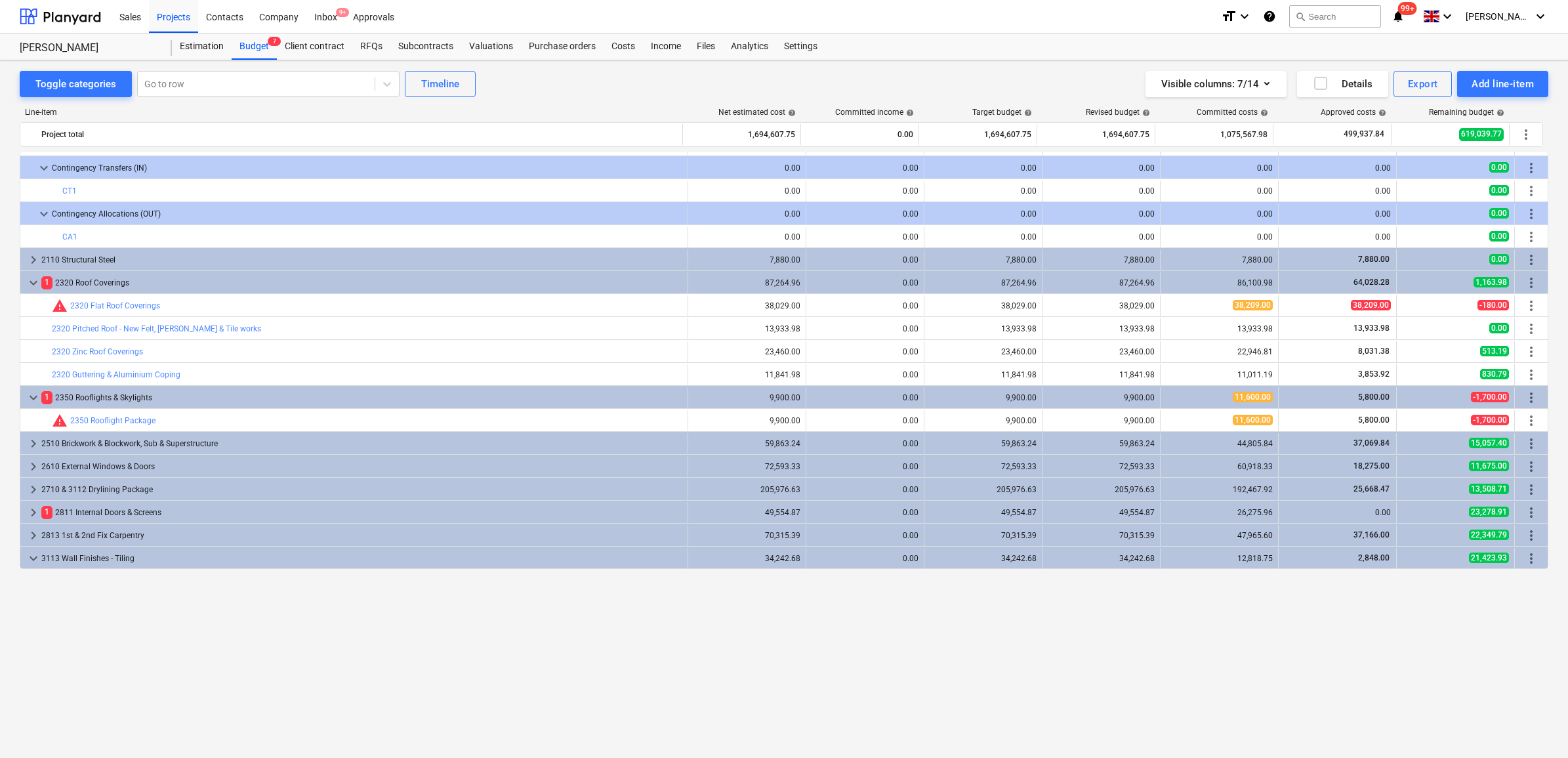
scroll to position [246, 0]
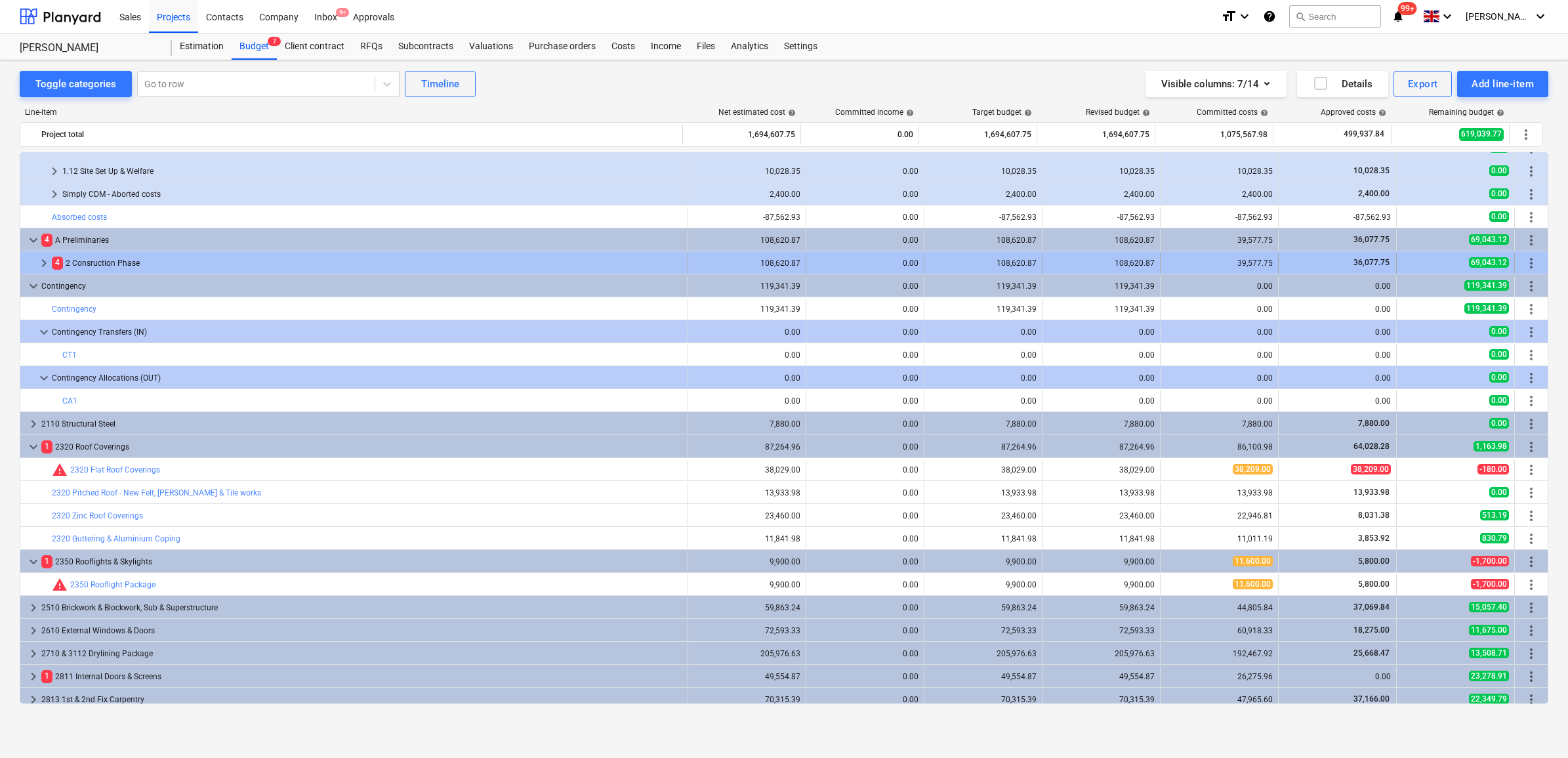
click at [37, 259] on span "keyboard_arrow_right" at bounding box center [43, 263] width 16 height 16
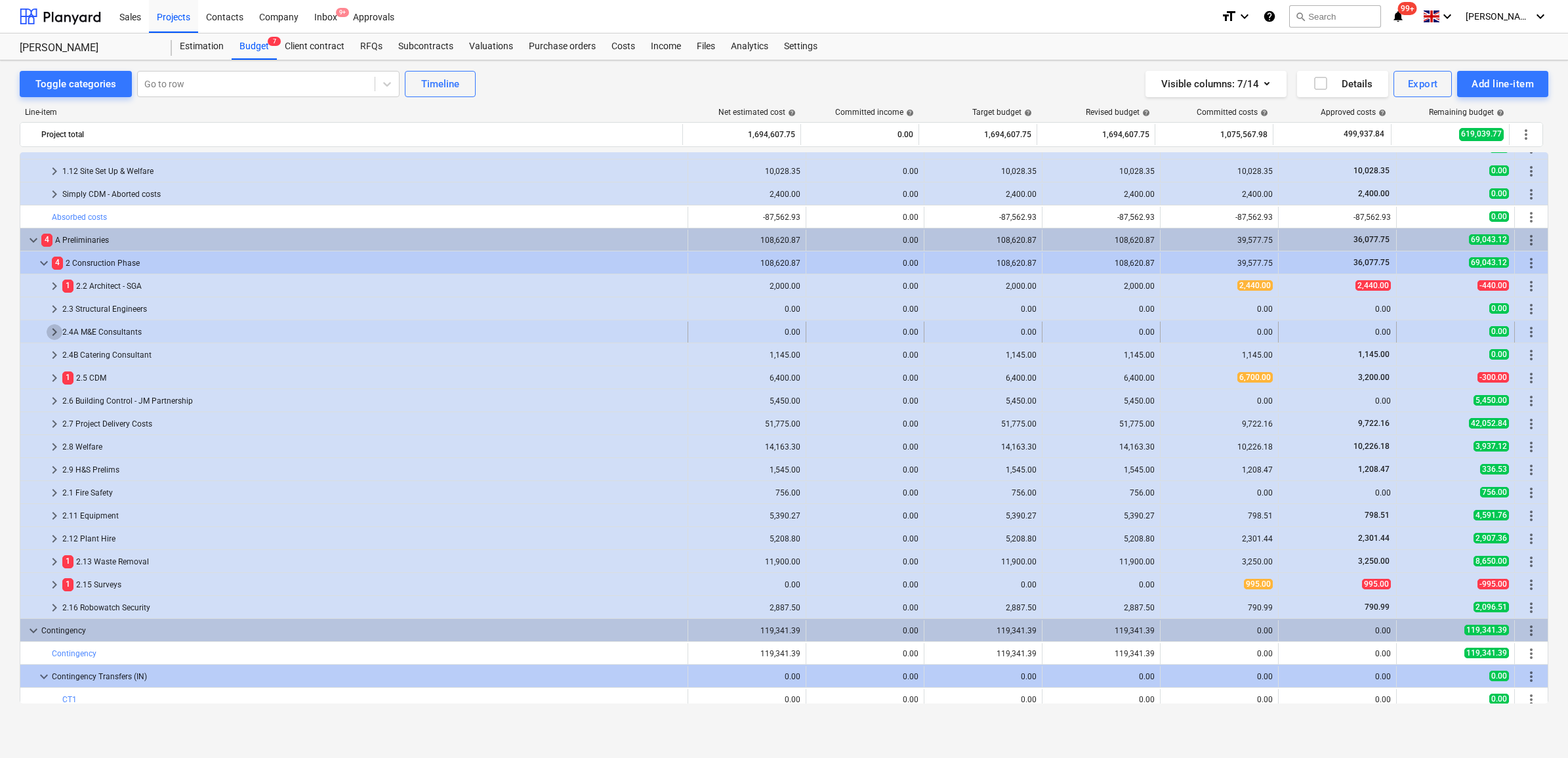
click at [49, 326] on span "keyboard_arrow_right" at bounding box center [54, 331] width 16 height 16
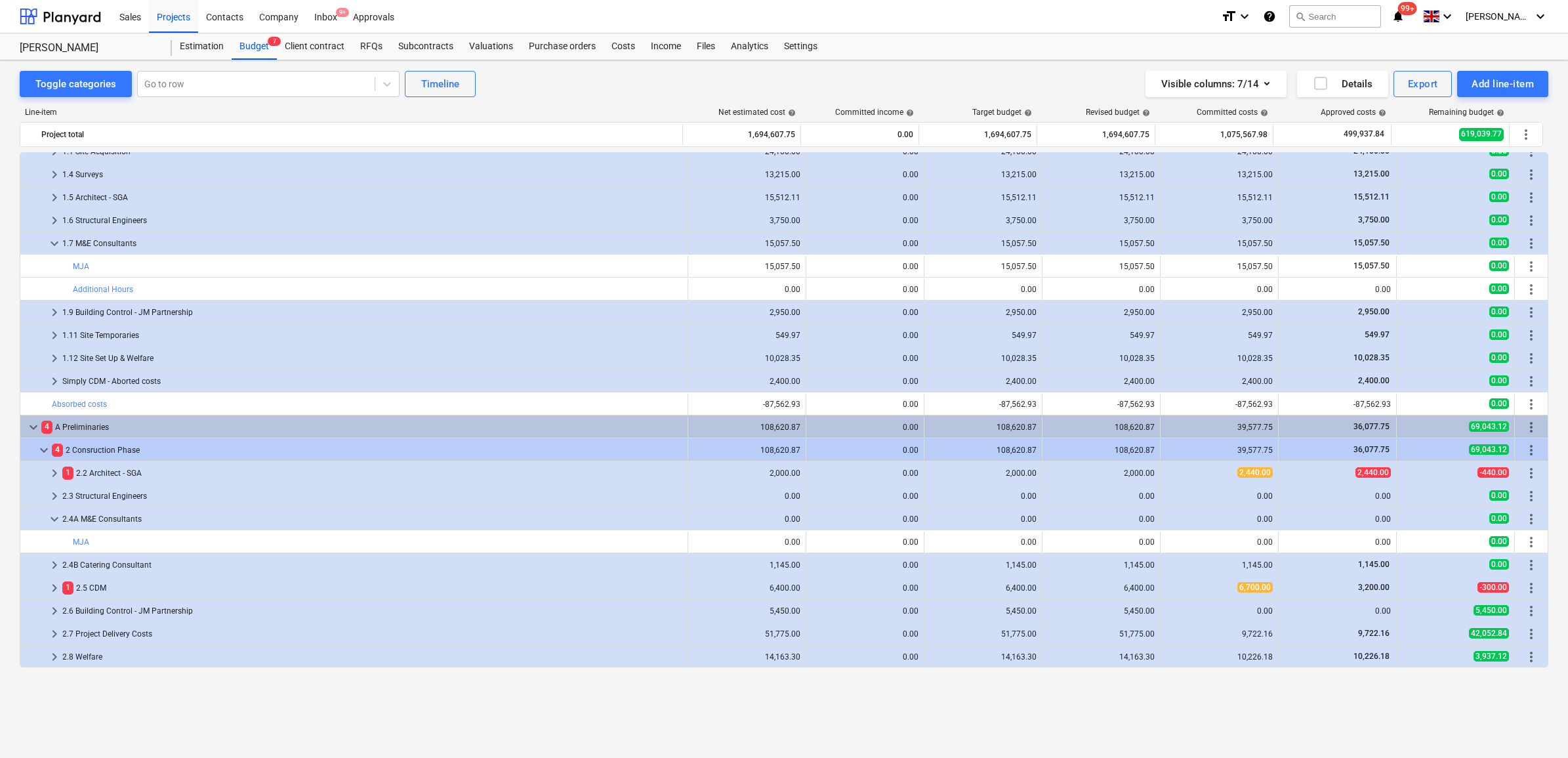
scroll to position [0, 0]
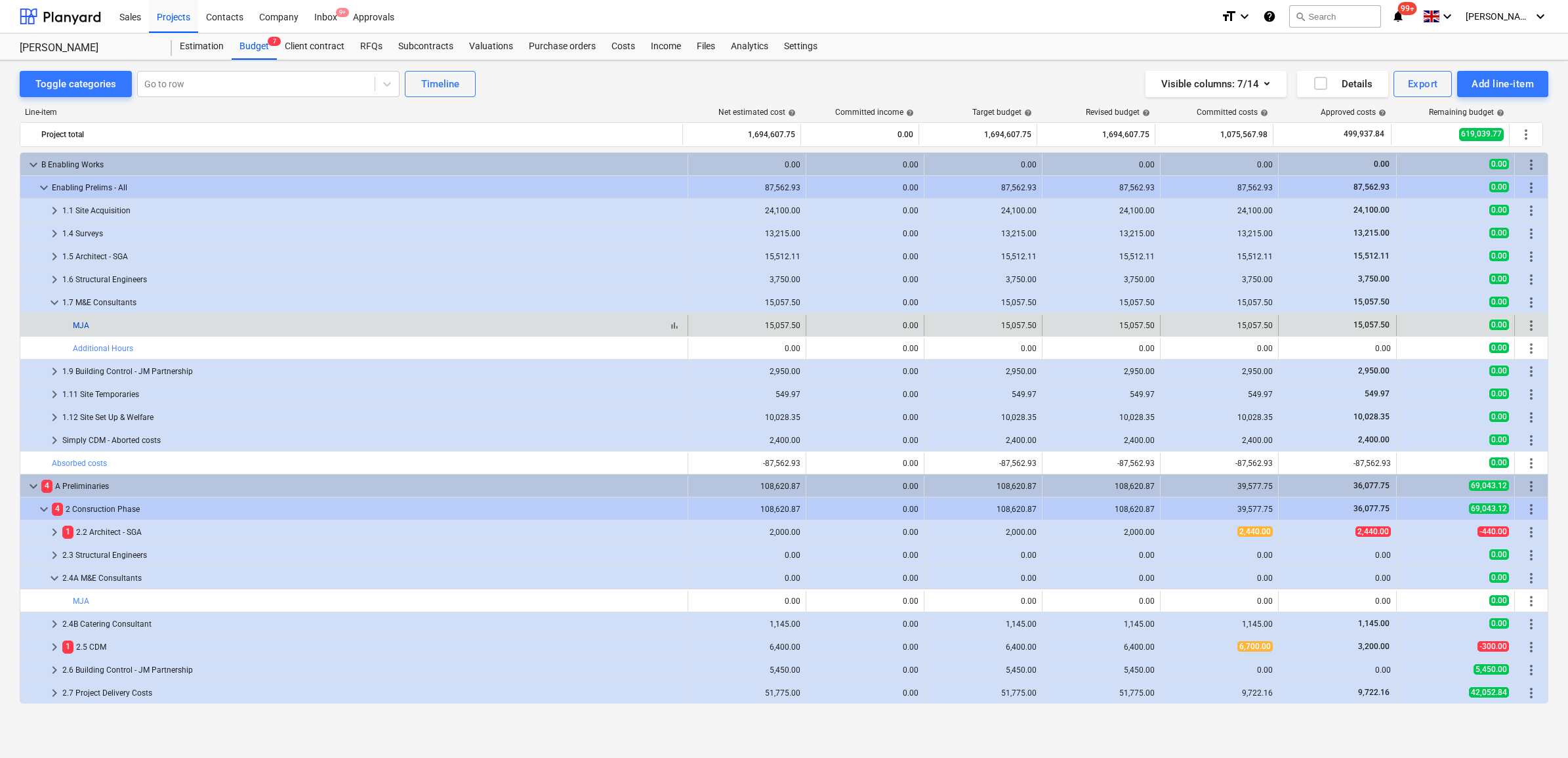
click at [86, 328] on link "MJA" at bounding box center [80, 326] width 16 height 9
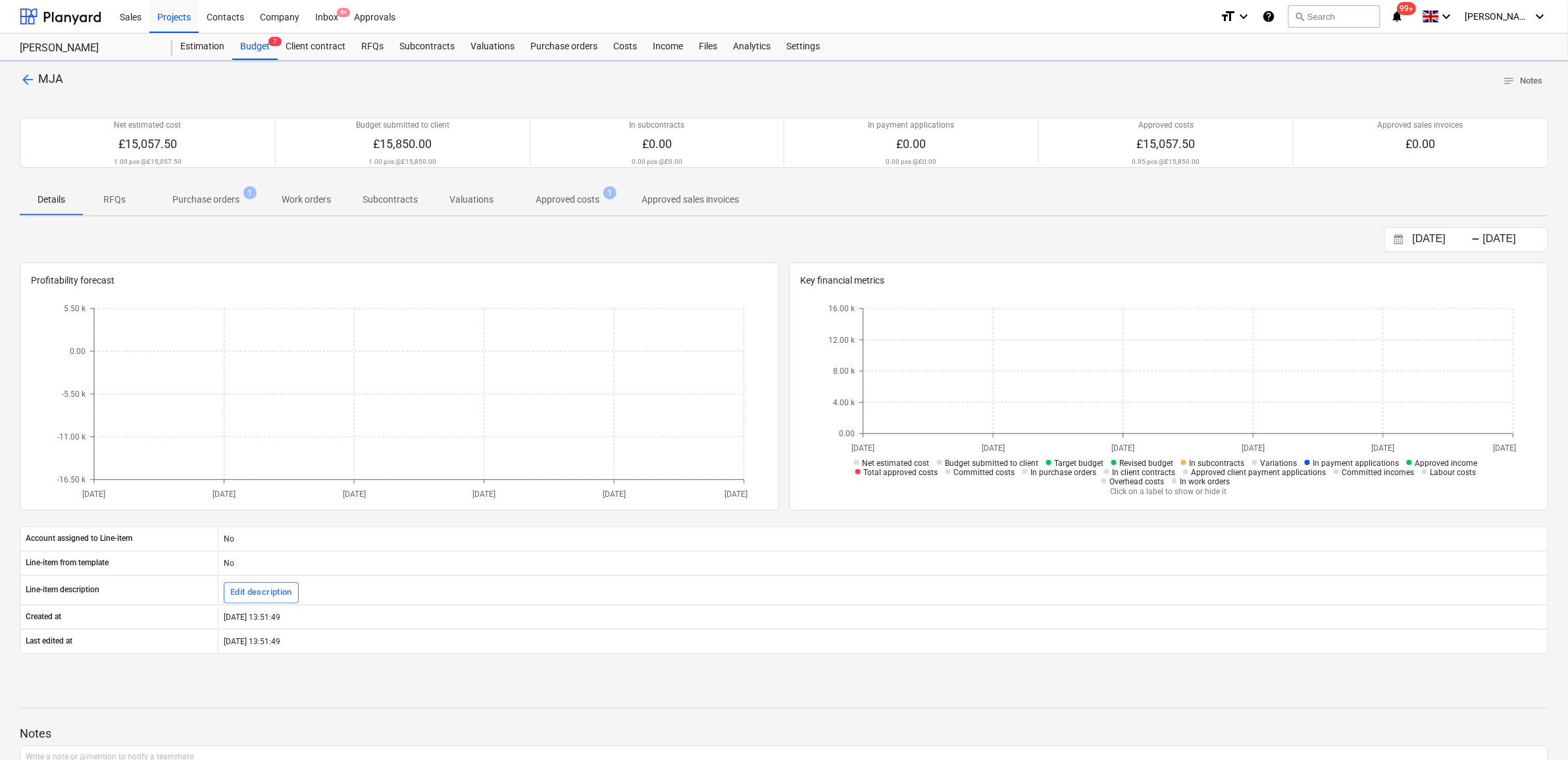
click at [567, 202] on p "Approved costs" at bounding box center [567, 199] width 64 height 14
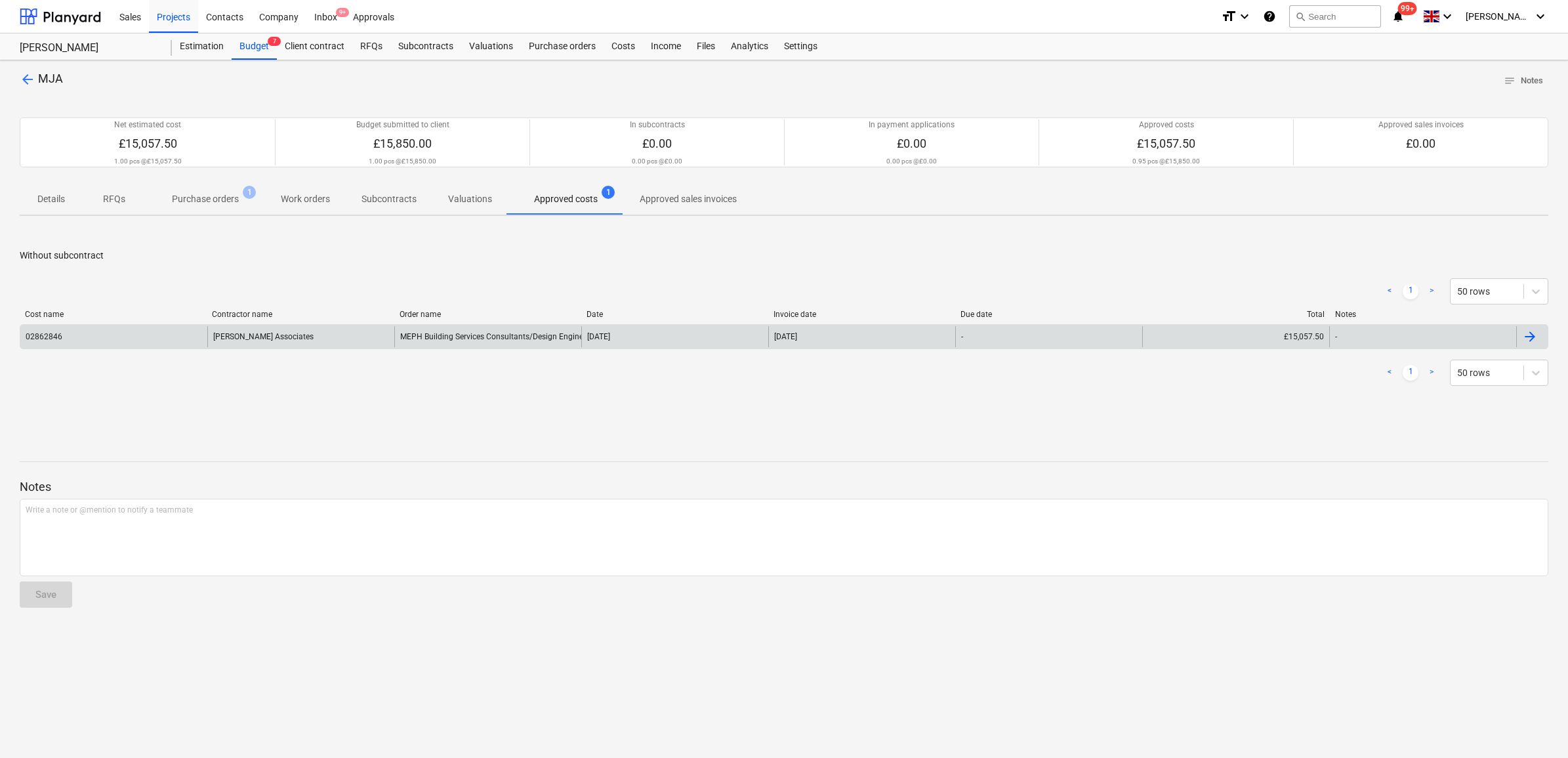
click at [661, 332] on div "[DATE]" at bounding box center [674, 336] width 187 height 21
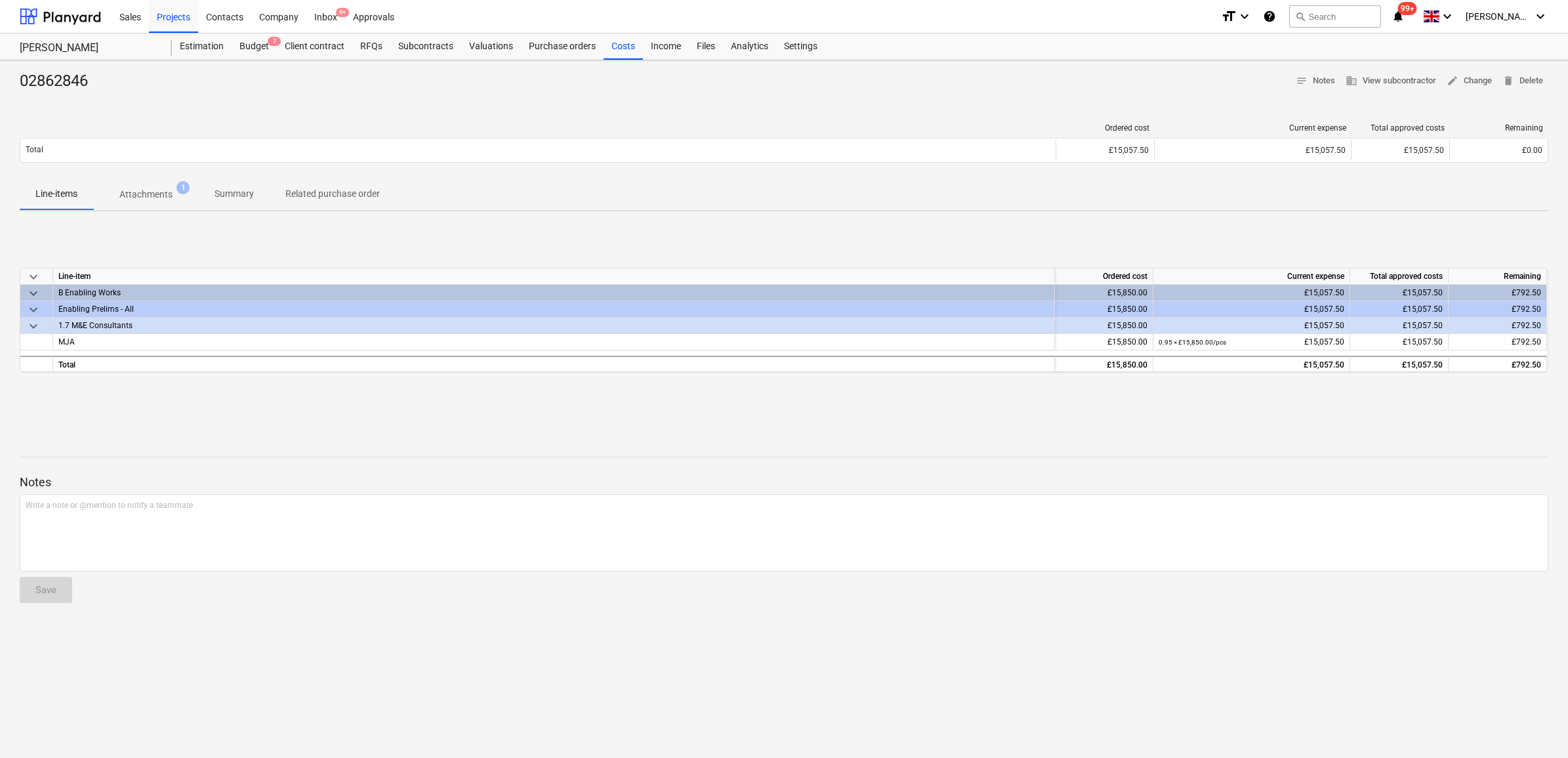
click at [164, 185] on span "Attachments 1" at bounding box center [146, 194] width 105 height 24
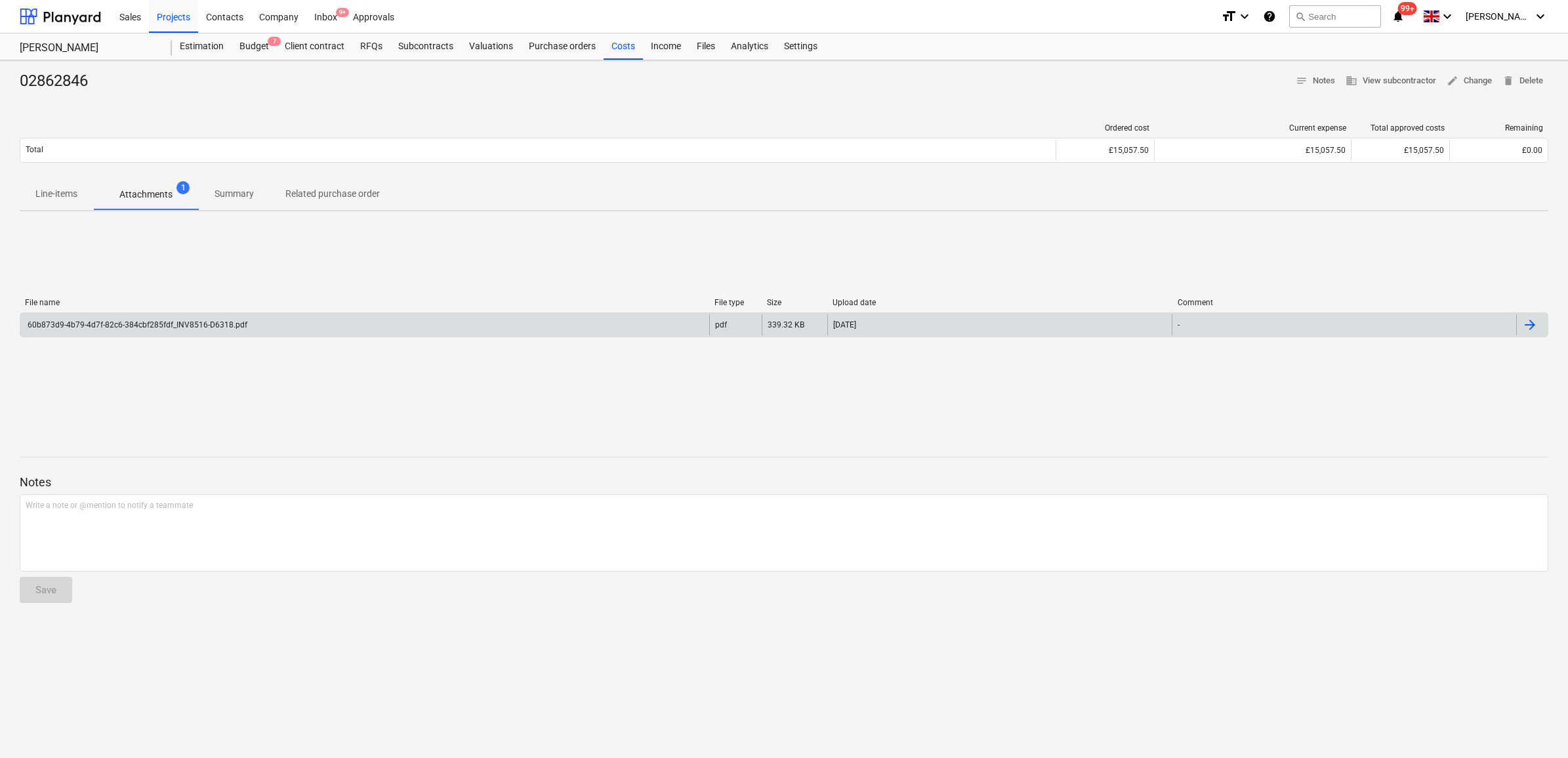
click at [435, 316] on div "60b873d9-4b79-4d7f-82c6-384cbf285fdf_INV8516-D6318.pdf" at bounding box center [365, 325] width 689 height 21
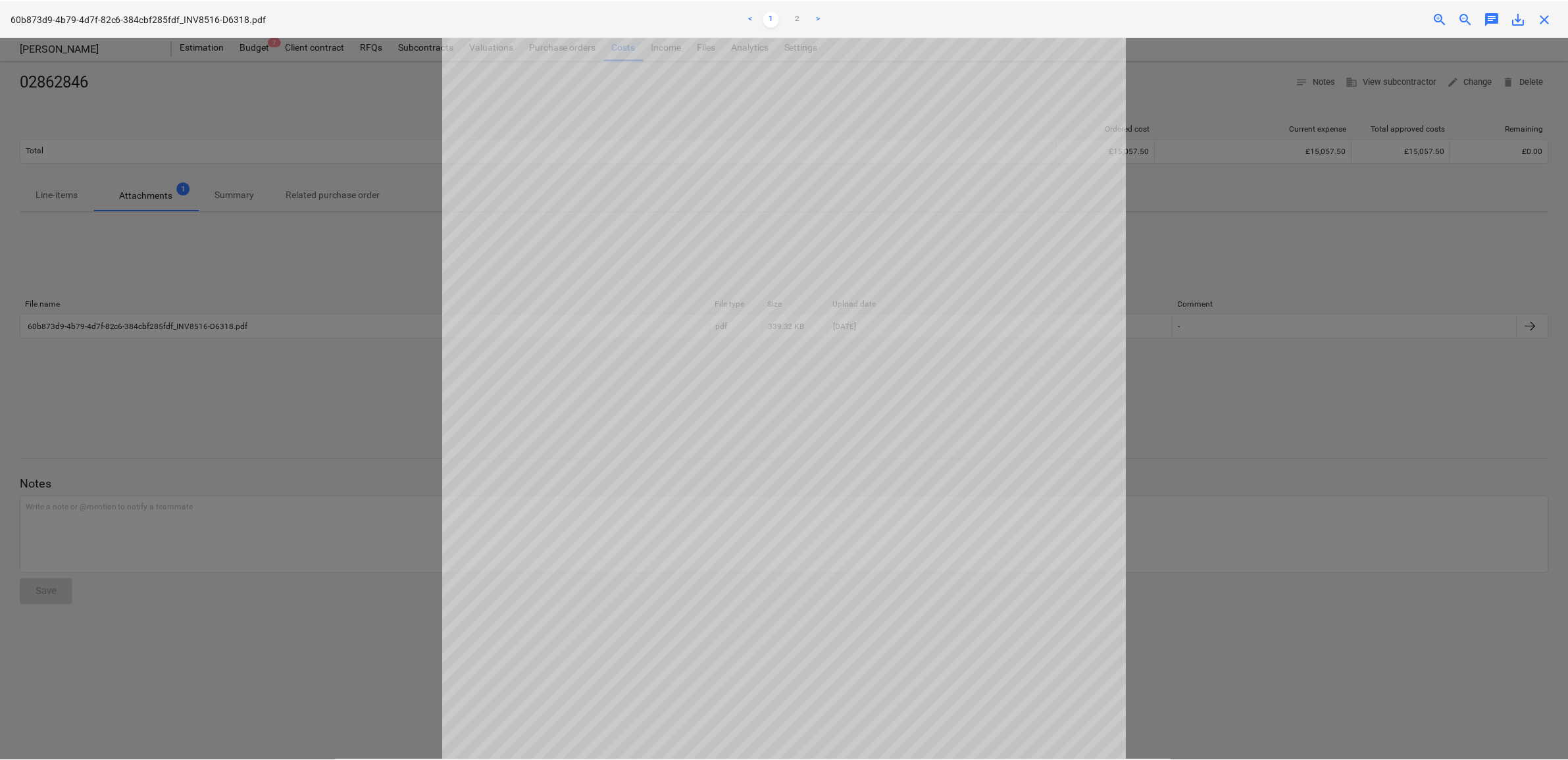
scroll to position [164, 0]
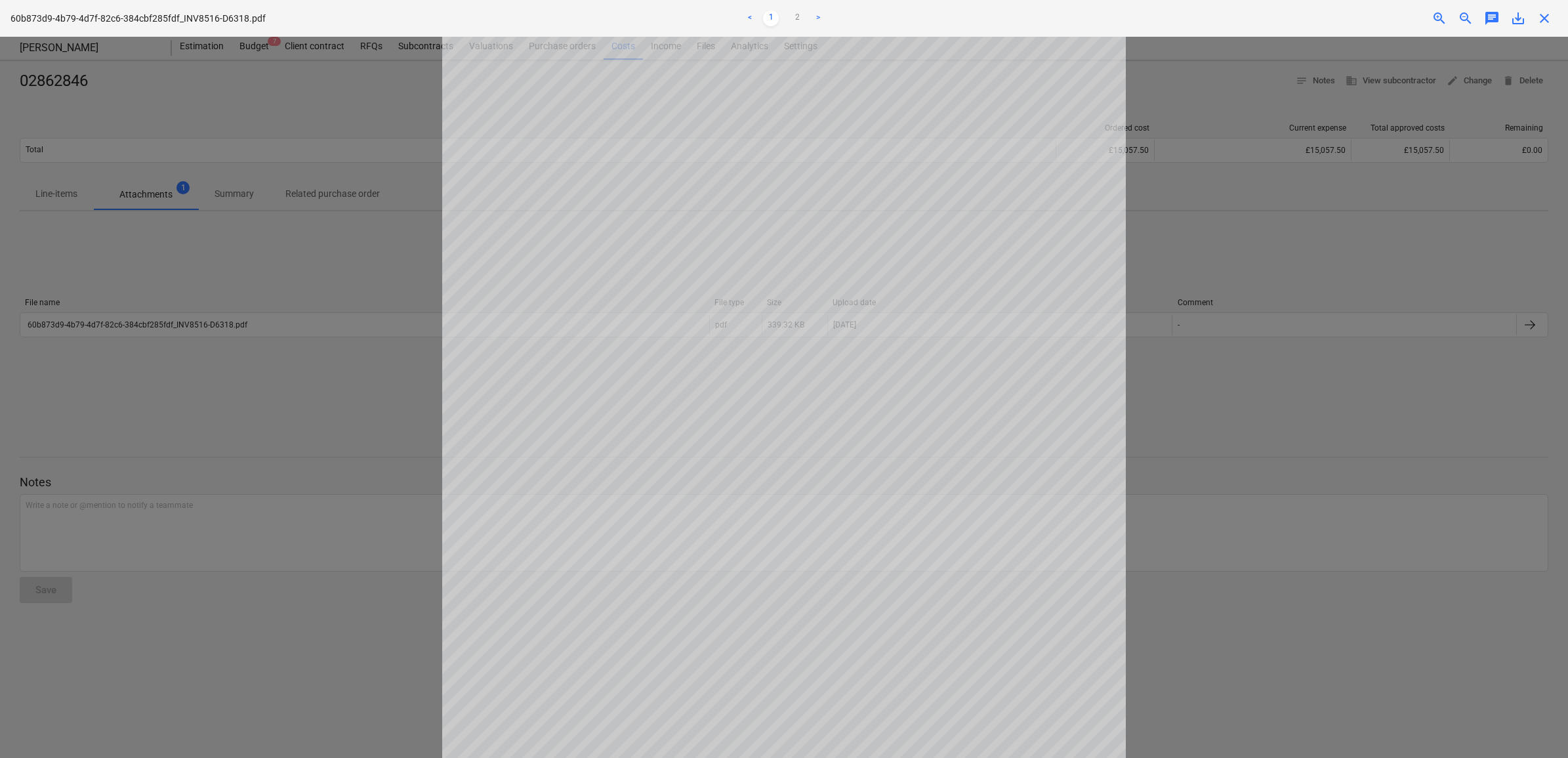
click at [1548, 18] on span "close" at bounding box center [1544, 18] width 16 height 16
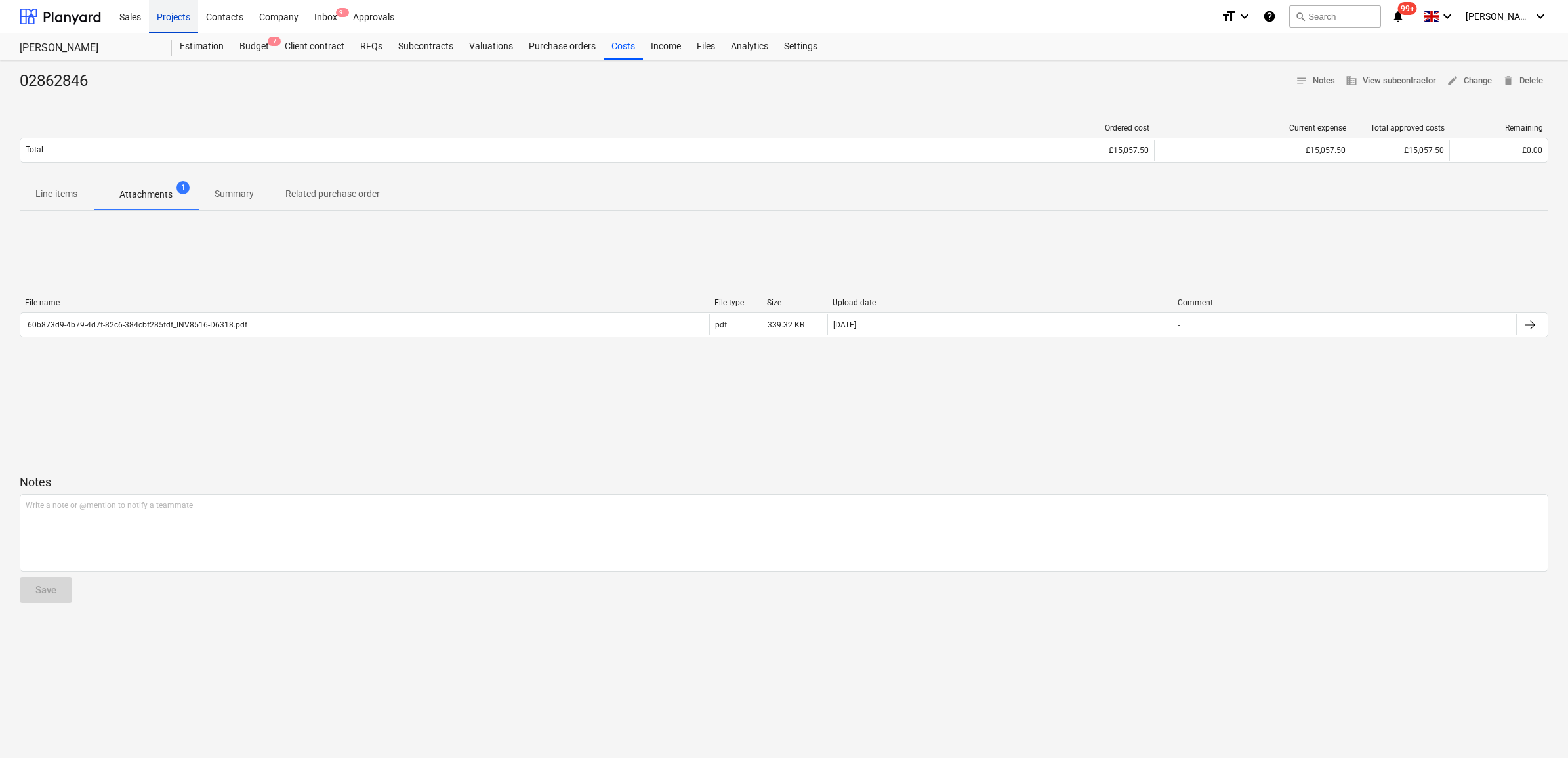
click at [169, 20] on div "Projects" at bounding box center [173, 16] width 49 height 34
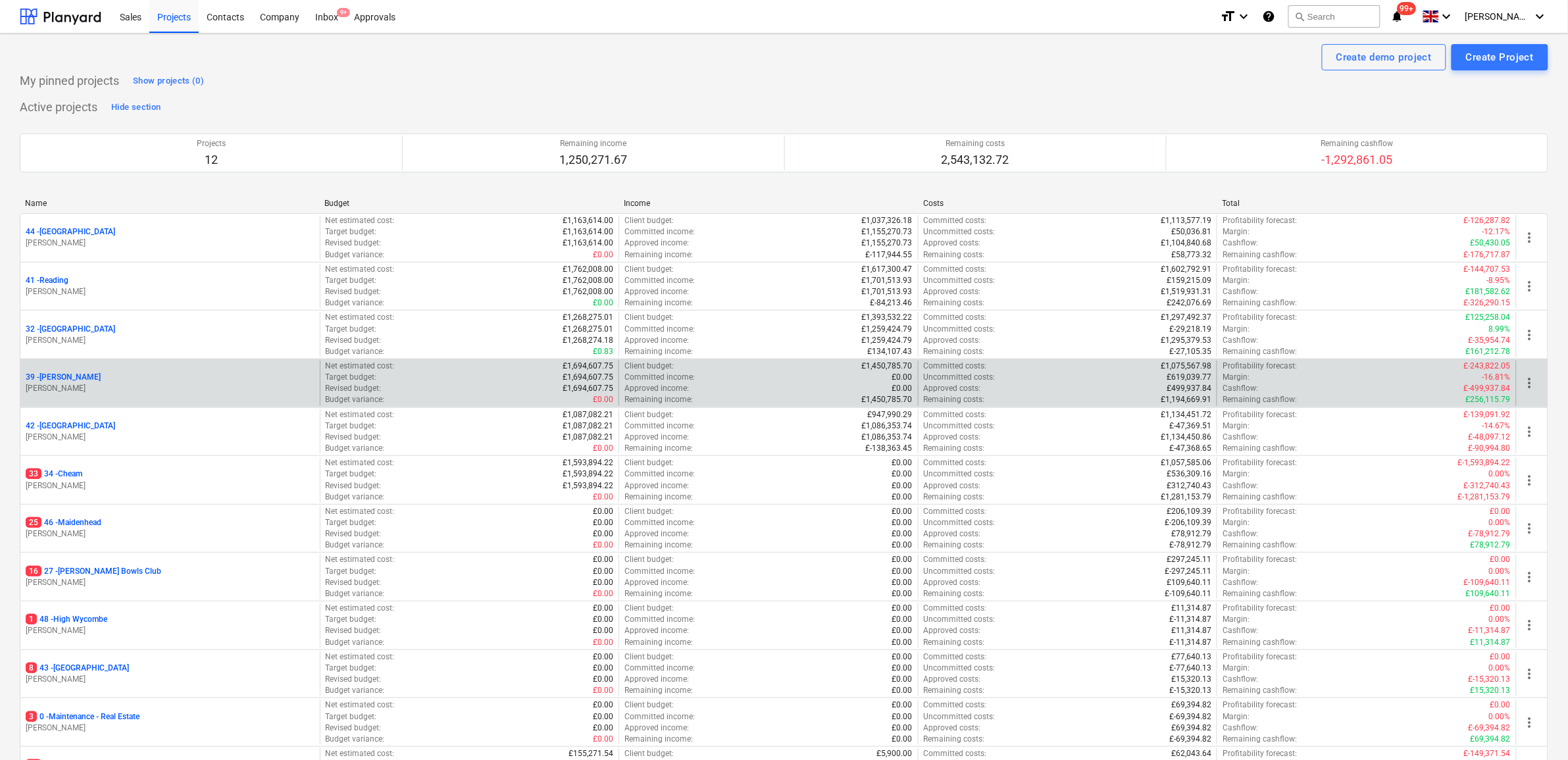
click at [54, 374] on p "39 - [GEOGRAPHIC_DATA]" at bounding box center [62, 378] width 75 height 11
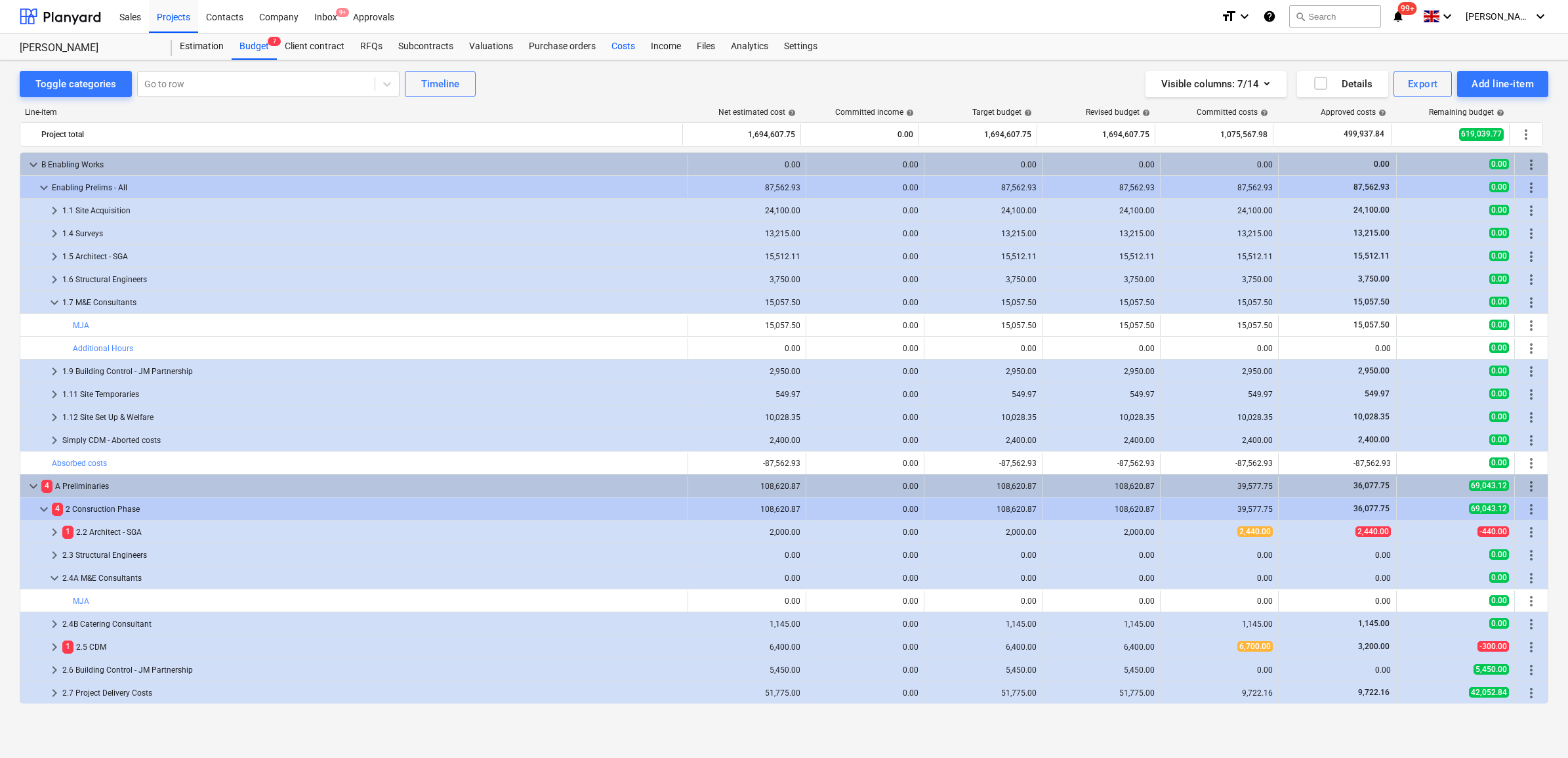
click at [628, 50] on div "Costs" at bounding box center [623, 47] width 40 height 26
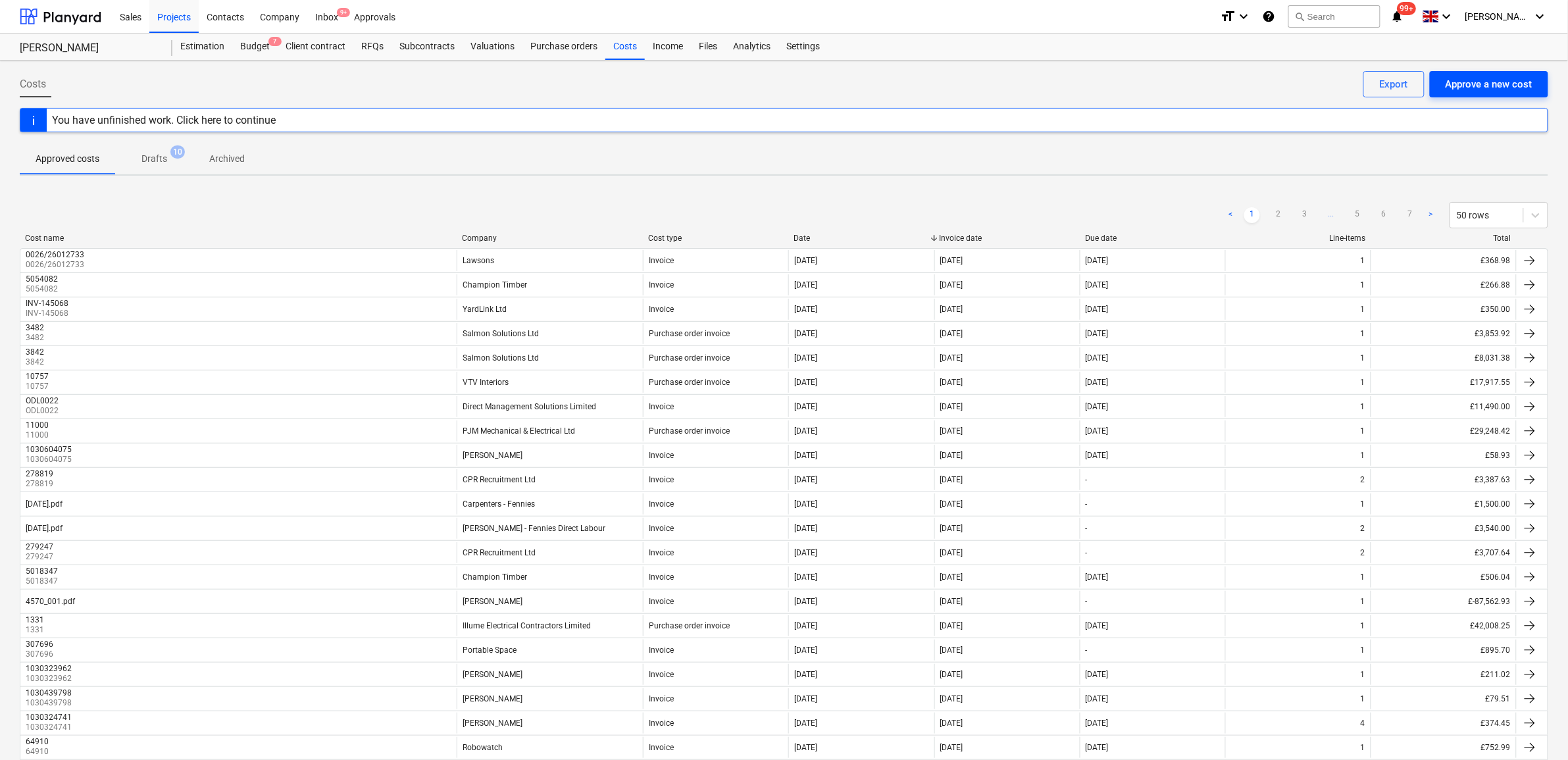
click at [1477, 86] on div "Approve a new cost" at bounding box center [1489, 84] width 87 height 17
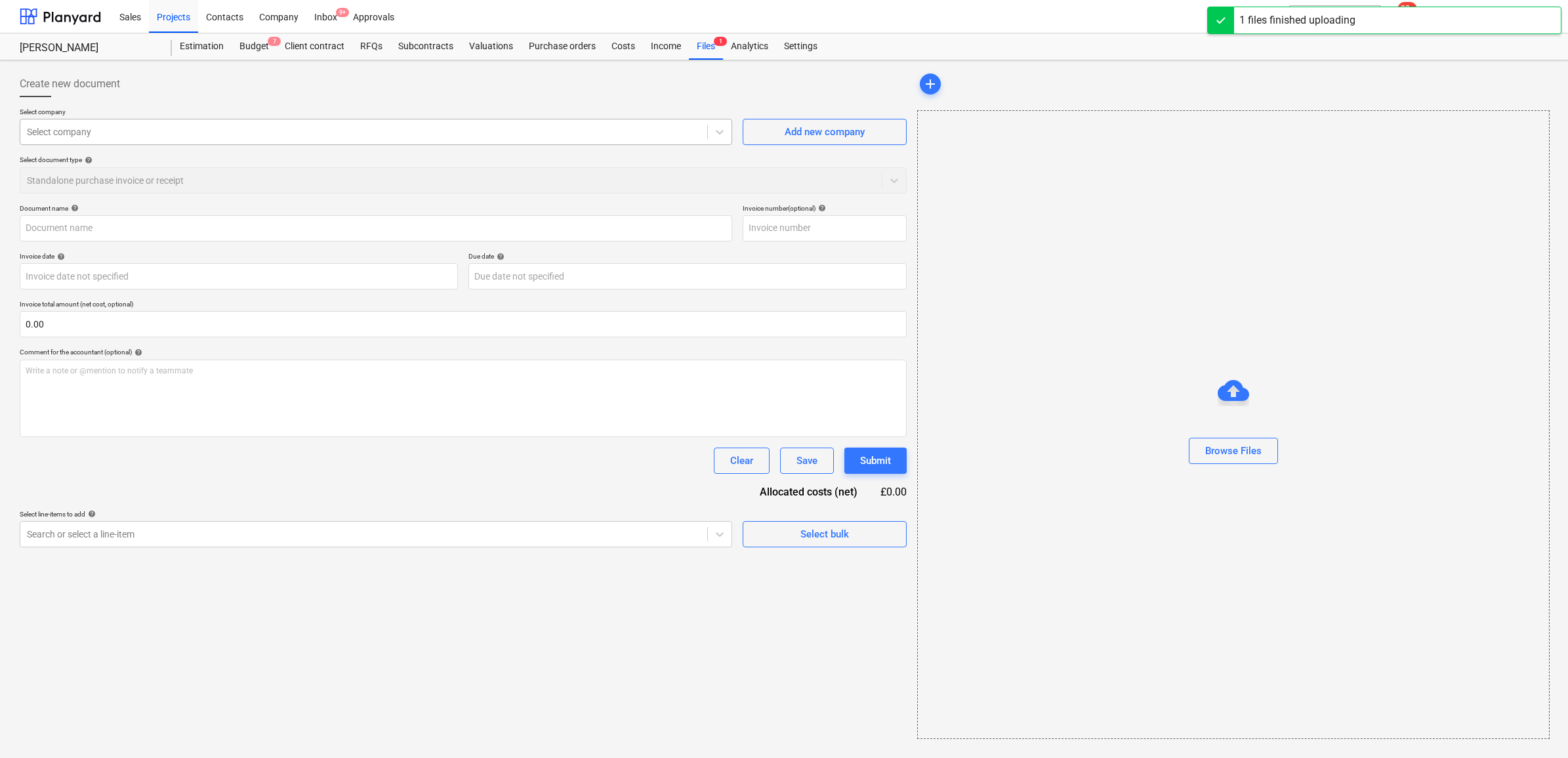
type input "INV8889-D6318.pdf"
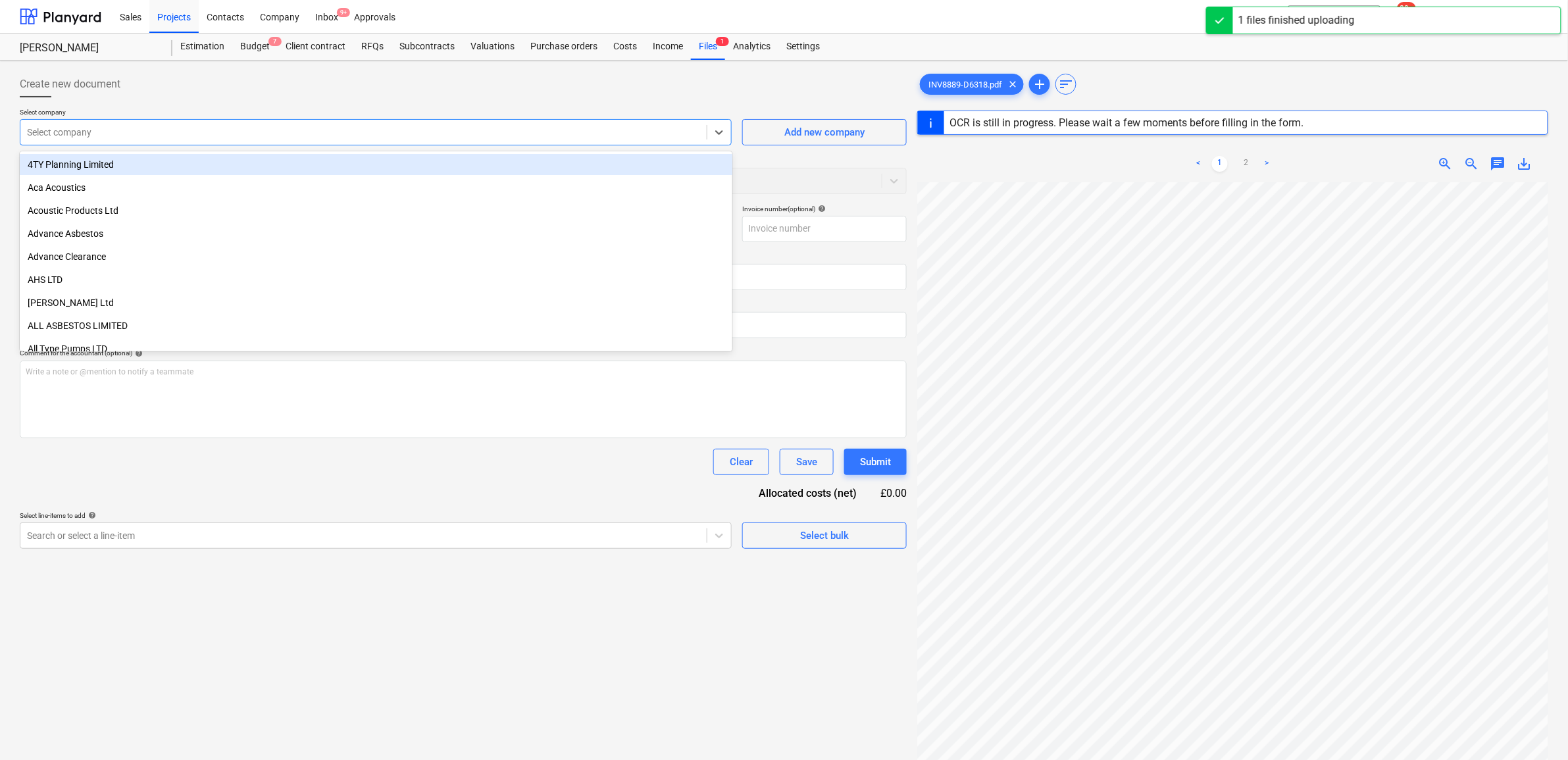
click at [379, 123] on div "Select company" at bounding box center [363, 132] width 686 height 19
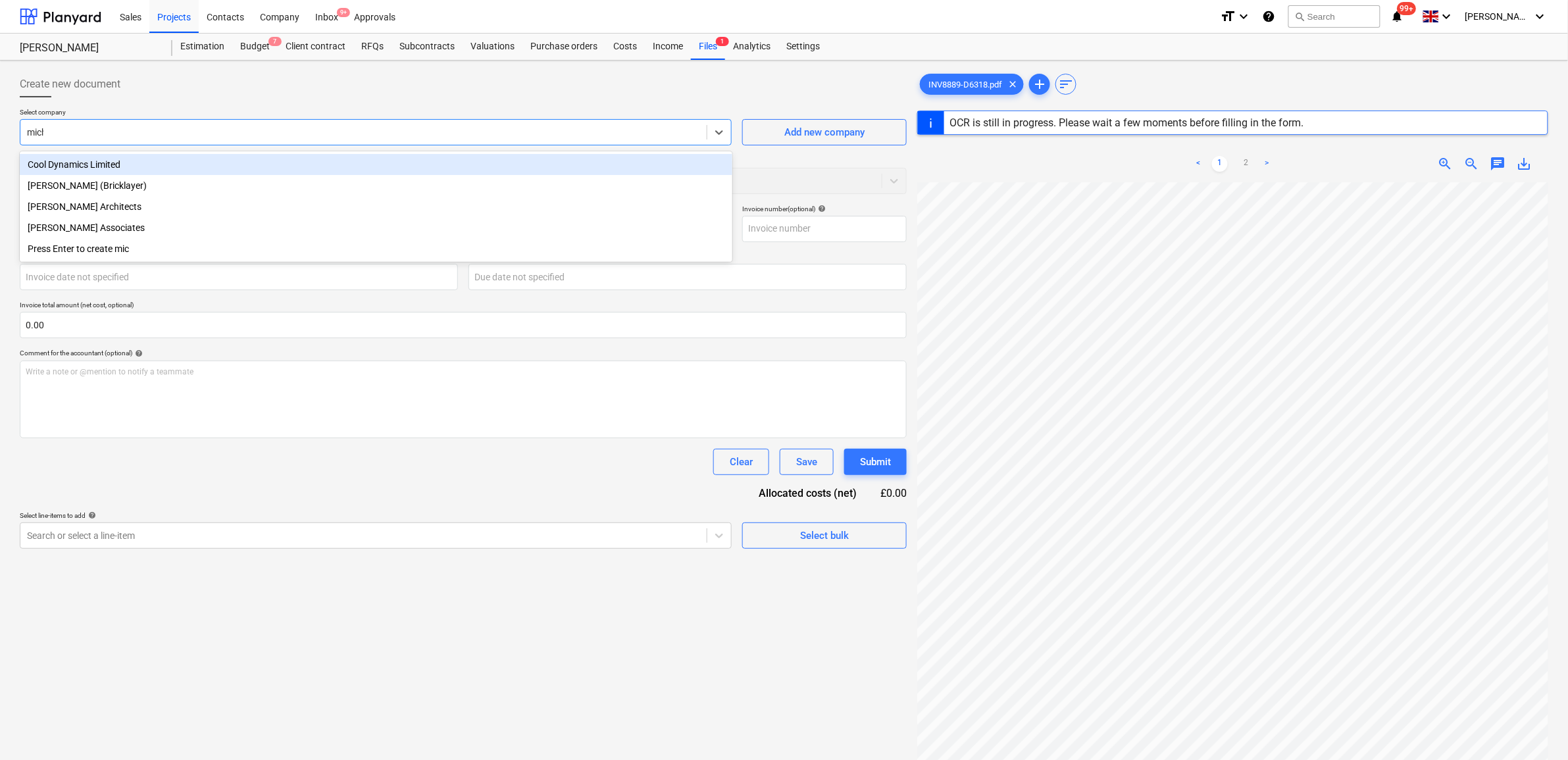
type input "micha"
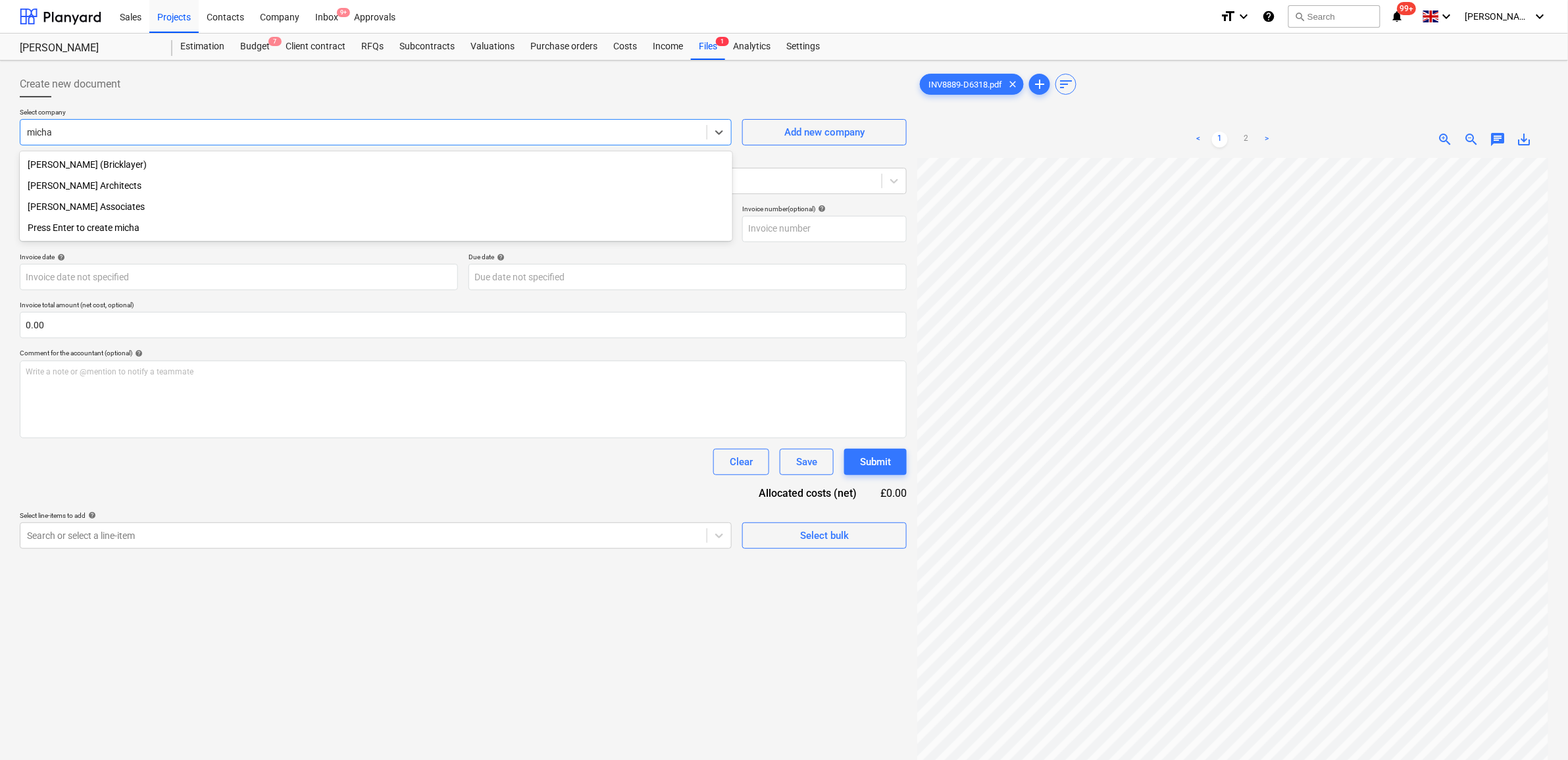
click at [168, 211] on div "[PERSON_NAME] Associates" at bounding box center [376, 207] width 713 height 21
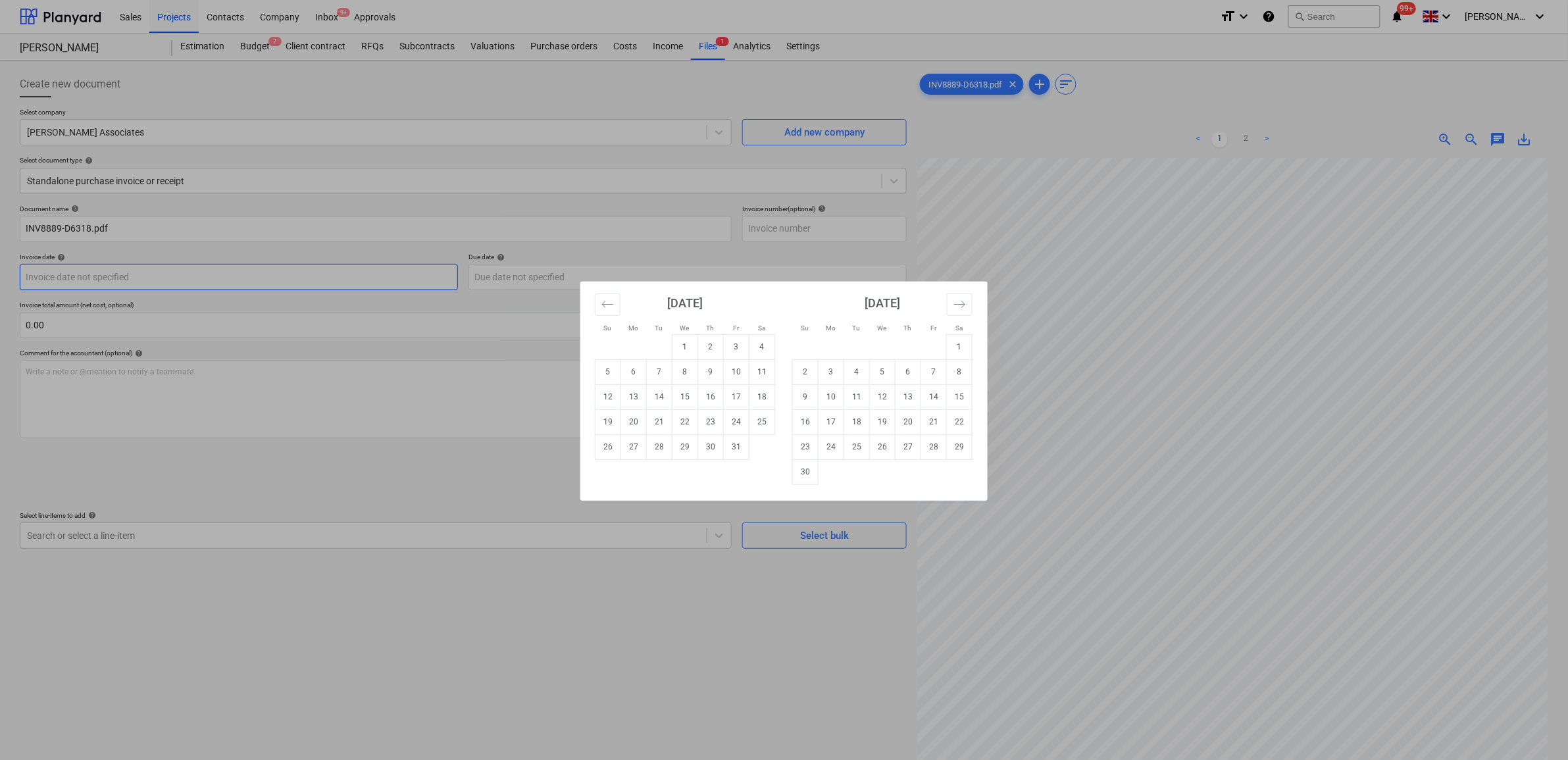
click at [173, 279] on body "Sales Projects Contacts Company Inbox 9+ Approvals format_size keyboard_arrow_d…" at bounding box center [784, 380] width 1568 height 760
click at [610, 303] on icon "Move backward to switch to the previous month." at bounding box center [607, 304] width 12 height 12
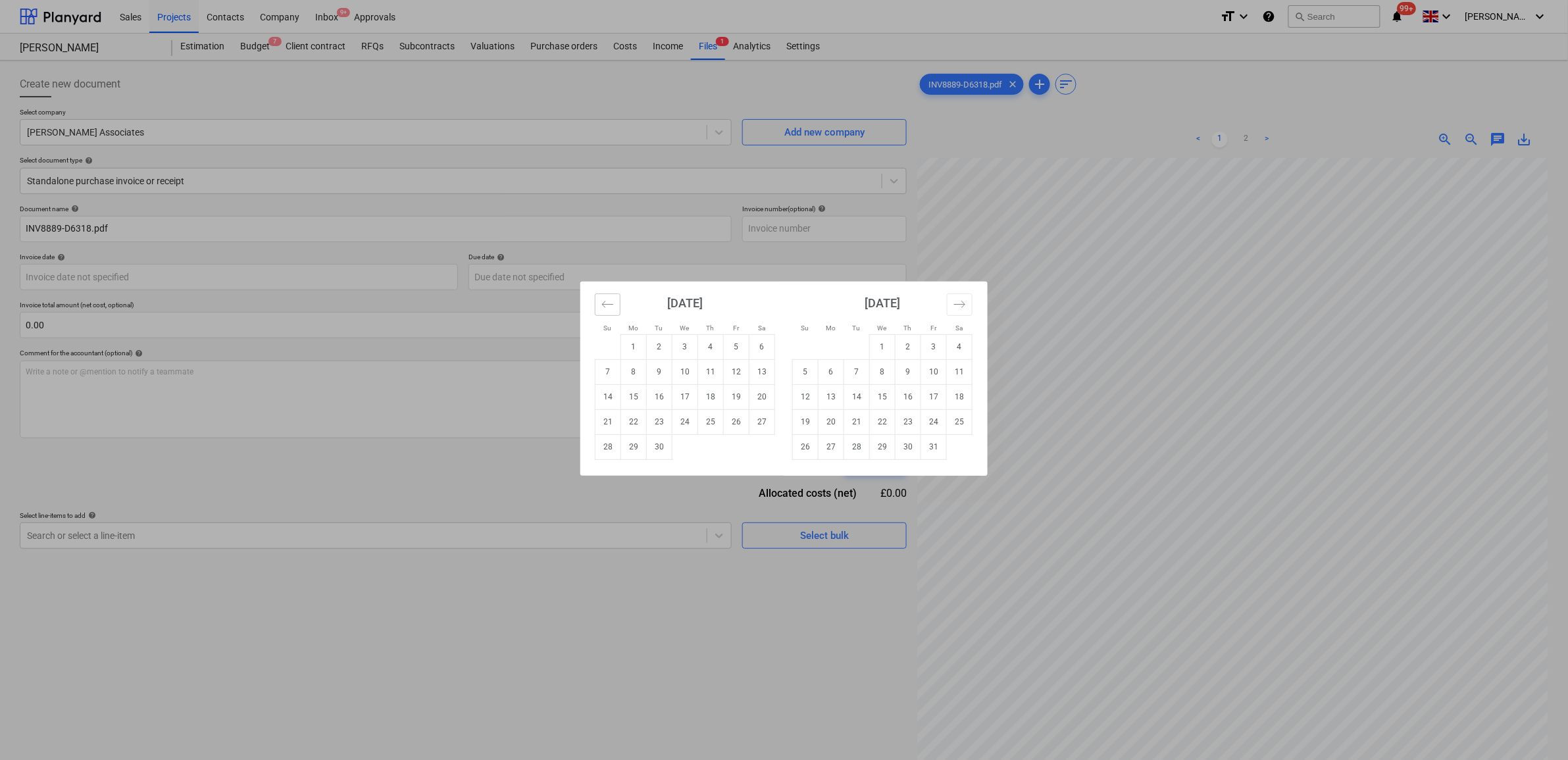
click at [610, 303] on icon "Move backward to switch to the previous month." at bounding box center [607, 304] width 12 height 12
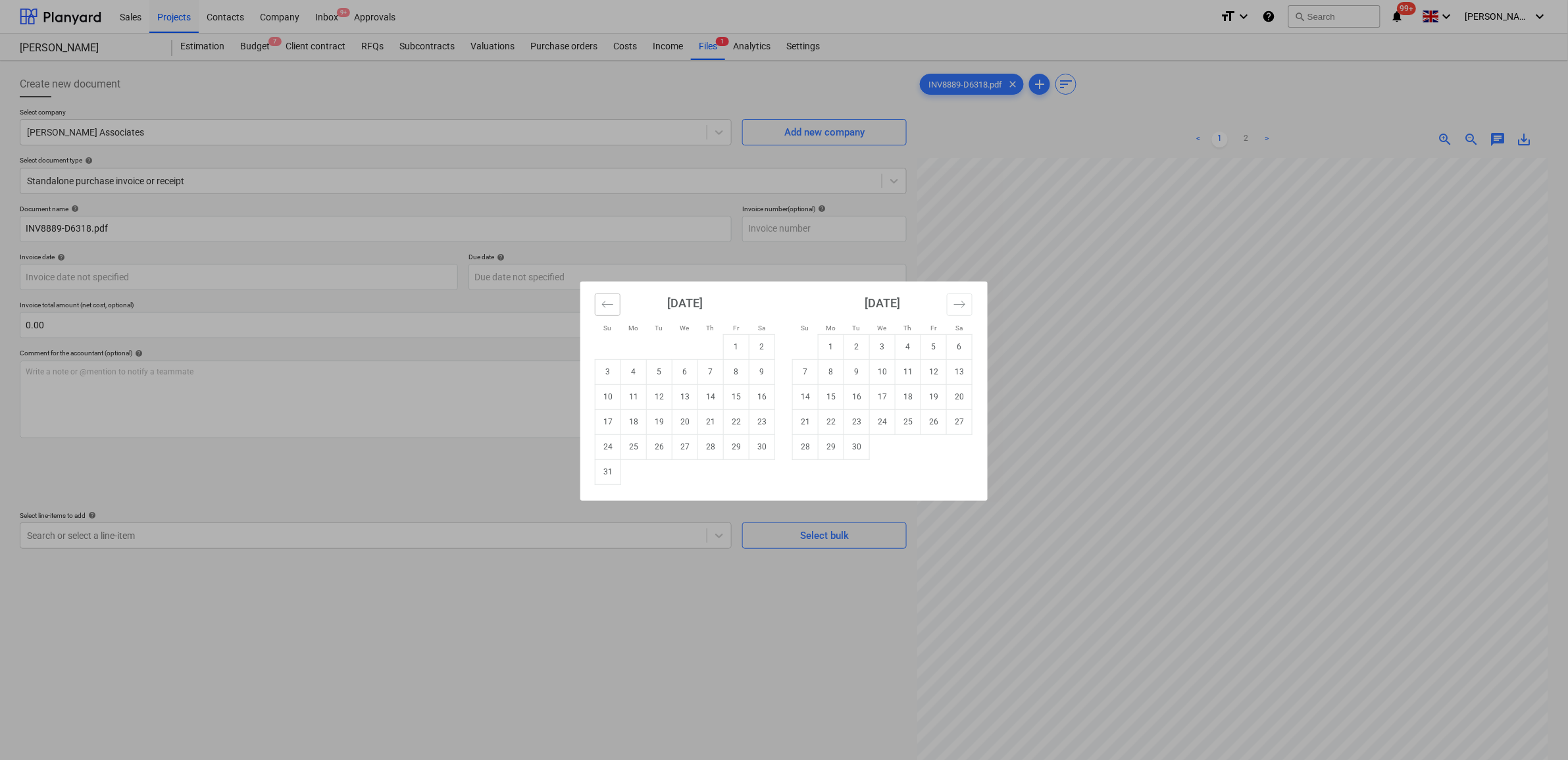
click at [601, 303] on icon "Move backward to switch to the previous month." at bounding box center [607, 304] width 12 height 12
click at [688, 401] on td "16" at bounding box center [684, 397] width 25 height 25
type input "[DATE]"
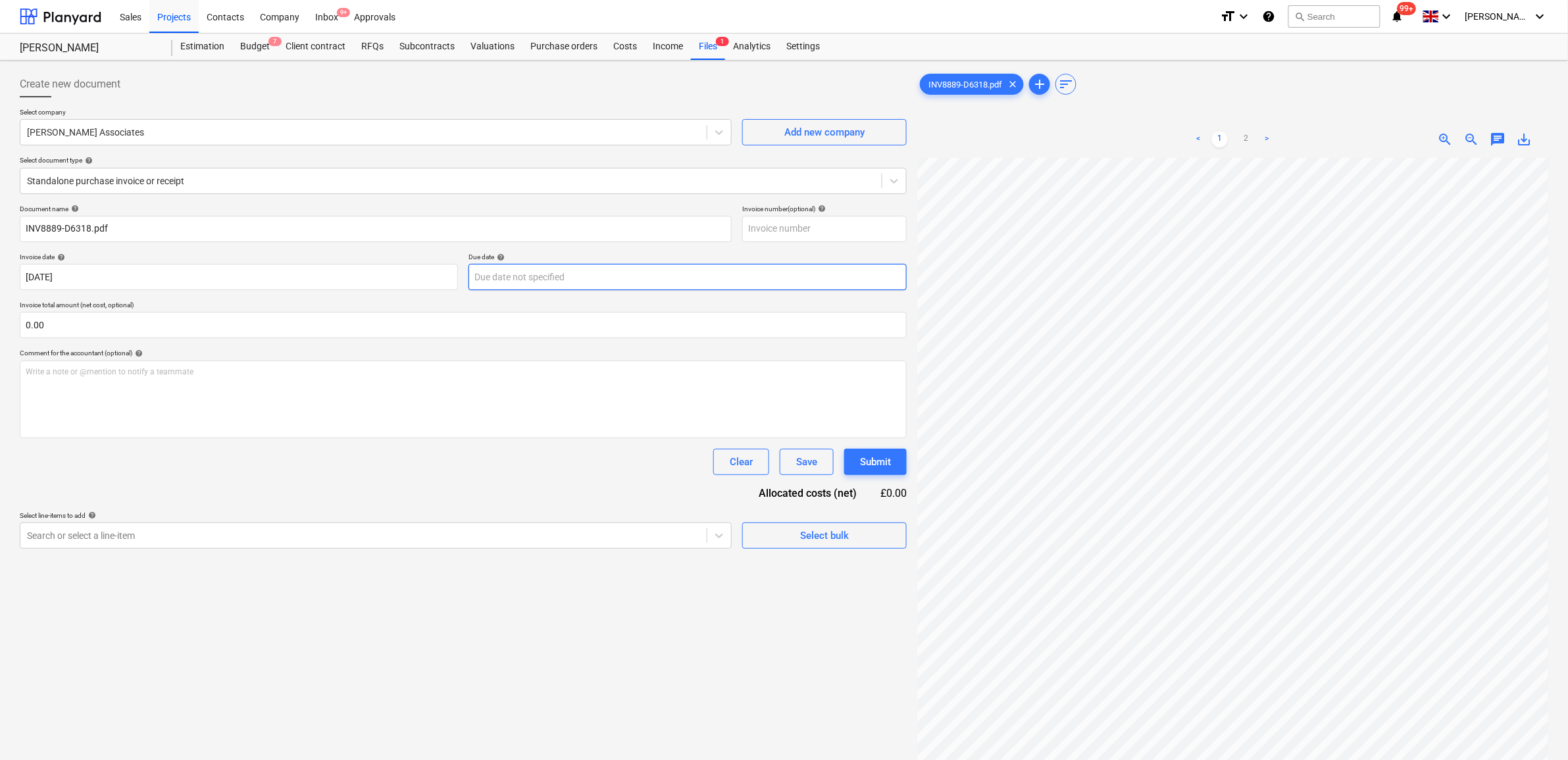
click at [570, 283] on body "Sales Projects Contacts Company Inbox 9+ Approvals format_size keyboard_arrow_d…" at bounding box center [784, 380] width 1568 height 760
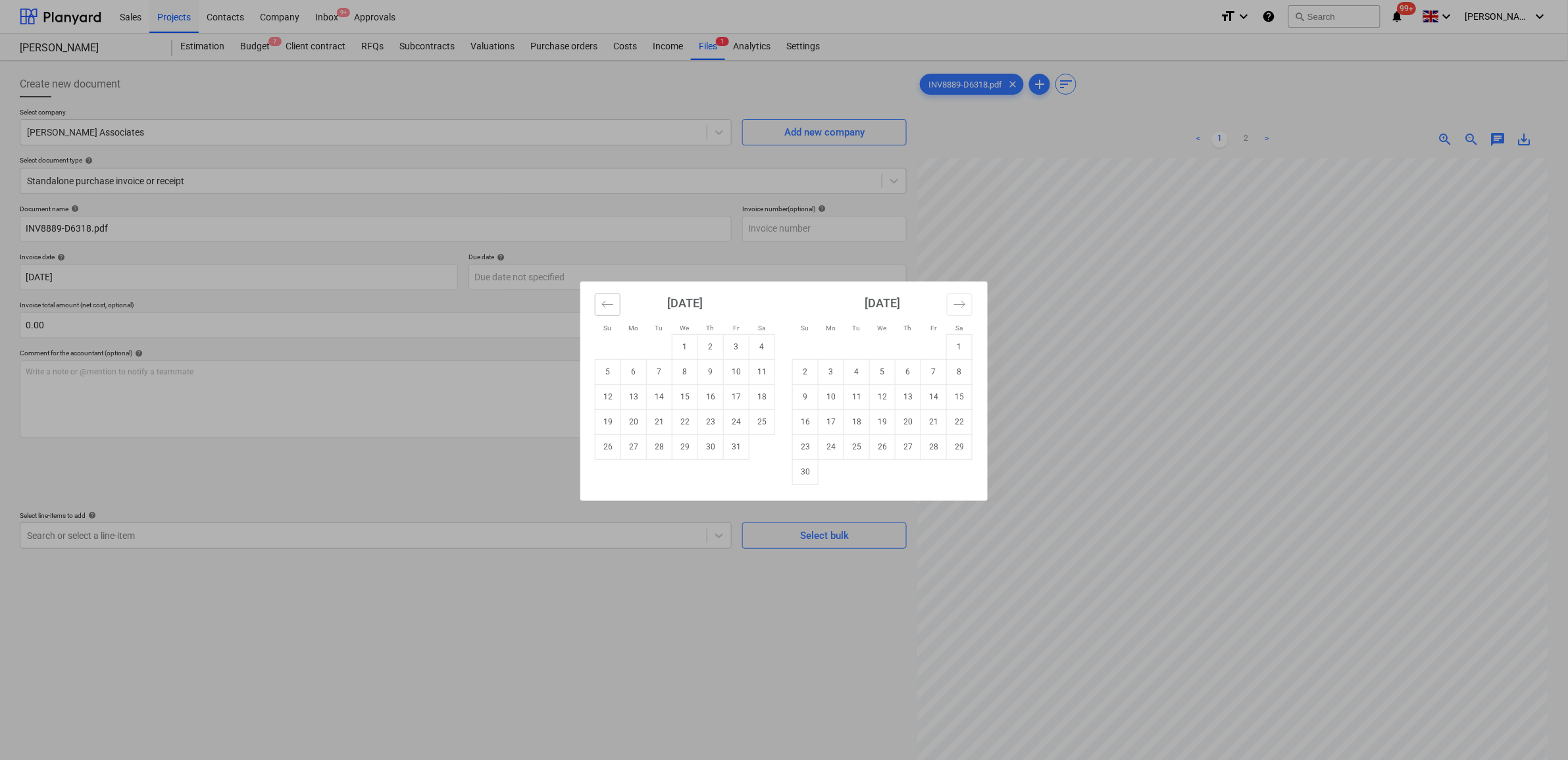
click at [610, 300] on icon "Move backward to switch to the previous month." at bounding box center [607, 304] width 12 height 12
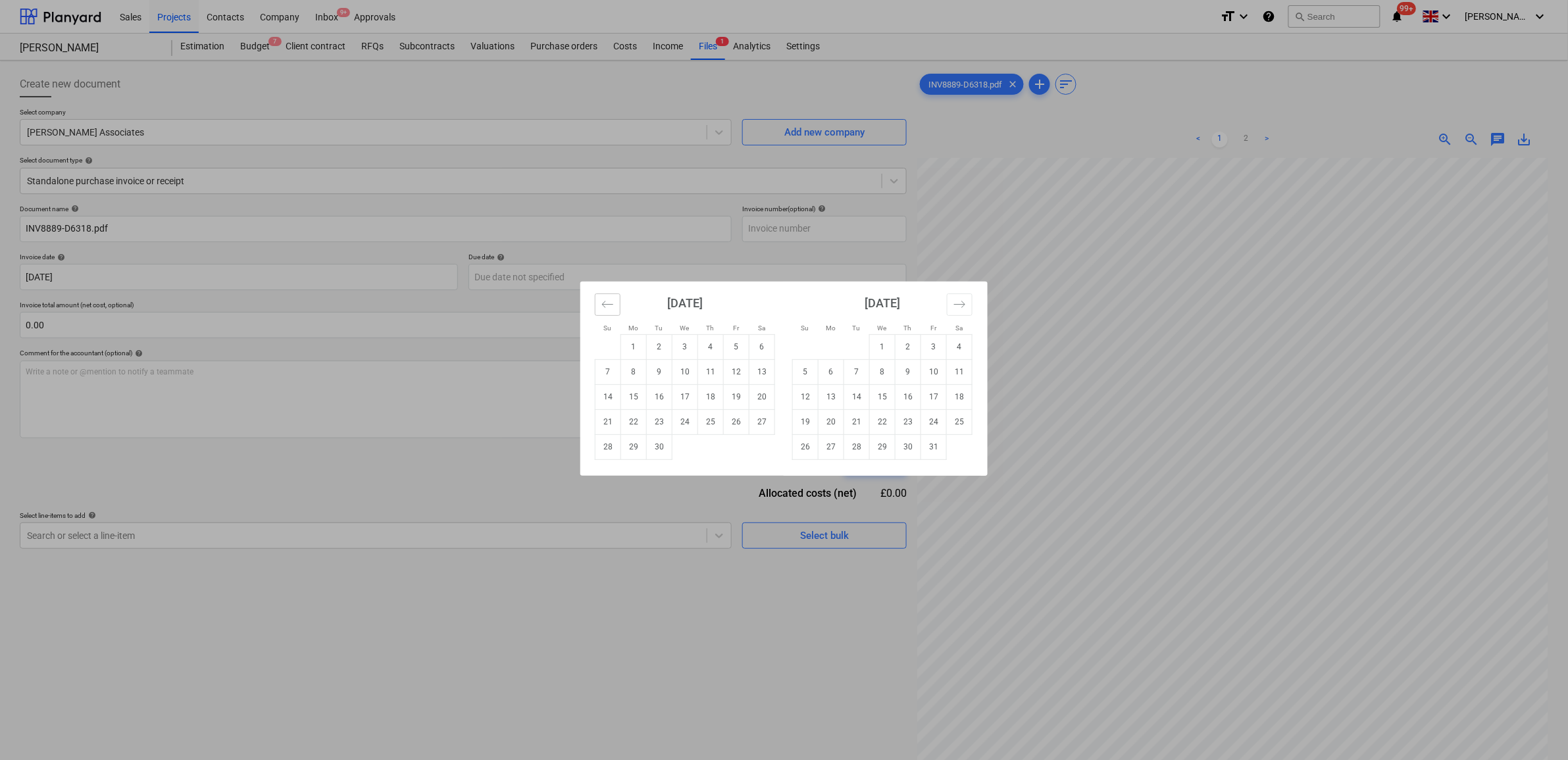
click at [610, 300] on icon "Move backward to switch to the previous month." at bounding box center [607, 304] width 12 height 12
click at [599, 303] on button "Move backward to switch to the previous month." at bounding box center [607, 305] width 25 height 23
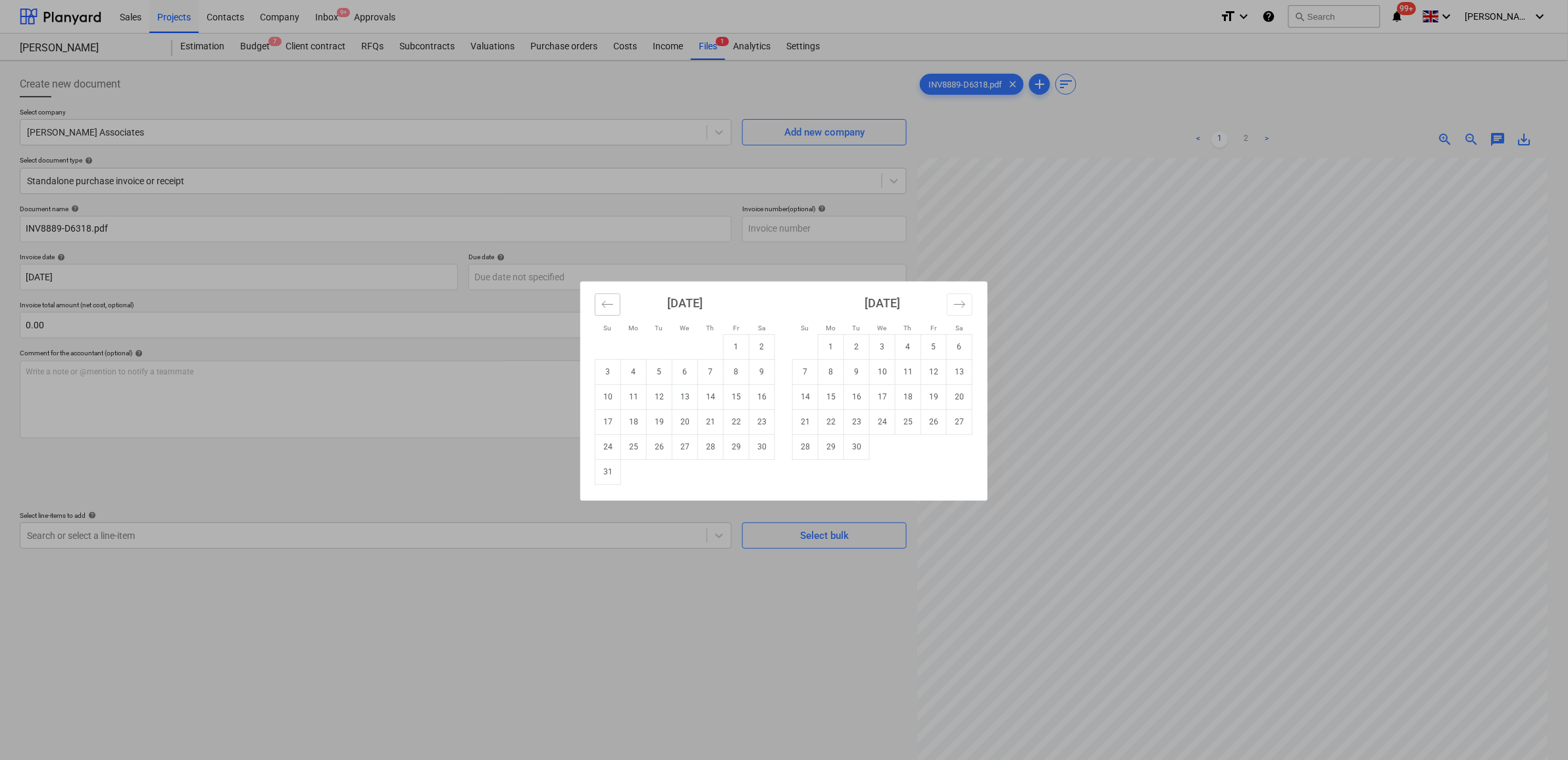
click at [604, 301] on icon "Move backward to switch to the previous month." at bounding box center [607, 304] width 12 height 12
click at [957, 397] on td "16" at bounding box center [959, 397] width 25 height 25
type input "[DATE]"
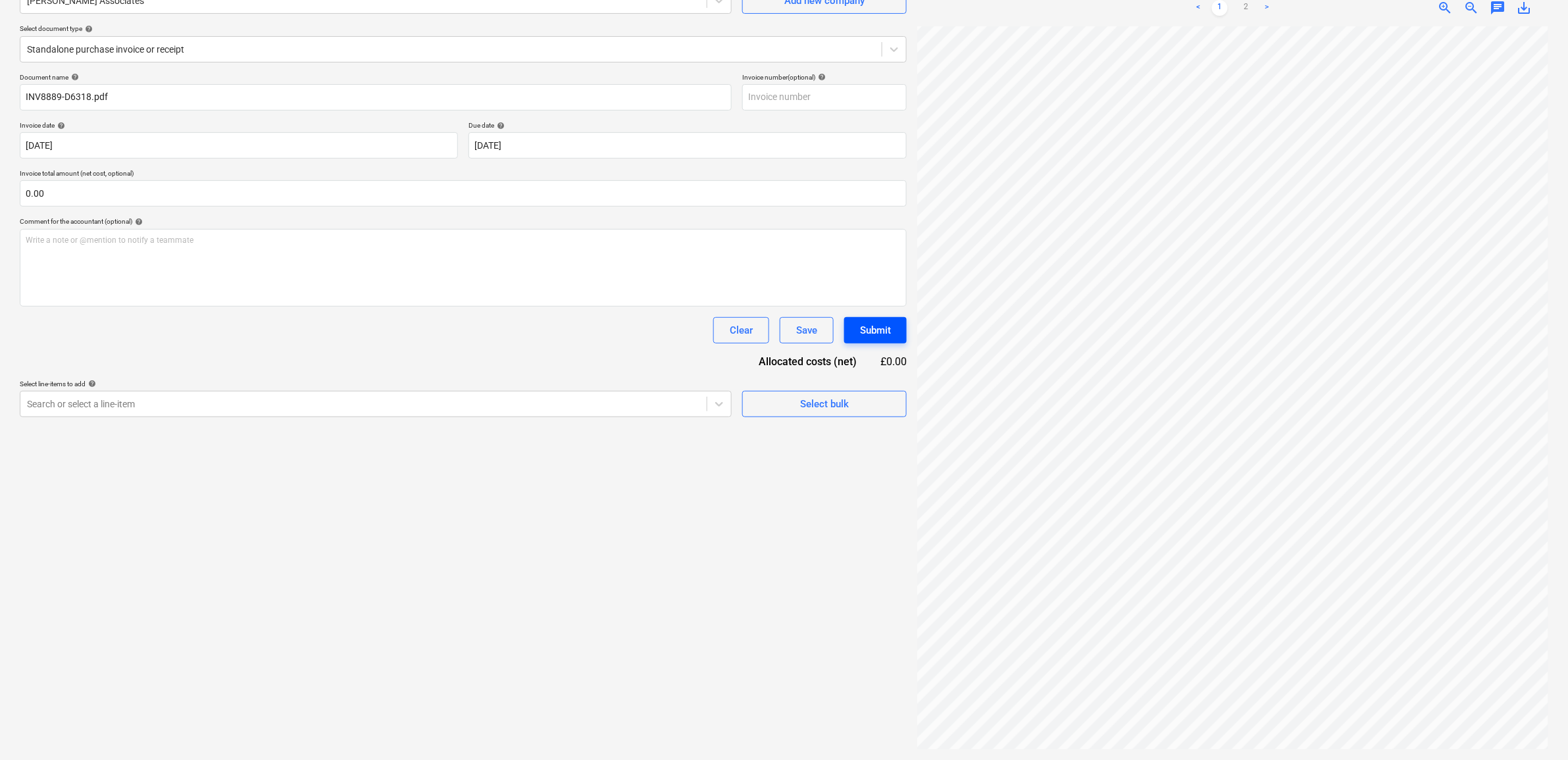
scroll to position [164, 0]
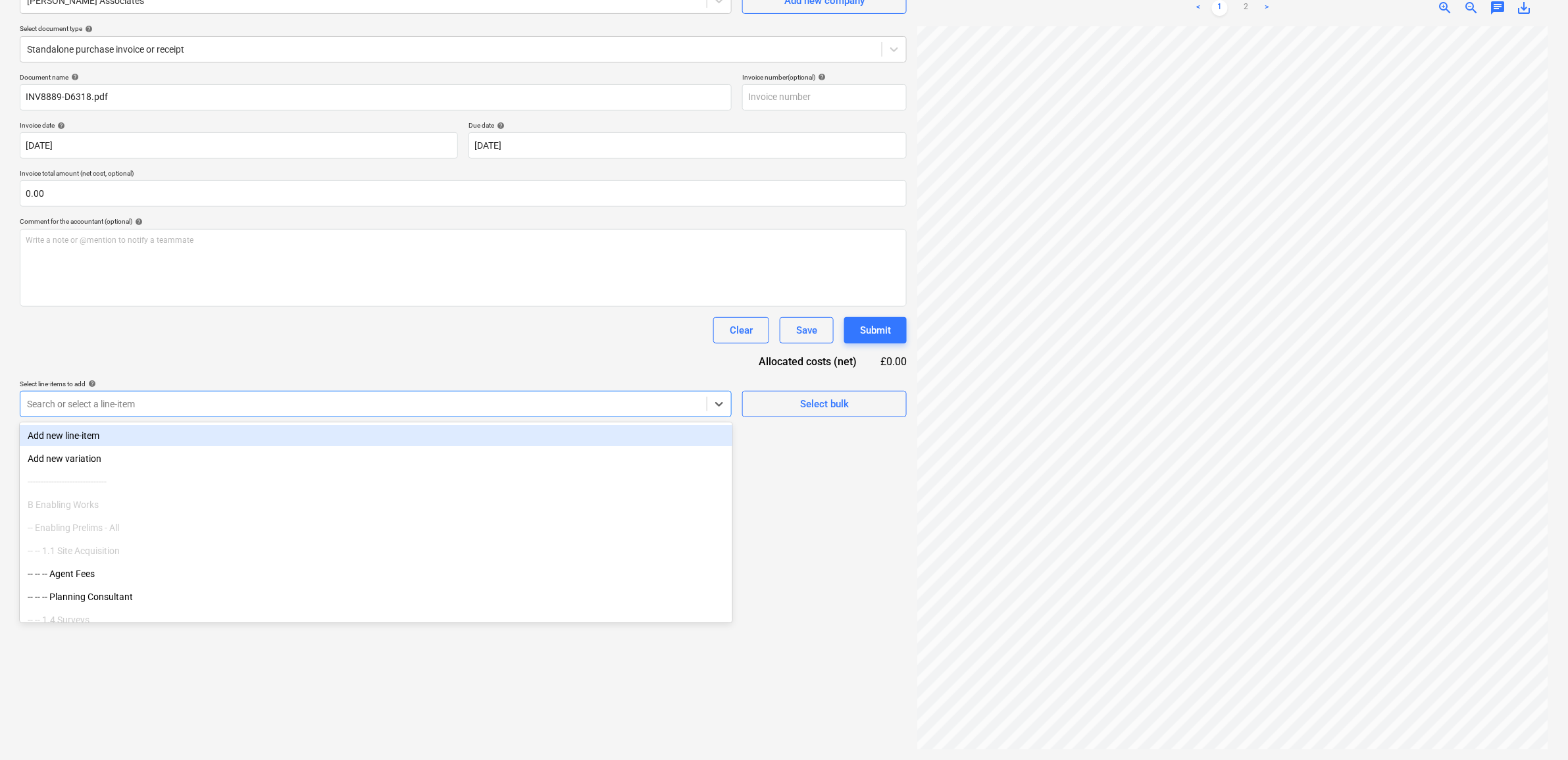
click at [642, 412] on div "Search or select a line-item" at bounding box center [363, 404] width 686 height 19
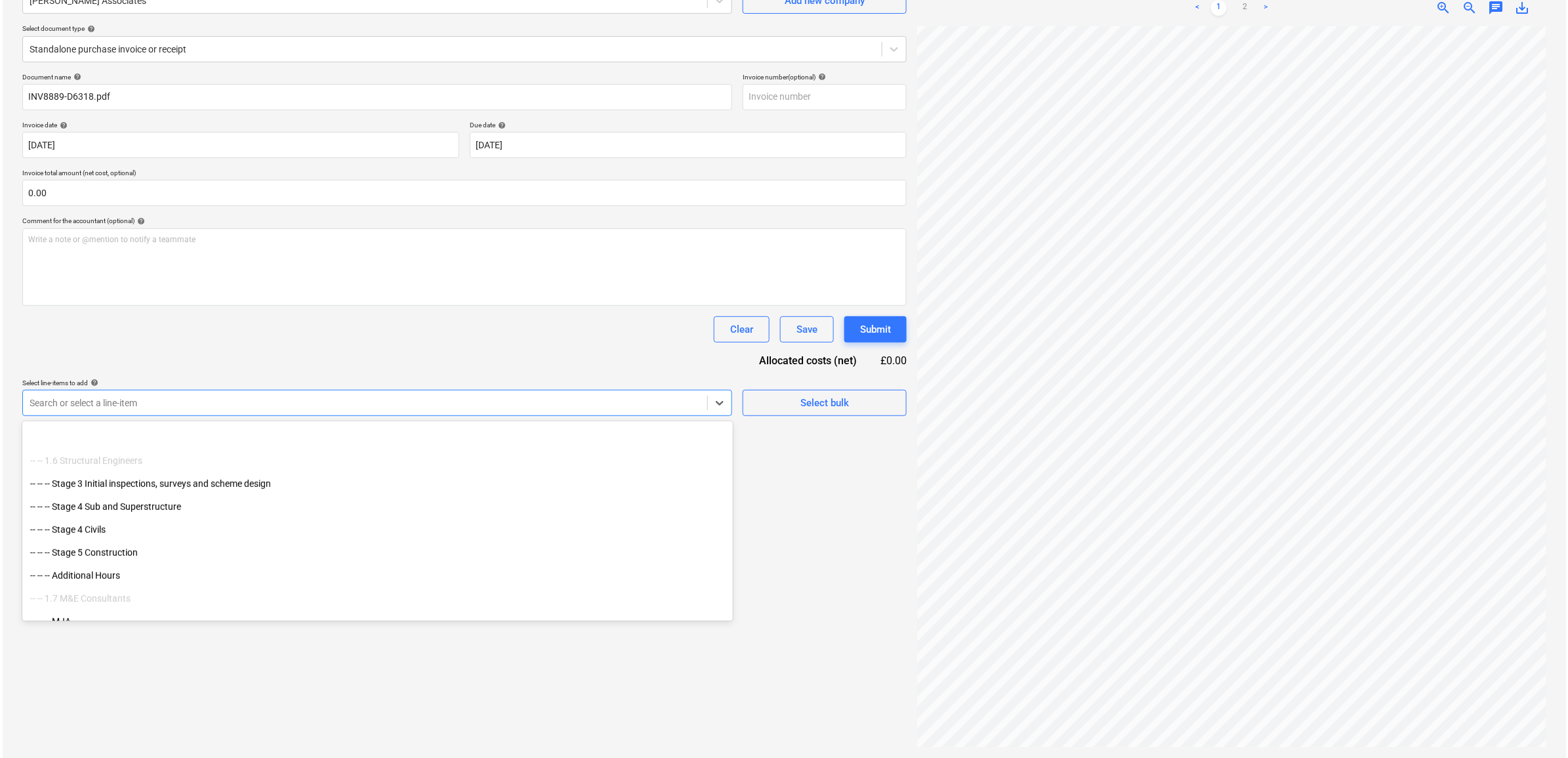
scroll to position [492, 0]
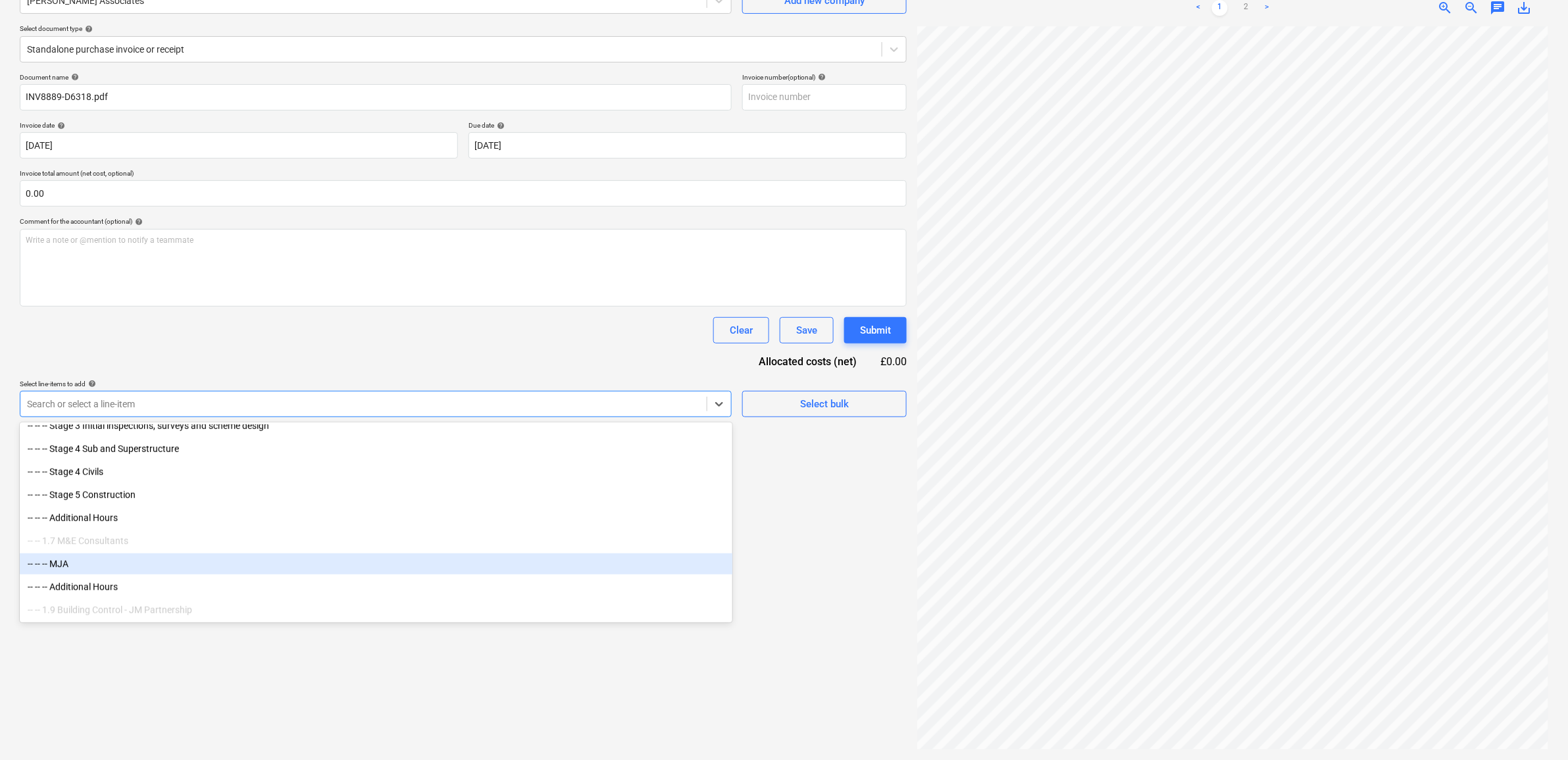
click at [87, 564] on div "-- -- -- MJA" at bounding box center [376, 564] width 713 height 21
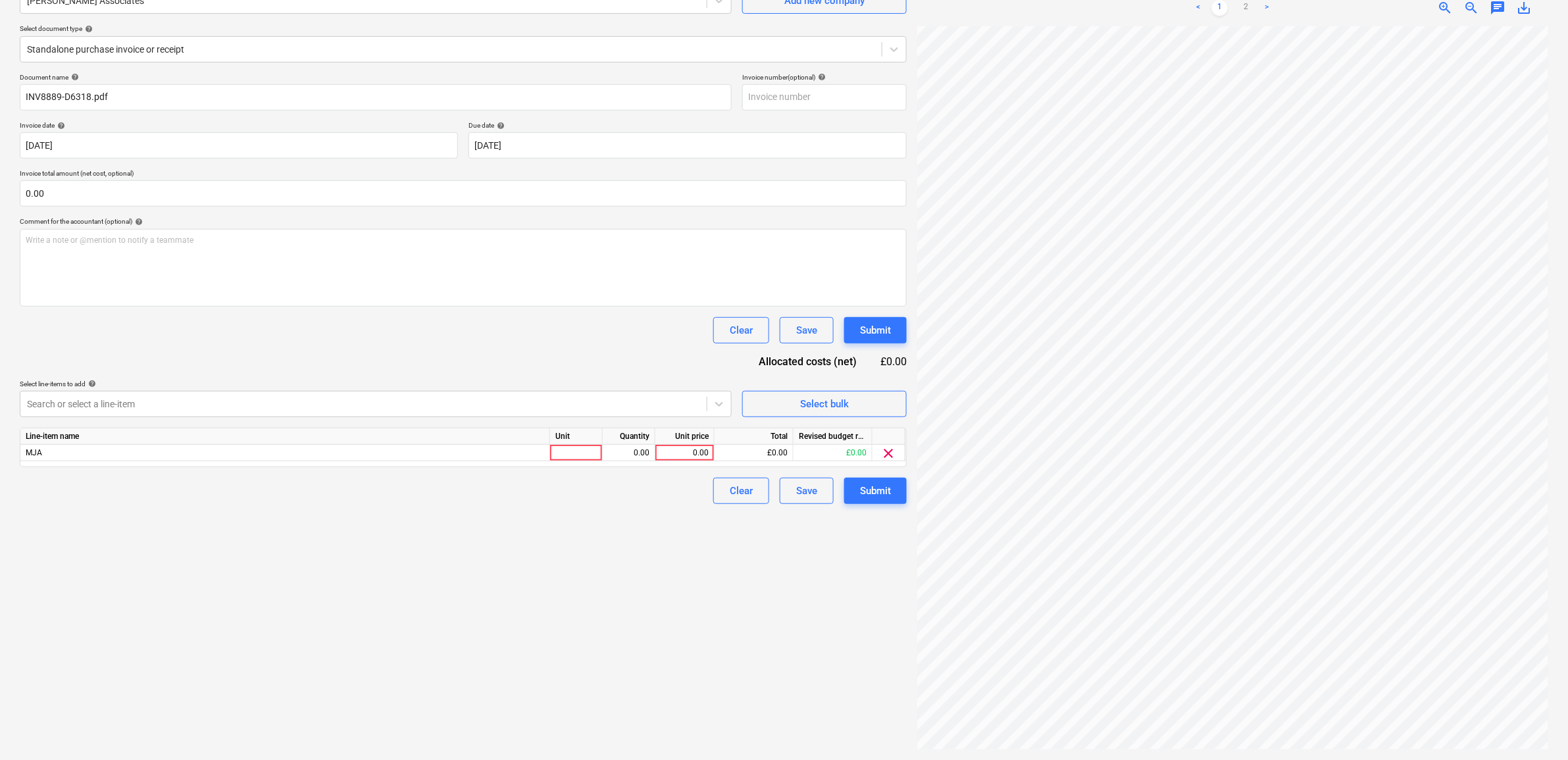
drag, startPoint x: 840, startPoint y: 606, endPoint x: 839, endPoint y: 585, distance: 21.0
click at [840, 605] on div "Create new document Select company [PERSON_NAME] Associates Add new company Sel…" at bounding box center [463, 344] width 898 height 820
click at [683, 459] on div "0.00" at bounding box center [684, 452] width 48 height 16
type input "7310"
click at [667, 586] on div "Create new document Select company [PERSON_NAME] Associates Add new company Sel…" at bounding box center [463, 344] width 898 height 820
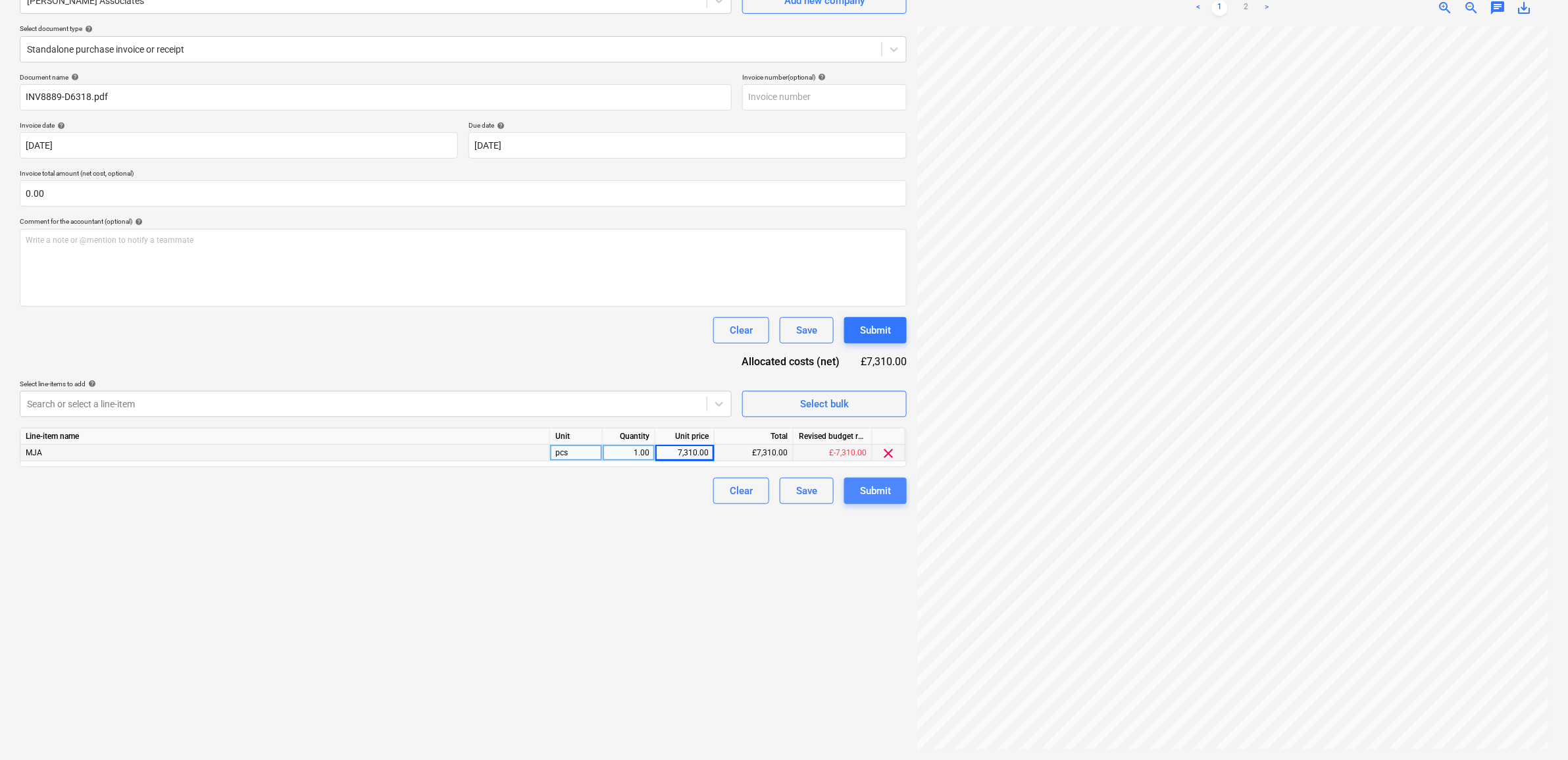
click at [889, 494] on div "Submit" at bounding box center [875, 491] width 31 height 17
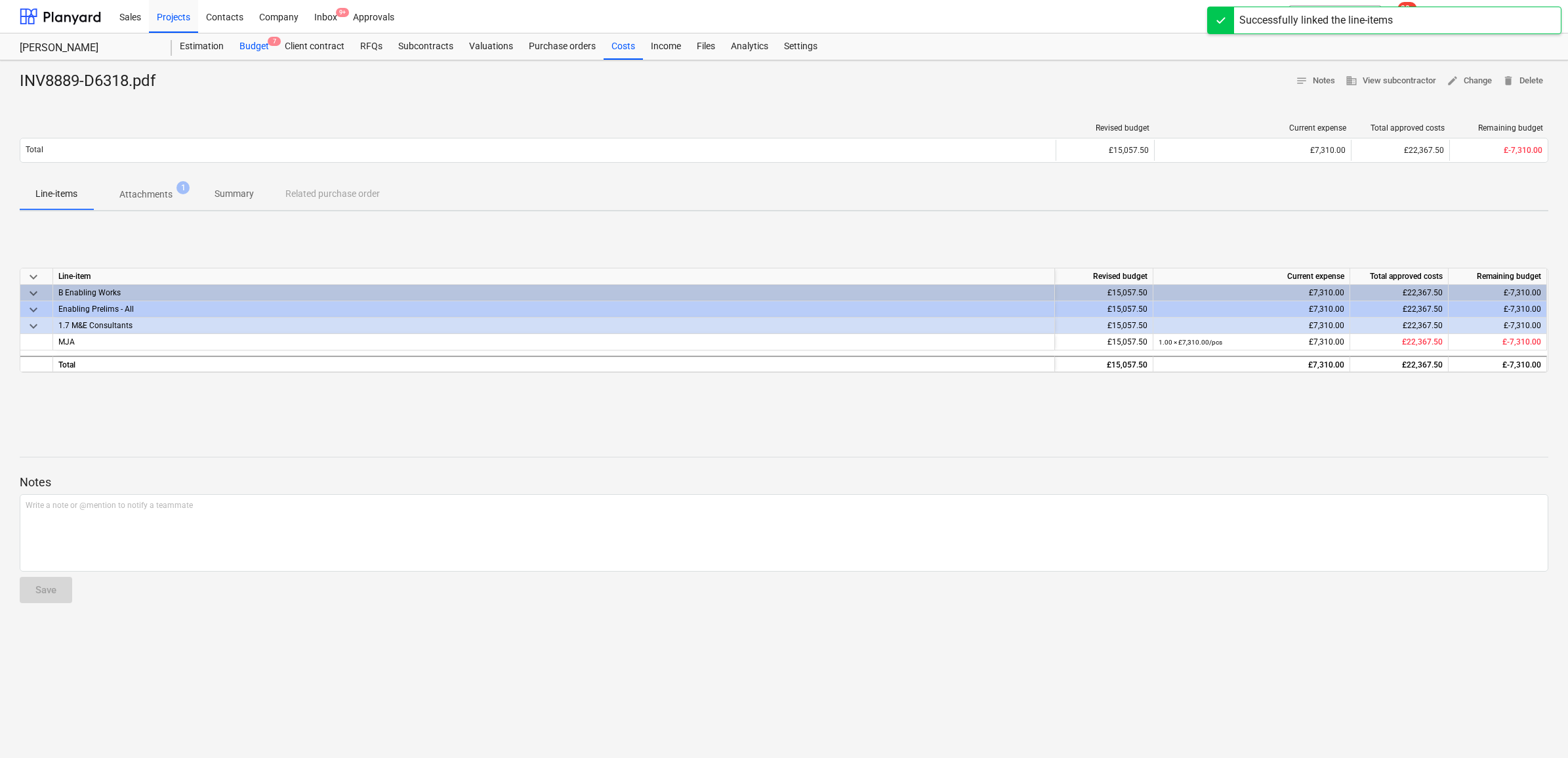
click at [270, 40] on span "7" at bounding box center [274, 41] width 13 height 9
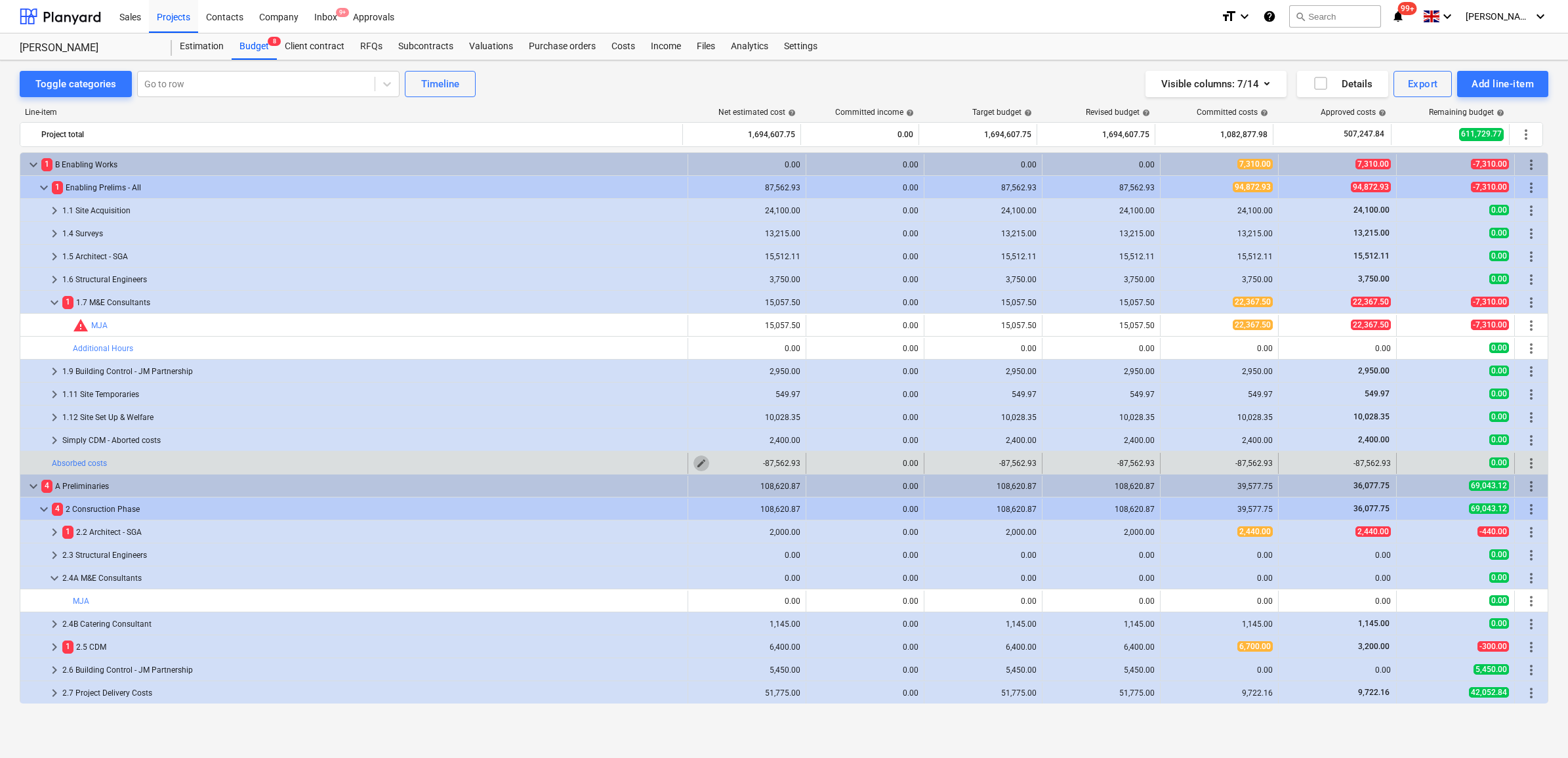
click at [703, 464] on button "edit" at bounding box center [701, 463] width 16 height 16
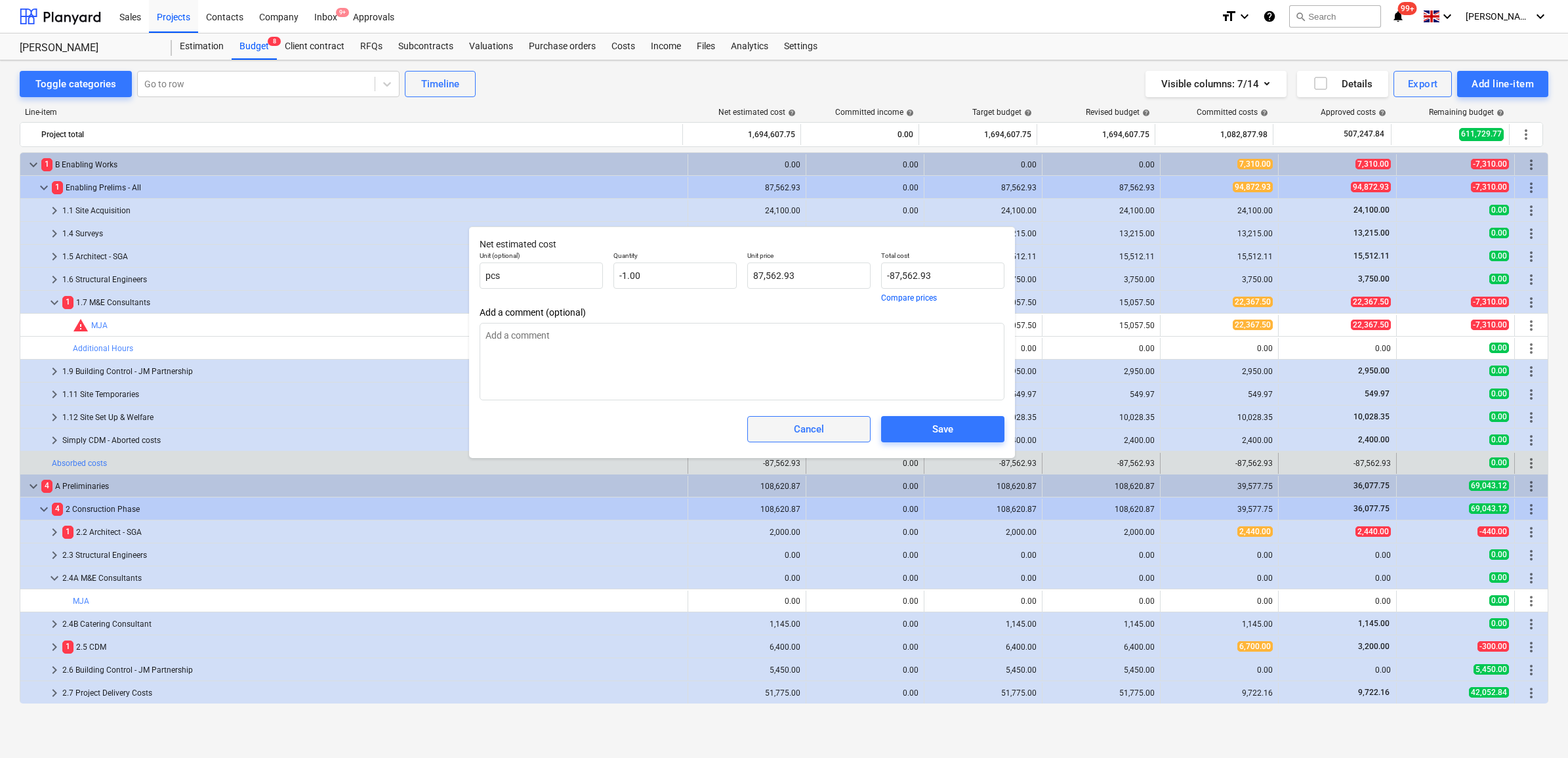
click at [824, 424] on div "Cancel" at bounding box center [808, 429] width 30 height 17
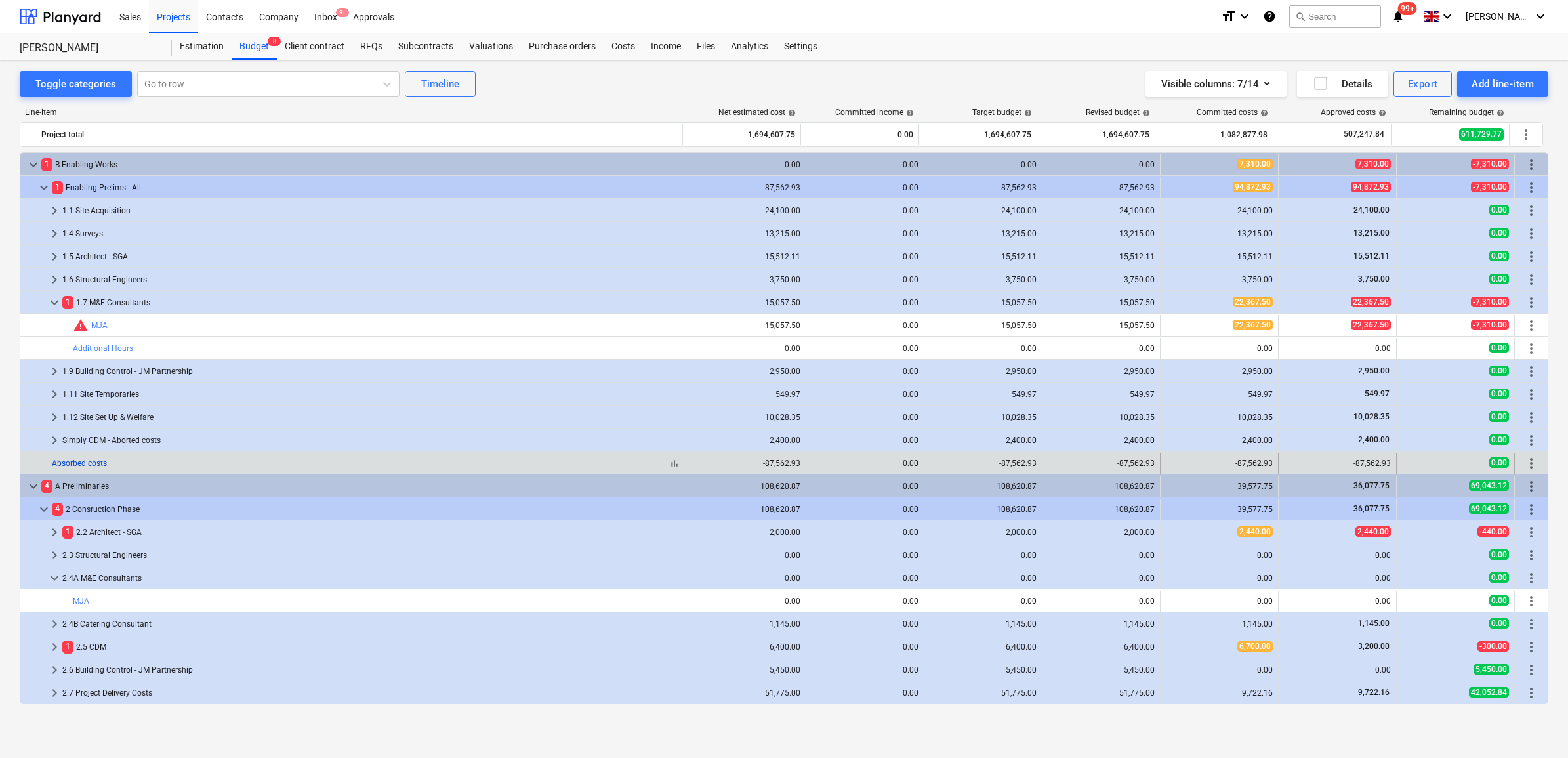
click at [97, 464] on link "Absorbed costs" at bounding box center [79, 463] width 56 height 9
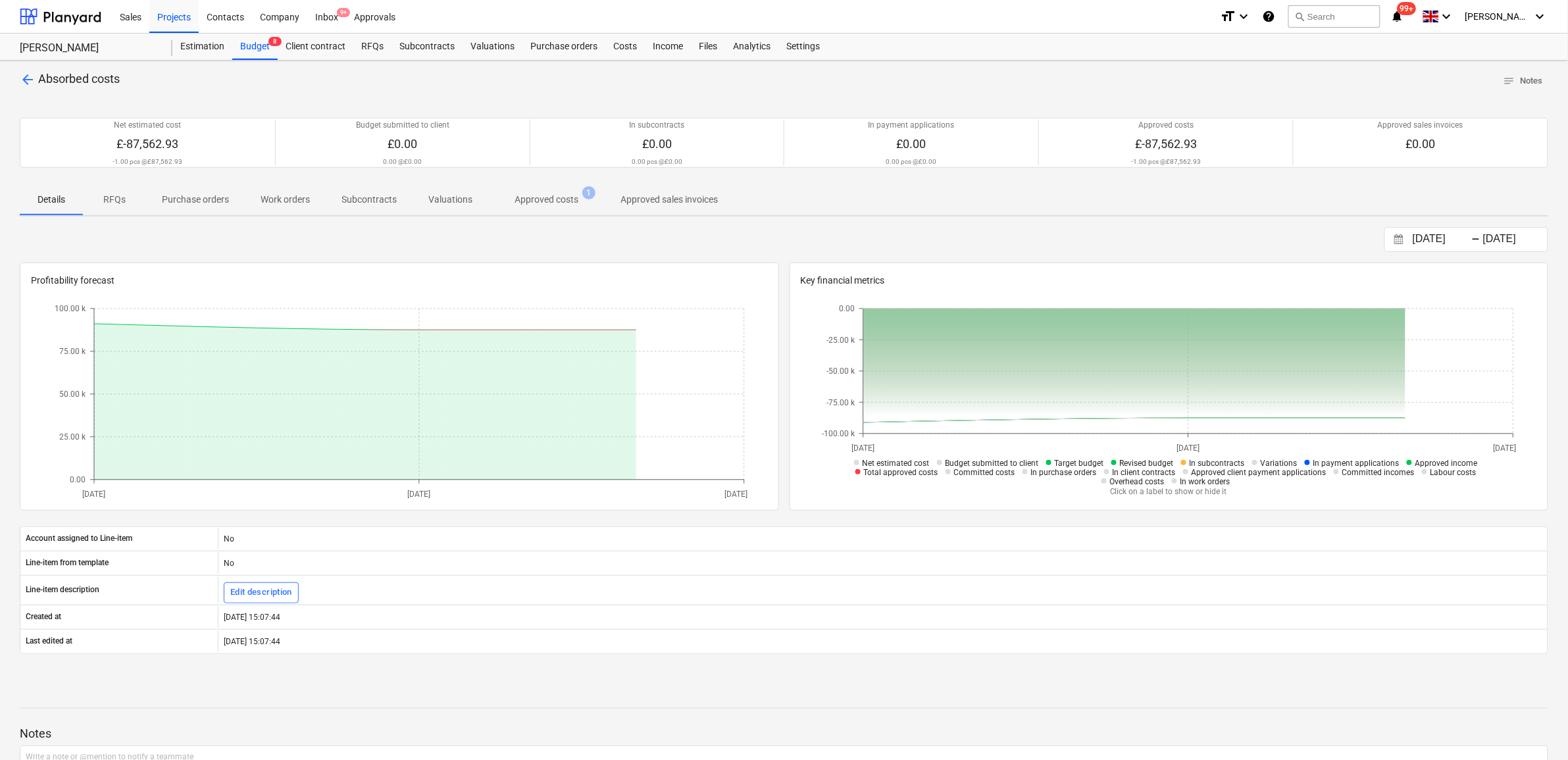
click at [561, 209] on span "Approved costs 1" at bounding box center [546, 199] width 116 height 24
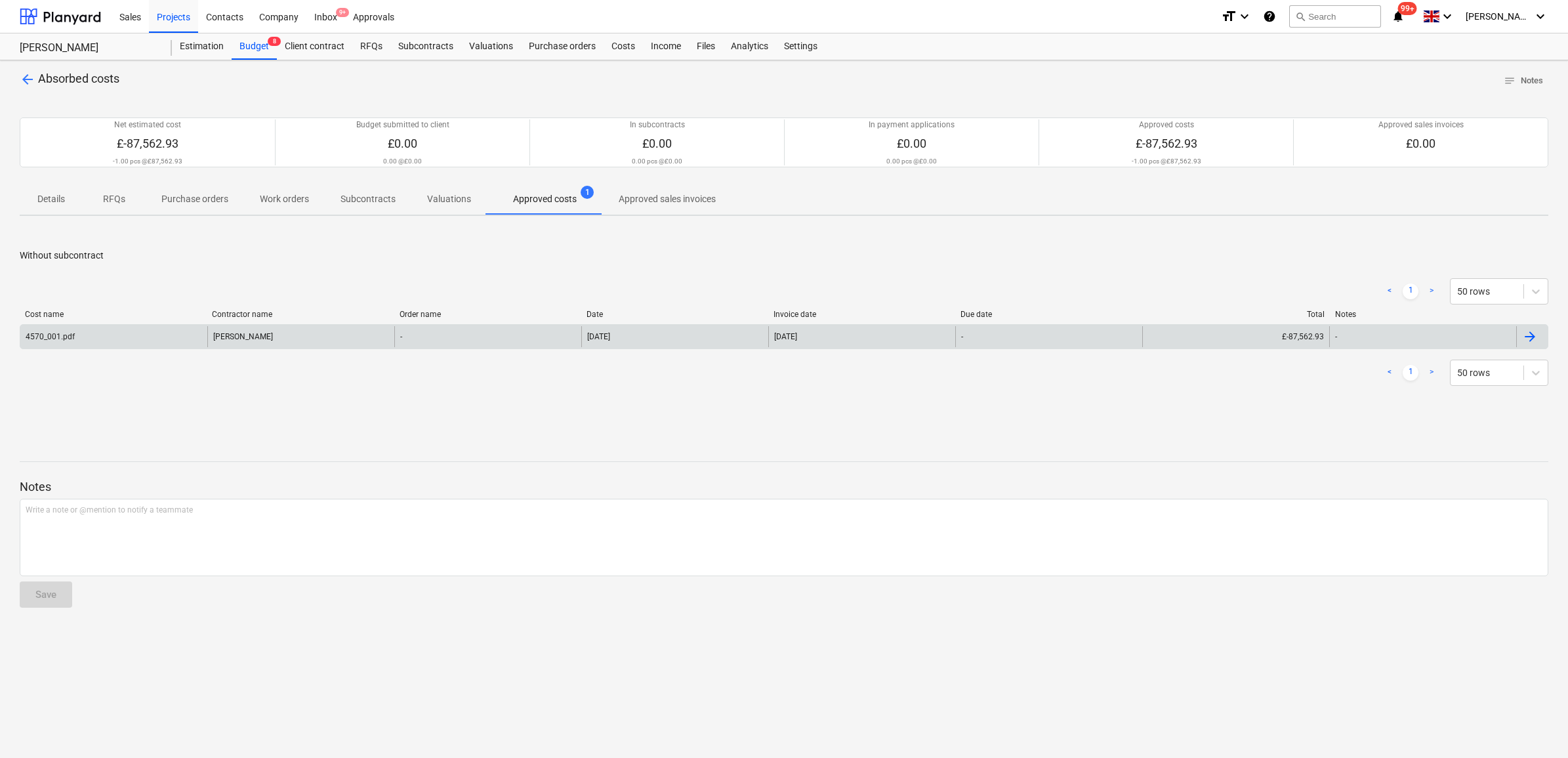
click at [1158, 332] on div "£-87,562.93" at bounding box center [1235, 336] width 187 height 21
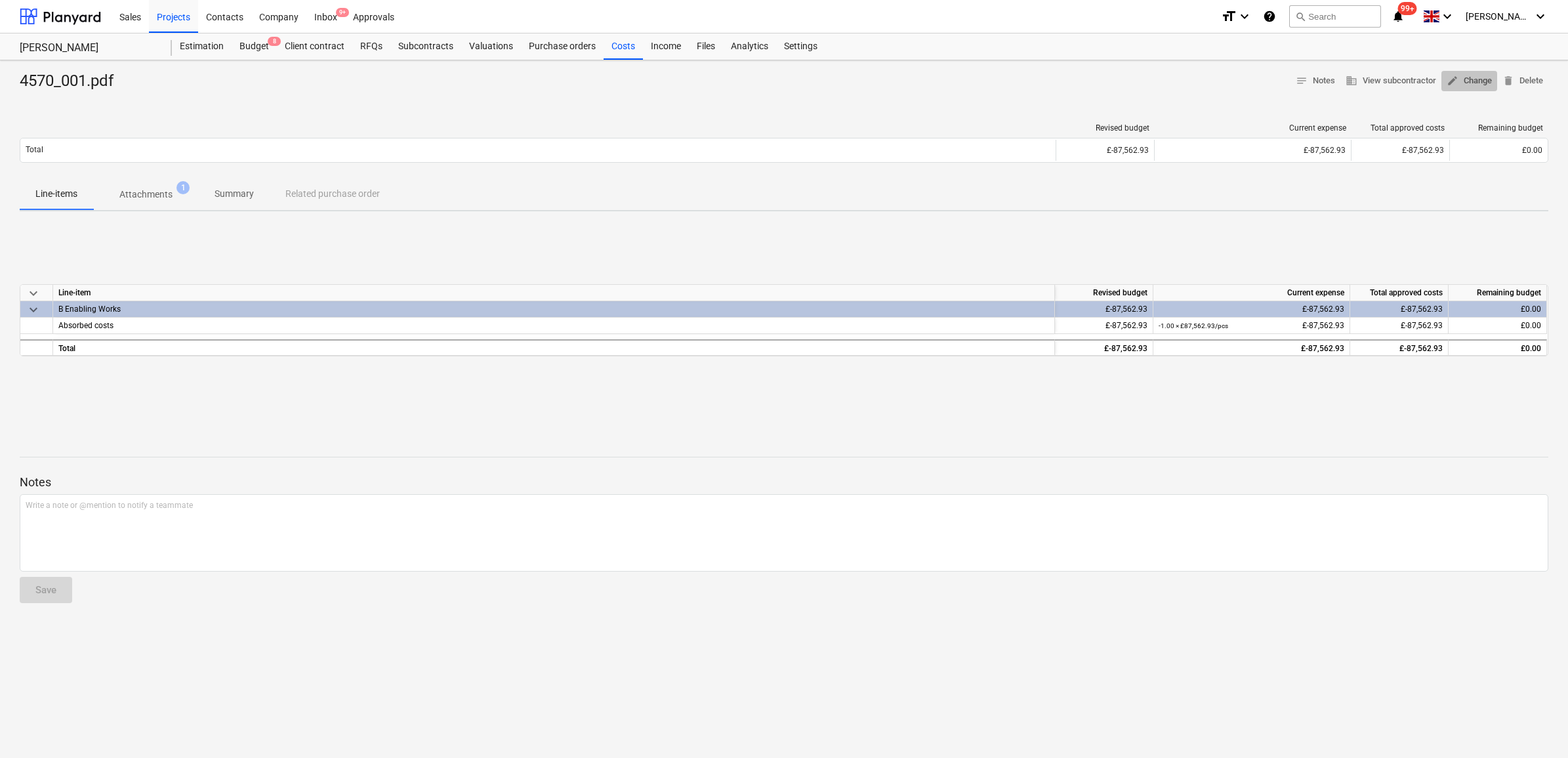
click at [1474, 86] on span "edit Change" at bounding box center [1469, 81] width 45 height 15
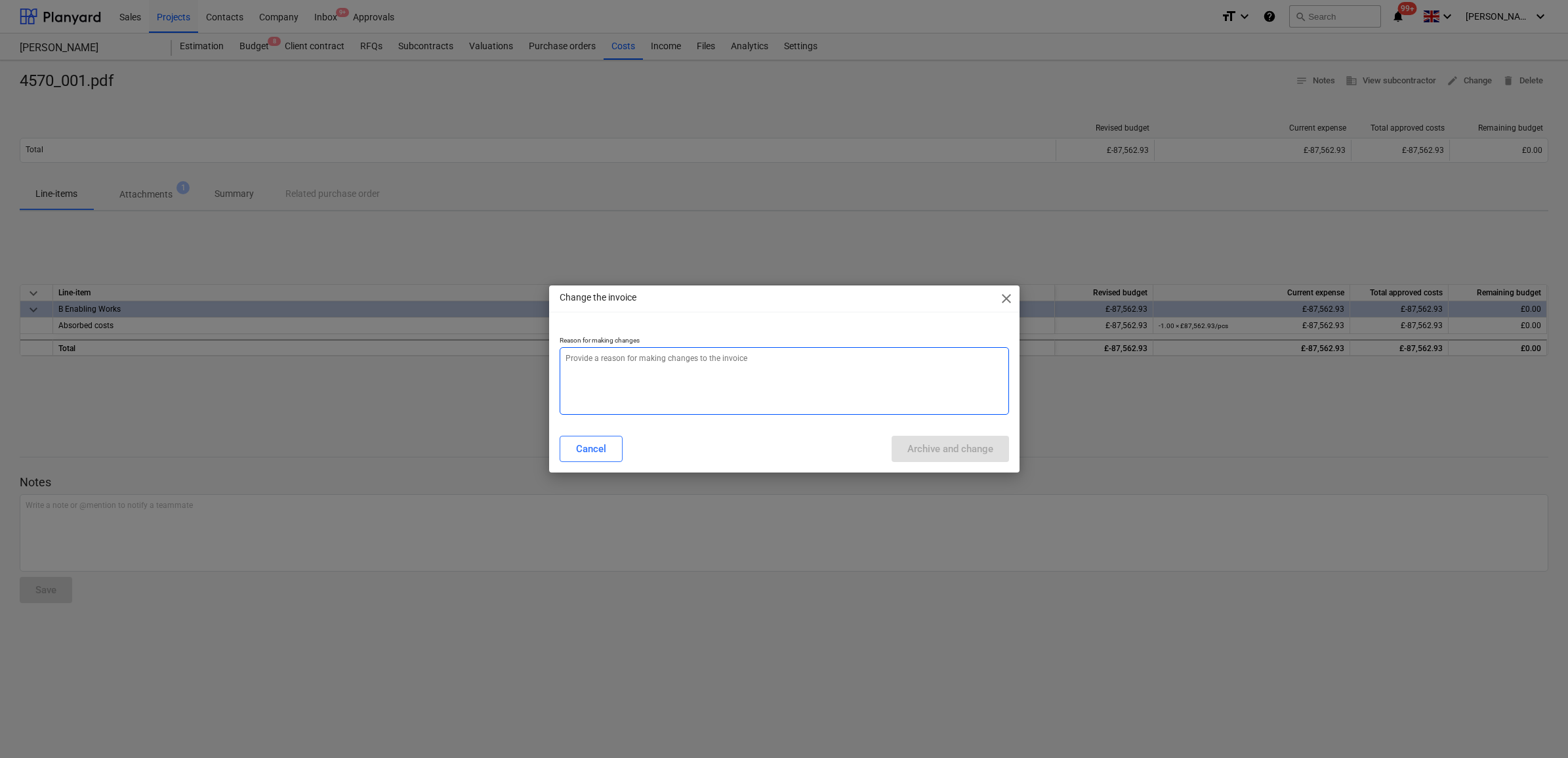
click at [817, 347] on textarea at bounding box center [783, 381] width 449 height 68
type textarea "x"
type textarea "."
click at [936, 446] on div "Archive and change" at bounding box center [950, 449] width 86 height 17
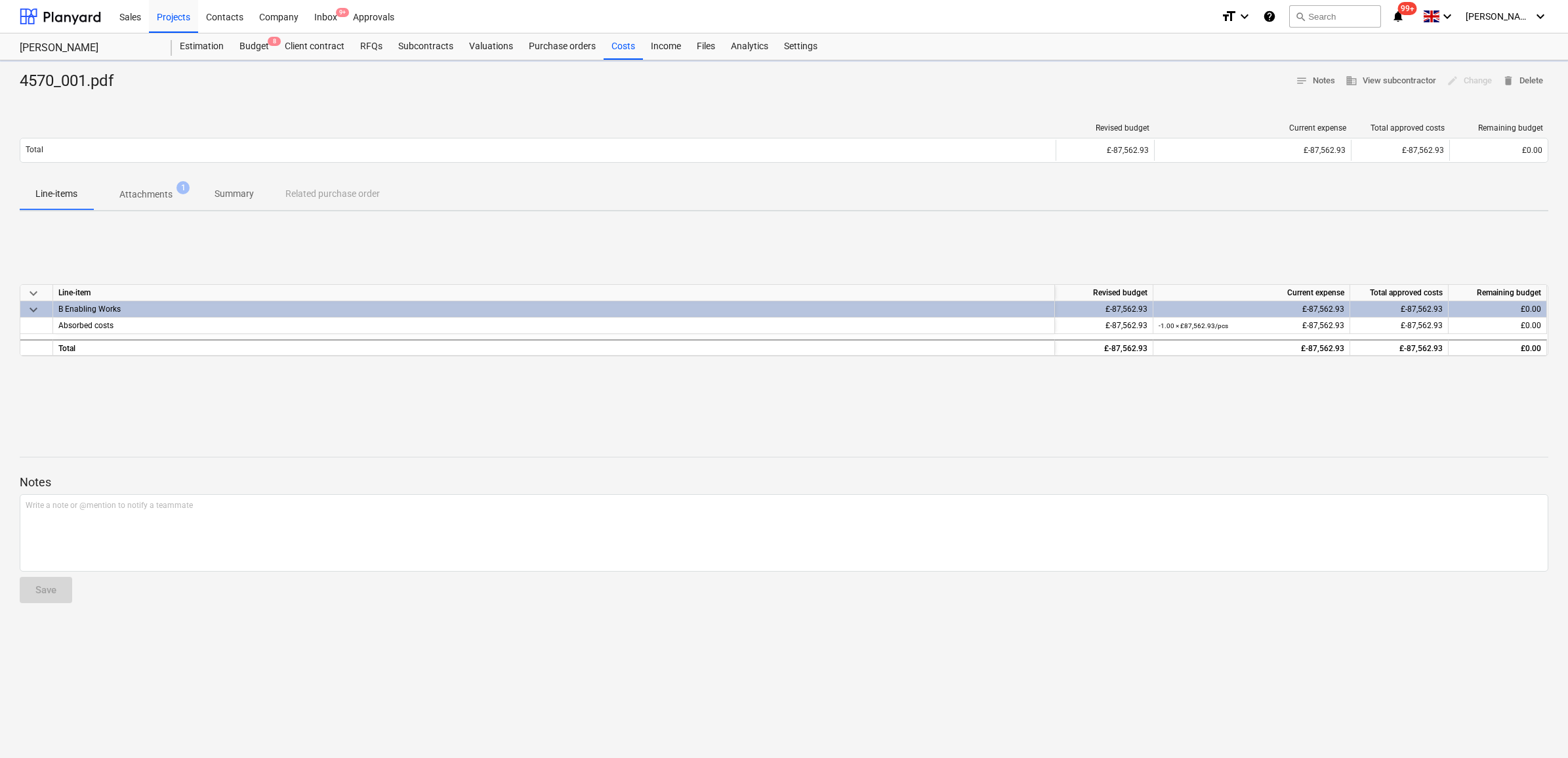
type textarea "x"
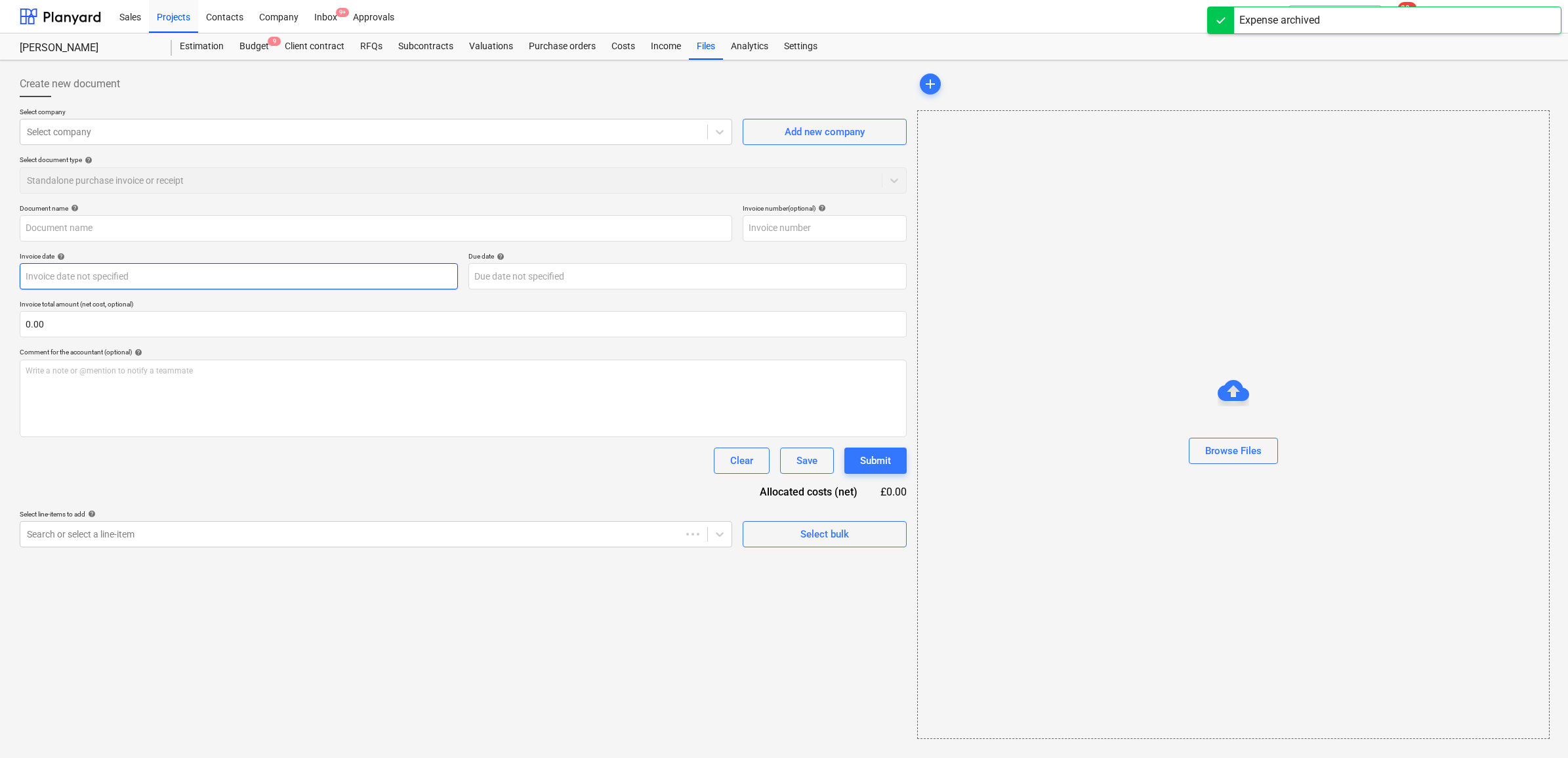
type input "4570_001.pdf"
type input "[DATE]"
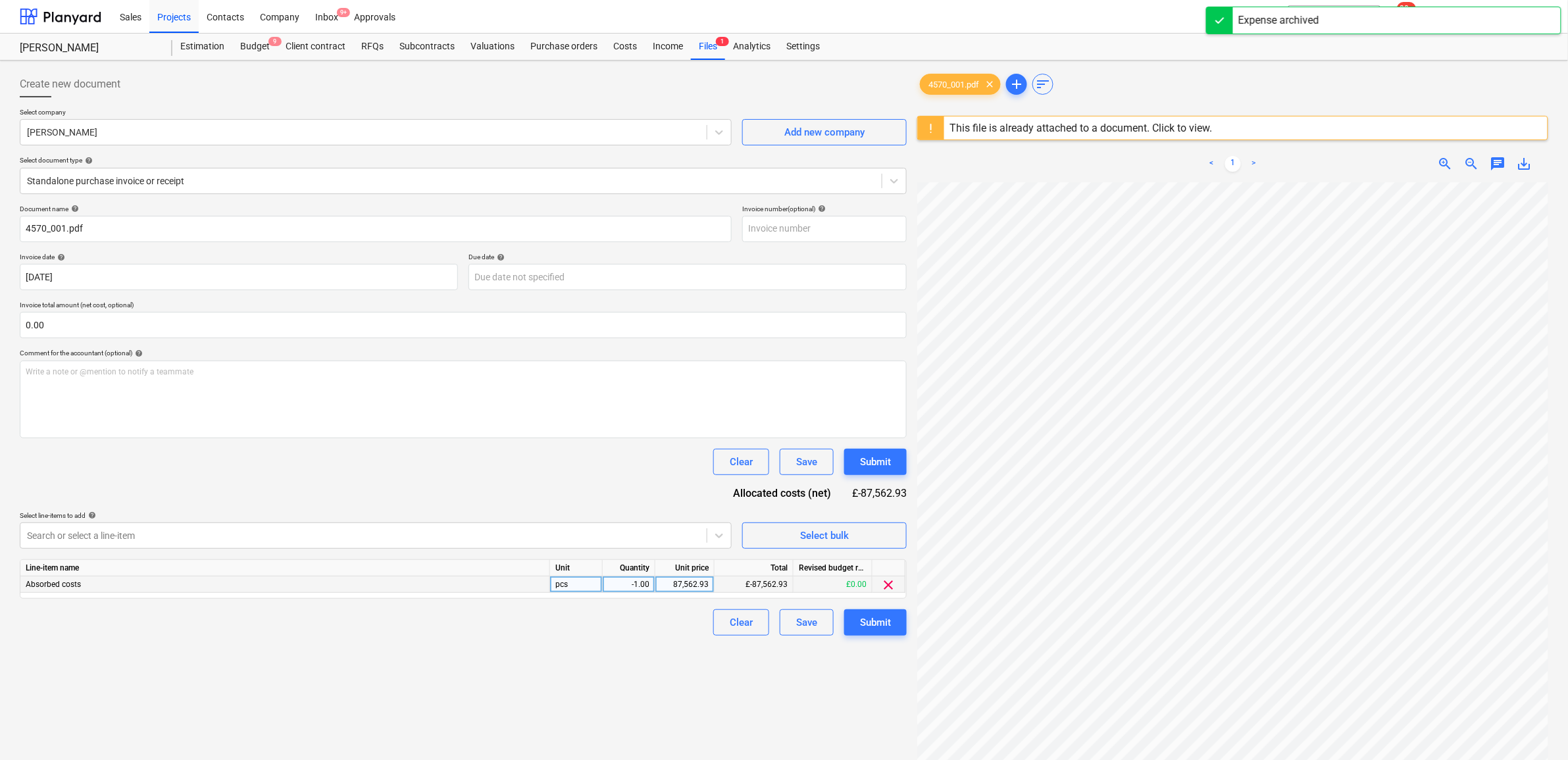
click at [711, 587] on div "87,562.93" at bounding box center [684, 584] width 59 height 16
type input "94872.93"
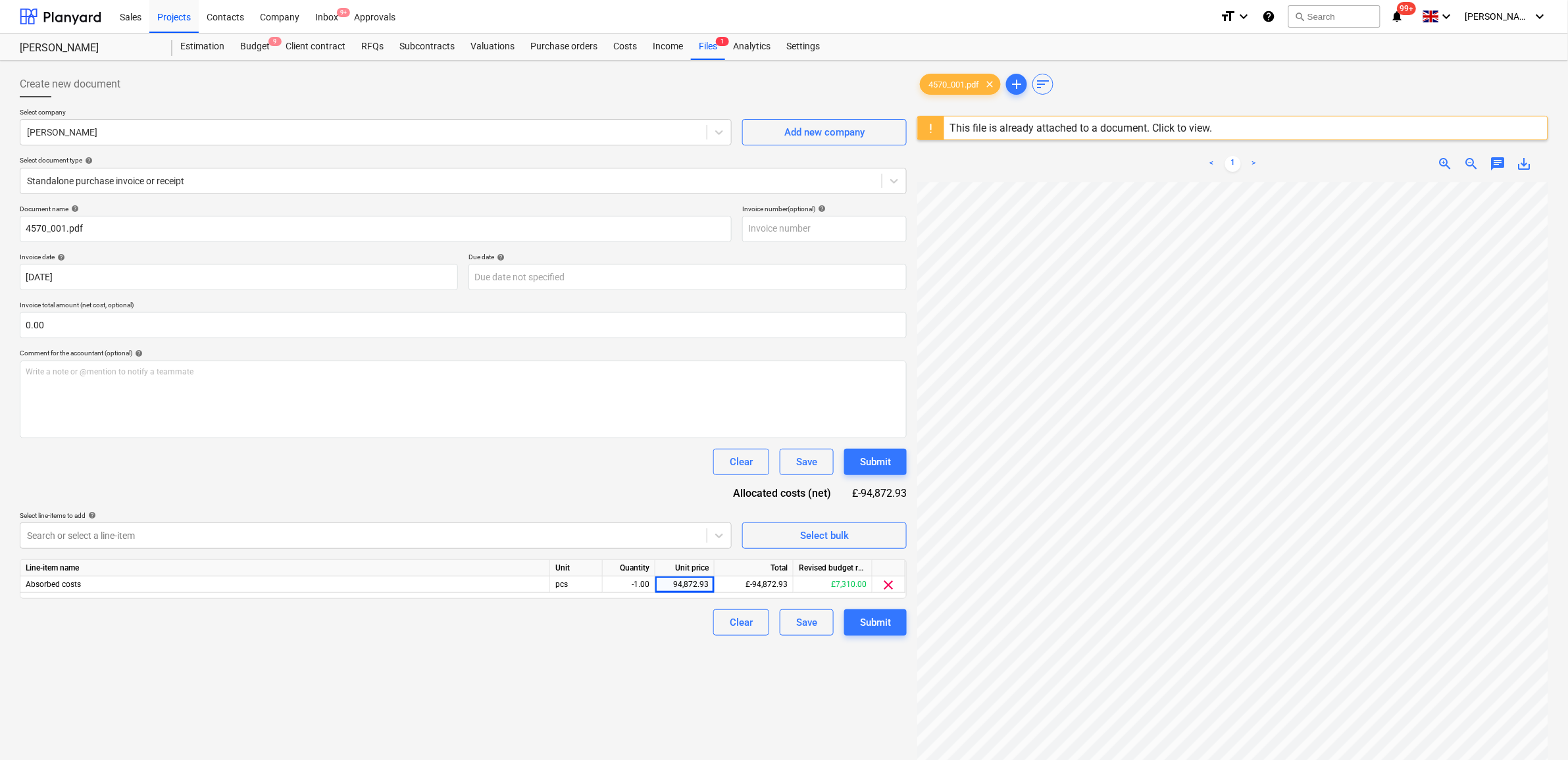
drag, startPoint x: 642, startPoint y: 654, endPoint x: 741, endPoint y: 650, distance: 99.1
click at [643, 654] on div "Create new document Select company [PERSON_NAME] Add new company Select documen…" at bounding box center [463, 488] width 898 height 845
click at [871, 623] on div "Submit" at bounding box center [875, 622] width 31 height 17
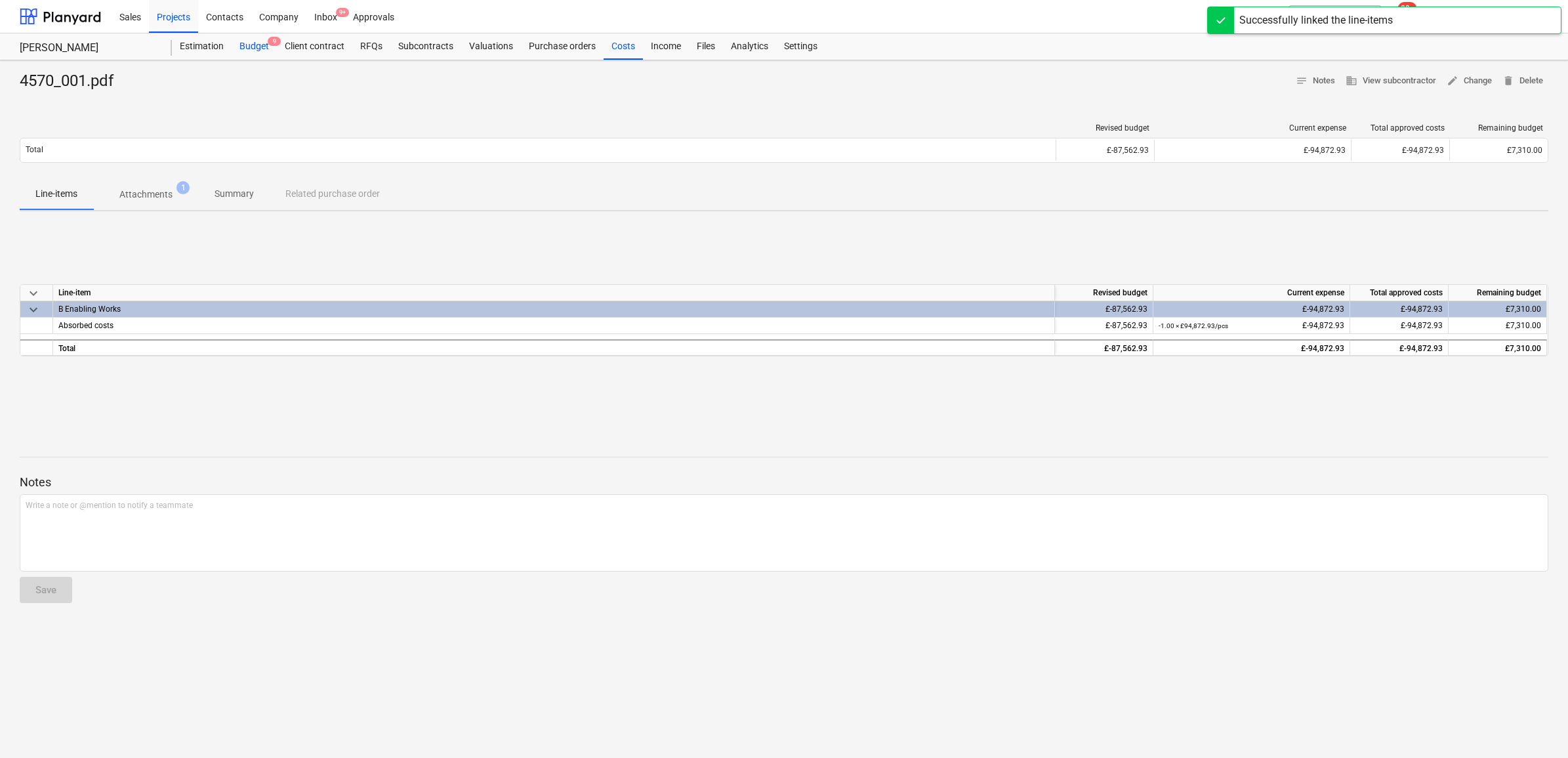
click at [258, 46] on div "Budget 9" at bounding box center [254, 47] width 45 height 26
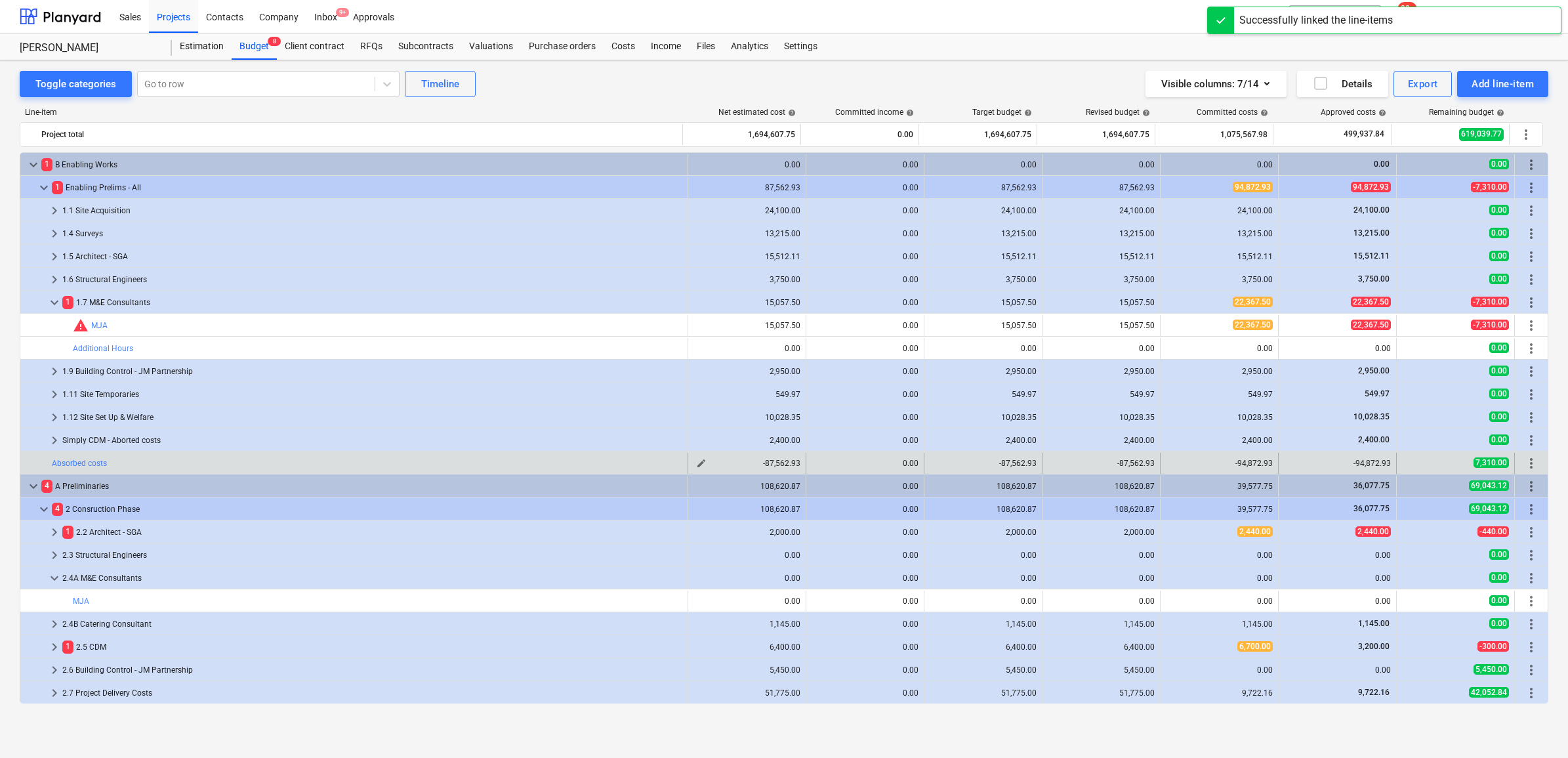
click at [696, 466] on span "edit" at bounding box center [700, 462] width 10 height 10
type textarea "x"
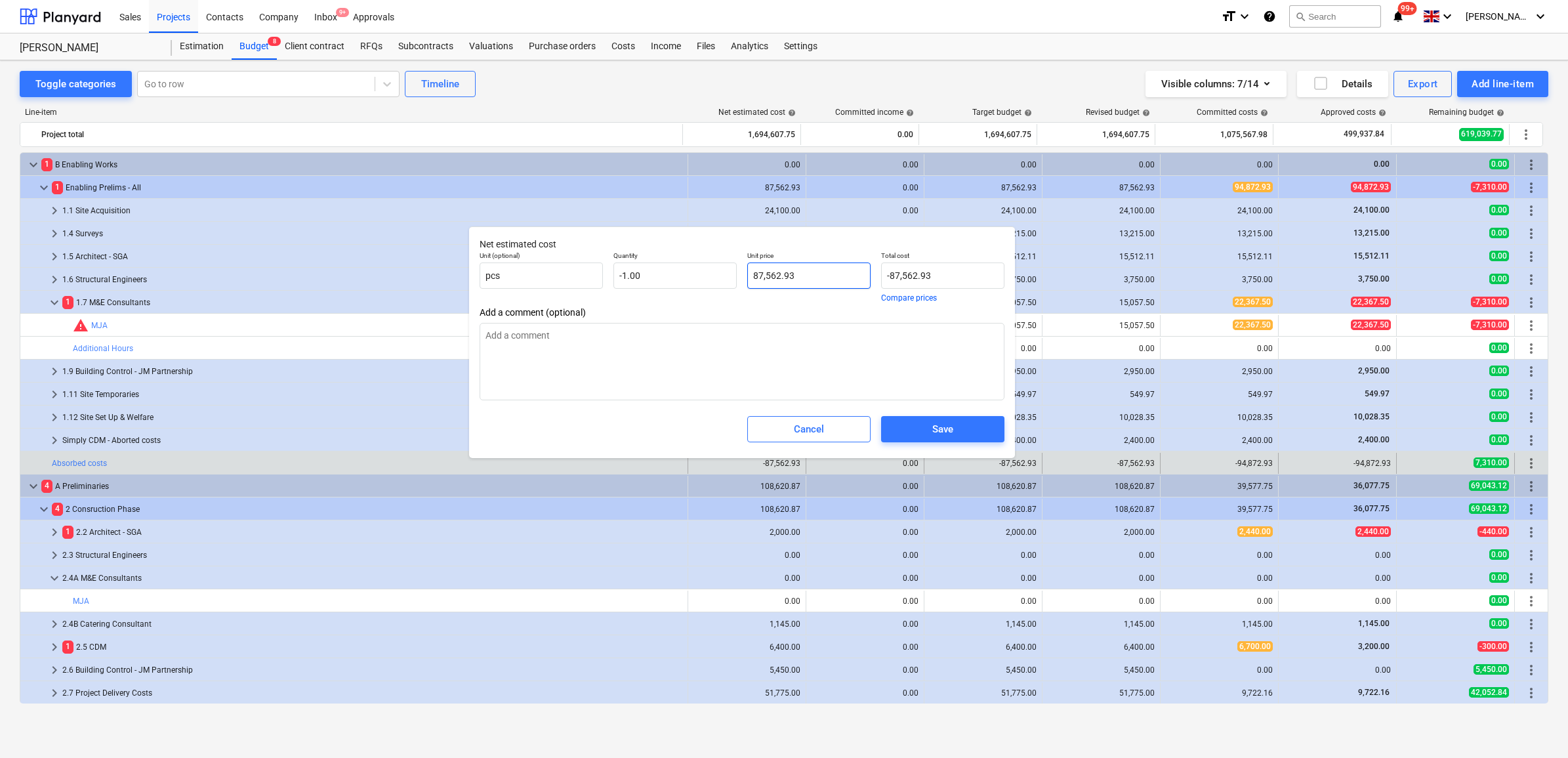
type input "87562.93"
drag, startPoint x: 822, startPoint y: 274, endPoint x: 651, endPoint y: 269, distance: 171.1
click at [656, 269] on div "Unit (optional) pcs Quantity -1.00 Unit price 87562.93 Total cost -87,562.93 Co…" at bounding box center [742, 276] width 536 height 61
type textarea "x"
type input "9"
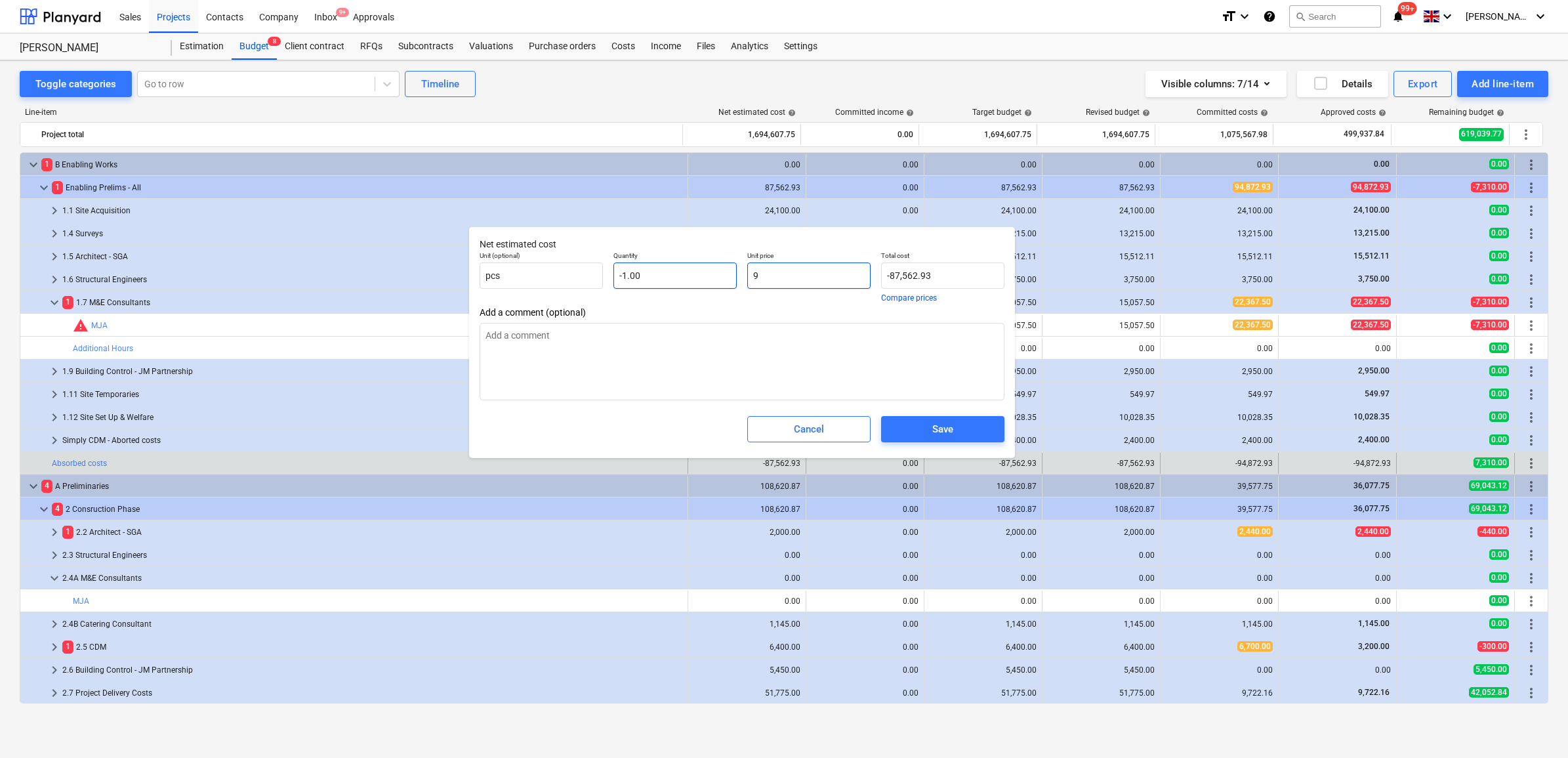
type input "-9.00"
type textarea "x"
type input "94"
type input "-94.00"
type textarea "x"
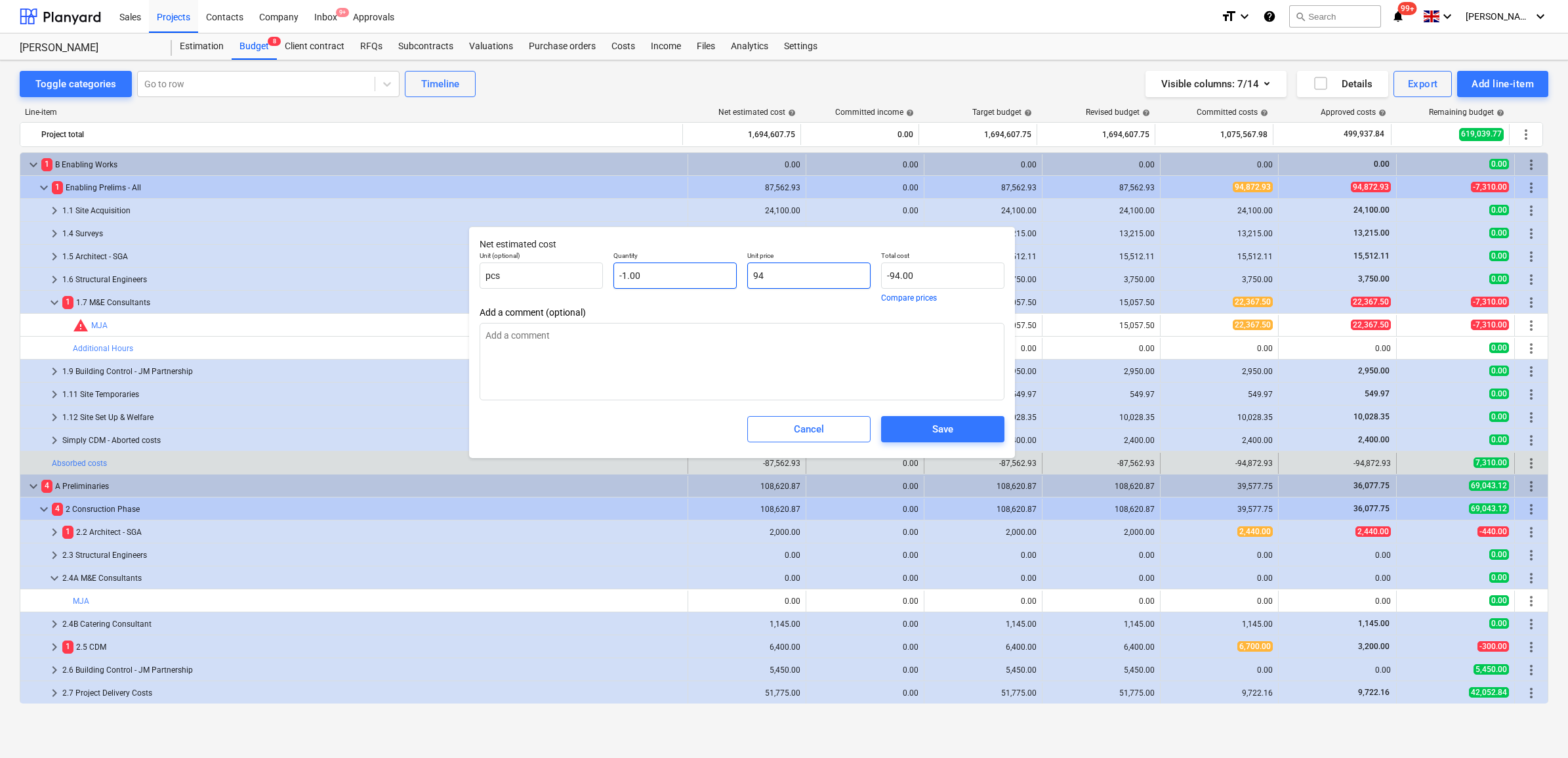
type input "948"
type input "-948.00"
type textarea "x"
type input "9487"
type input "-9,487.00"
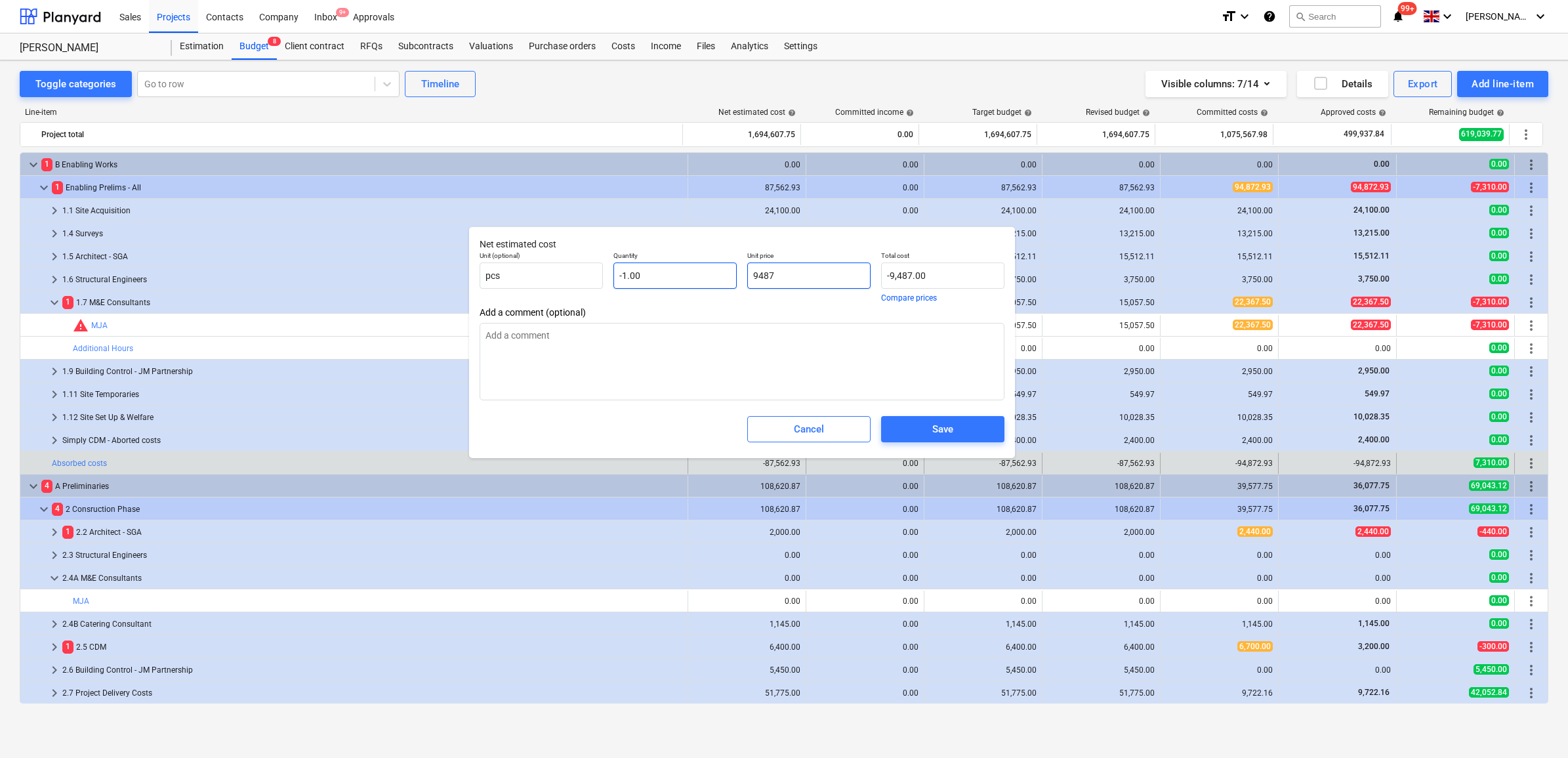
type textarea "x"
type input "94872"
type input "-94,872.00"
type textarea "x"
type input "94872."
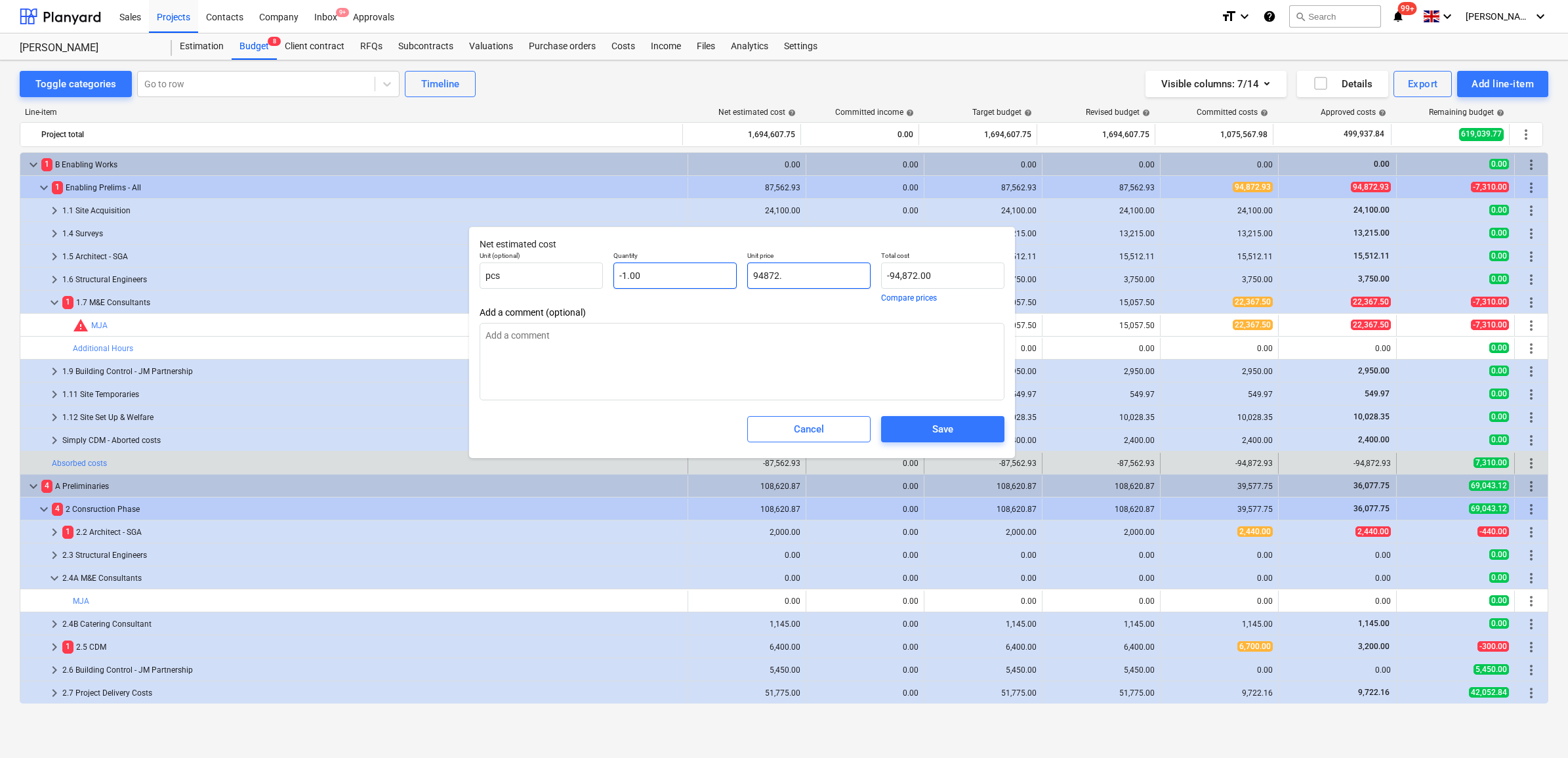
type textarea "x"
type input "94872.9"
type input "-94,872.90"
type textarea "x"
type input "94872.93"
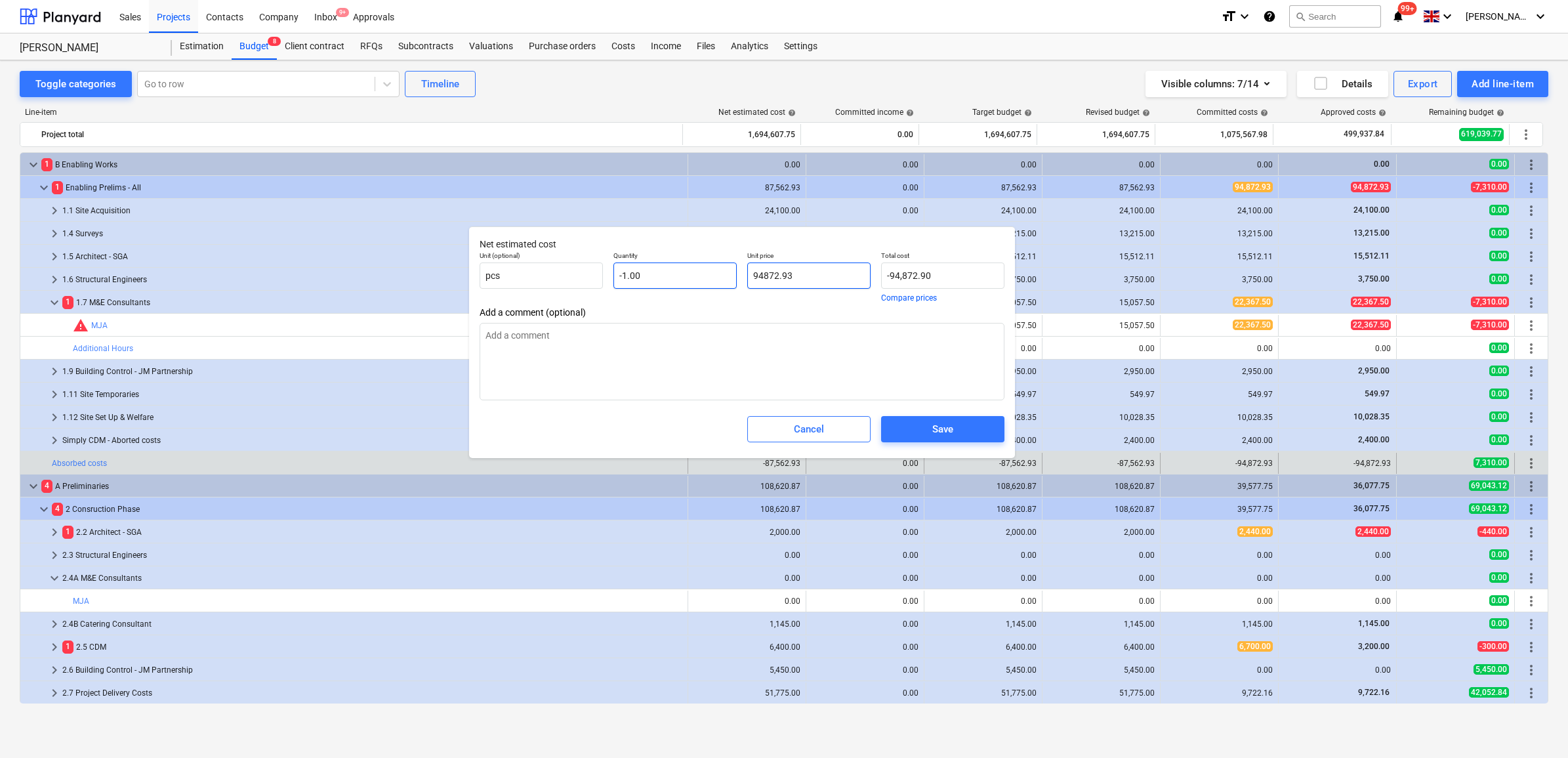
type input "-94,872.93"
drag, startPoint x: 840, startPoint y: 266, endPoint x: 666, endPoint y: 259, distance: 174.1
click at [666, 259] on div "Unit (optional) pcs Quantity -1.00 Unit price 94872.93 Total cost -94,872.93 Co…" at bounding box center [742, 276] width 536 height 61
type input "94872.93"
type textarea "x"
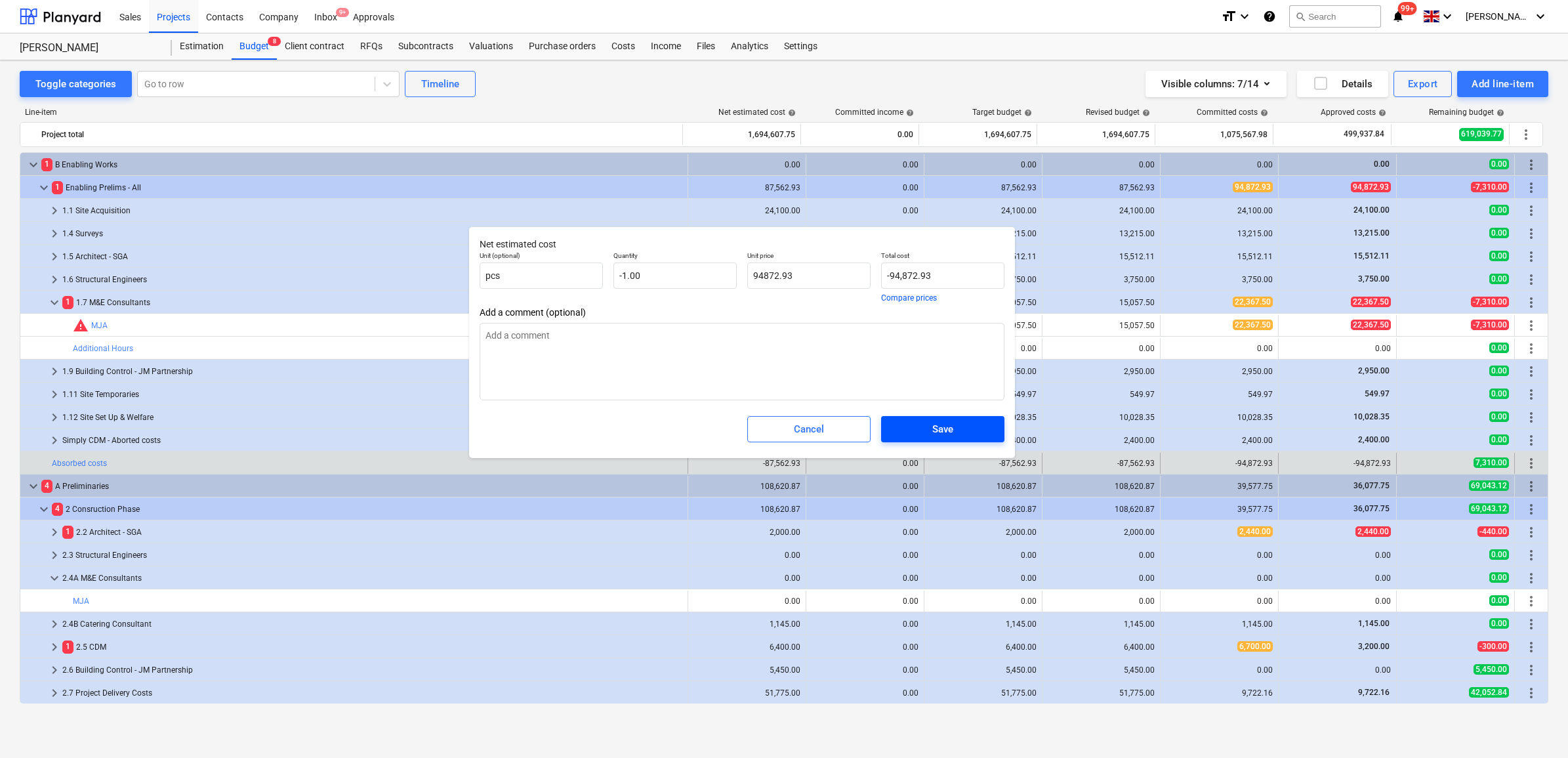
type input "94,872.93"
click at [923, 424] on span "Save" at bounding box center [943, 429] width 92 height 17
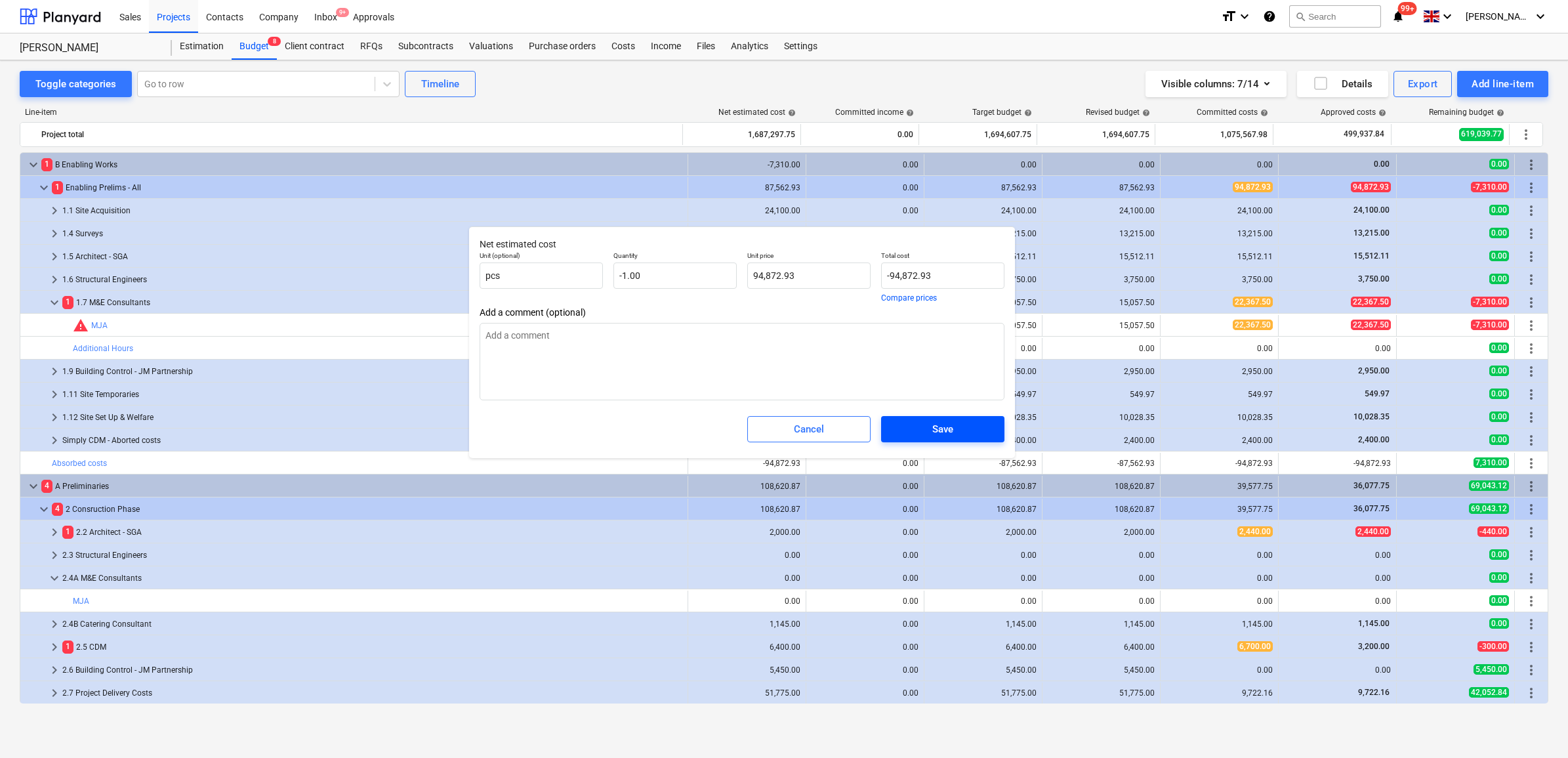
type textarea "x"
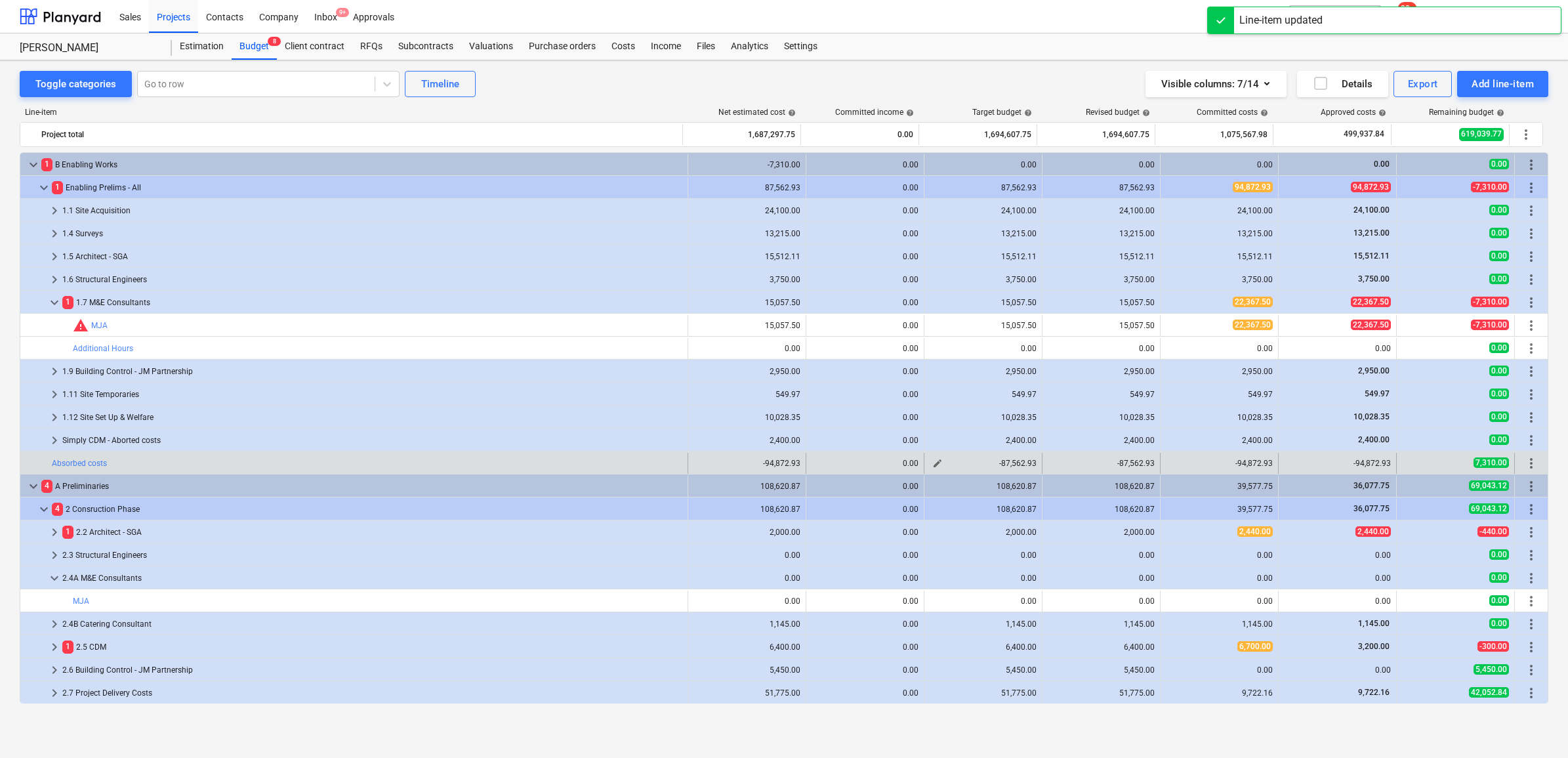
click at [932, 460] on span "edit" at bounding box center [936, 462] width 10 height 10
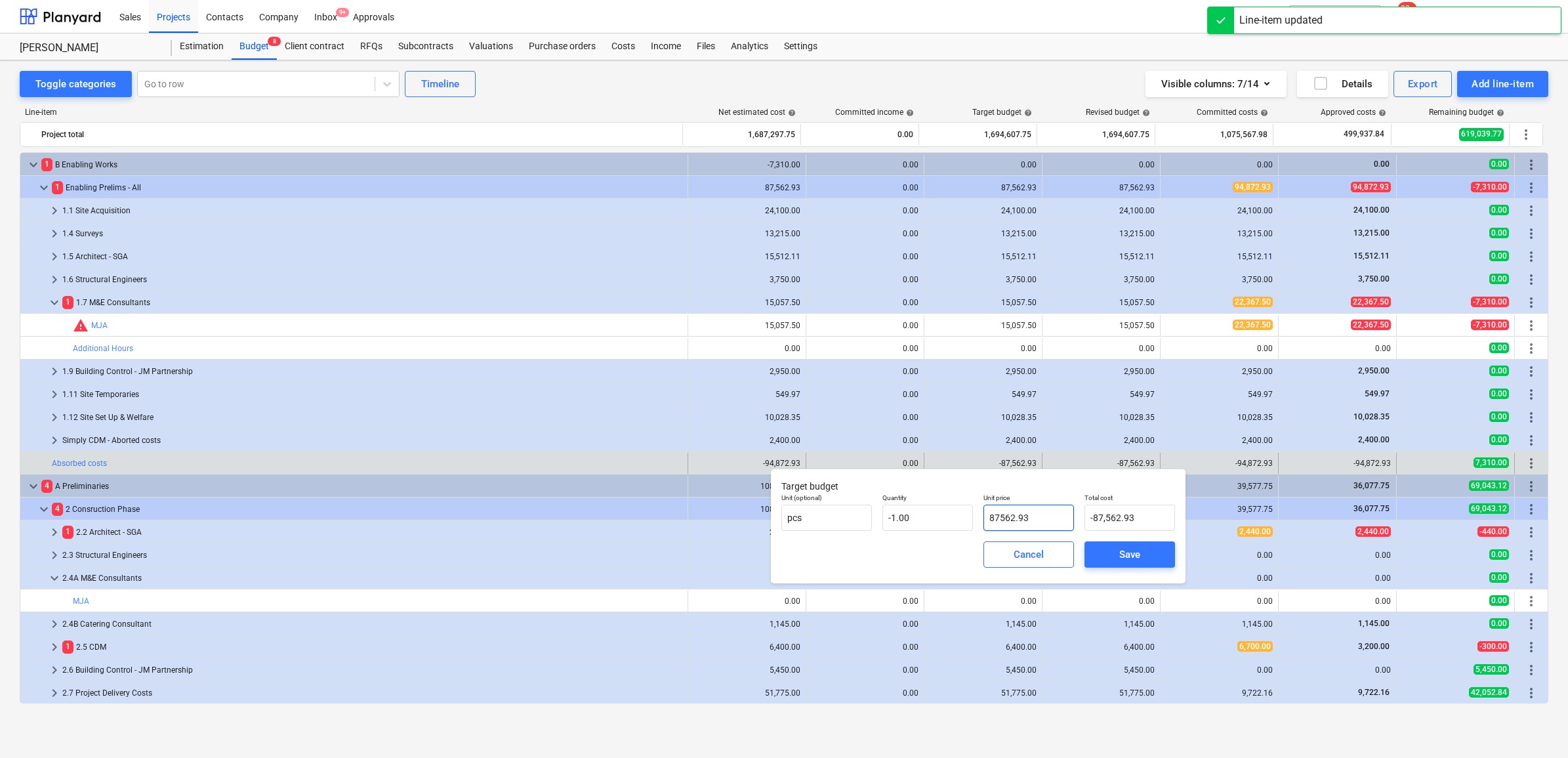
drag, startPoint x: 1053, startPoint y: 519, endPoint x: 939, endPoint y: 495, distance: 116.5
click at [939, 495] on div "Unit (optional) pcs Quantity -1.00 Unit price 87562.93 Total cost -87,562.93" at bounding box center [977, 512] width 404 height 48
paste input "9487"
type input "94872.93"
type input "-94,872.93"
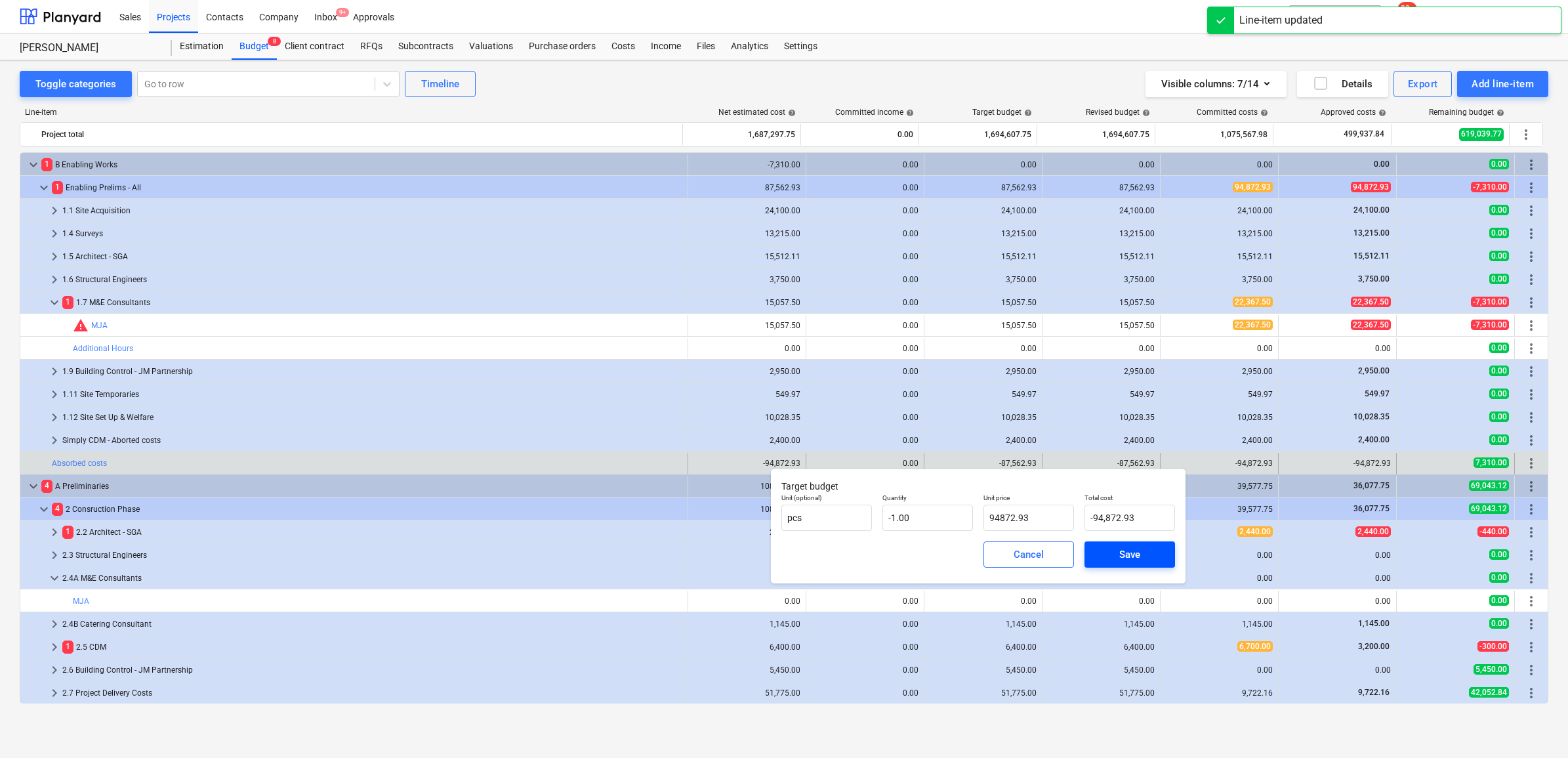
type input "94,872.93"
click at [1116, 555] on span "Save" at bounding box center [1129, 555] width 59 height 17
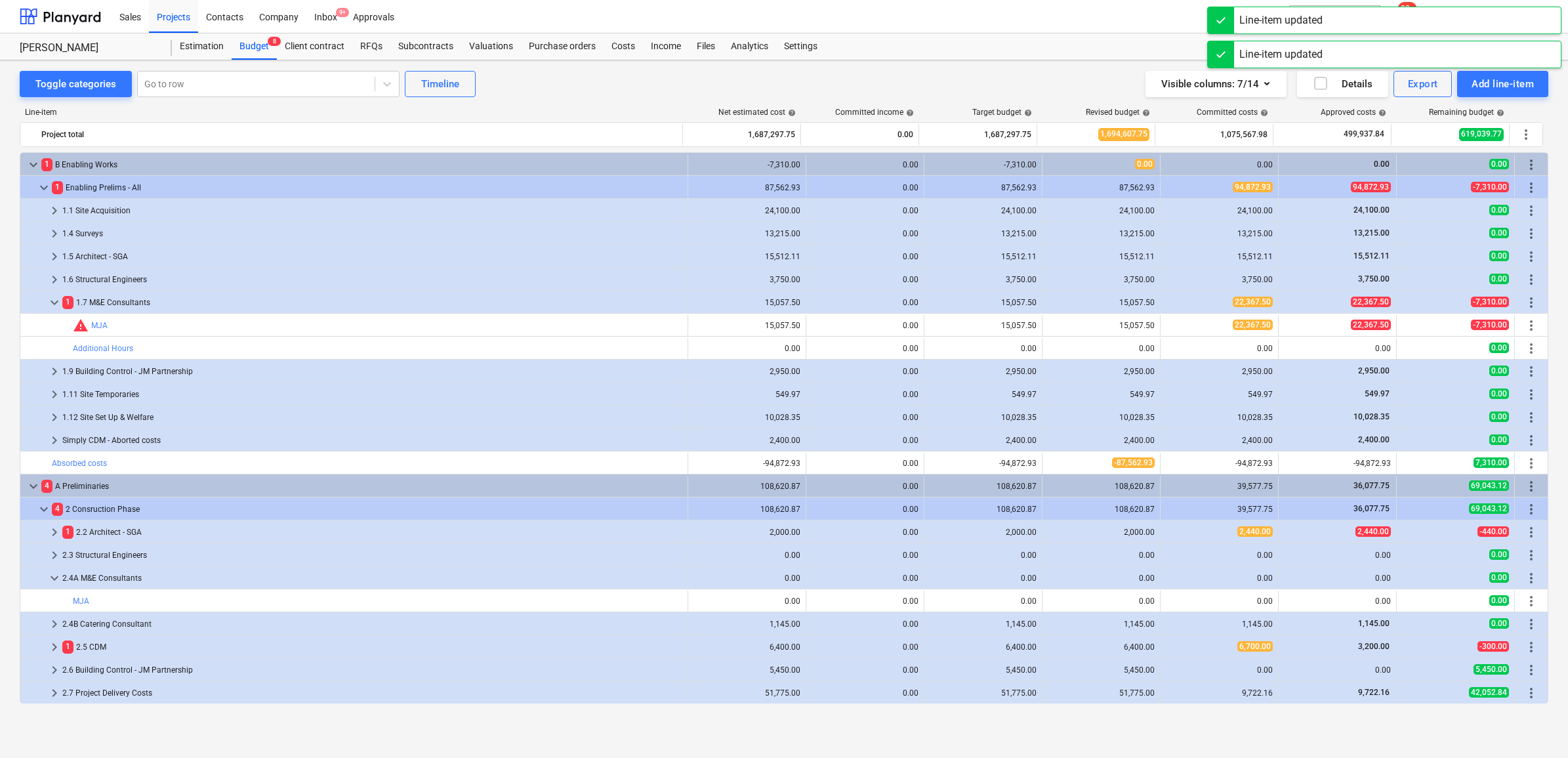
click at [1051, 462] on span "edit" at bounding box center [1055, 462] width 10 height 10
type textarea "x"
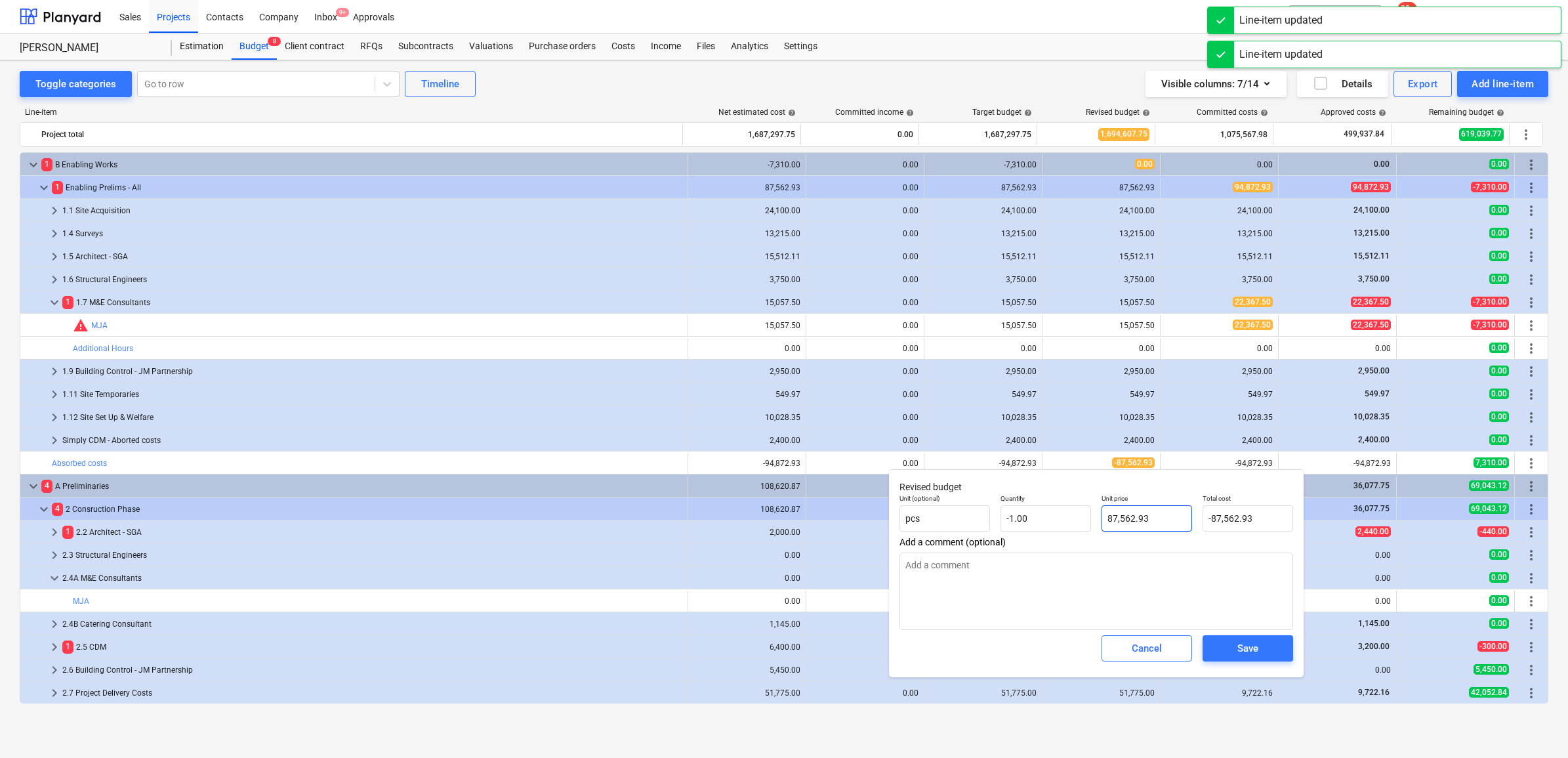
type input "87562.93"
drag, startPoint x: 1155, startPoint y: 525, endPoint x: 1074, endPoint y: 515, distance: 81.6
click at [1074, 515] on div "Unit (optional) pcs Quantity -1.00 Unit price 87562.93 Total cost -87,562.93" at bounding box center [1096, 512] width 404 height 48
paste input "9487"
type textarea "x"
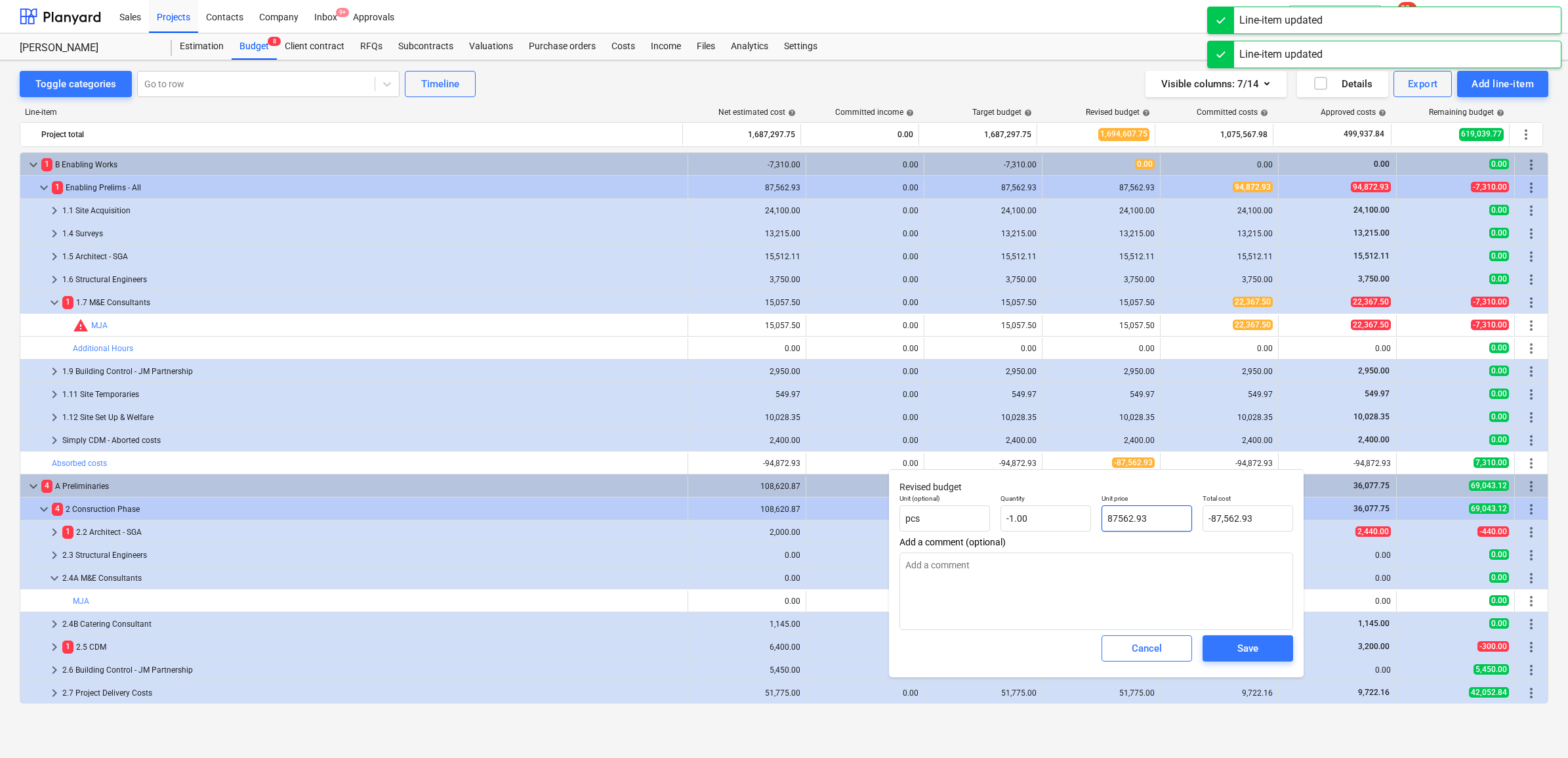
type input "94872.93"
type input "-94,872.93"
type input "94872.93"
type textarea "x"
type input "94,872.93"
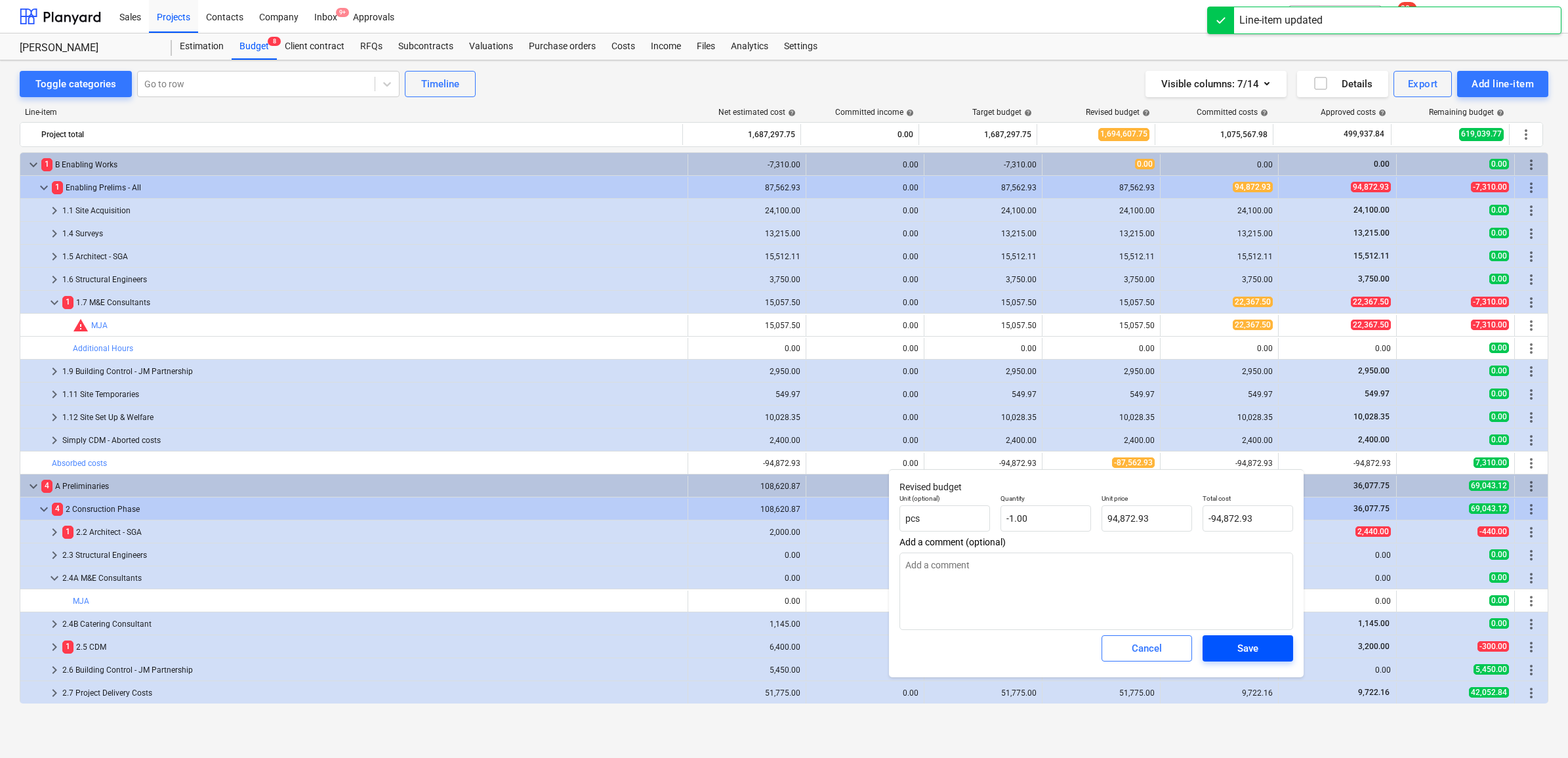
click at [1237, 652] on div "Save" at bounding box center [1247, 649] width 21 height 17
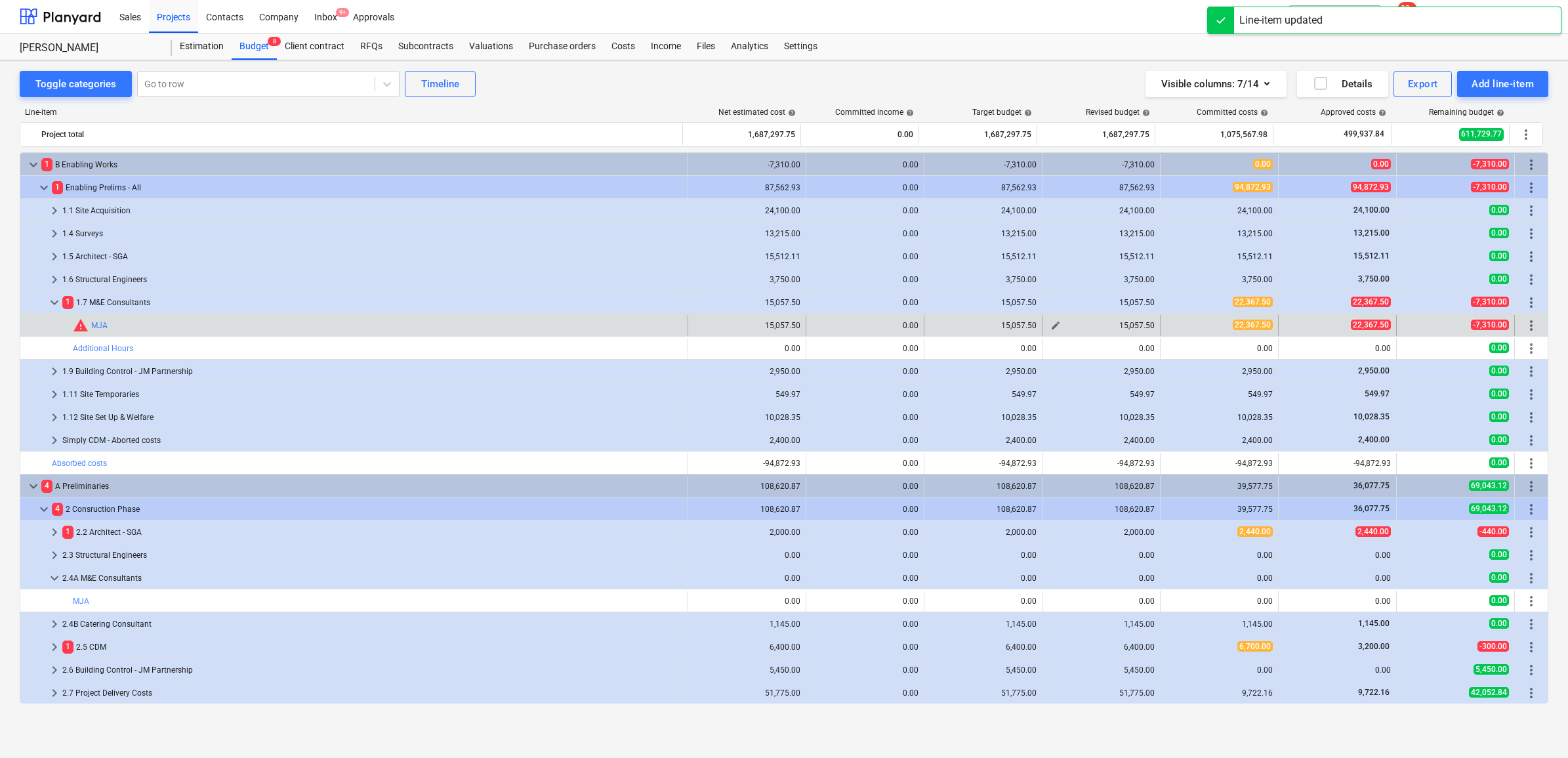
click at [1050, 328] on span "edit" at bounding box center [1055, 325] width 10 height 10
type textarea "x"
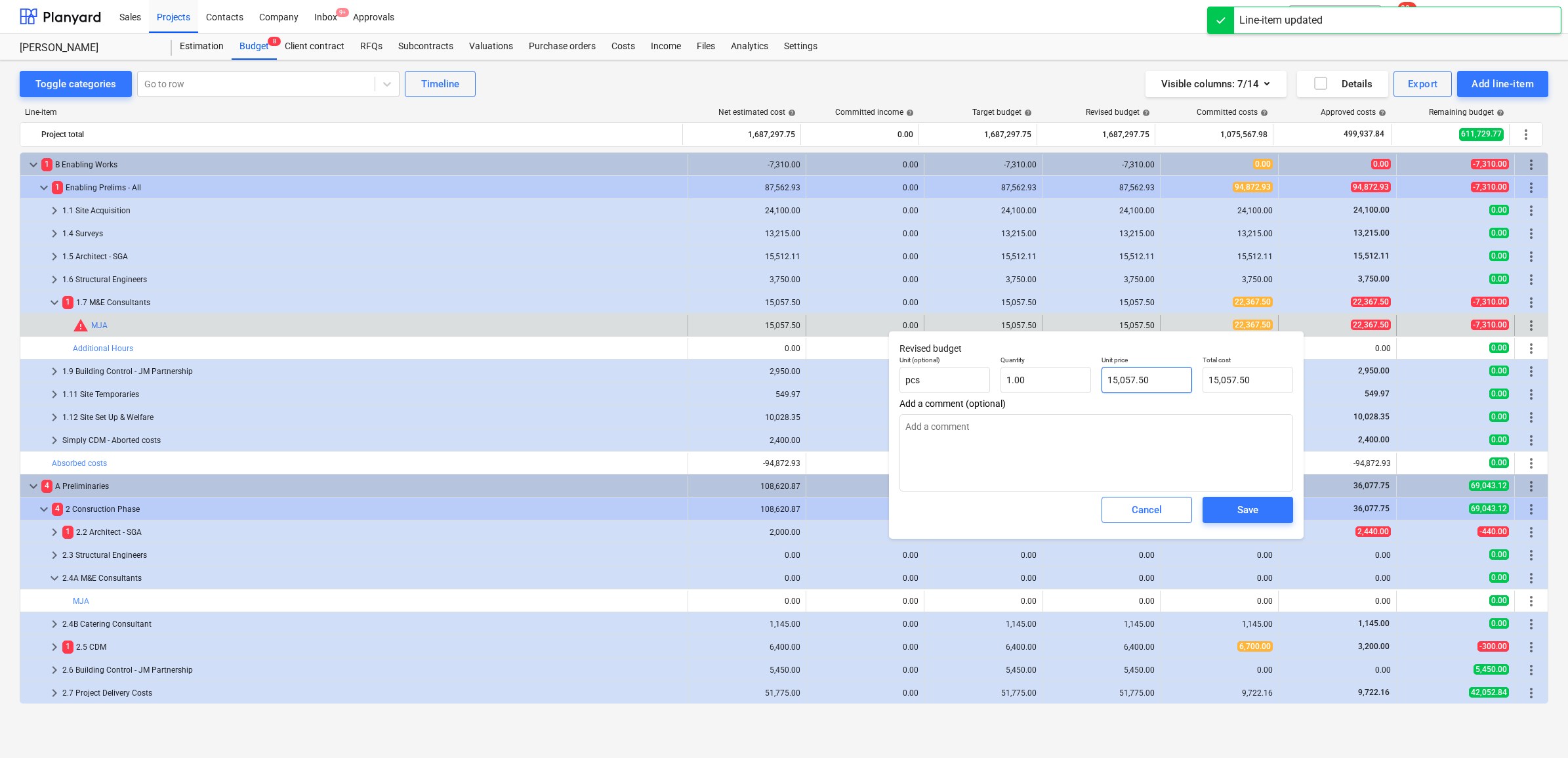
type input "15057.5"
drag, startPoint x: 1151, startPoint y: 374, endPoint x: 968, endPoint y: 363, distance: 183.3
click at [974, 361] on div "Unit (optional) pcs Quantity 1.00 Unit price 15057.5 Total cost 15,057.50" at bounding box center [1096, 374] width 404 height 48
type textarea "x"
type input "2"
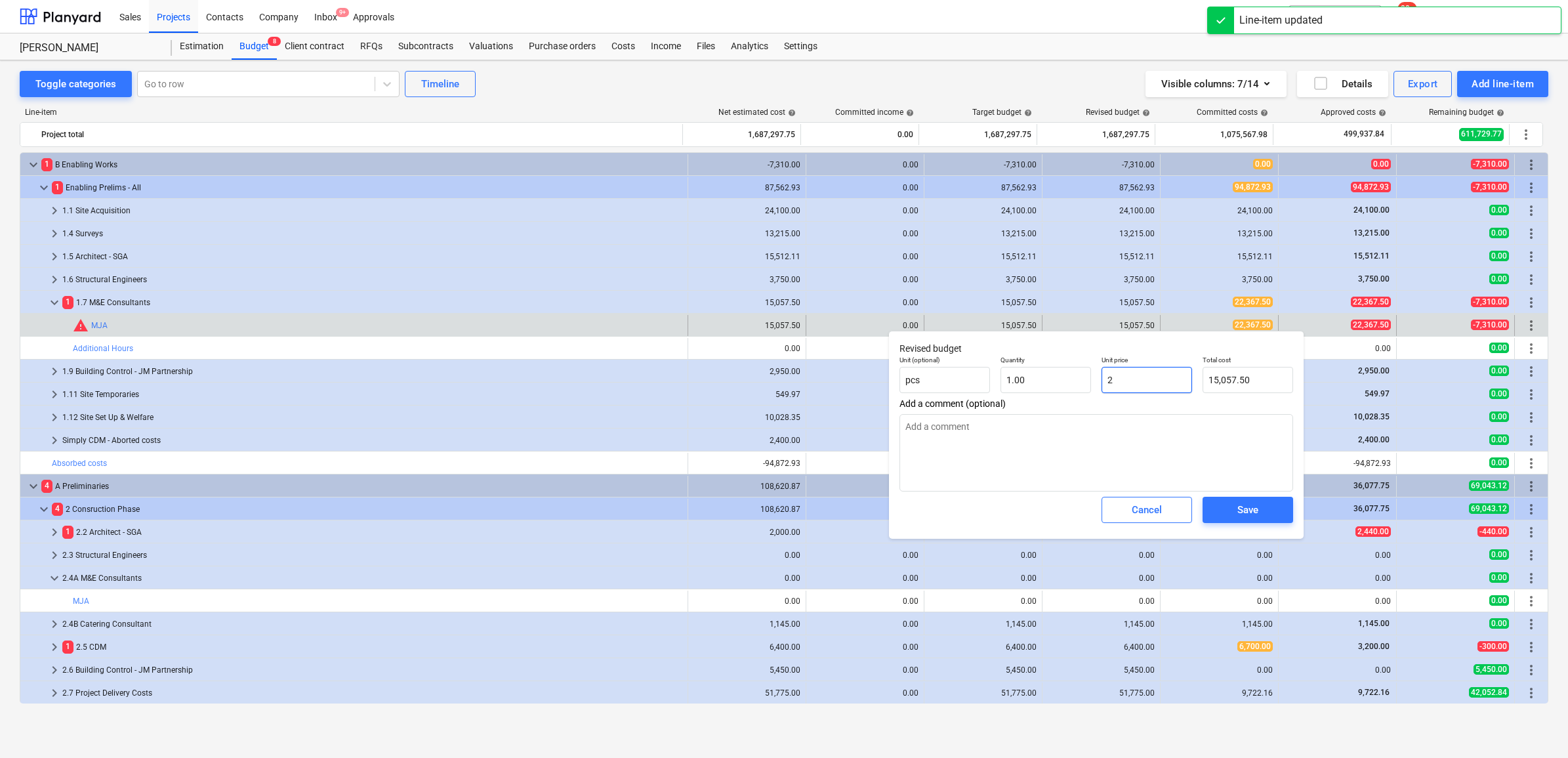
type input "2.00"
type textarea "x"
type input "22"
type input "22.00"
type textarea "x"
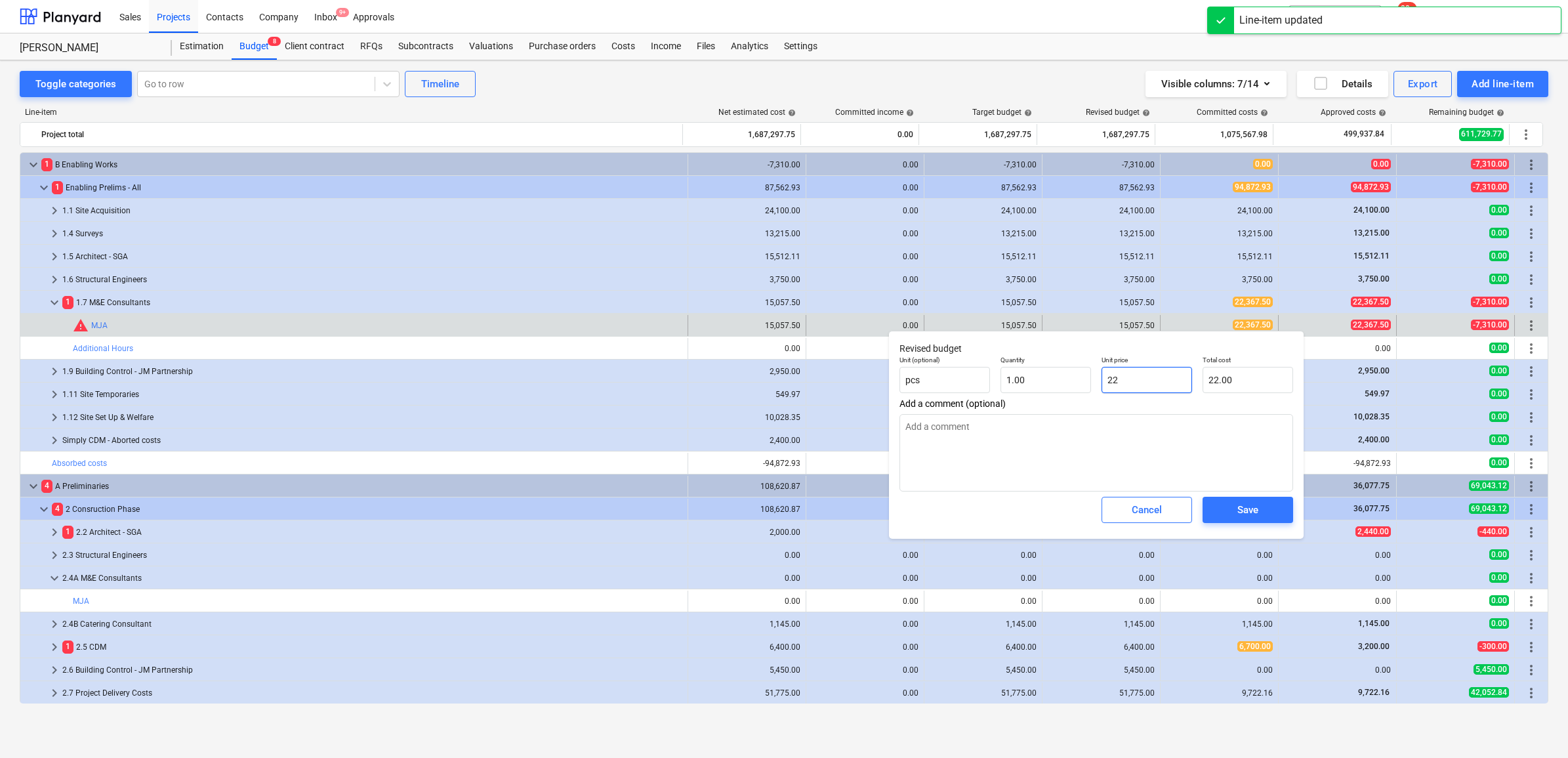
type input "223"
type input "223.00"
type textarea "x"
type input "2236"
type input "2,236.00"
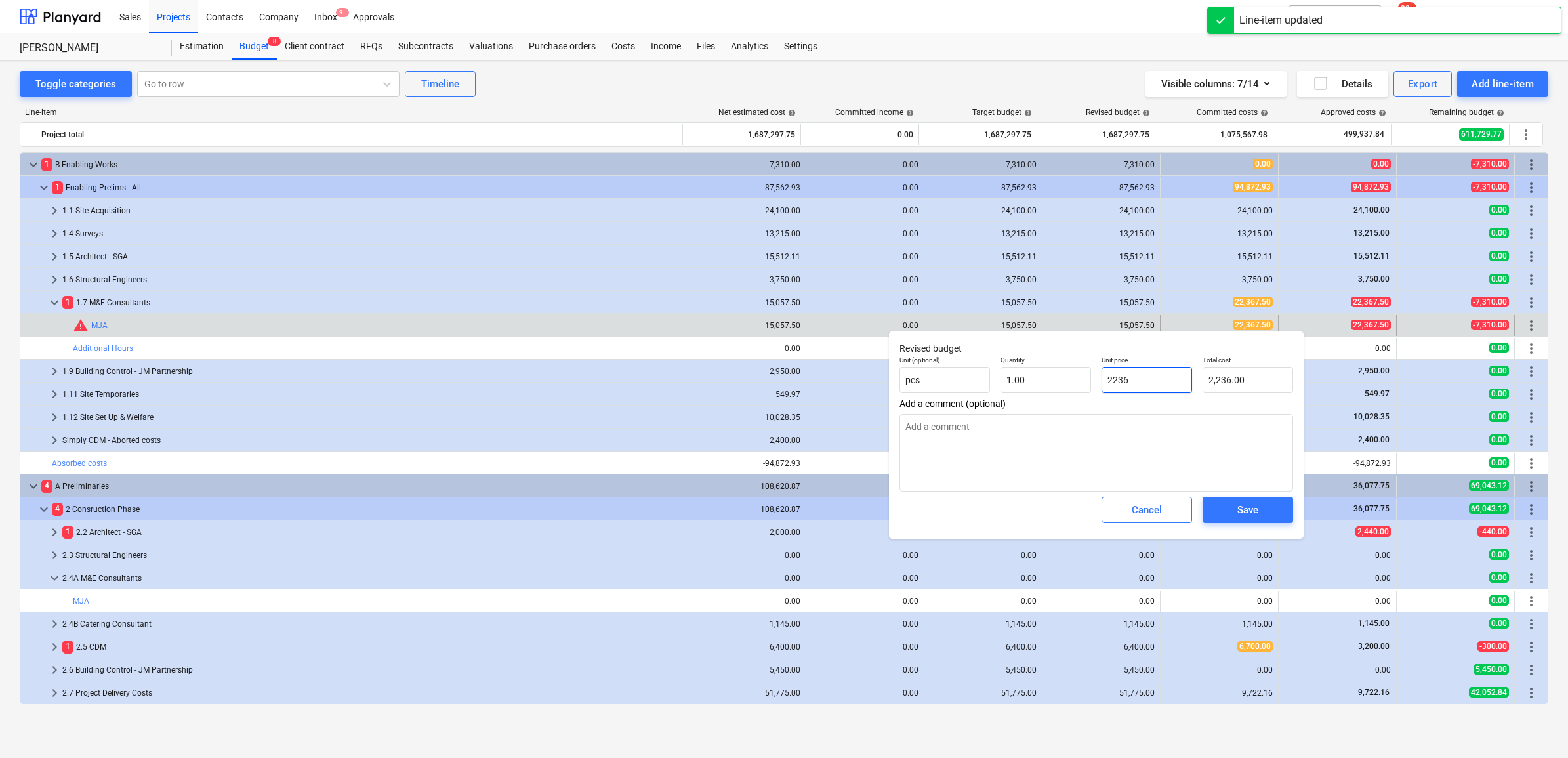
type textarea "x"
type input "22367"
type input "22,367.00"
type textarea "x"
type input "22367."
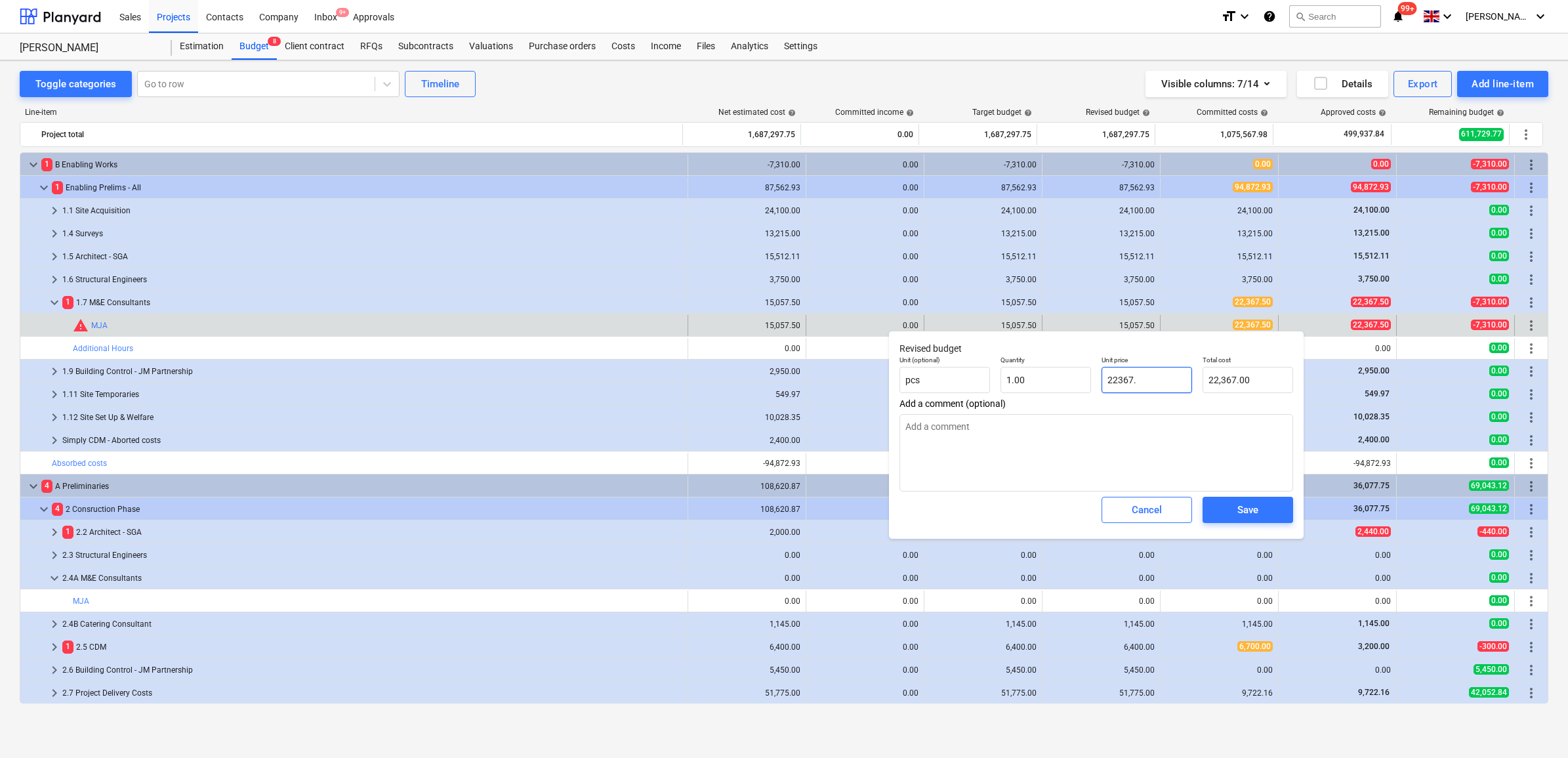
type textarea "x"
type input "22367.5"
type input "22,367.50"
drag, startPoint x: 1165, startPoint y: 379, endPoint x: 1048, endPoint y: 365, distance: 117.8
click at [1048, 365] on div "Unit (optional) pcs Quantity 1.00 Unit price 22367.5 Total cost 22,367.50" at bounding box center [1096, 374] width 404 height 48
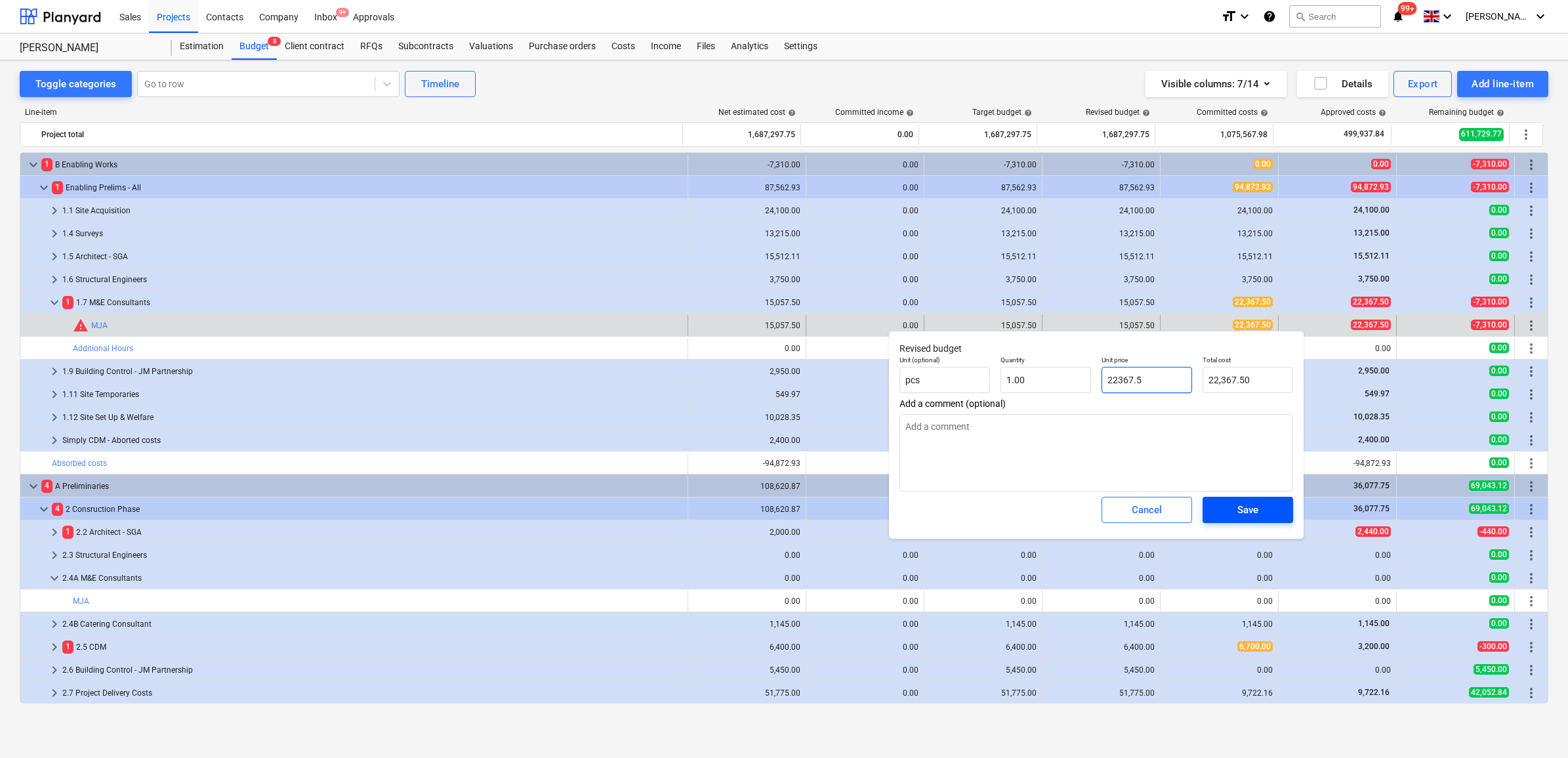
type input "22367.5"
type textarea "x"
type input "22,367.50"
click at [1246, 509] on div "Save" at bounding box center [1247, 509] width 21 height 17
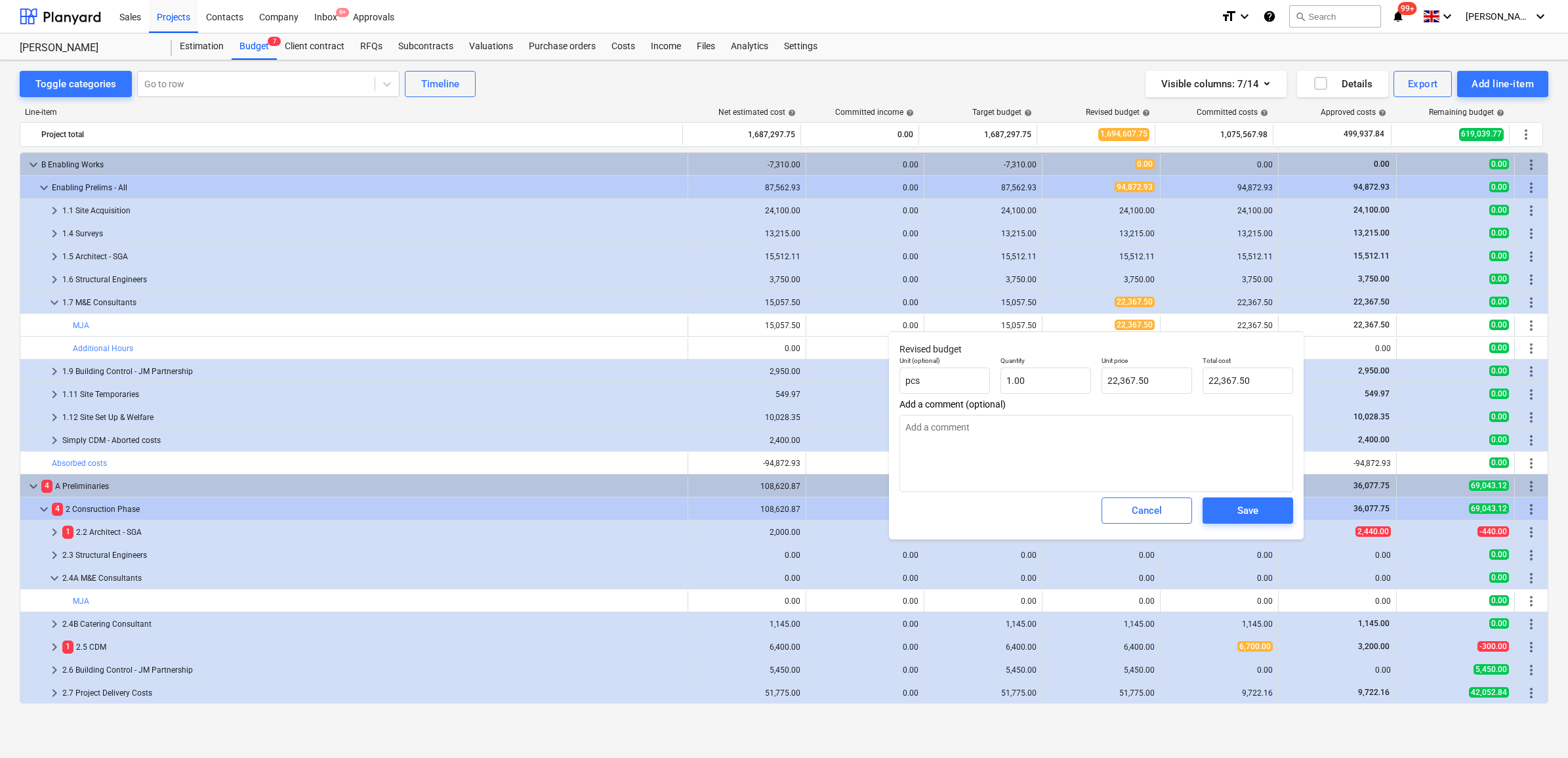
type textarea "x"
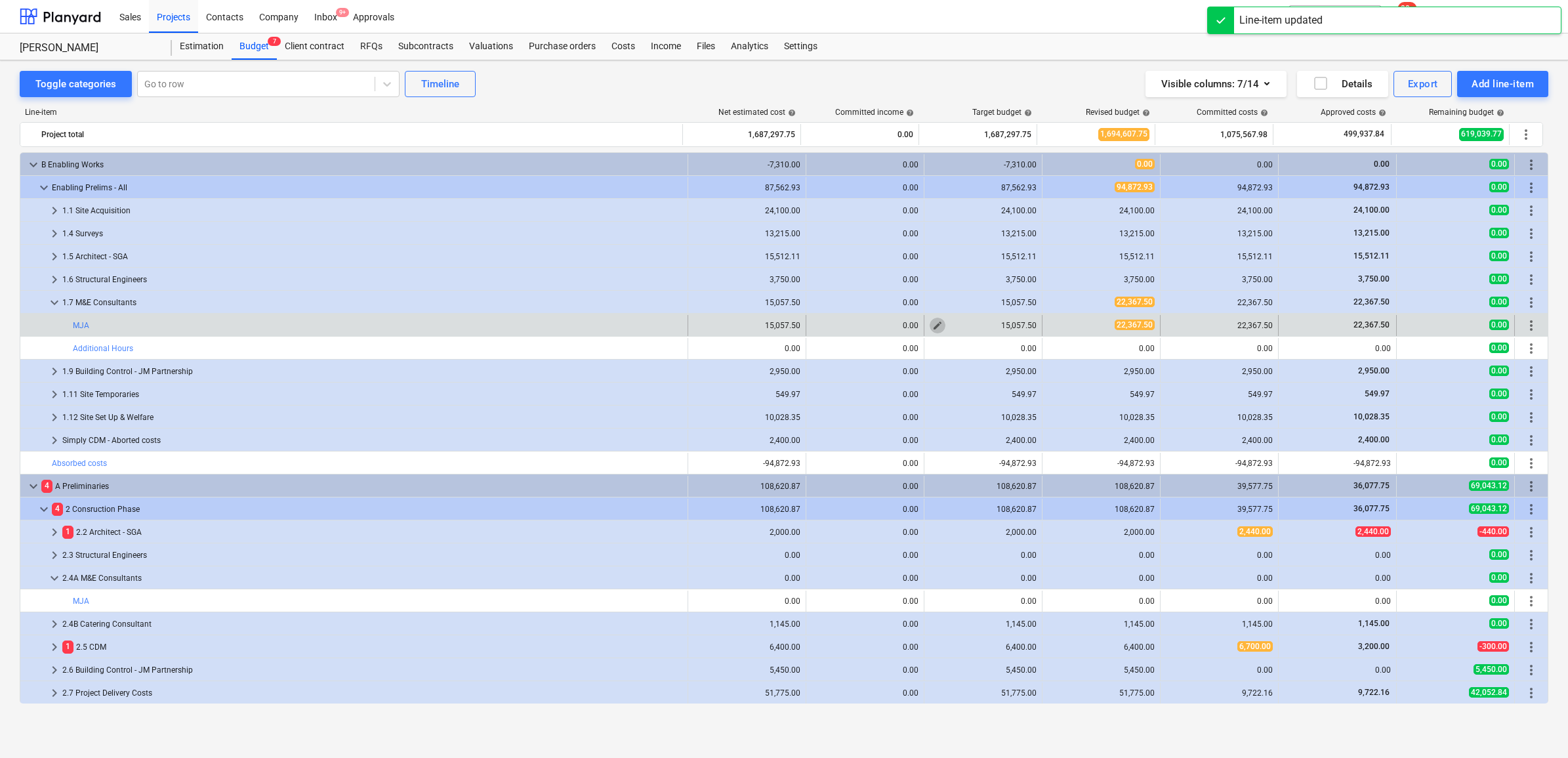
click at [934, 322] on span "edit" at bounding box center [936, 325] width 10 height 10
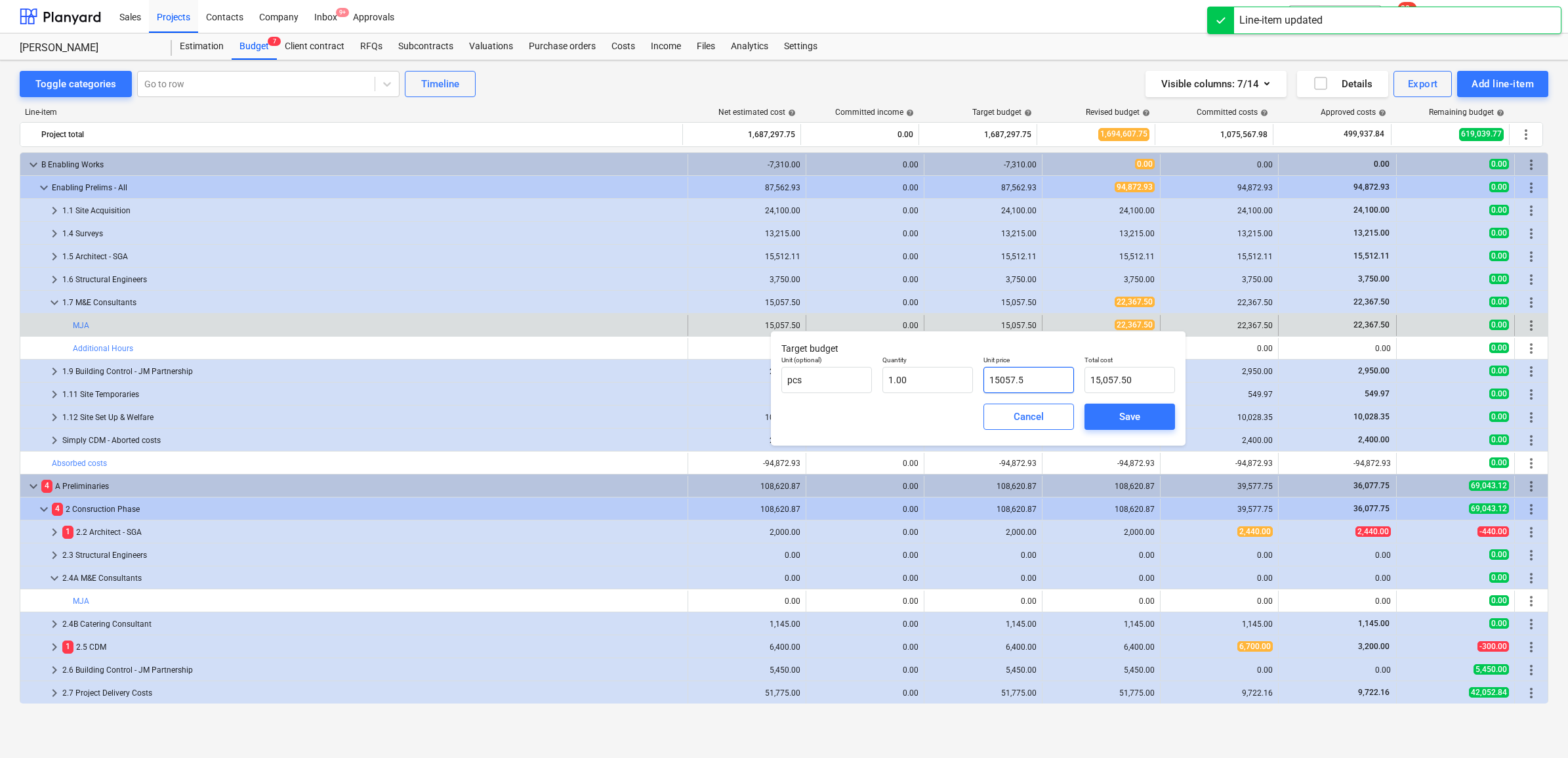
drag, startPoint x: 1053, startPoint y: 382, endPoint x: 975, endPoint y: 375, distance: 78.3
click at [975, 375] on div "Unit (optional) pcs Quantity 1.00 Unit price 15057.5 Total cost 15,057.50" at bounding box center [977, 374] width 404 height 48
paste input "2236"
type input "22367.5"
type input "22,367.50"
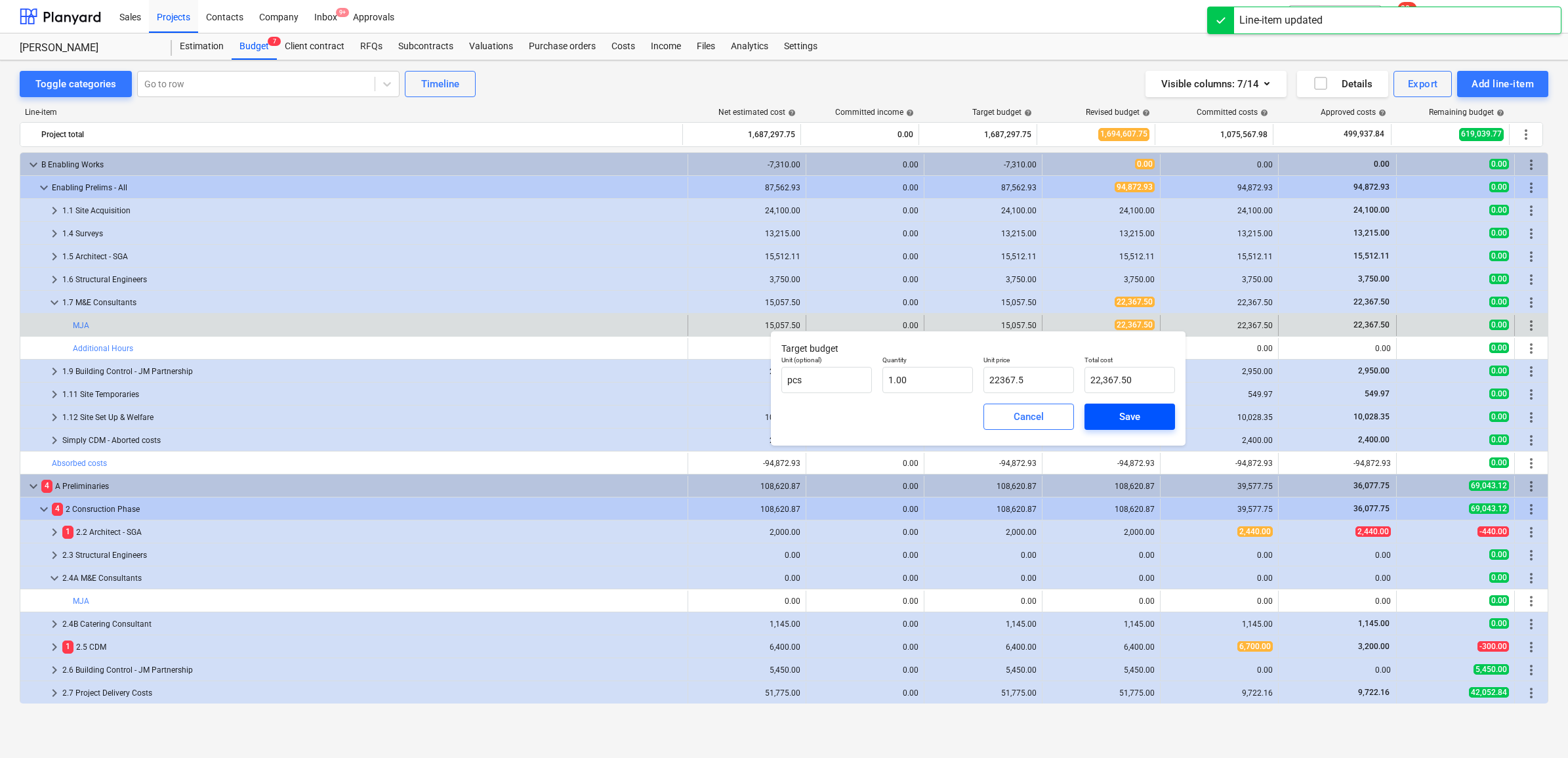
type input "22,367.50"
click at [1120, 424] on div "Save" at bounding box center [1129, 417] width 21 height 17
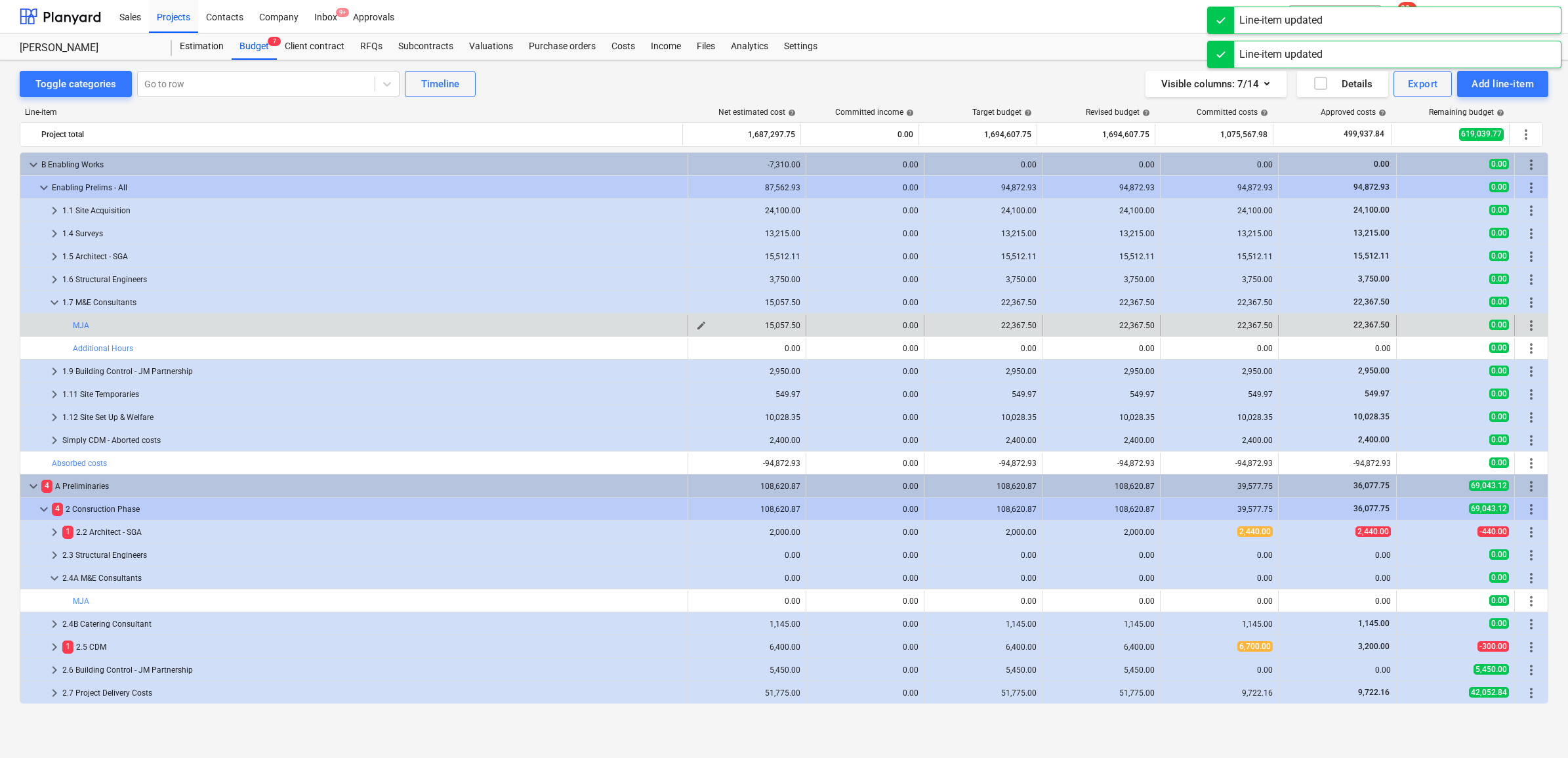
click at [697, 322] on span "edit" at bounding box center [700, 325] width 10 height 10
type textarea "x"
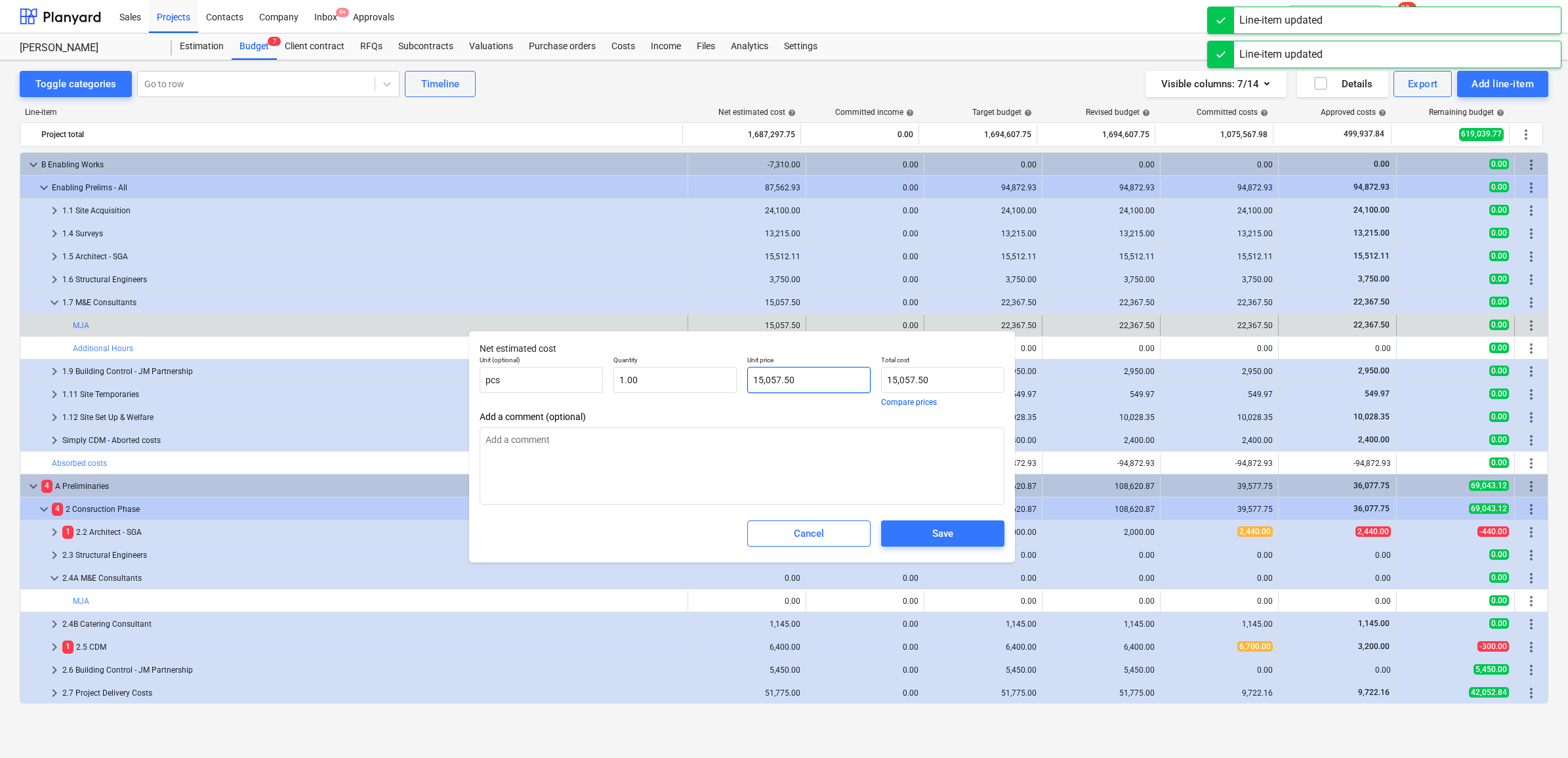
type input "15057.5"
drag, startPoint x: 840, startPoint y: 373, endPoint x: 634, endPoint y: 347, distance: 207.6
click at [634, 347] on div "Net estimated cost Unit (optional) pcs Quantity 1.00 Unit price 15057.5 Total c…" at bounding box center [742, 446] width 546 height 232
paste input "2236"
type textarea "x"
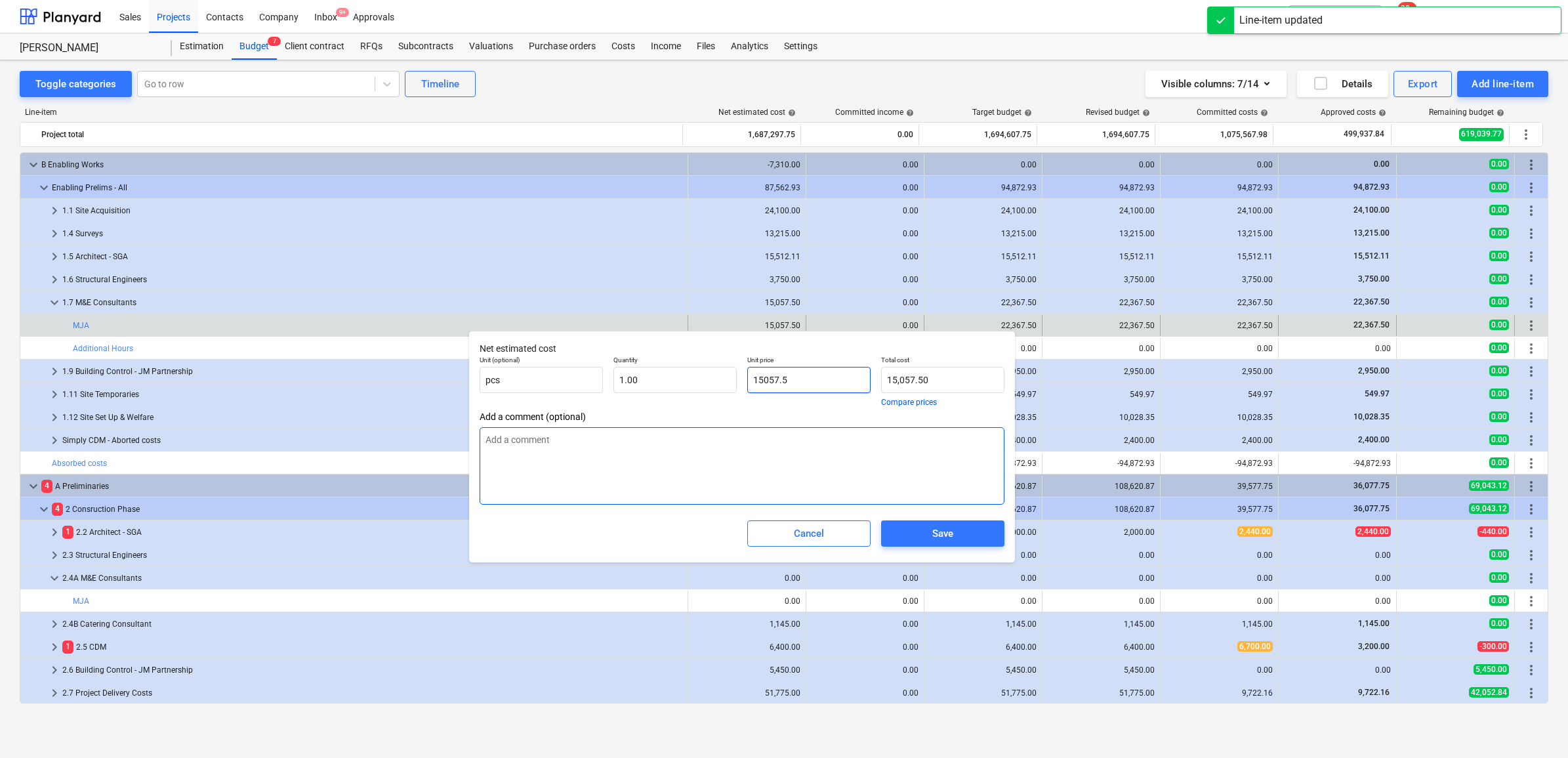
type input "22367.5"
type input "22,367.50"
type input "22367.5"
type textarea "x"
type input "22,367.50"
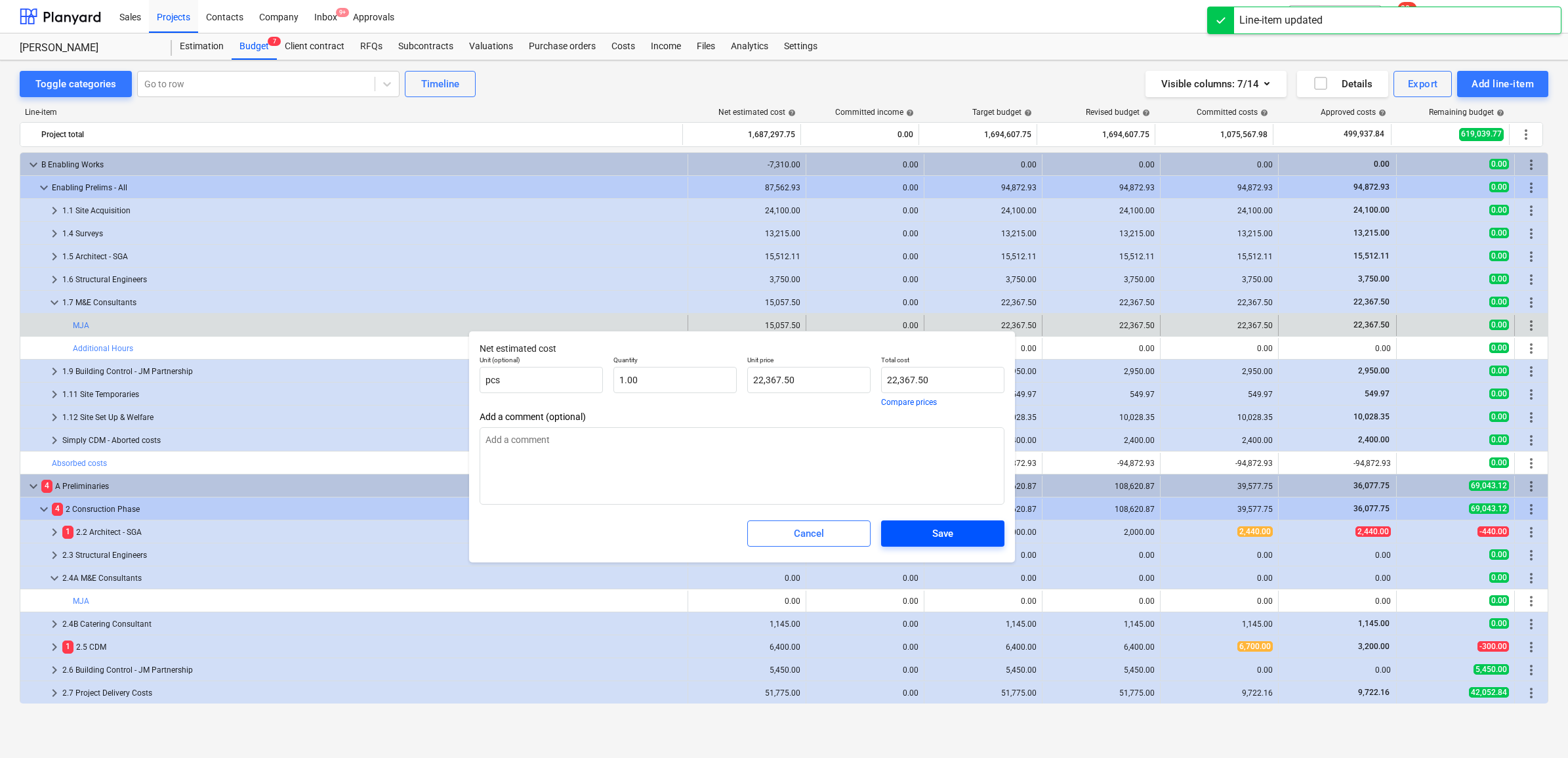
click at [921, 534] on span "Save" at bounding box center [943, 534] width 92 height 17
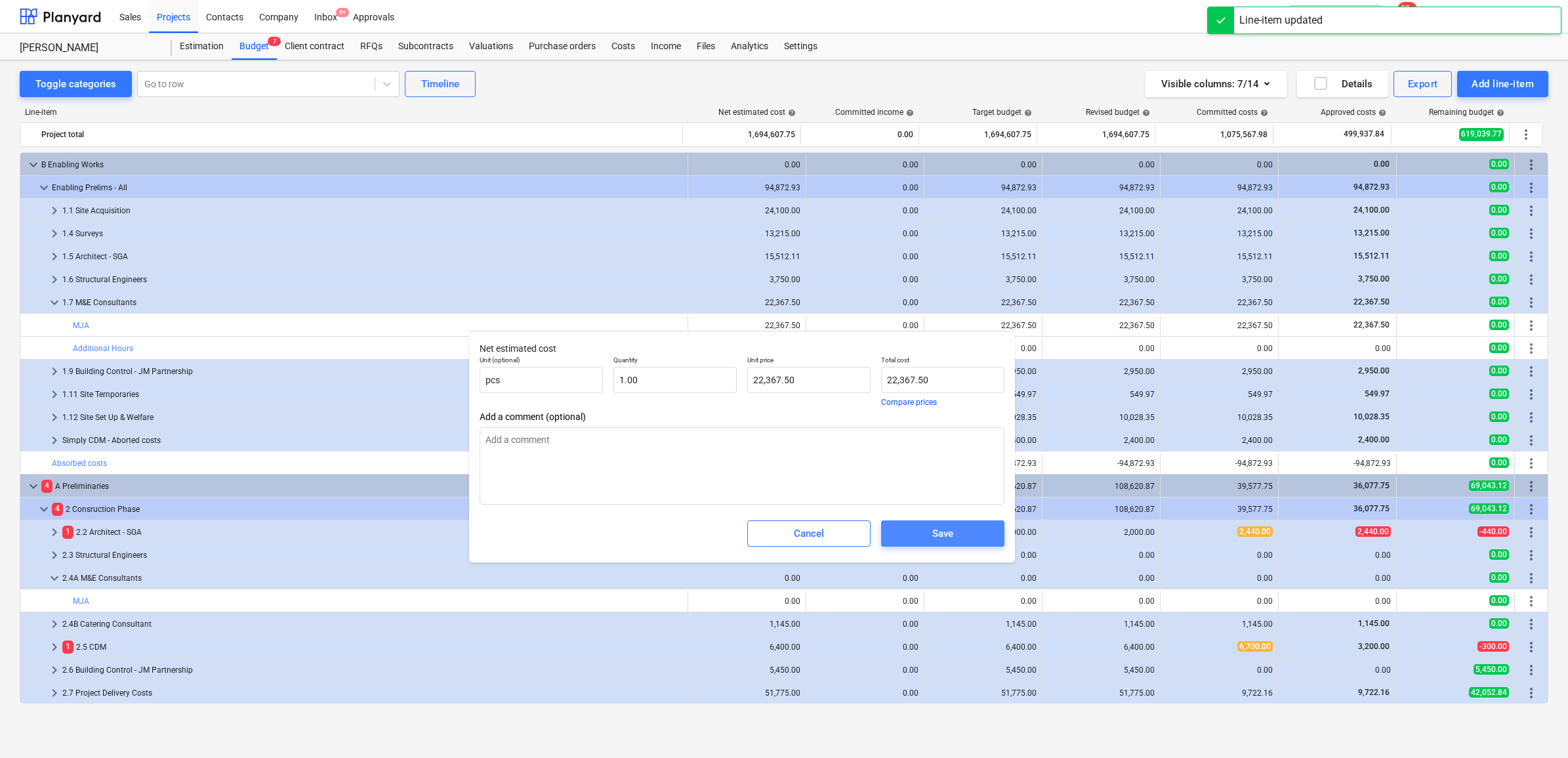
click at [952, 538] on div "Save" at bounding box center [942, 534] width 21 height 17
type textarea "x"
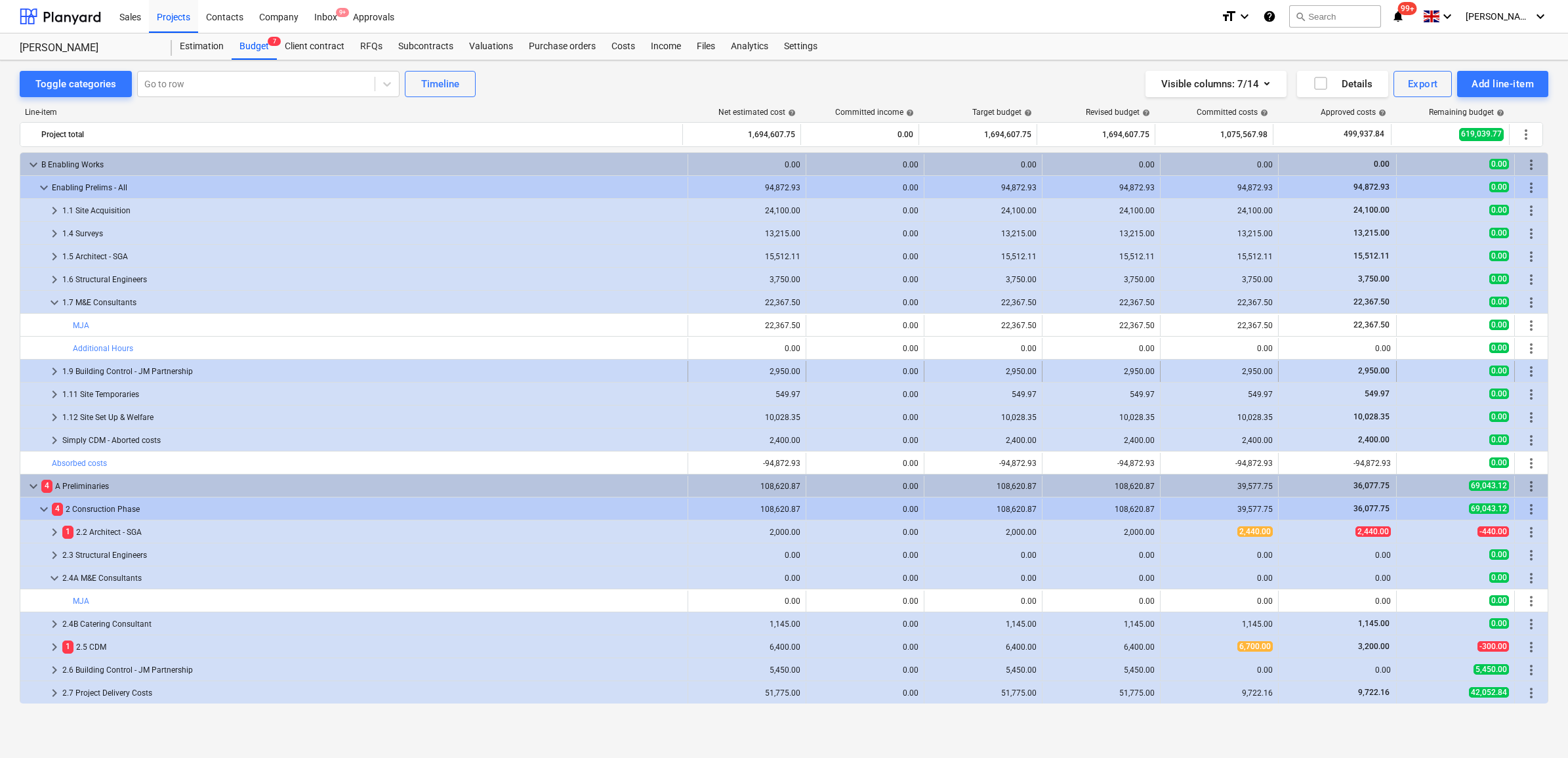
click at [126, 368] on div "1.9 Building Control - JM Partnership" at bounding box center [372, 371] width 620 height 21
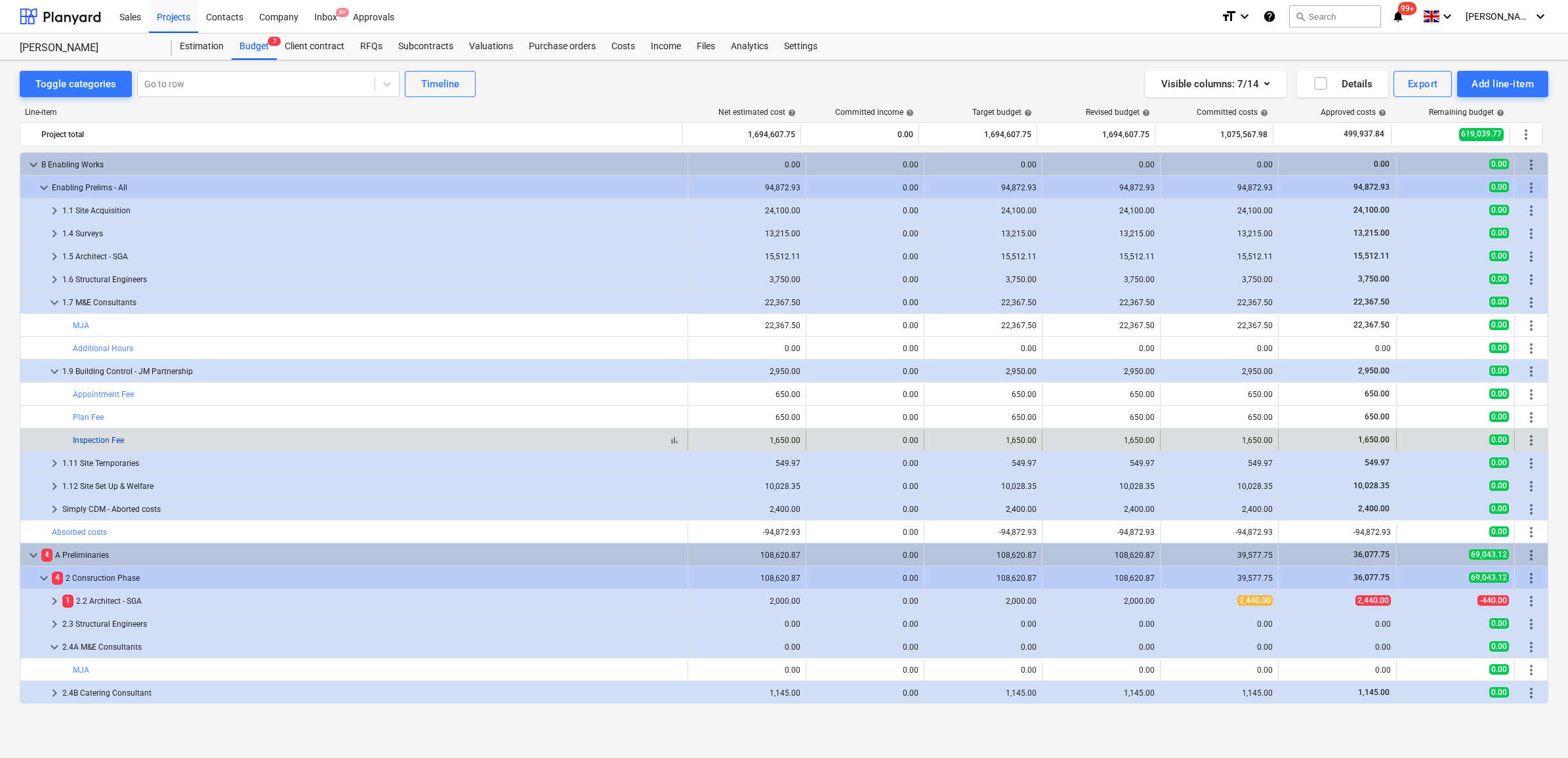
click at [121, 442] on link "Inspection Fee" at bounding box center [98, 441] width 51 height 9
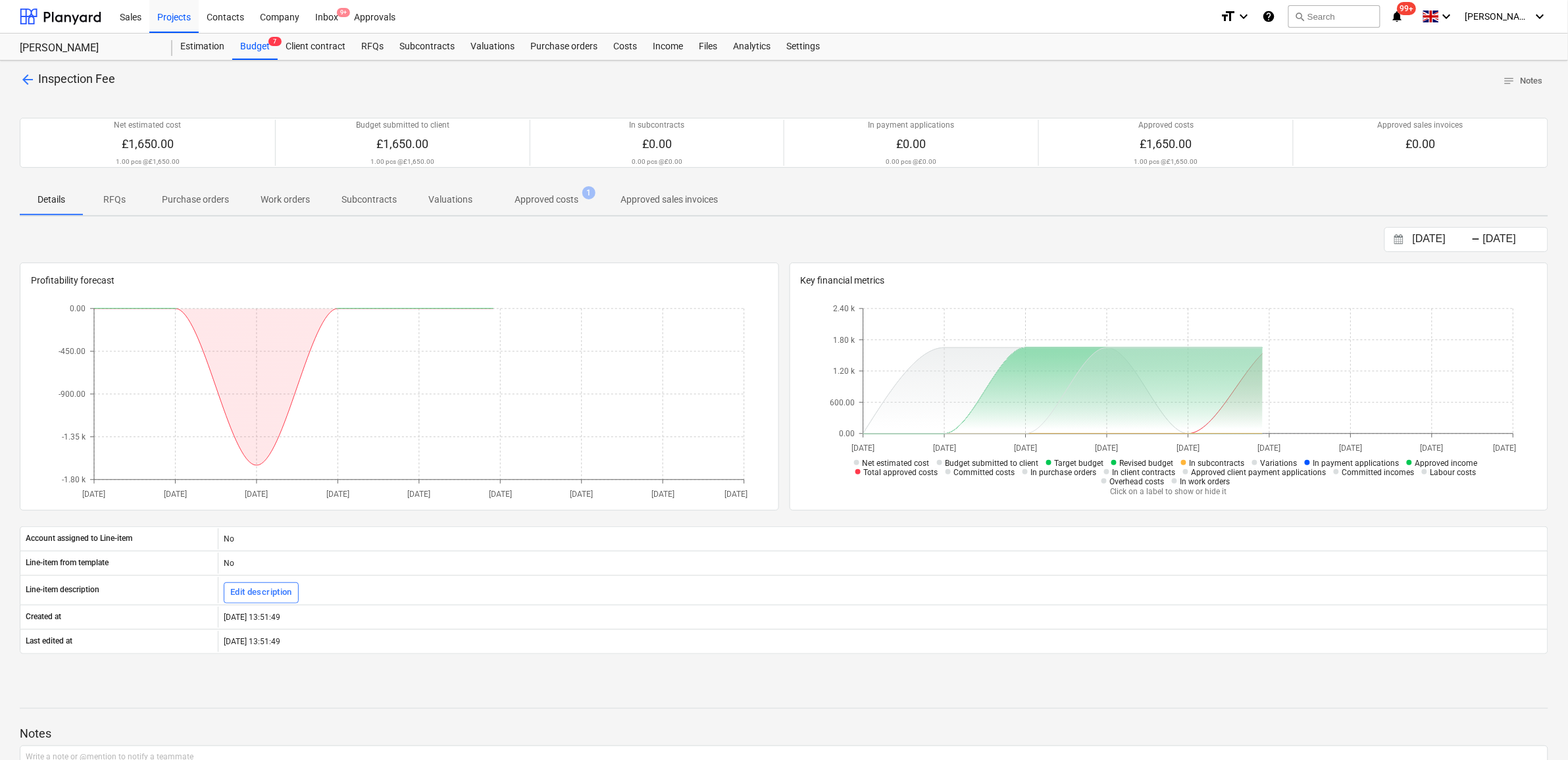
click at [569, 202] on p "Approved costs" at bounding box center [547, 199] width 64 height 14
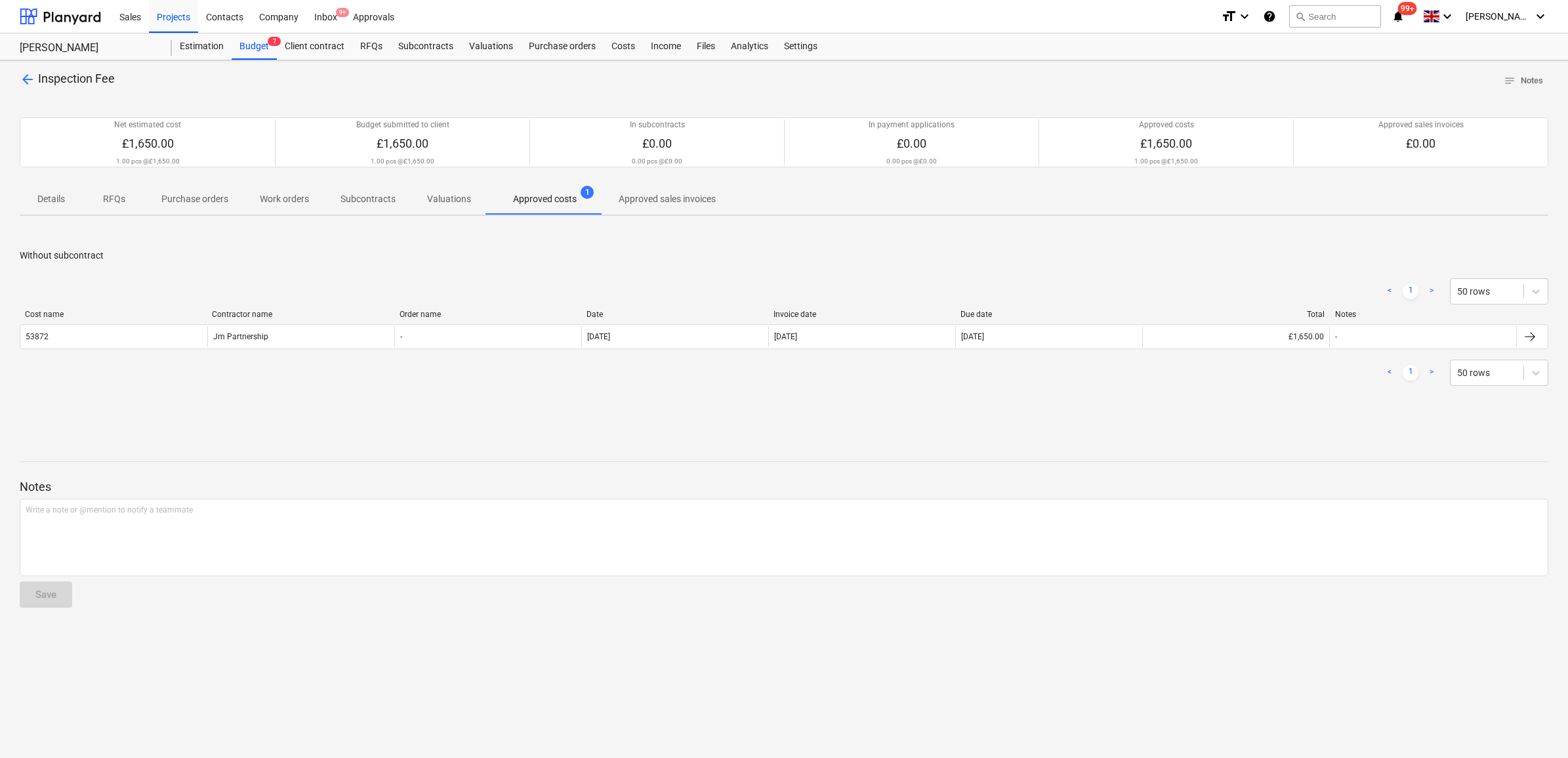
click at [27, 84] on span "arrow_back" at bounding box center [27, 79] width 16 height 16
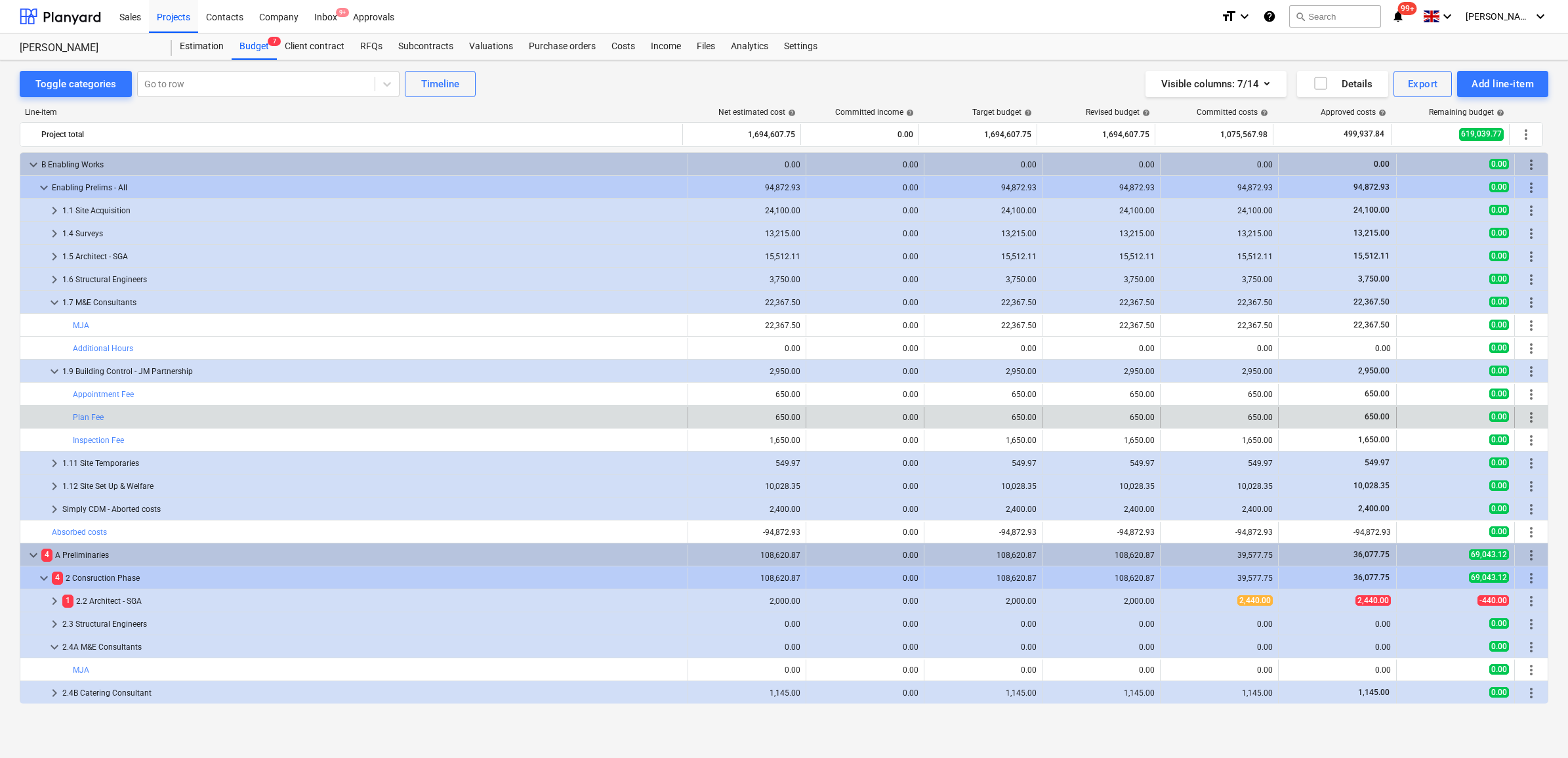
click at [89, 409] on div "bar_chart Plan Fee" at bounding box center [376, 417] width 609 height 21
click at [89, 420] on link "Plan Fee" at bounding box center [88, 417] width 31 height 9
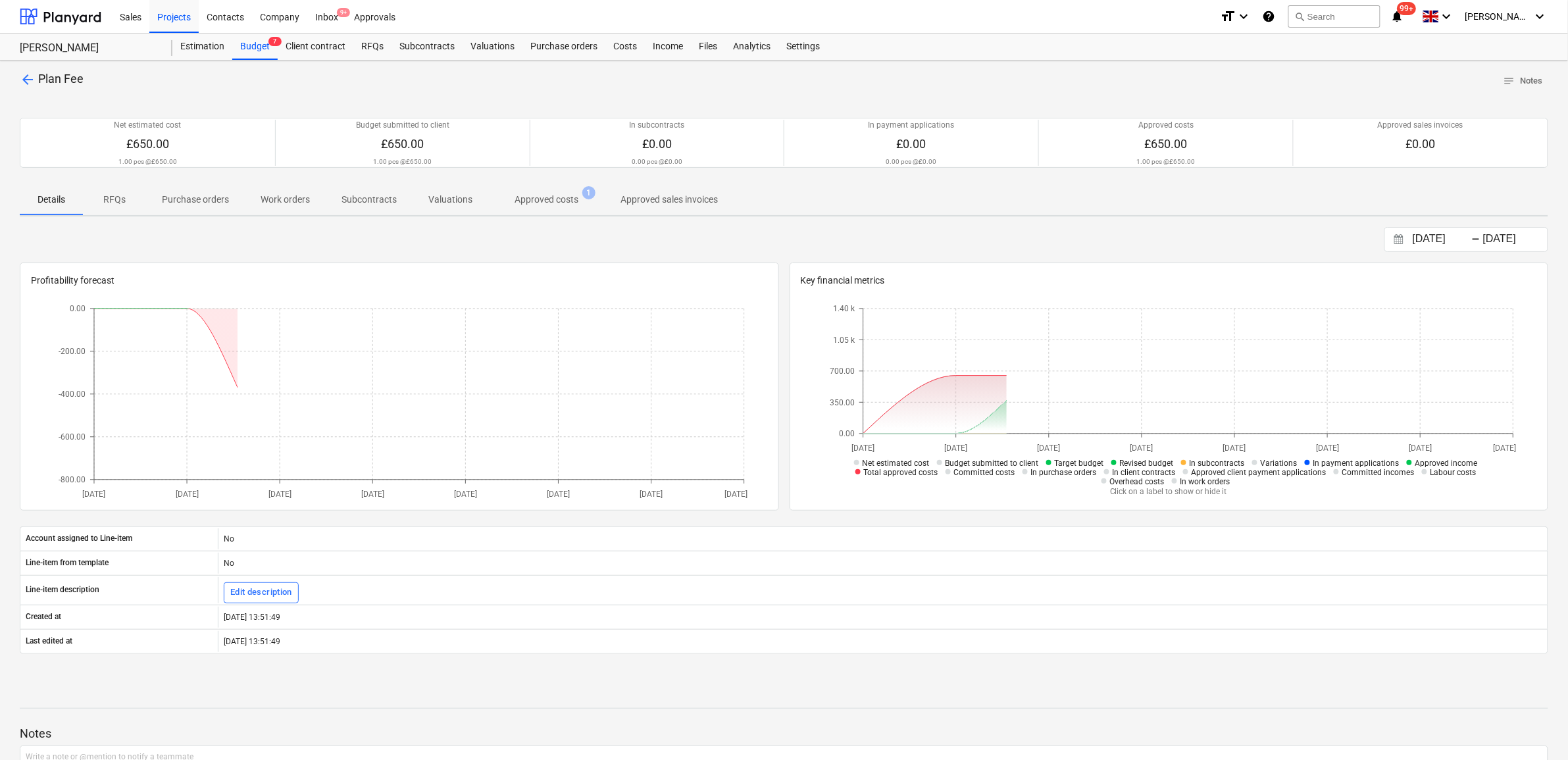
click at [548, 198] on p "Approved costs" at bounding box center [547, 199] width 64 height 14
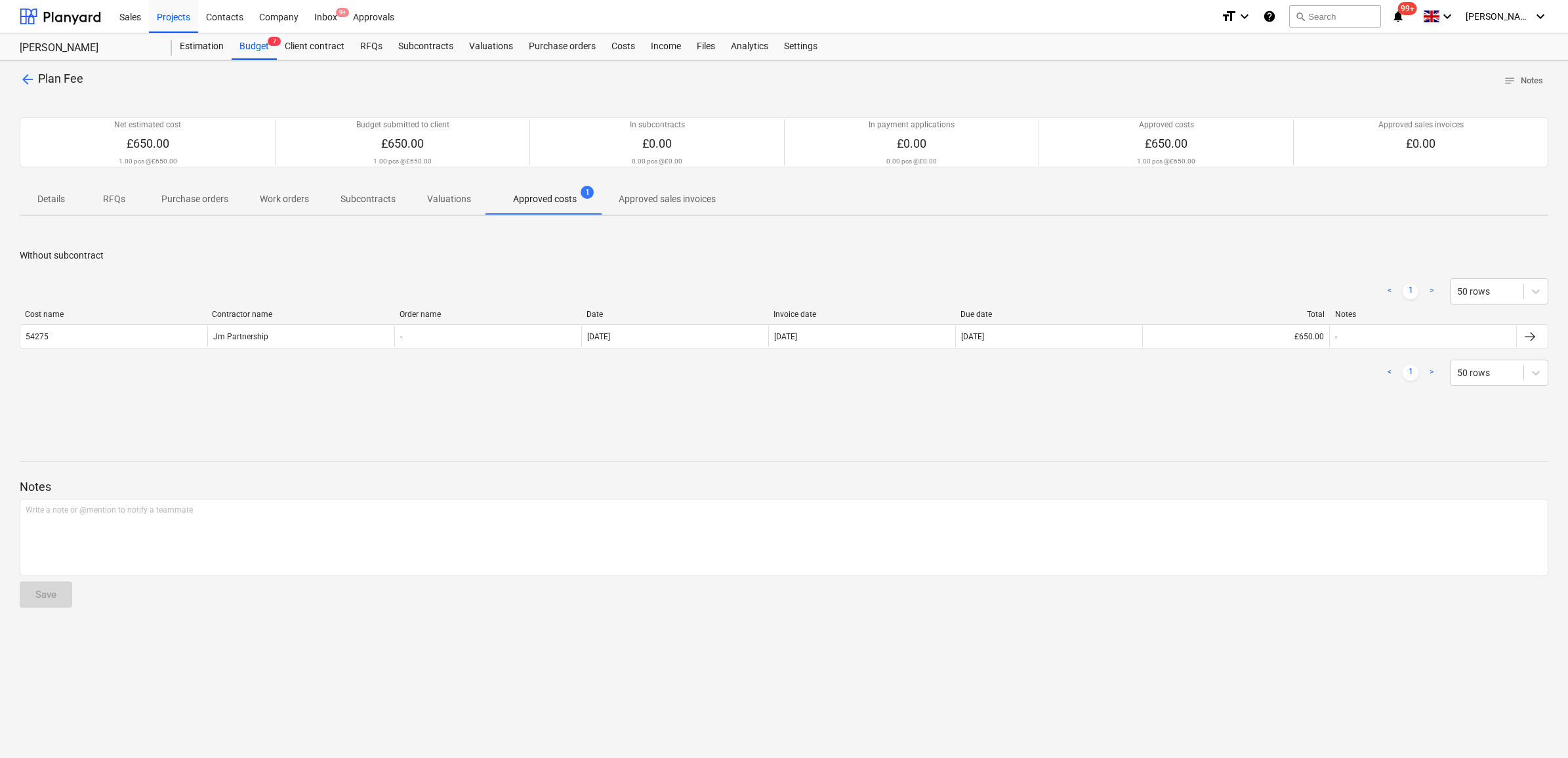
click at [24, 74] on span "arrow_back" at bounding box center [27, 79] width 16 height 16
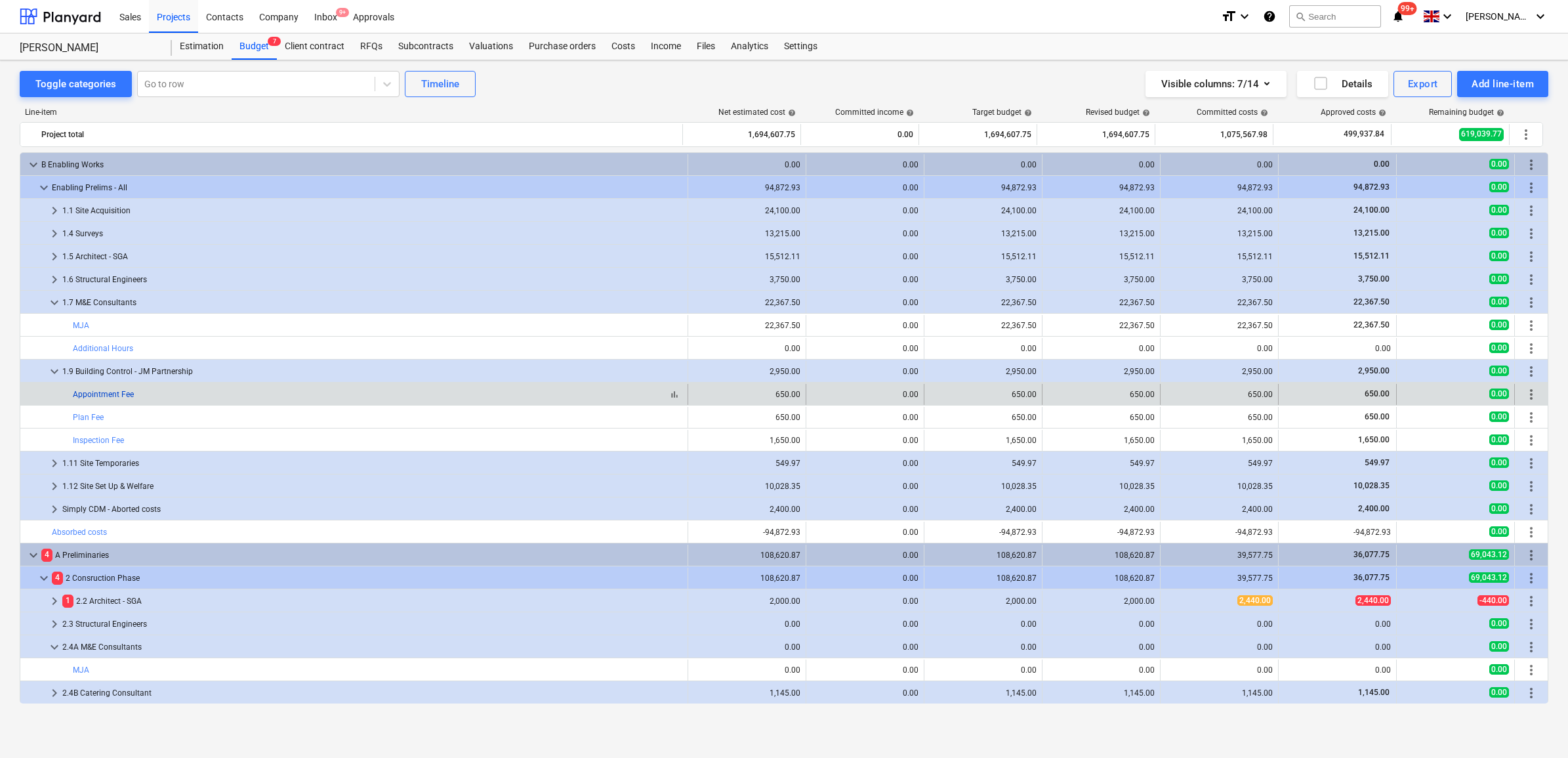
click at [122, 397] on link "Appointment Fee" at bounding box center [103, 395] width 61 height 9
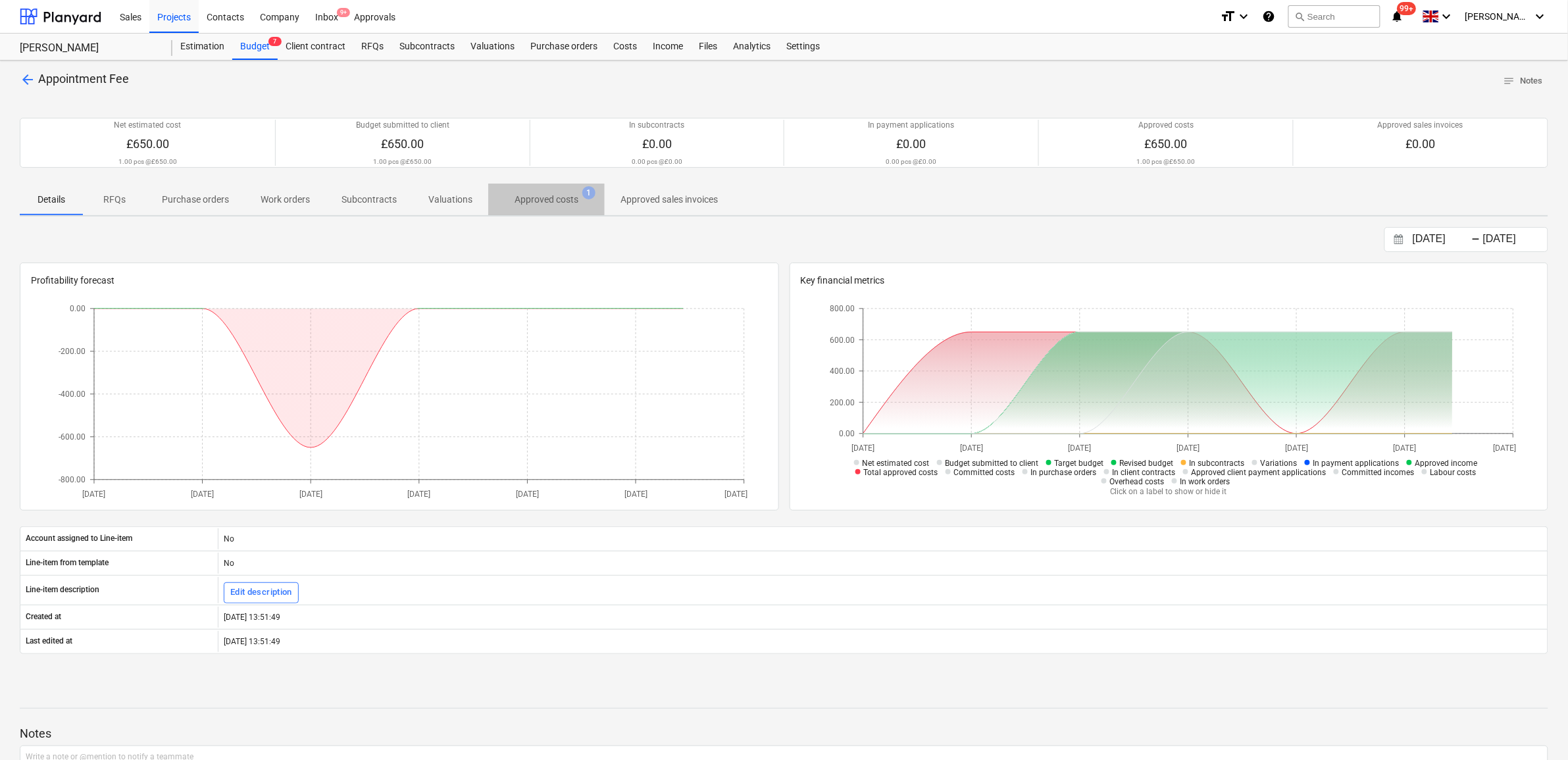
click at [571, 195] on p "Approved costs" at bounding box center [547, 199] width 64 height 14
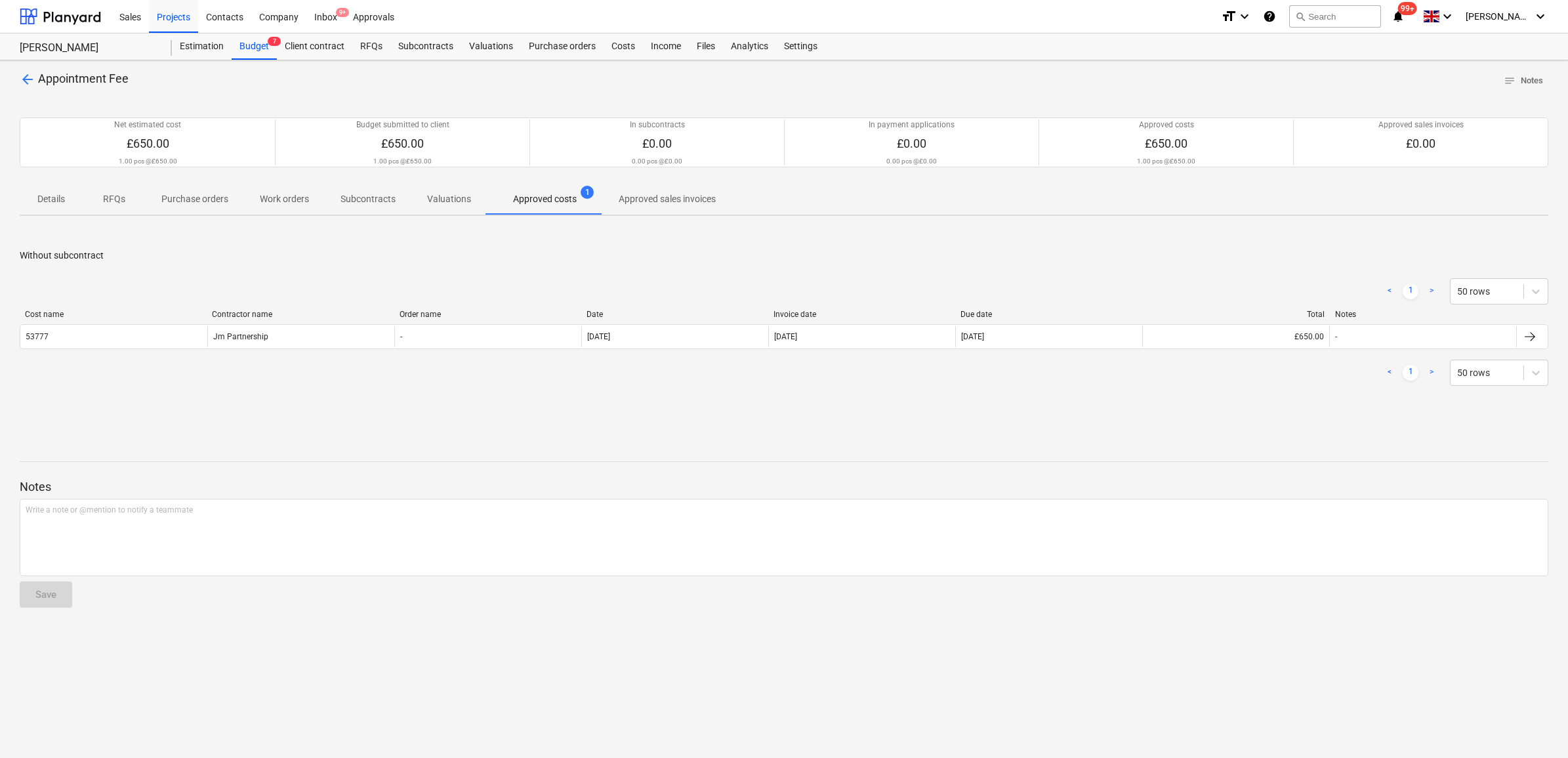
click at [28, 79] on span "arrow_back" at bounding box center [27, 79] width 16 height 16
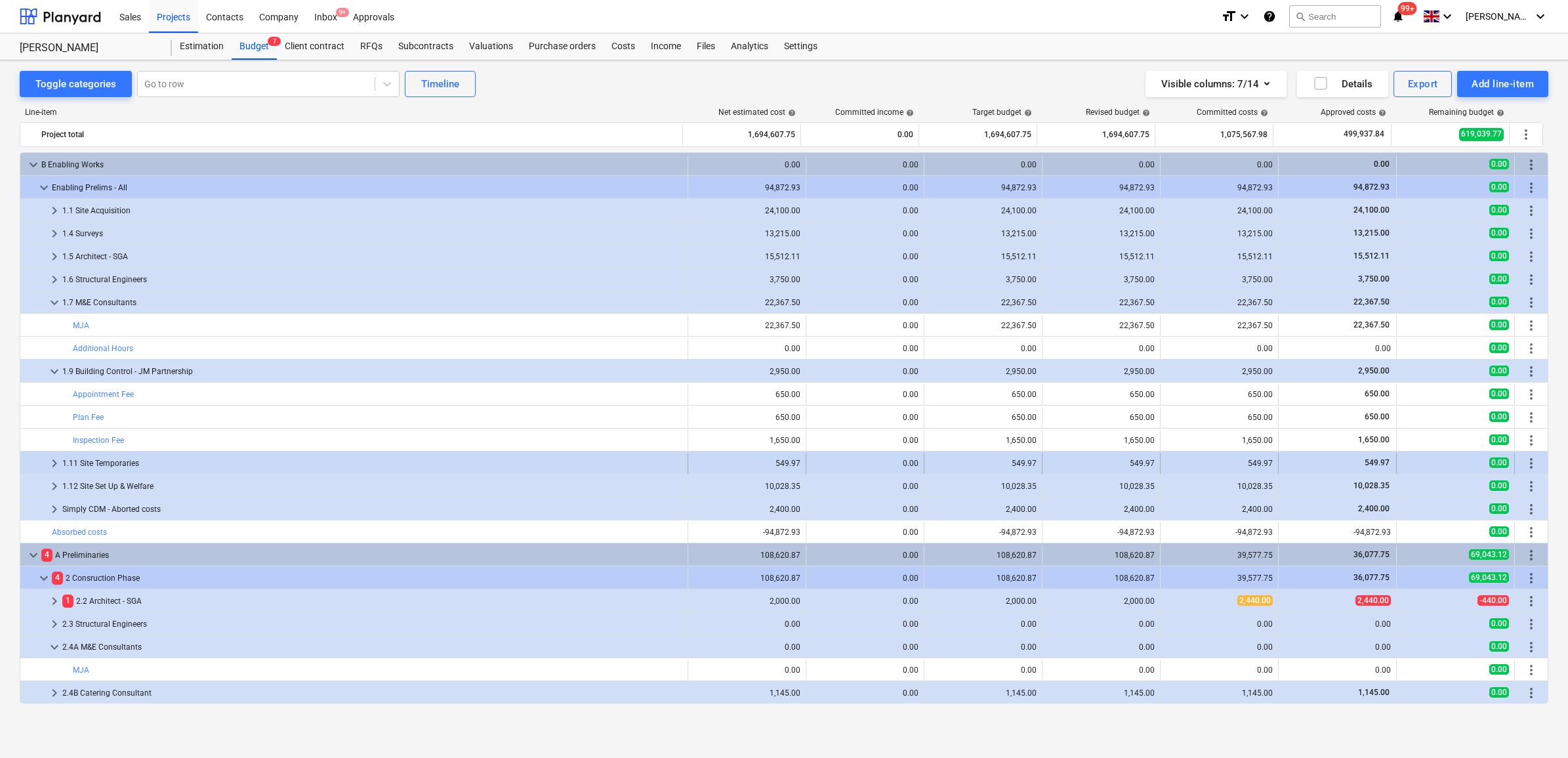
click at [66, 463] on div "1.11 Site Temporaries" at bounding box center [372, 463] width 620 height 21
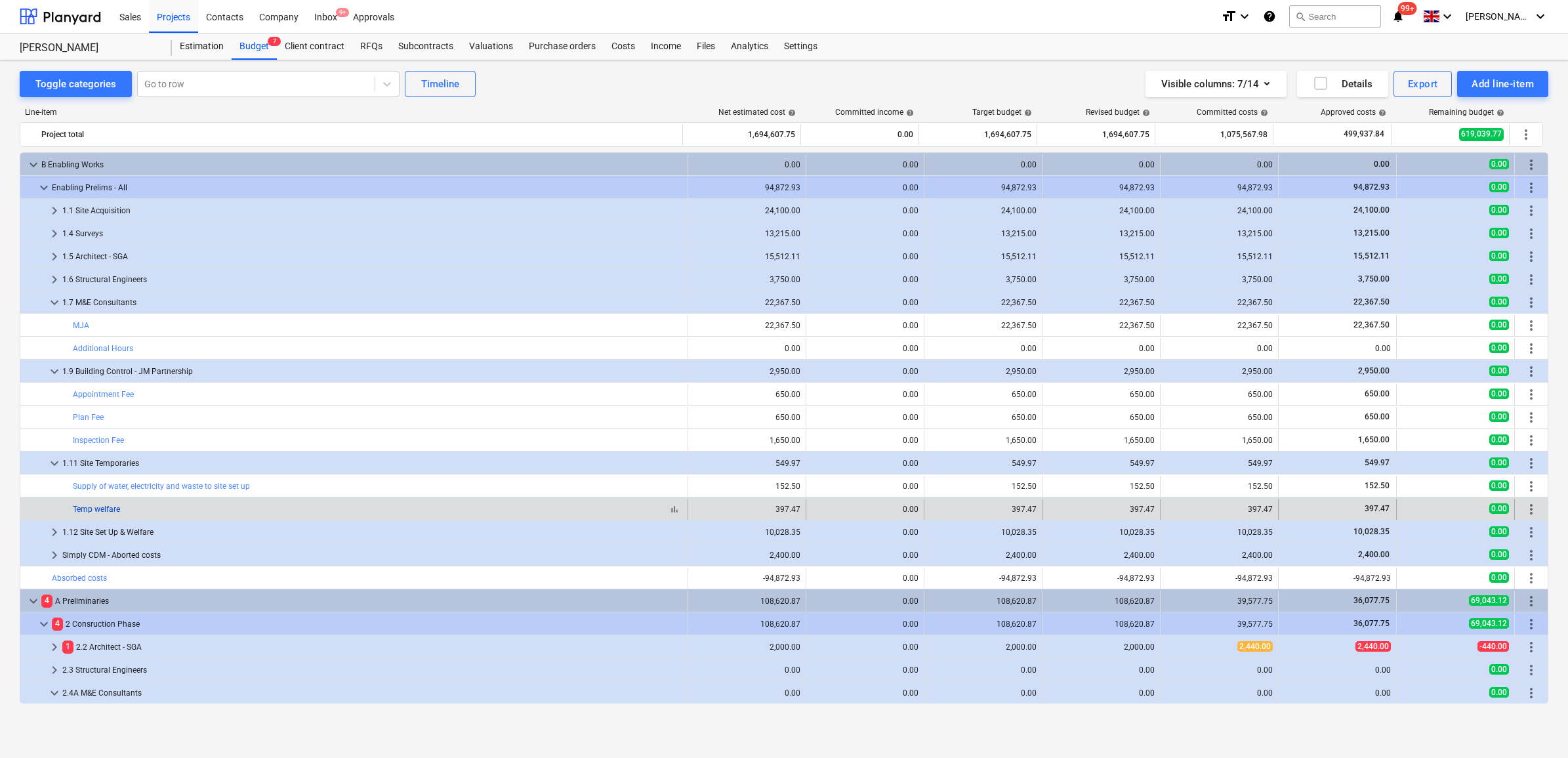
click at [109, 512] on link "Temp welfare" at bounding box center [96, 509] width 47 height 9
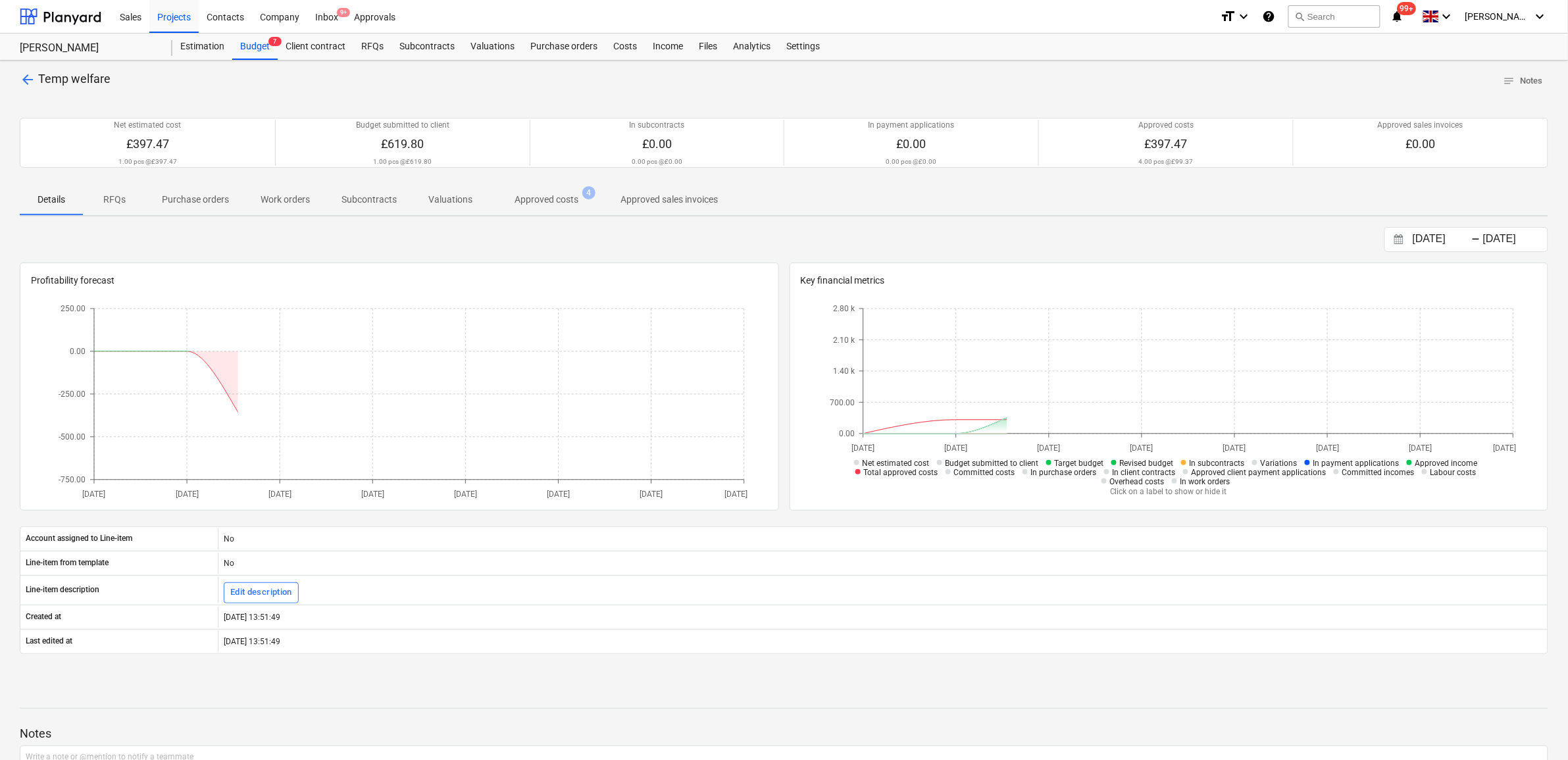
click at [541, 198] on p "Approved costs" at bounding box center [547, 199] width 64 height 14
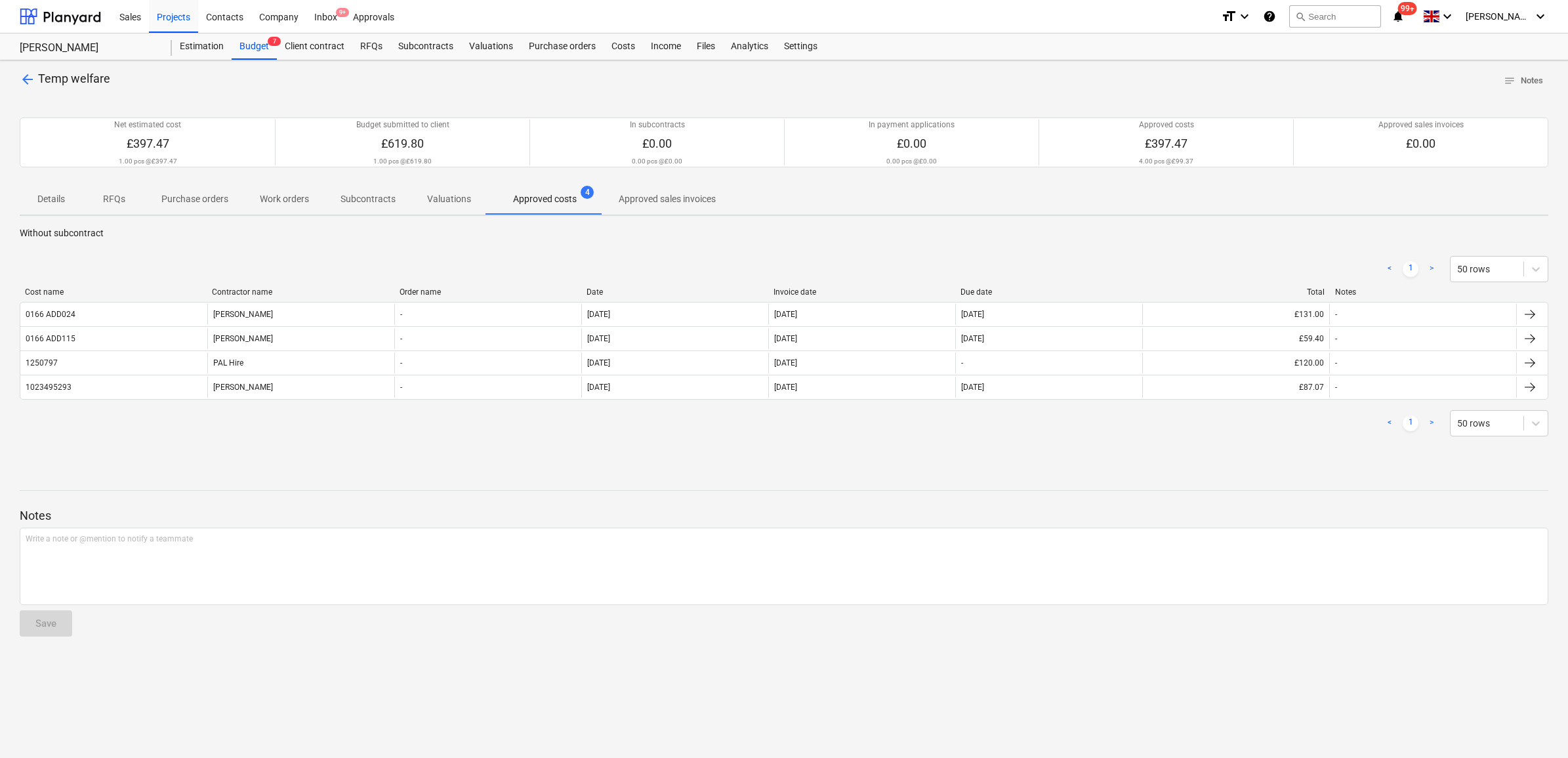
click at [20, 83] on span "arrow_back" at bounding box center [27, 79] width 16 height 16
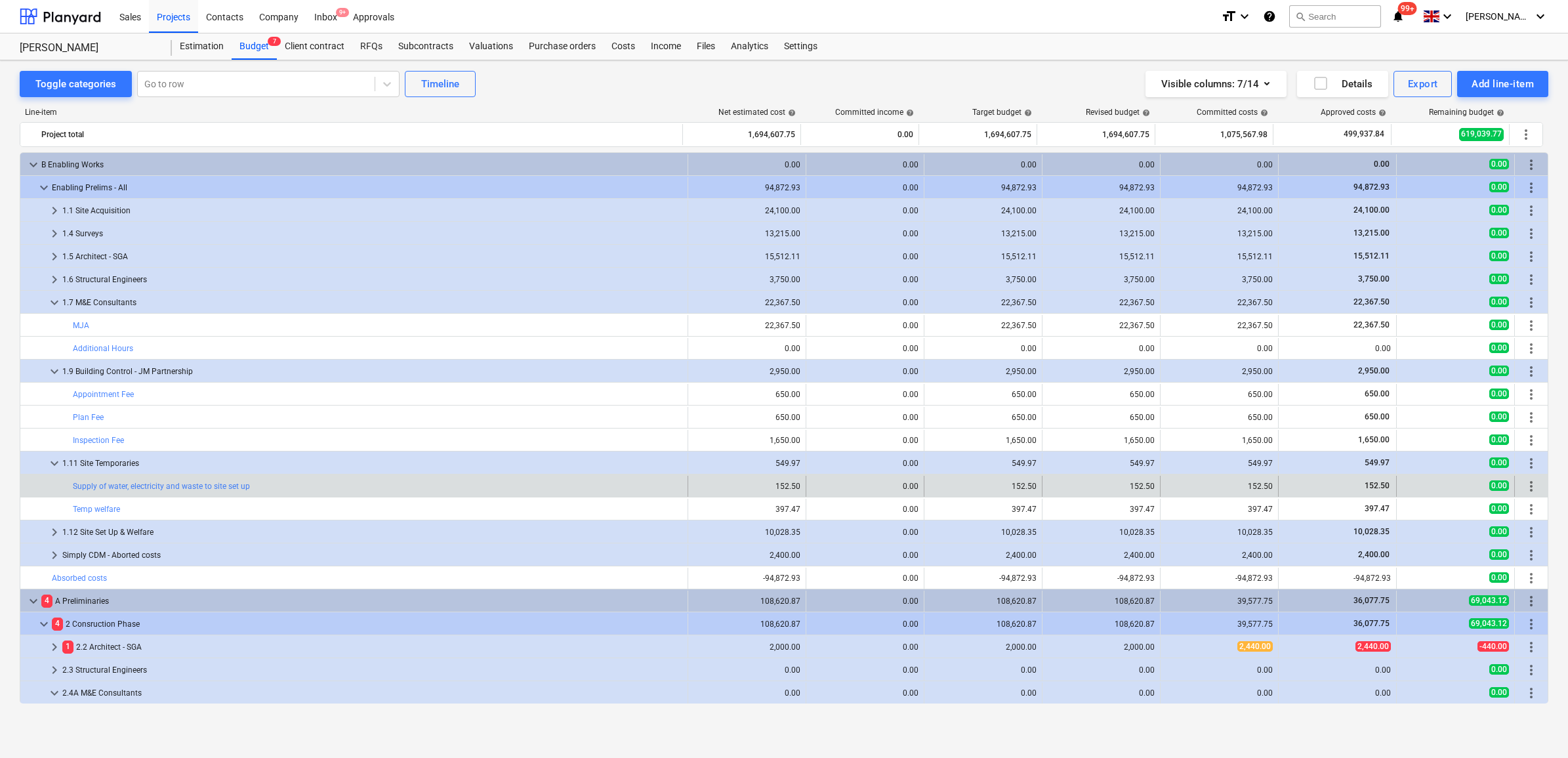
click at [215, 491] on div "bar_chart Supply of water, electricity and waste to site set up" at bounding box center [376, 486] width 609 height 21
click at [217, 484] on link "Supply of water, electricity and waste to site set up" at bounding box center [161, 487] width 177 height 9
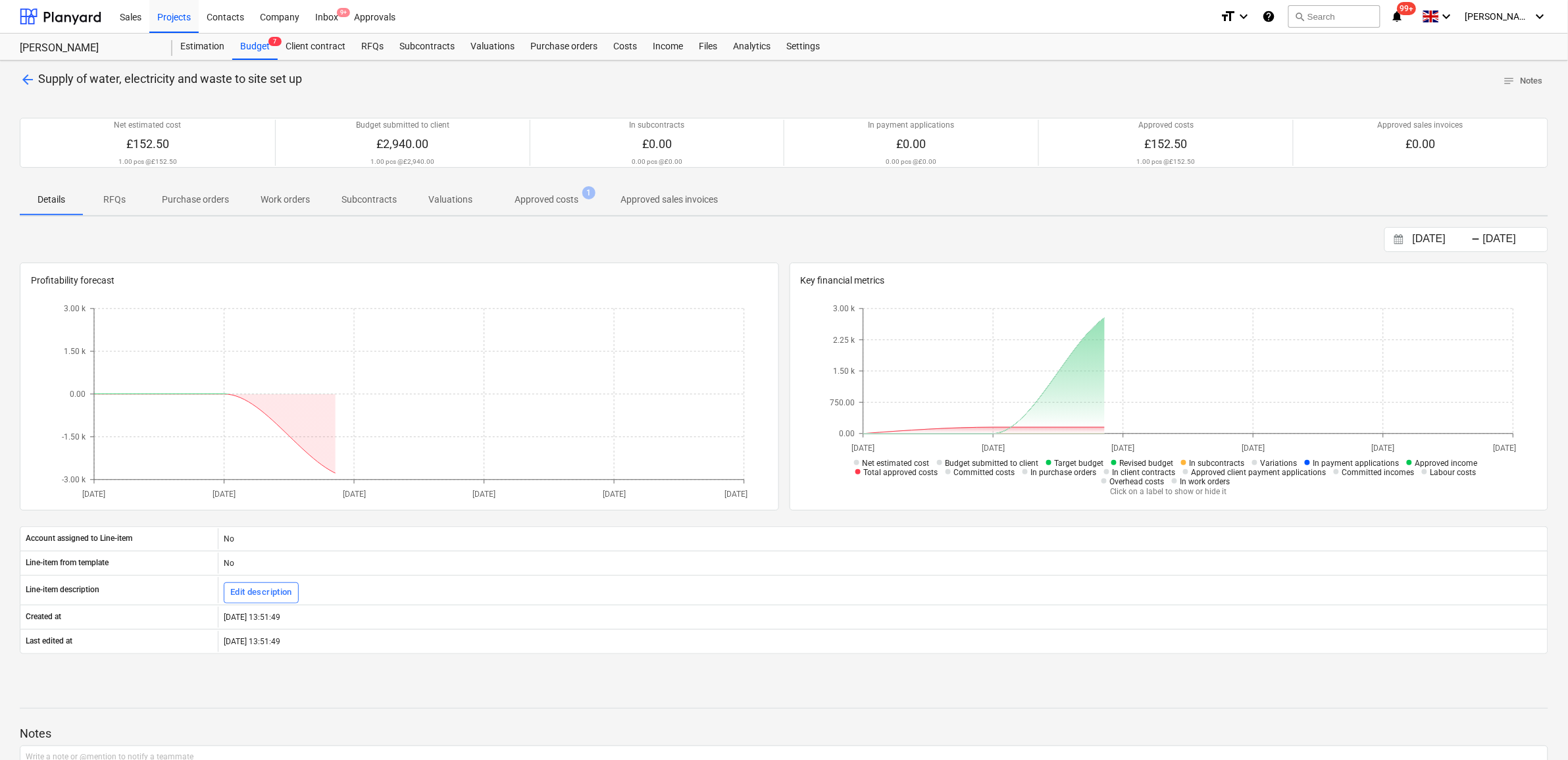
click at [535, 188] on span "Approved costs 1" at bounding box center [546, 199] width 116 height 24
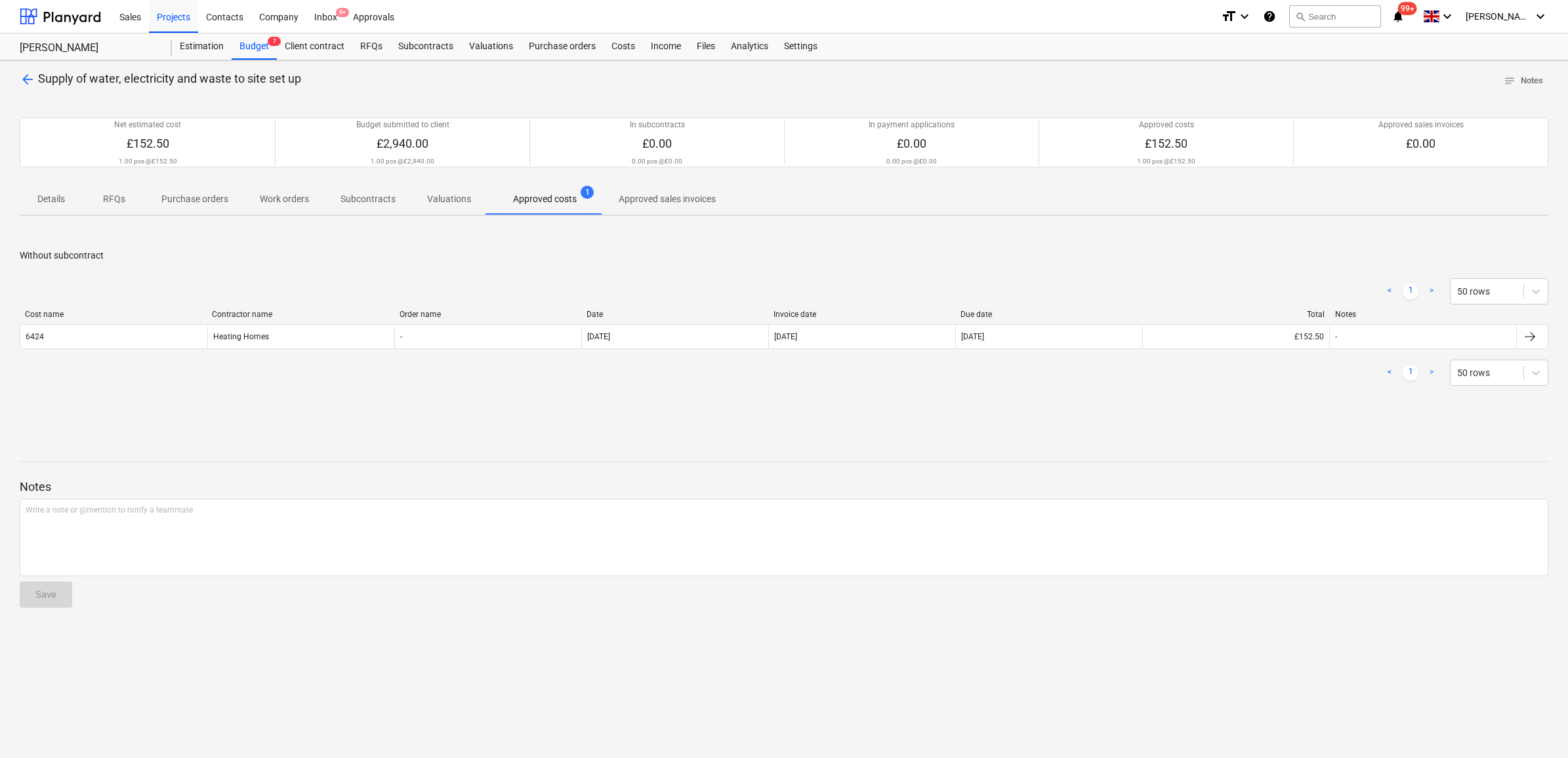
click at [29, 79] on span "arrow_back" at bounding box center [27, 79] width 16 height 16
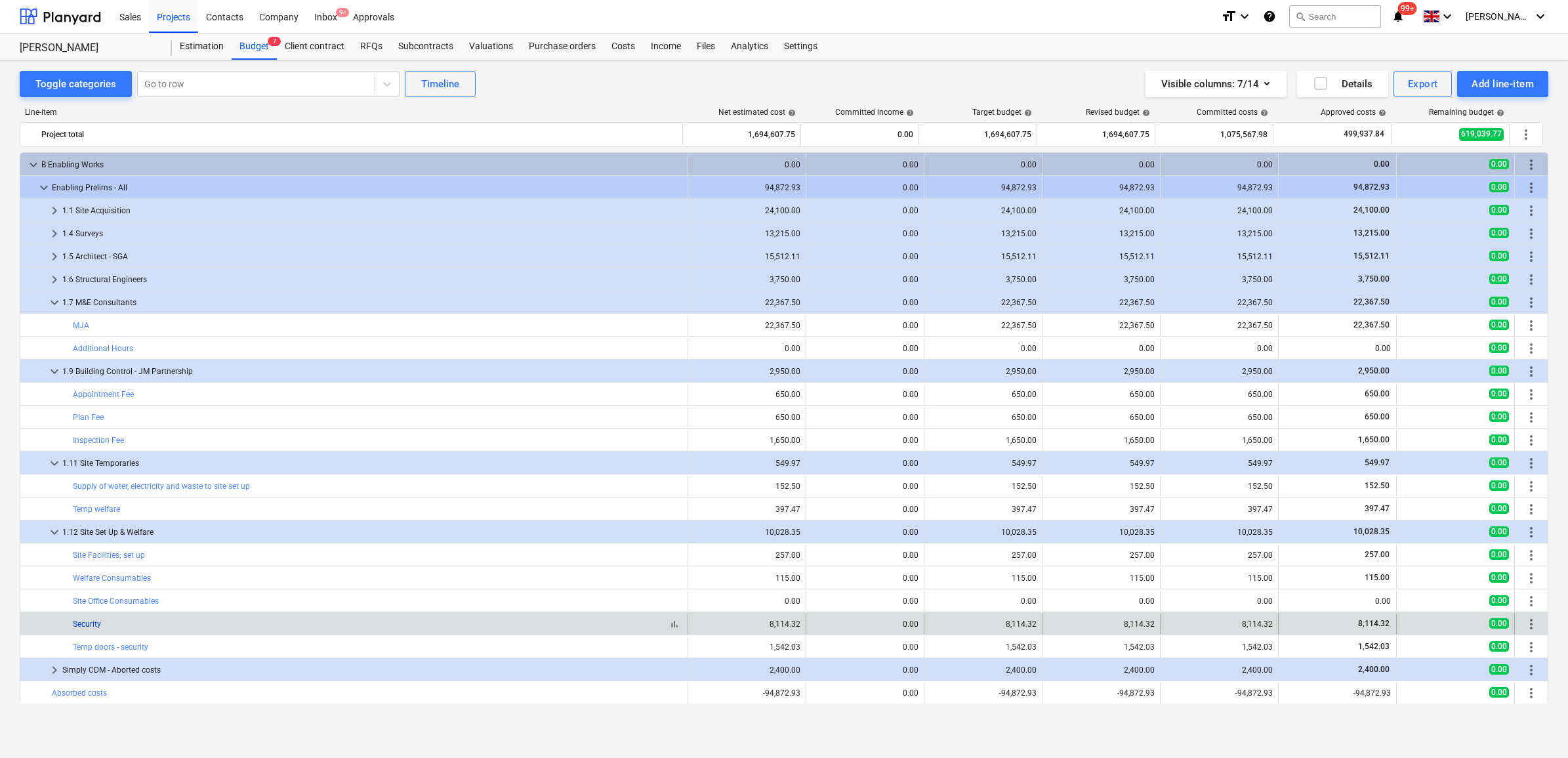
click at [92, 622] on link "Security" at bounding box center [87, 624] width 28 height 9
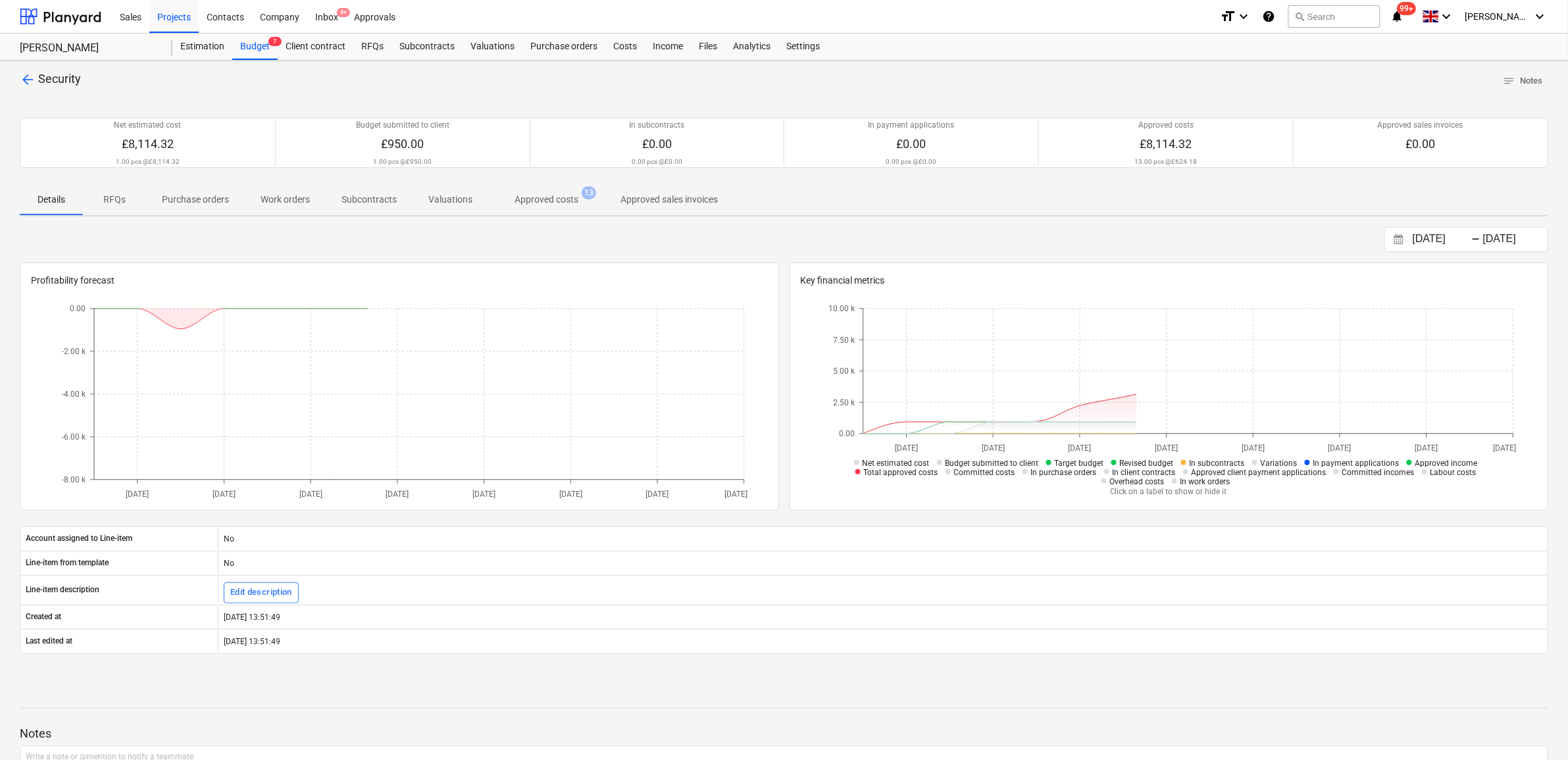
click at [564, 201] on p "Approved costs" at bounding box center [547, 199] width 64 height 14
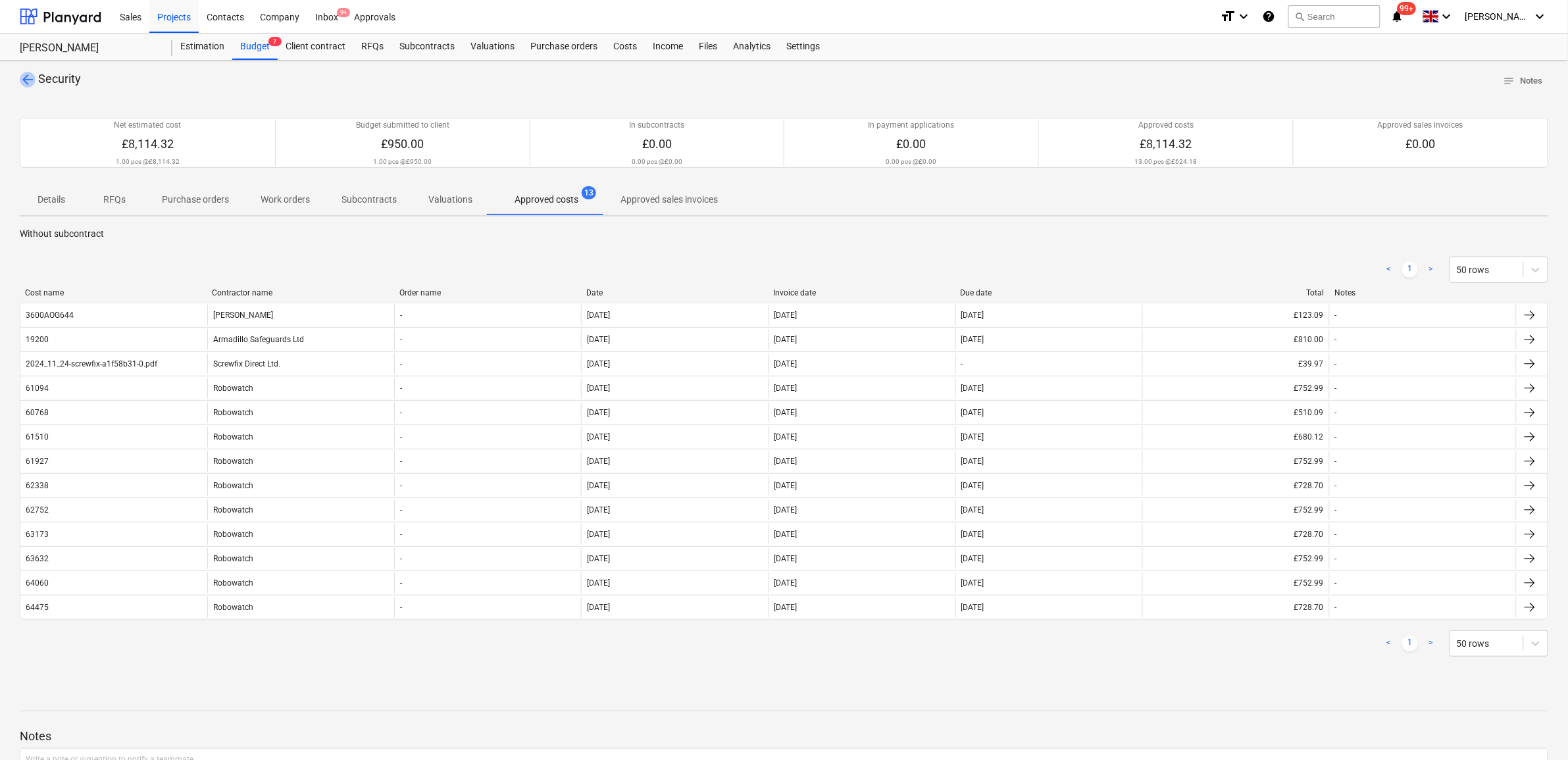
click at [25, 79] on span "arrow_back" at bounding box center [27, 79] width 16 height 16
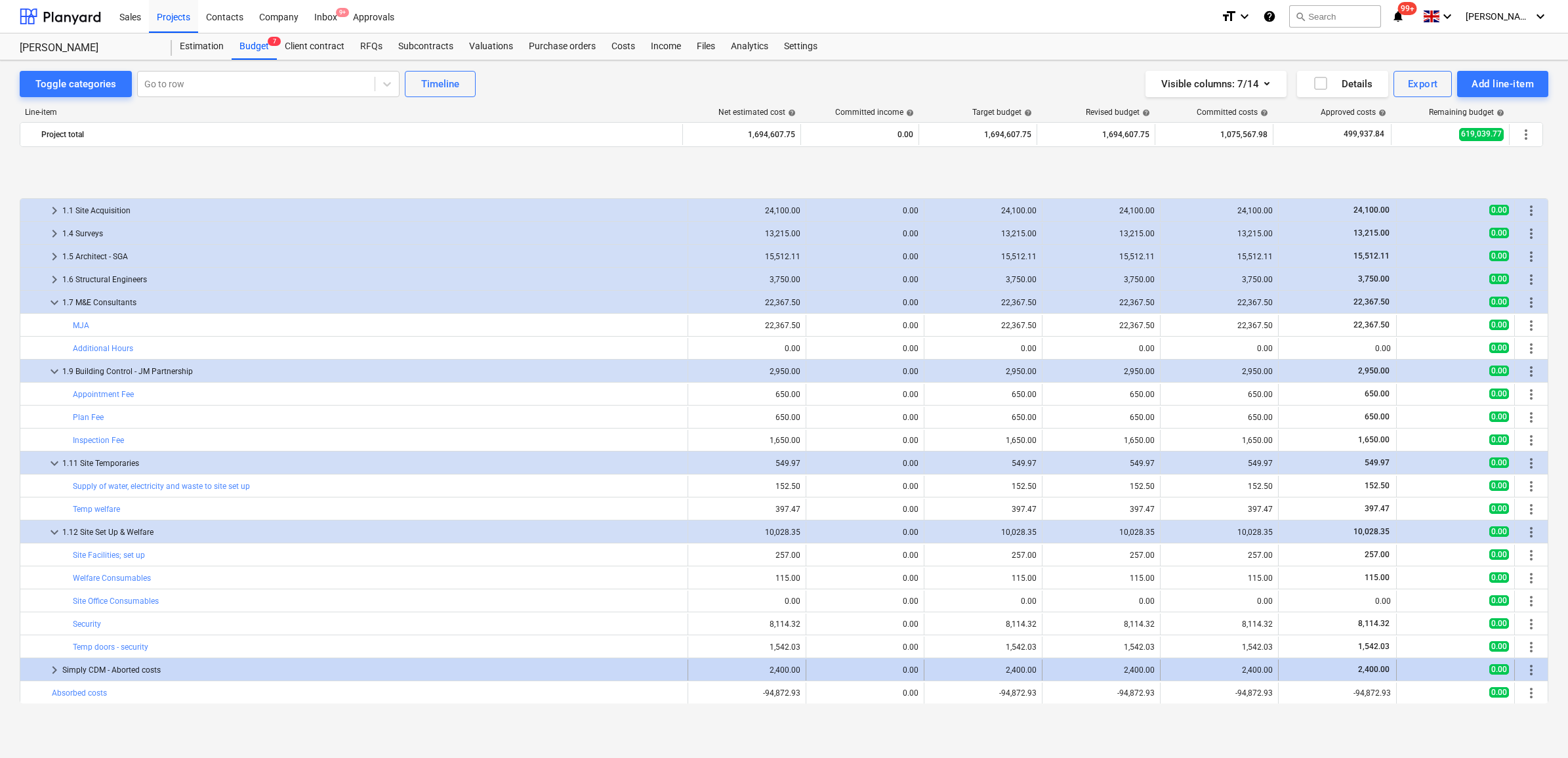
scroll to position [82, 0]
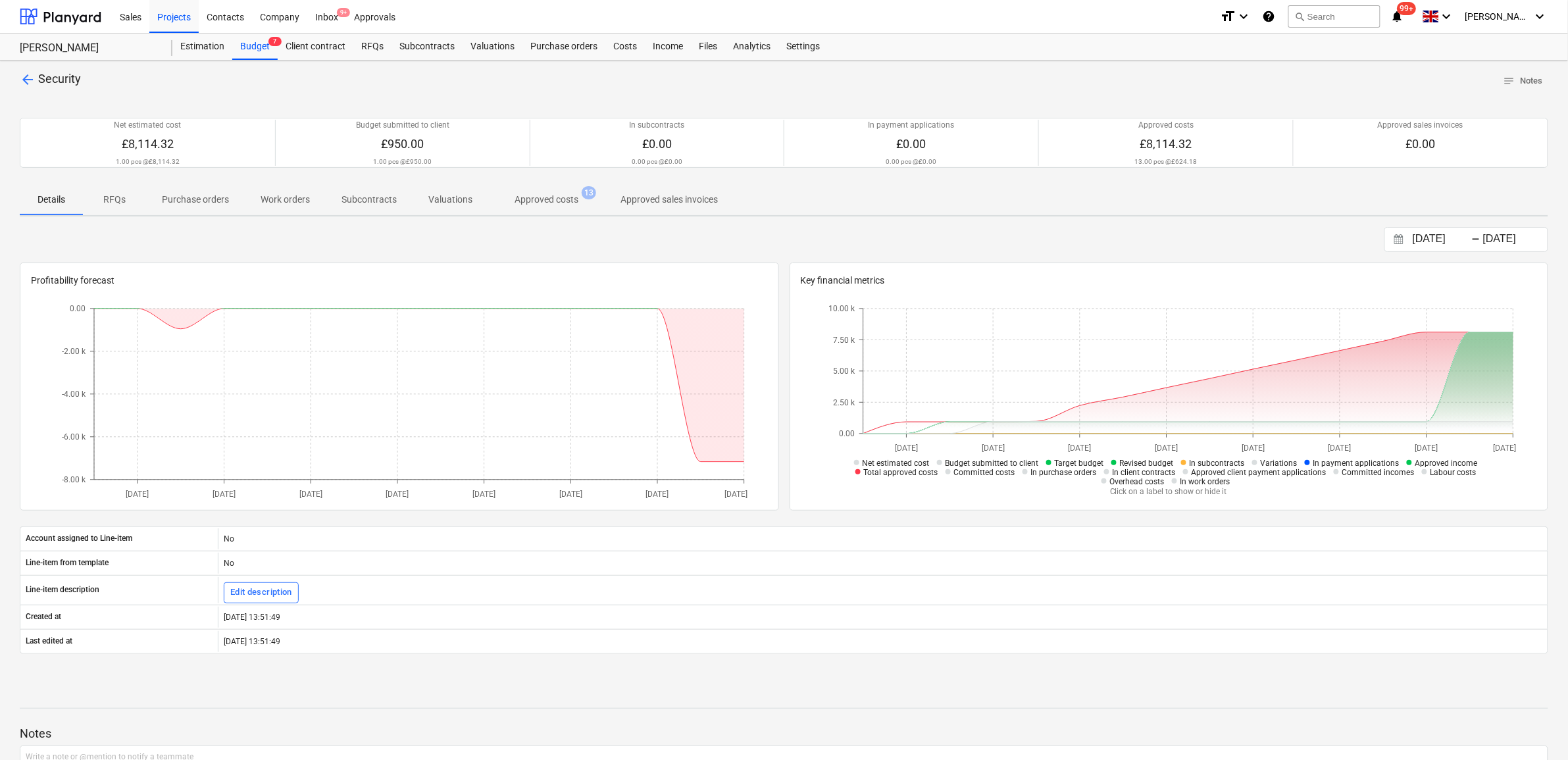
click at [539, 195] on p "Approved costs" at bounding box center [547, 199] width 64 height 14
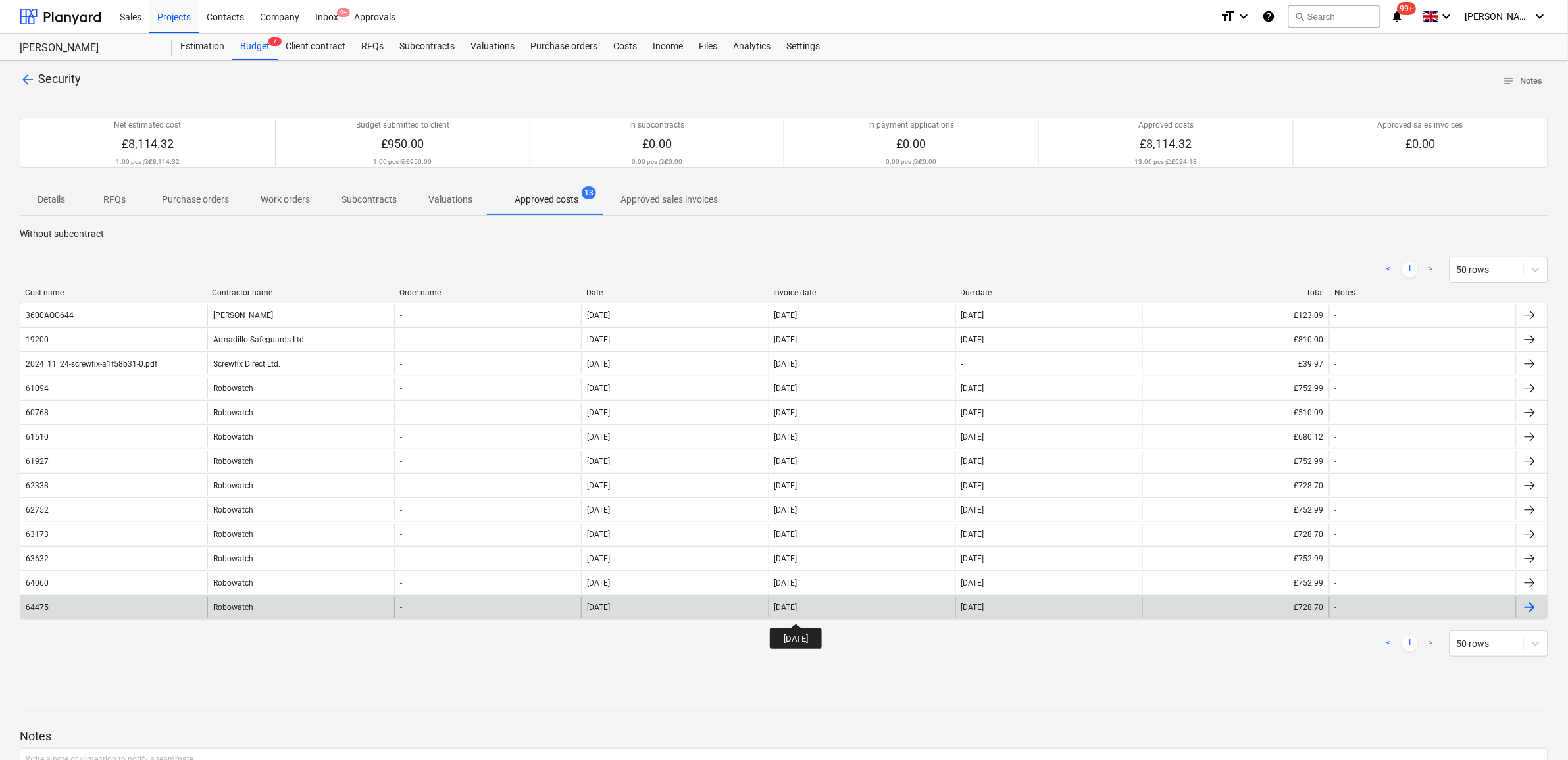
click at [798, 612] on div "[DATE]" at bounding box center [785, 607] width 23 height 9
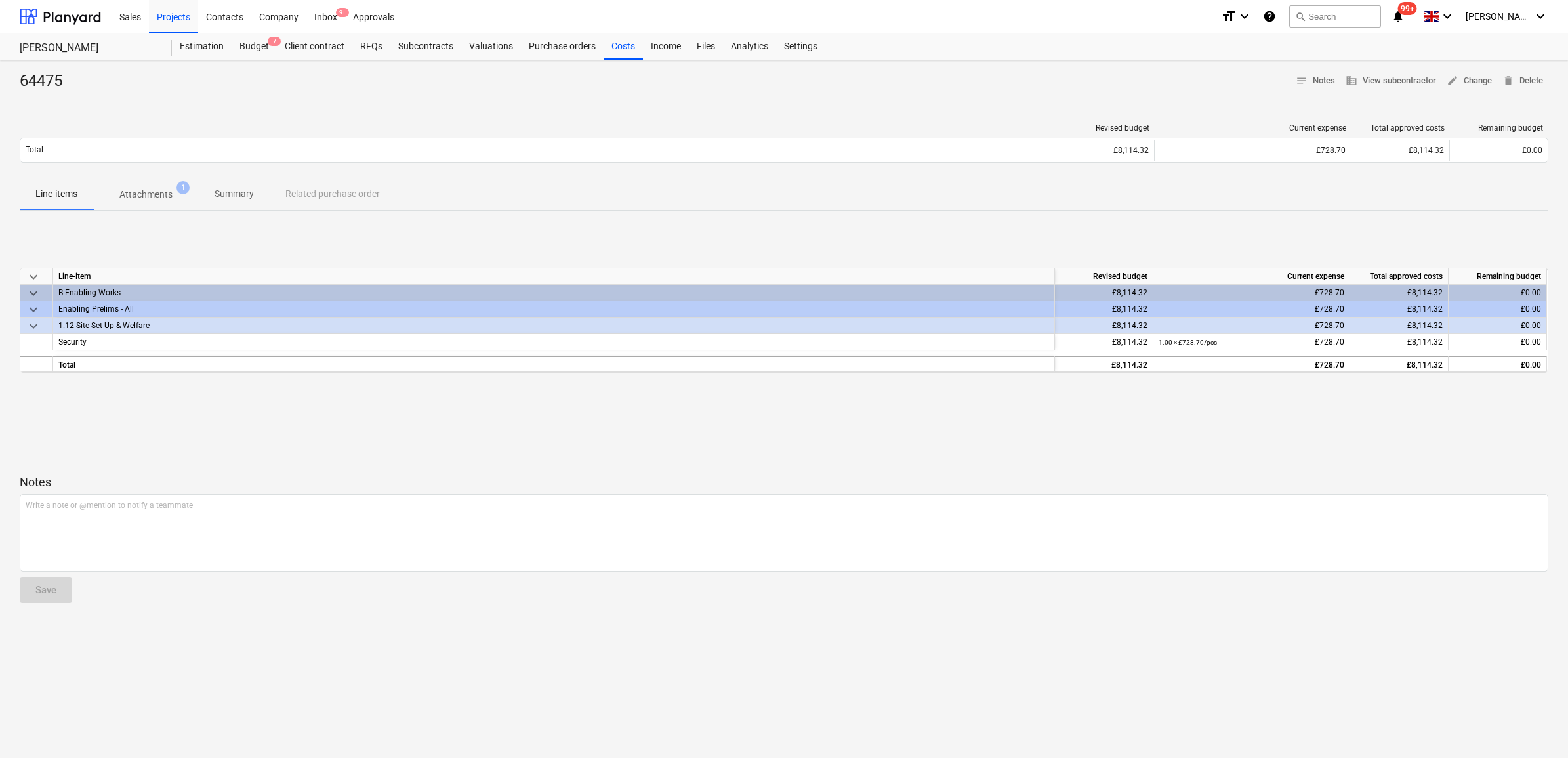
click at [152, 202] on p "Attachments" at bounding box center [146, 194] width 53 height 14
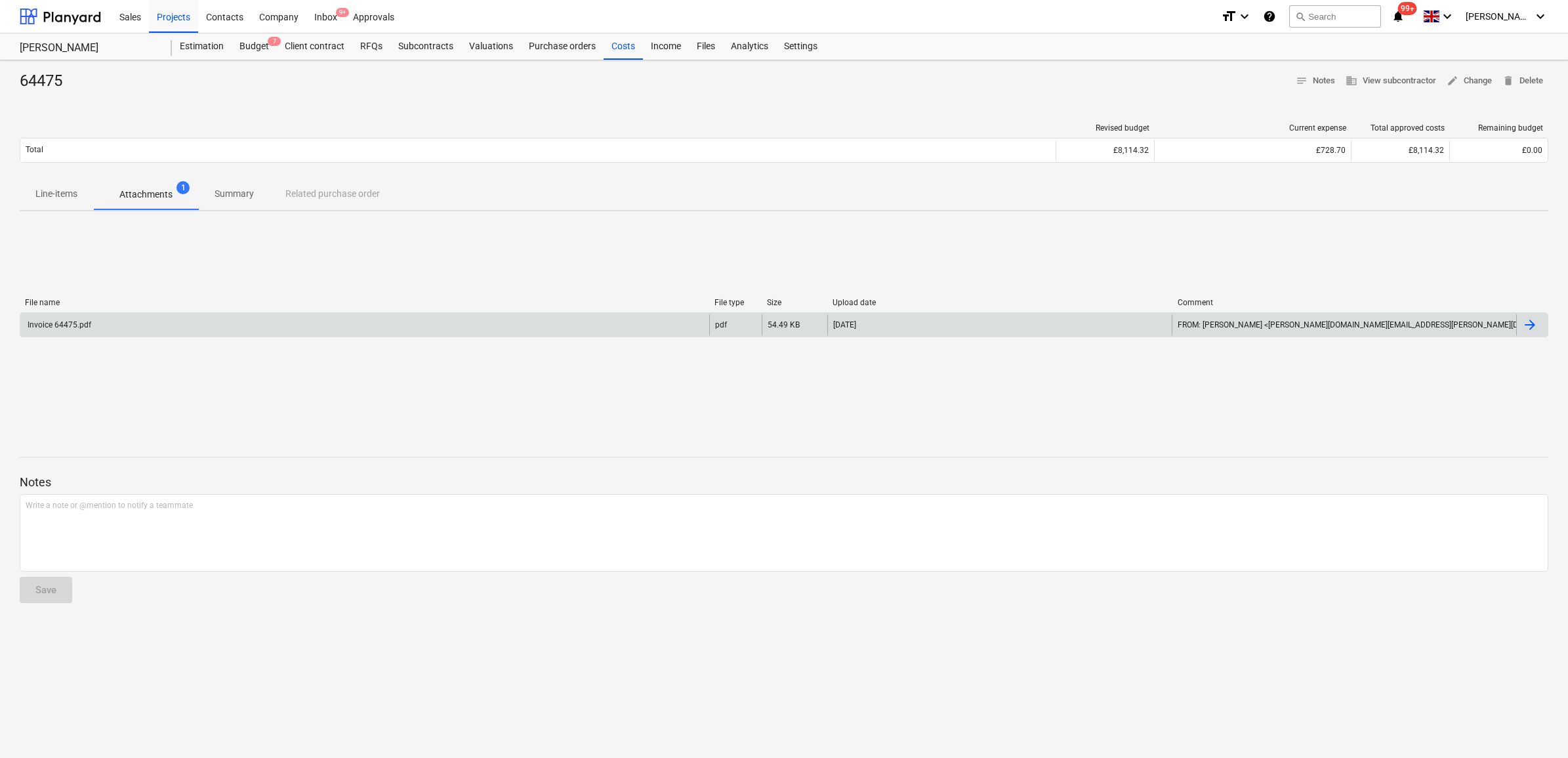
click at [212, 322] on div "Invoice 64475.pdf" at bounding box center [365, 325] width 689 height 21
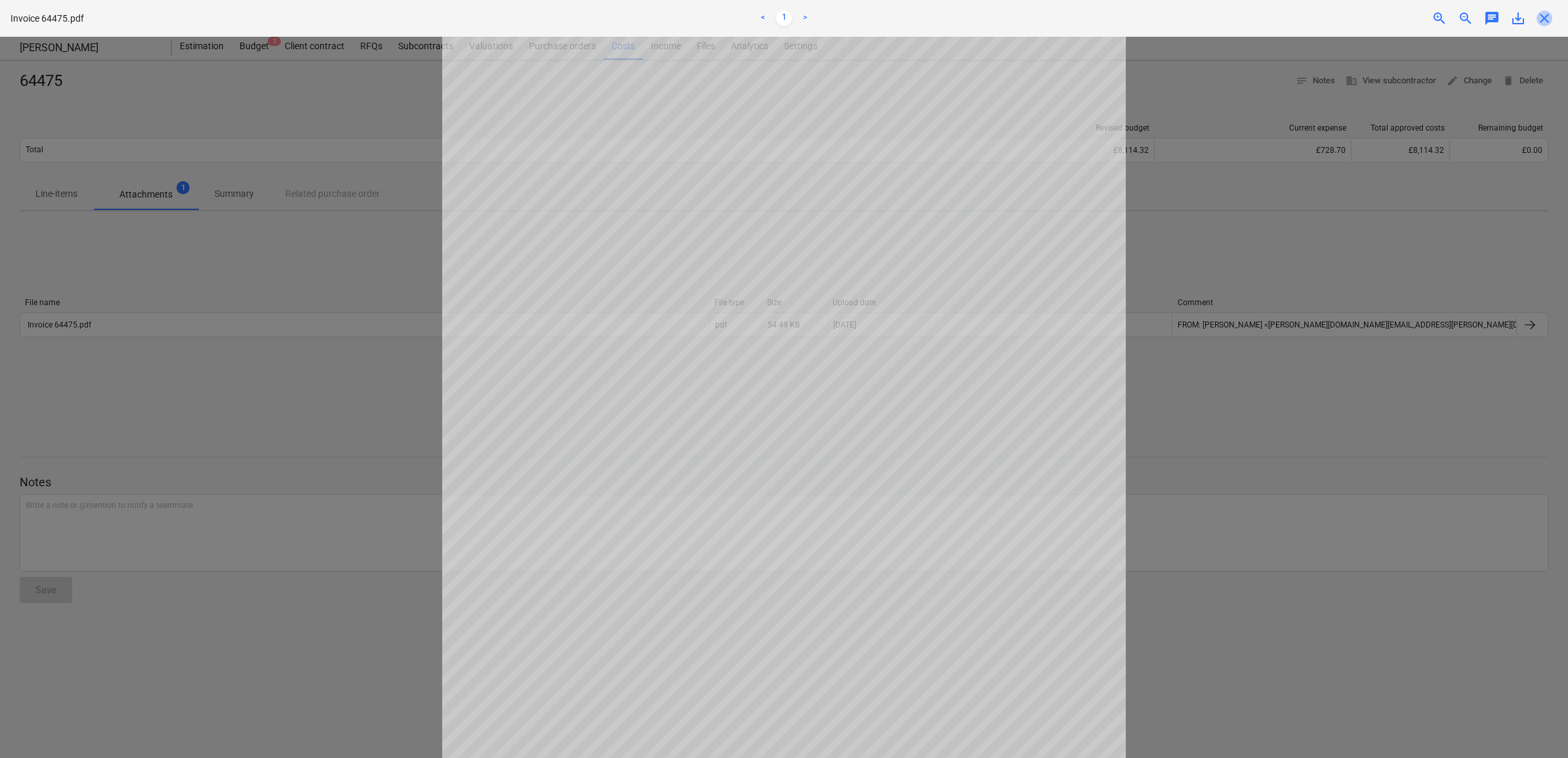
click at [1542, 16] on span "close" at bounding box center [1544, 18] width 16 height 16
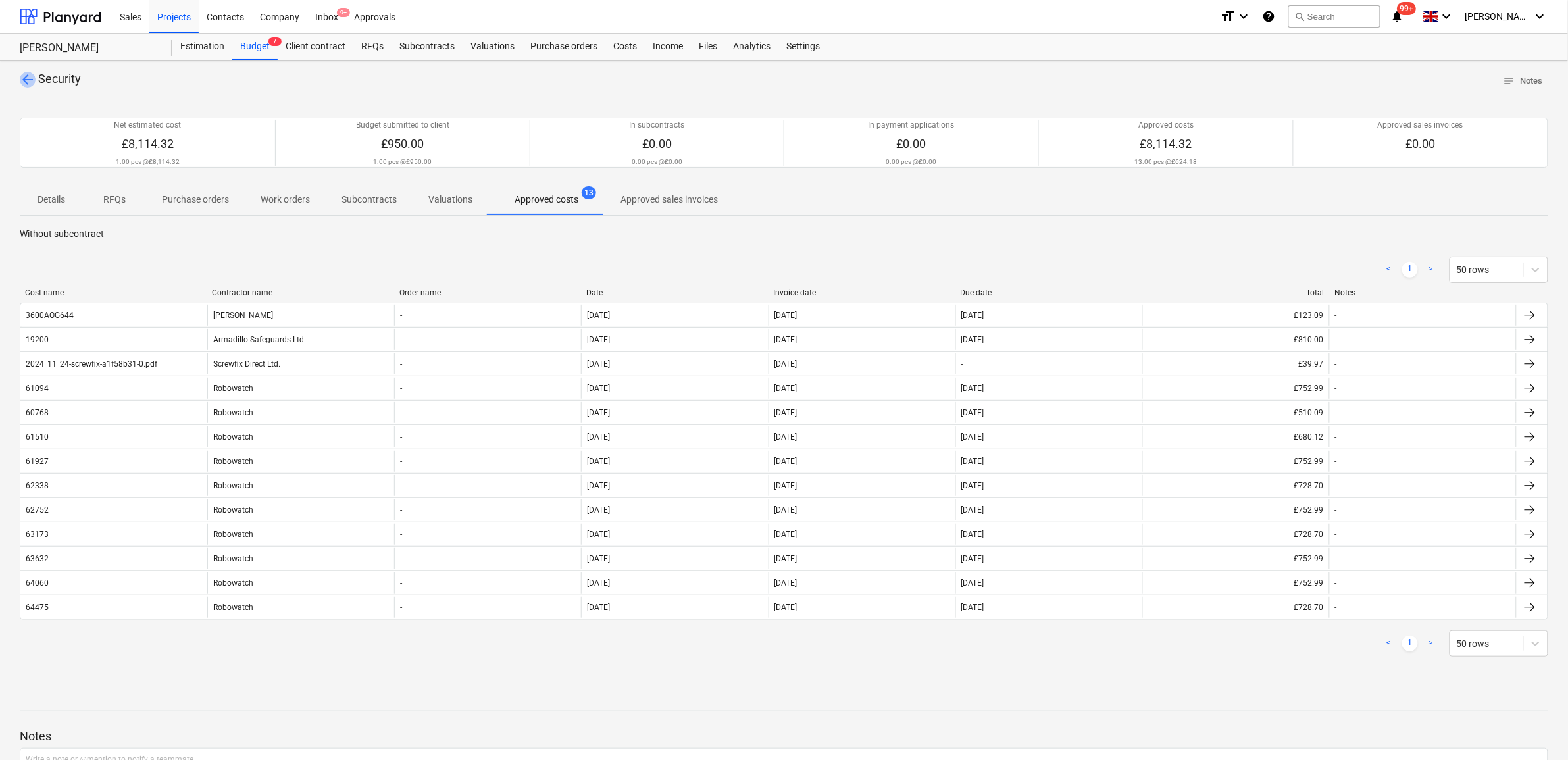
click at [28, 81] on span "arrow_back" at bounding box center [27, 79] width 16 height 16
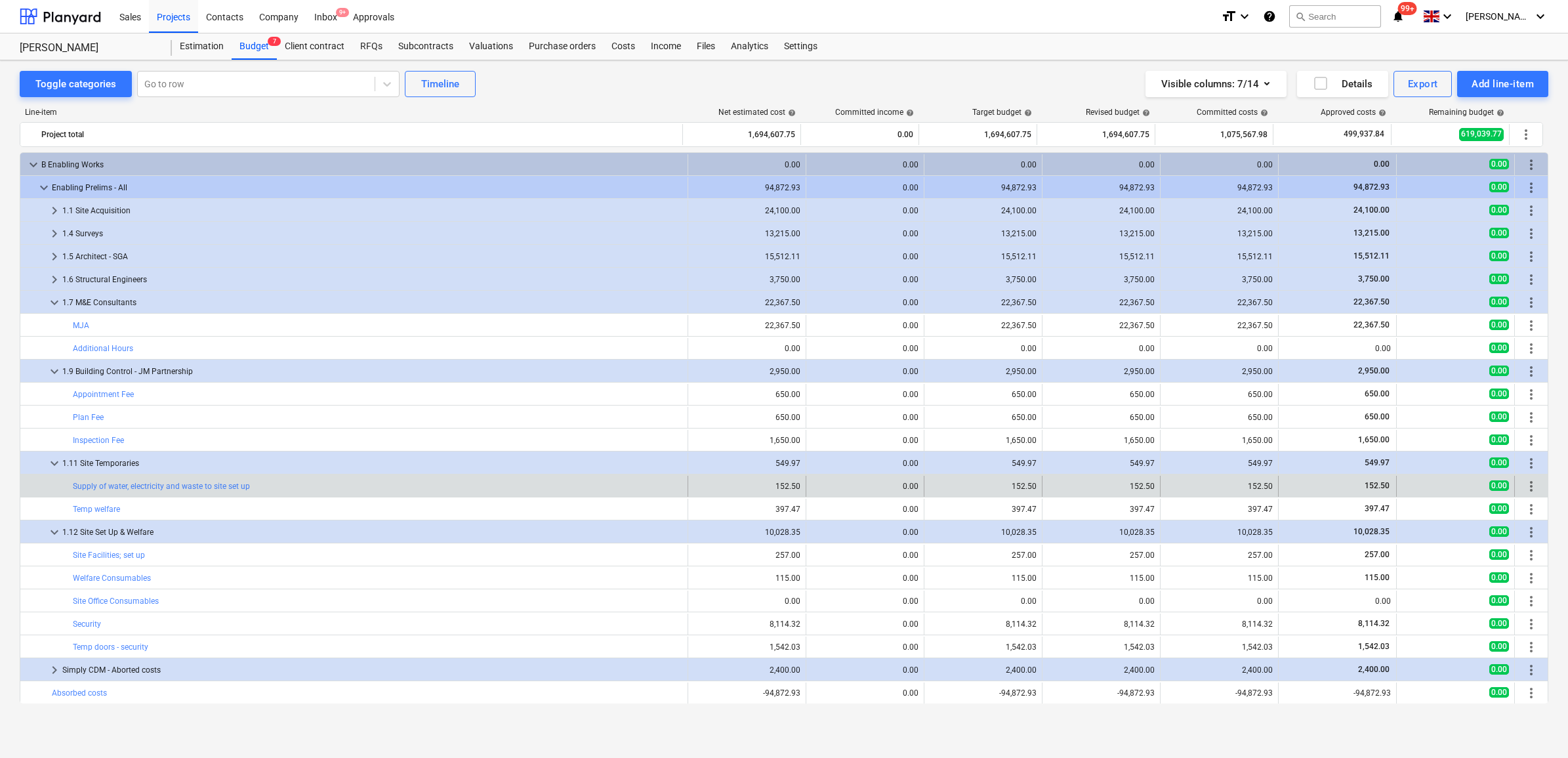
scroll to position [82, 0]
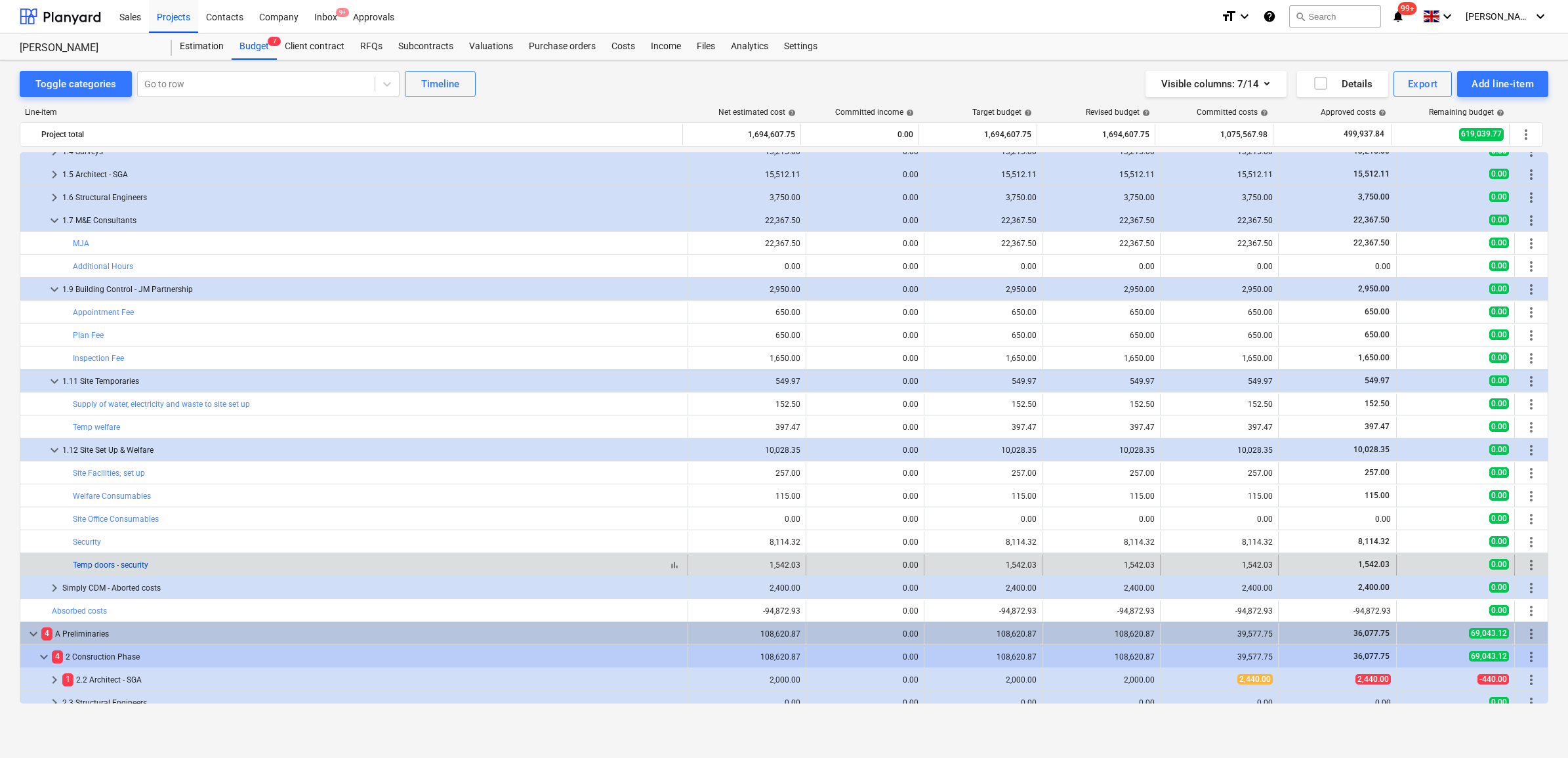
click at [105, 566] on link "Temp doors - security" at bounding box center [110, 565] width 75 height 9
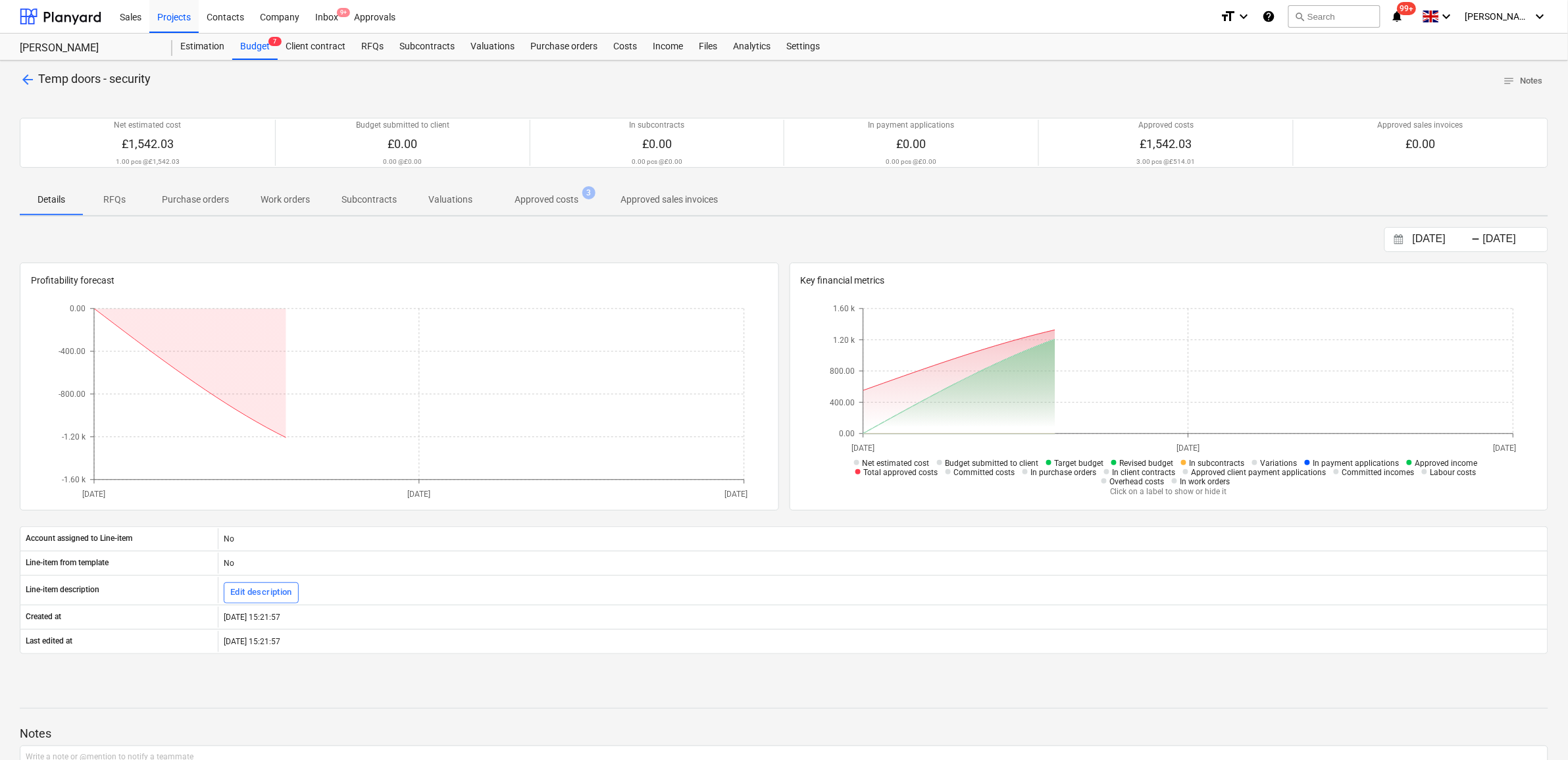
click at [538, 205] on p "Approved costs" at bounding box center [547, 199] width 64 height 14
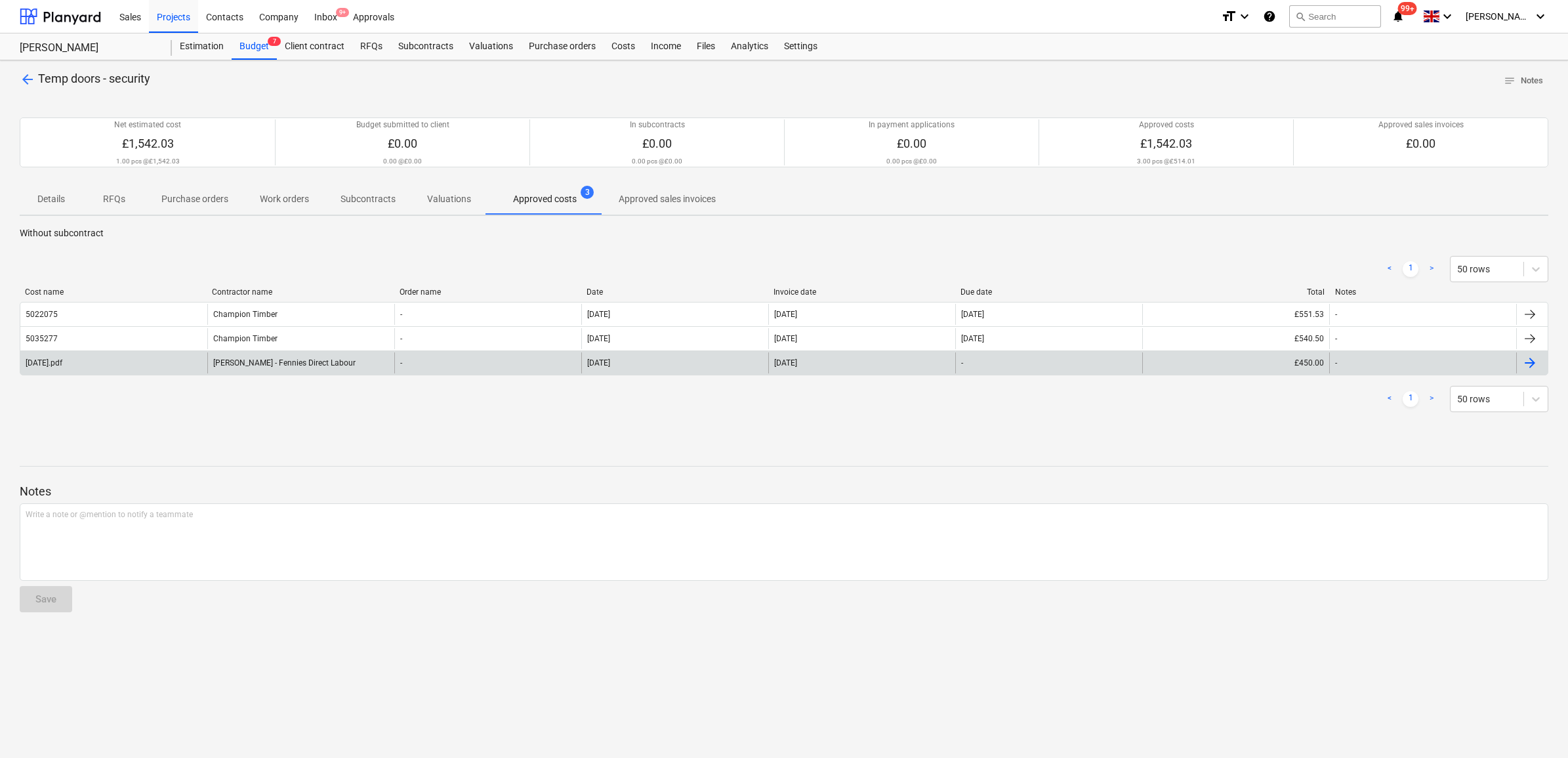
click at [1008, 361] on div "-" at bounding box center [1048, 363] width 187 height 21
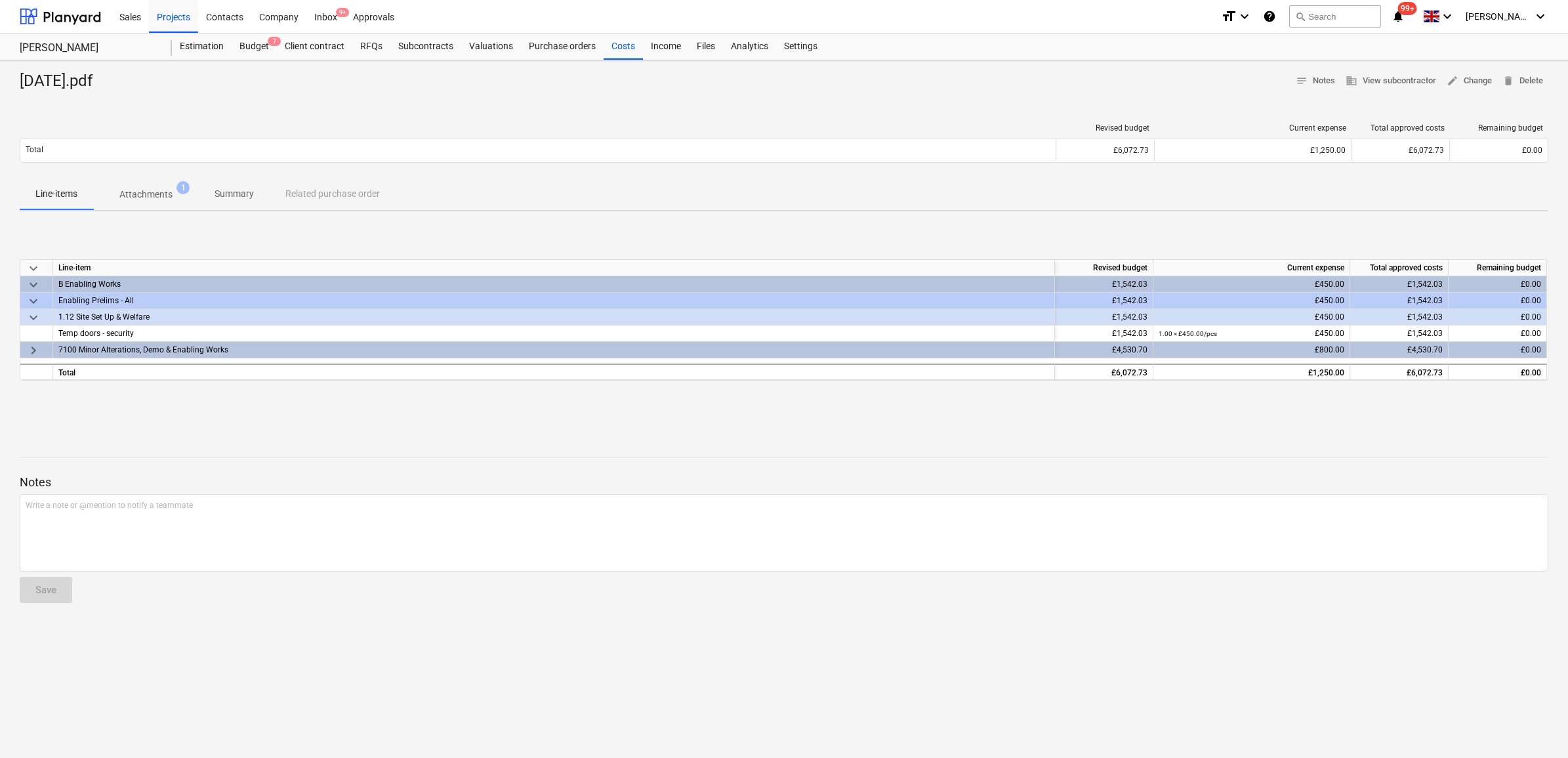
click at [159, 196] on p "Attachments" at bounding box center [146, 194] width 53 height 14
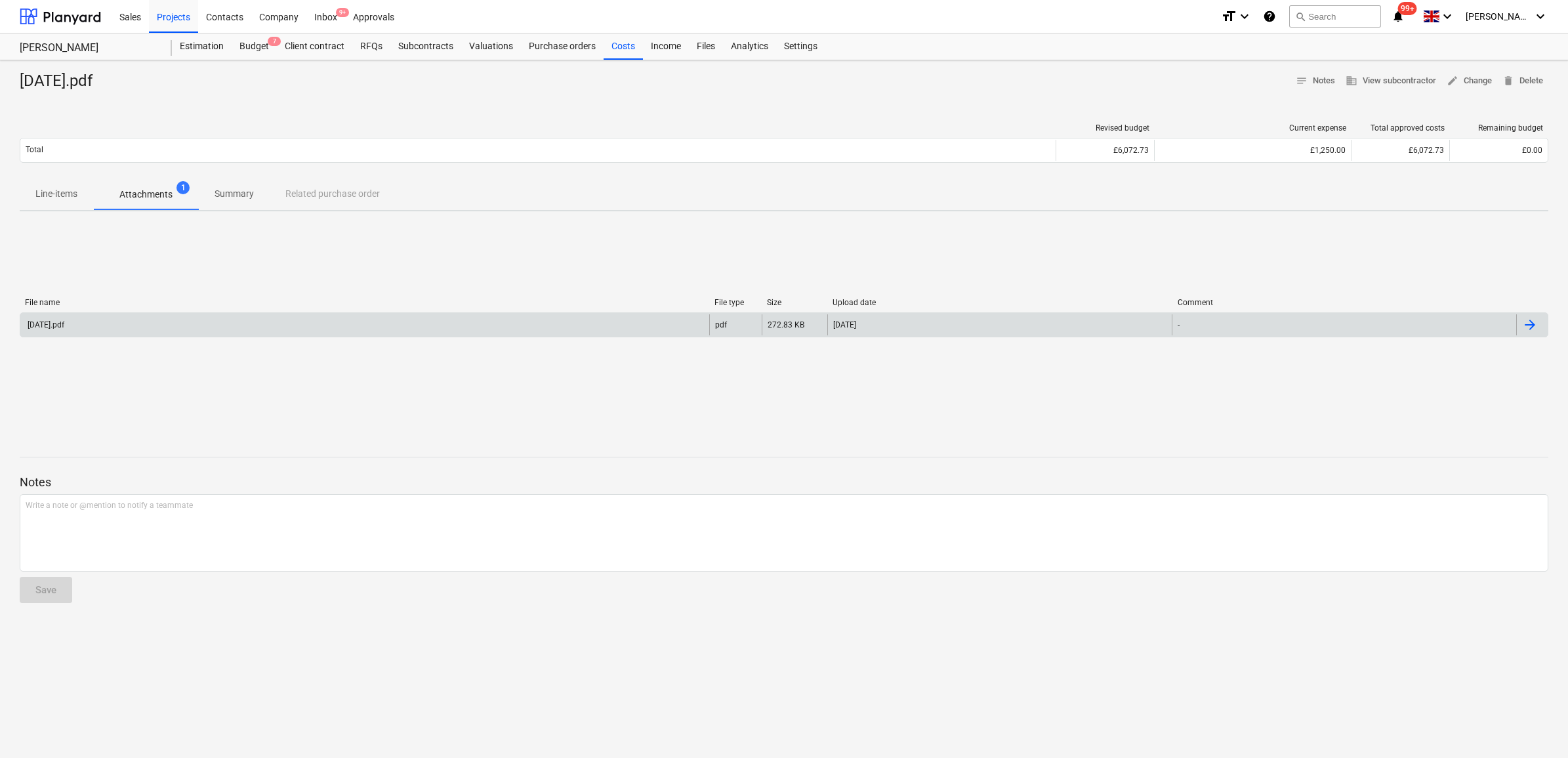
click at [171, 317] on div "[DATE].pdf" at bounding box center [365, 325] width 689 height 21
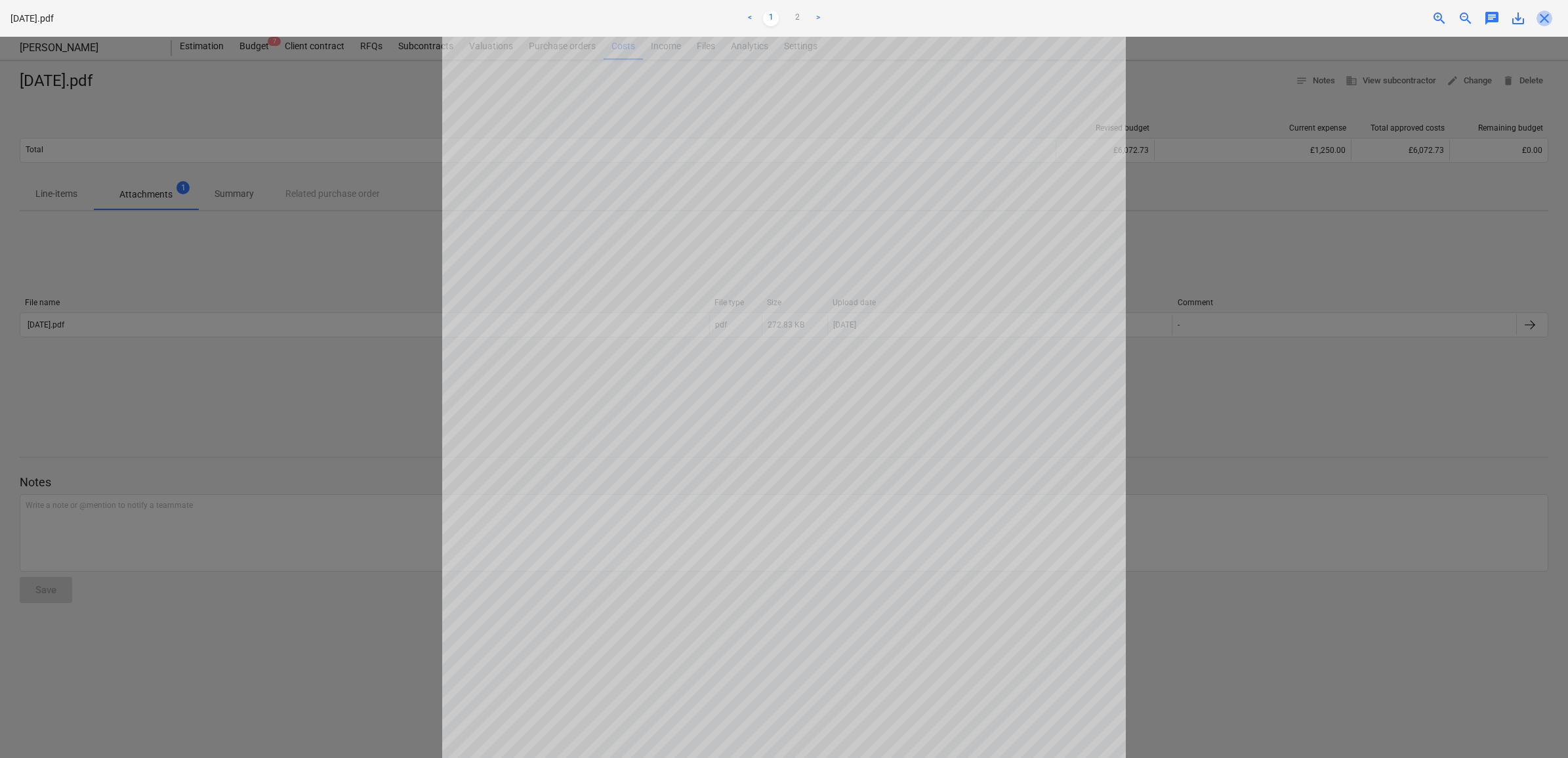
click at [1543, 22] on span "close" at bounding box center [1544, 18] width 16 height 16
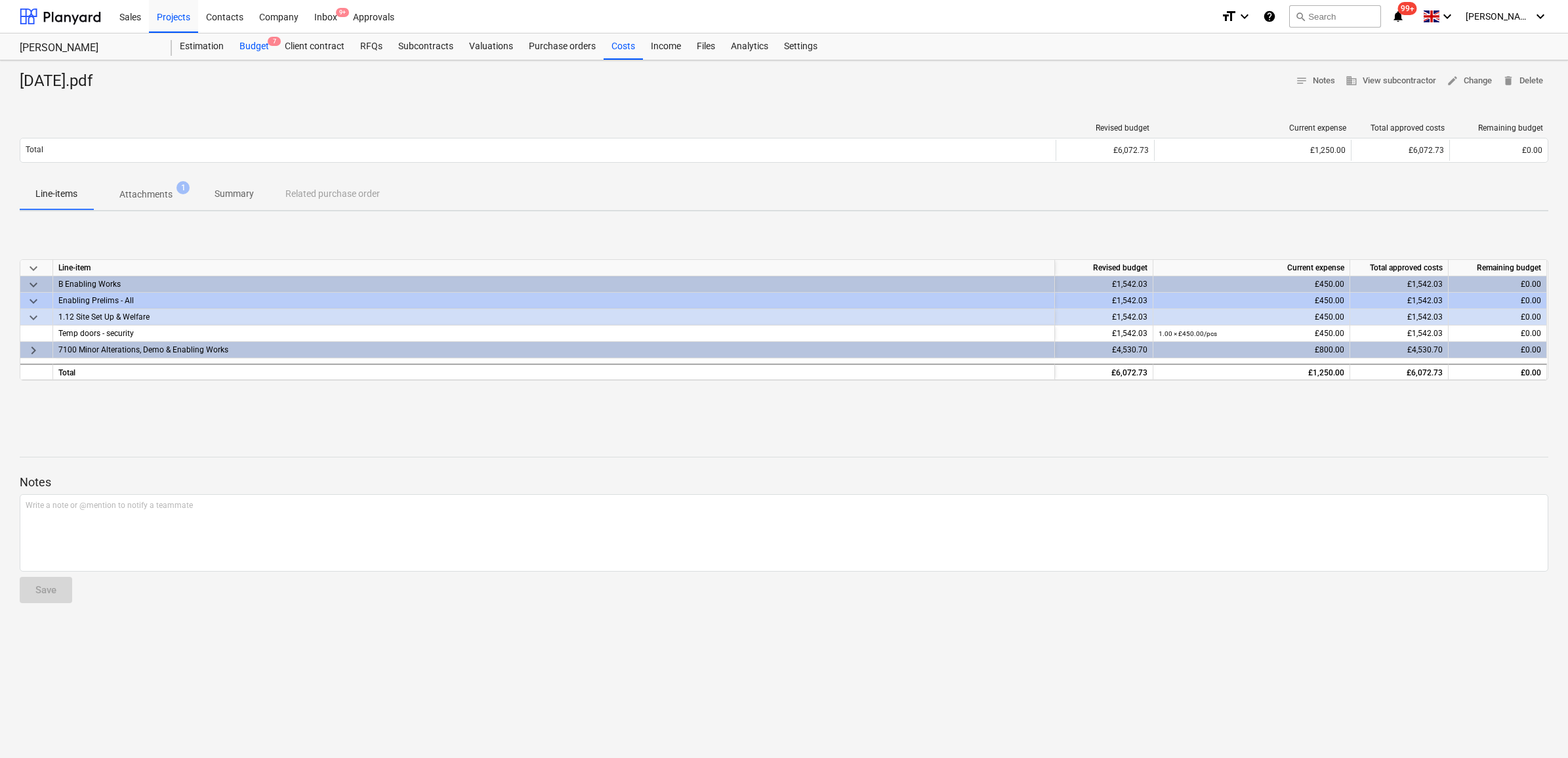
drag, startPoint x: 259, startPoint y: 41, endPoint x: 261, endPoint y: 55, distance: 14.1
click at [259, 41] on div "Budget 7" at bounding box center [254, 47] width 45 height 26
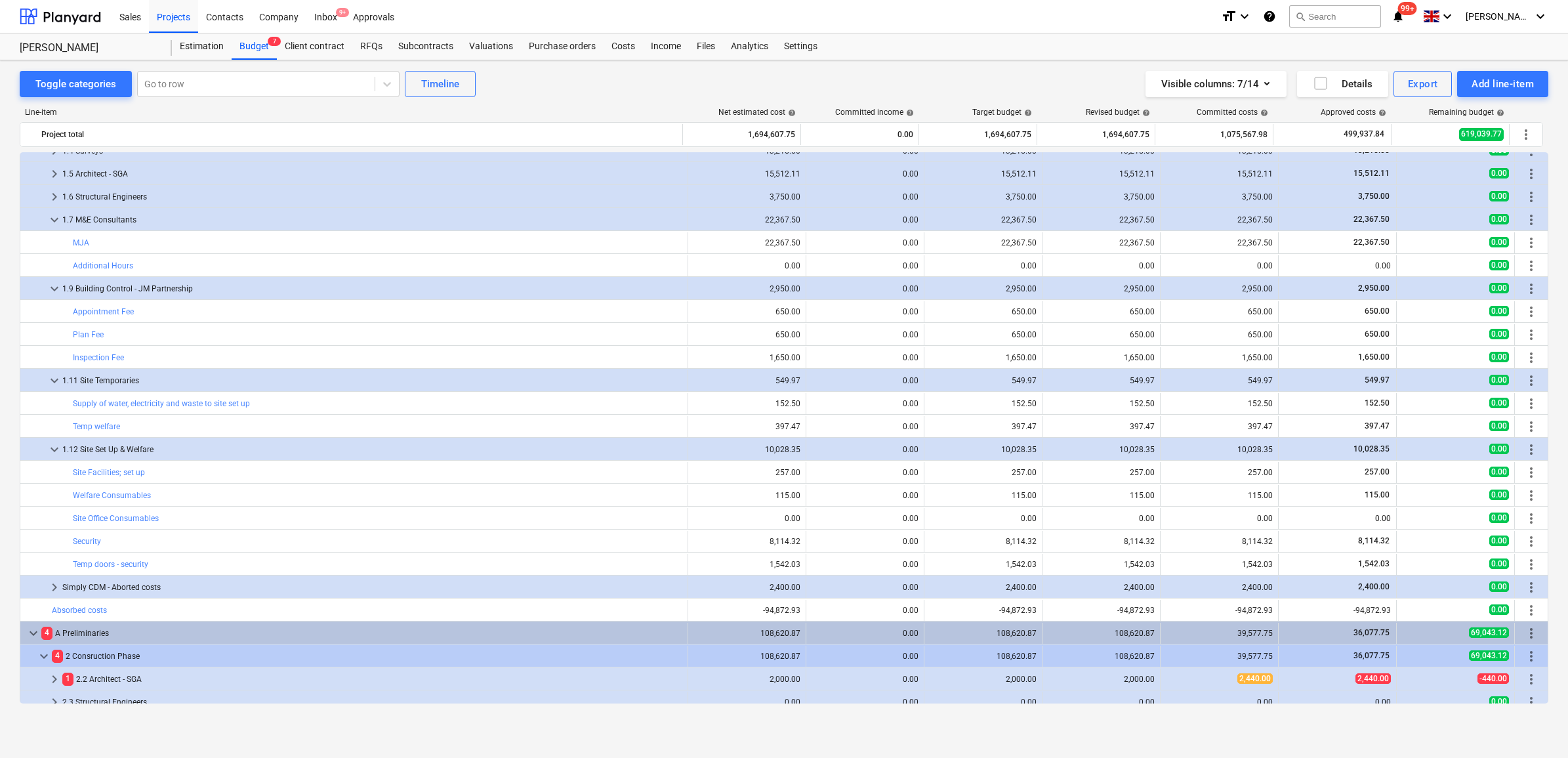
scroll to position [82, 0]
click at [136, 582] on div "Simply CDM - Aborted costs" at bounding box center [372, 588] width 620 height 21
